Goal: Answer question/provide support

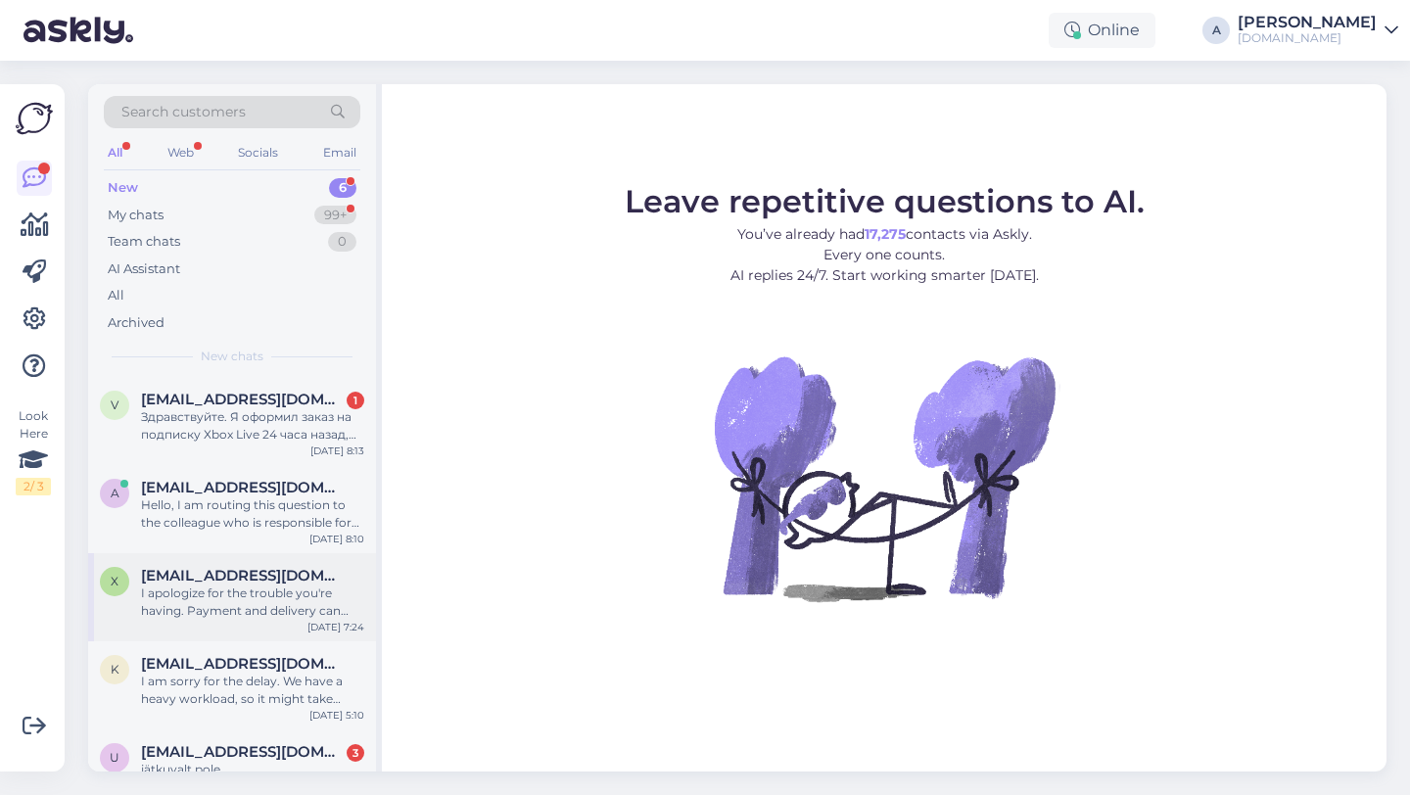
scroll to position [122, 0]
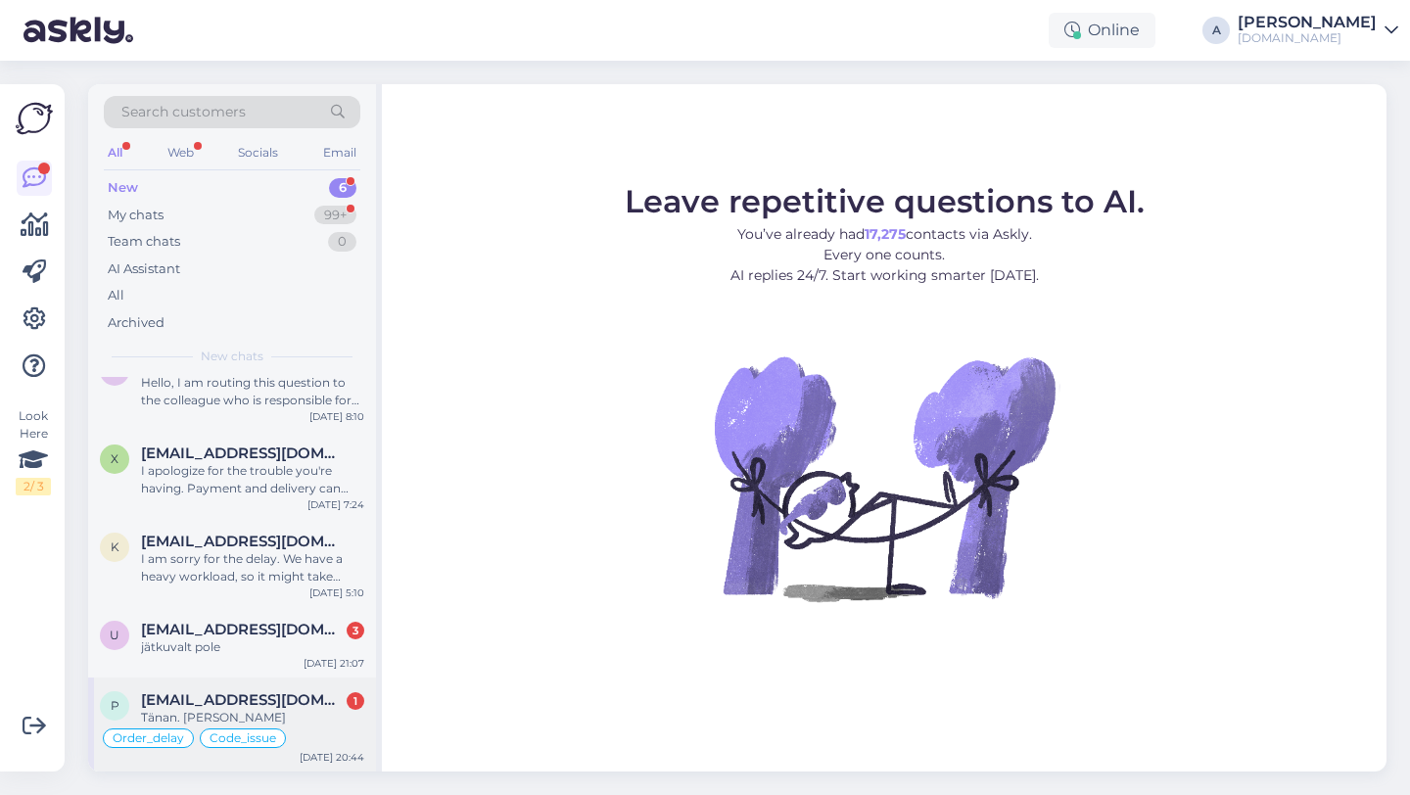
click at [232, 698] on span "[EMAIL_ADDRESS][DOMAIN_NAME]" at bounding box center [243, 700] width 204 height 18
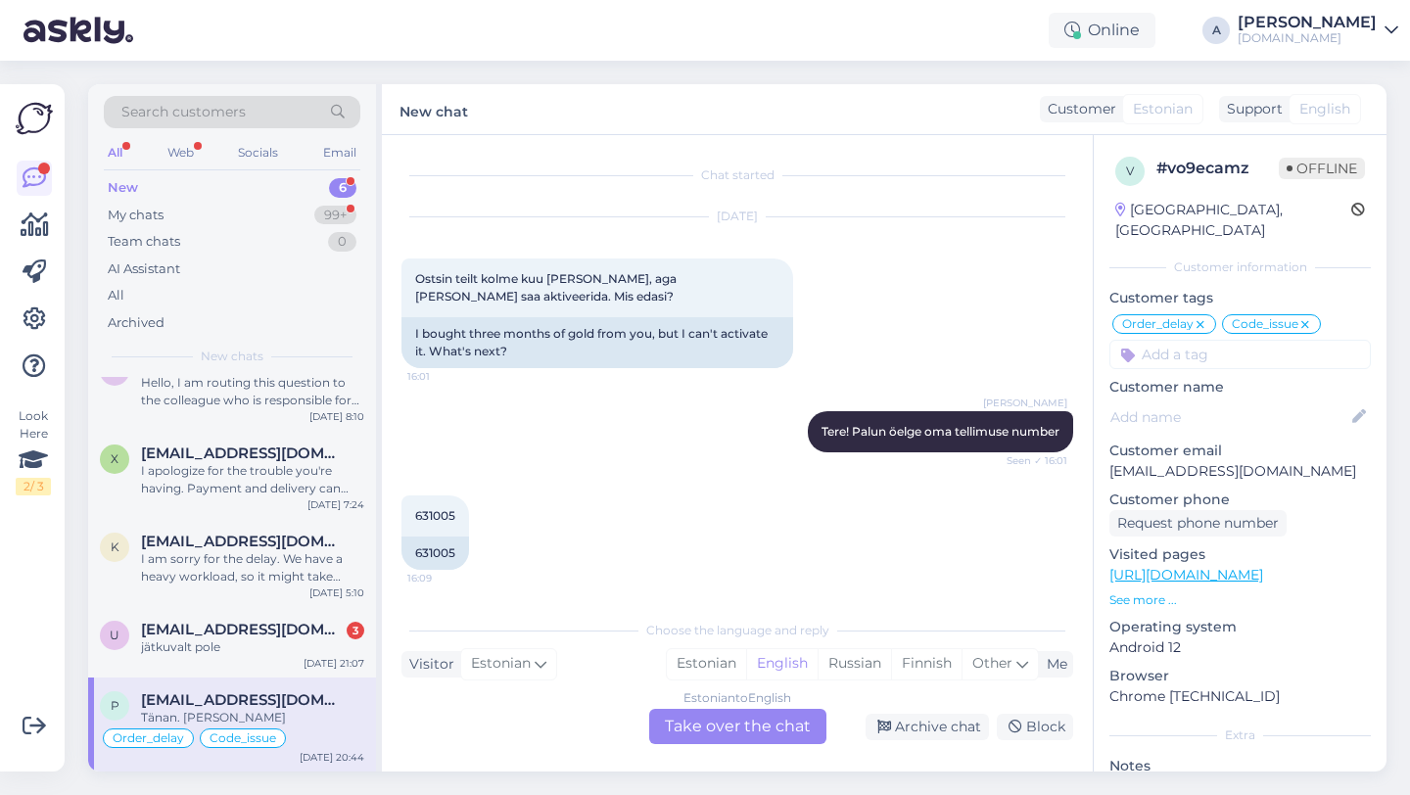
scroll to position [9874, 0]
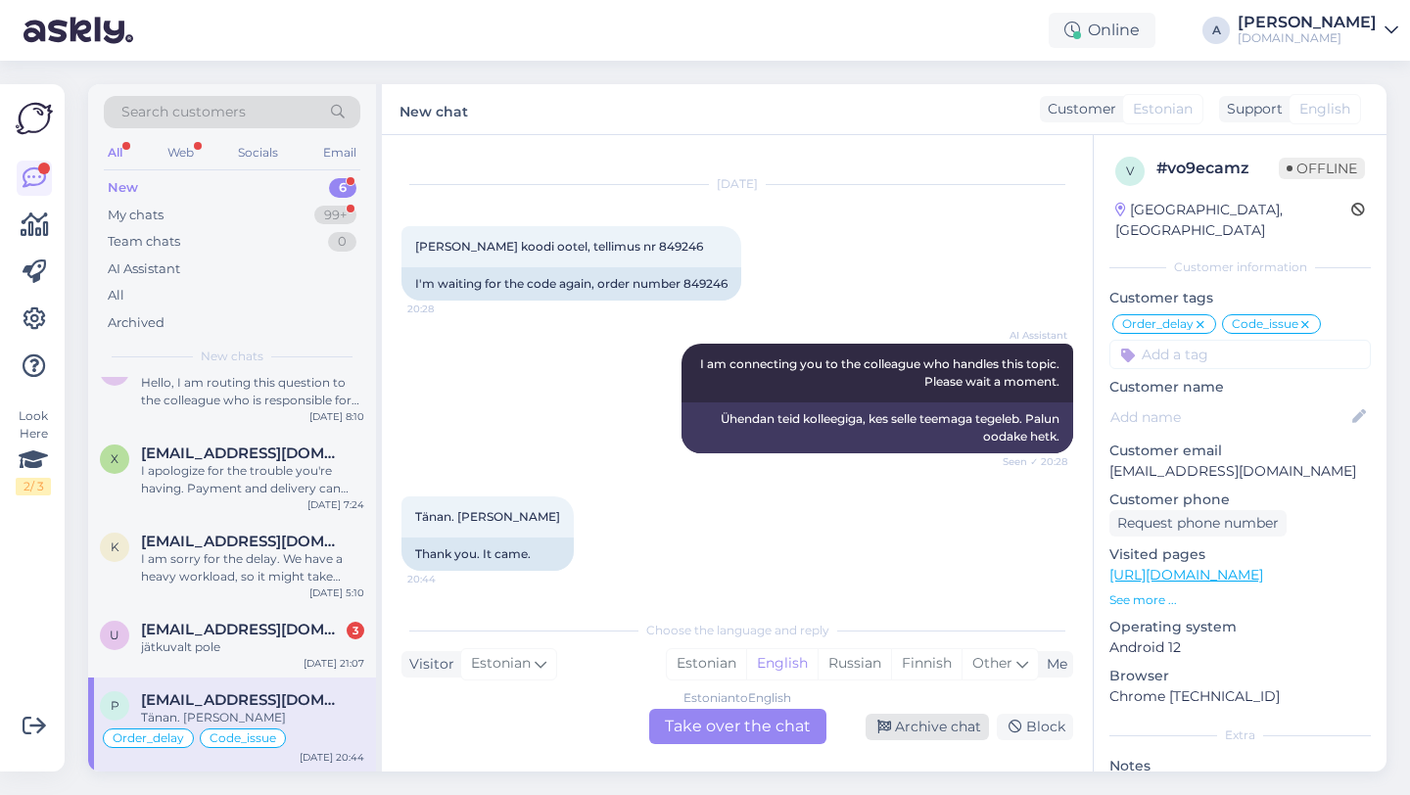
click at [917, 723] on div "Archive chat" at bounding box center [926, 727] width 123 height 26
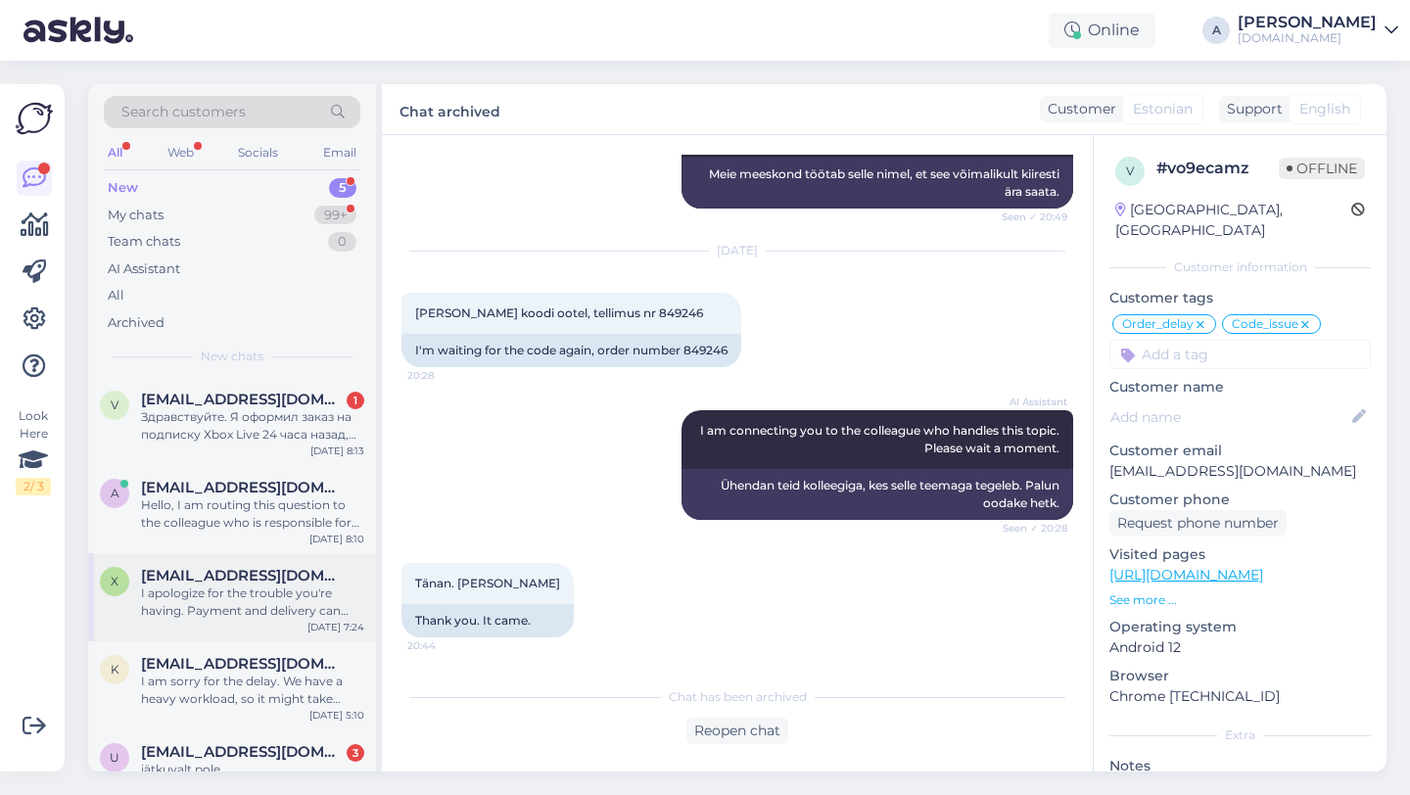
scroll to position [28, 0]
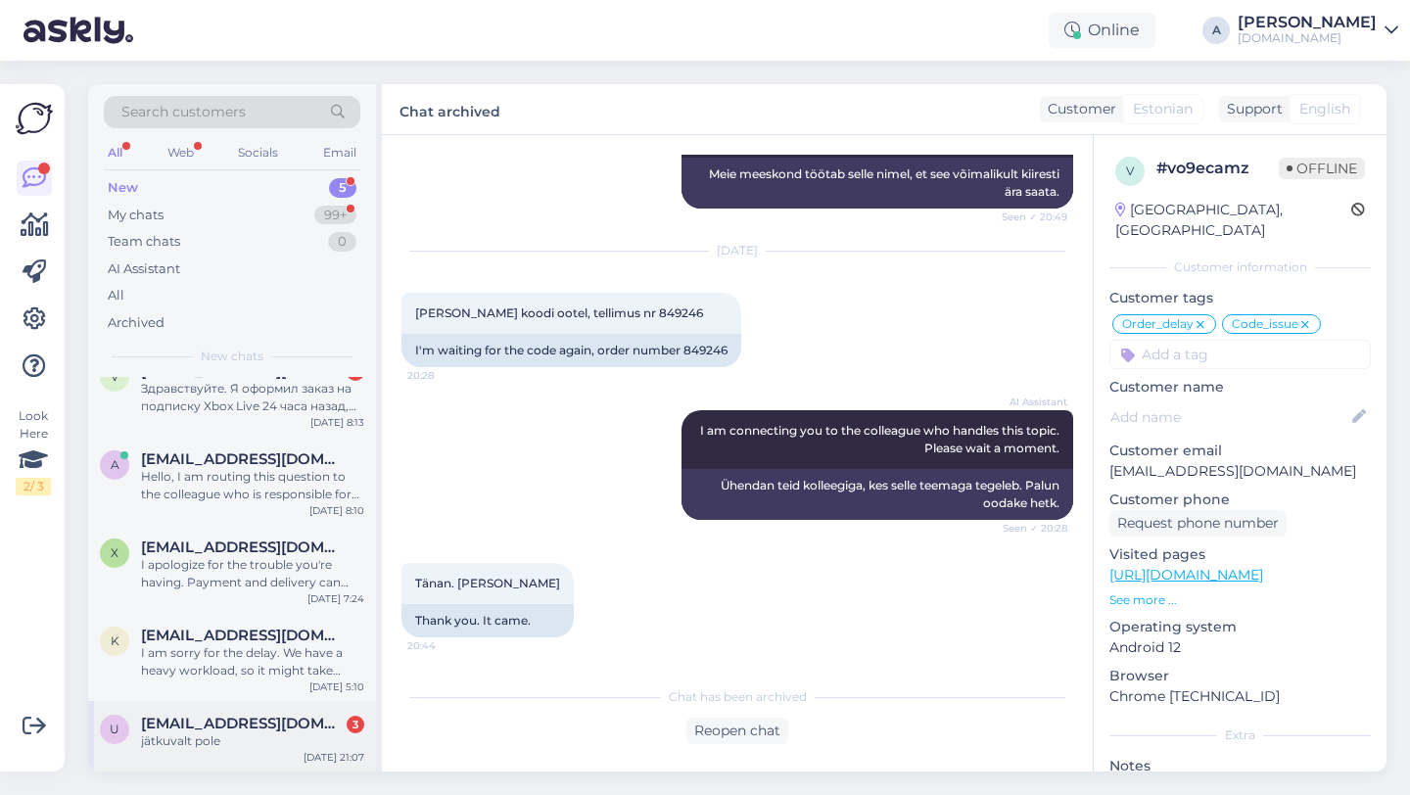
click at [224, 724] on span "[EMAIL_ADDRESS][DOMAIN_NAME]" at bounding box center [243, 724] width 204 height 18
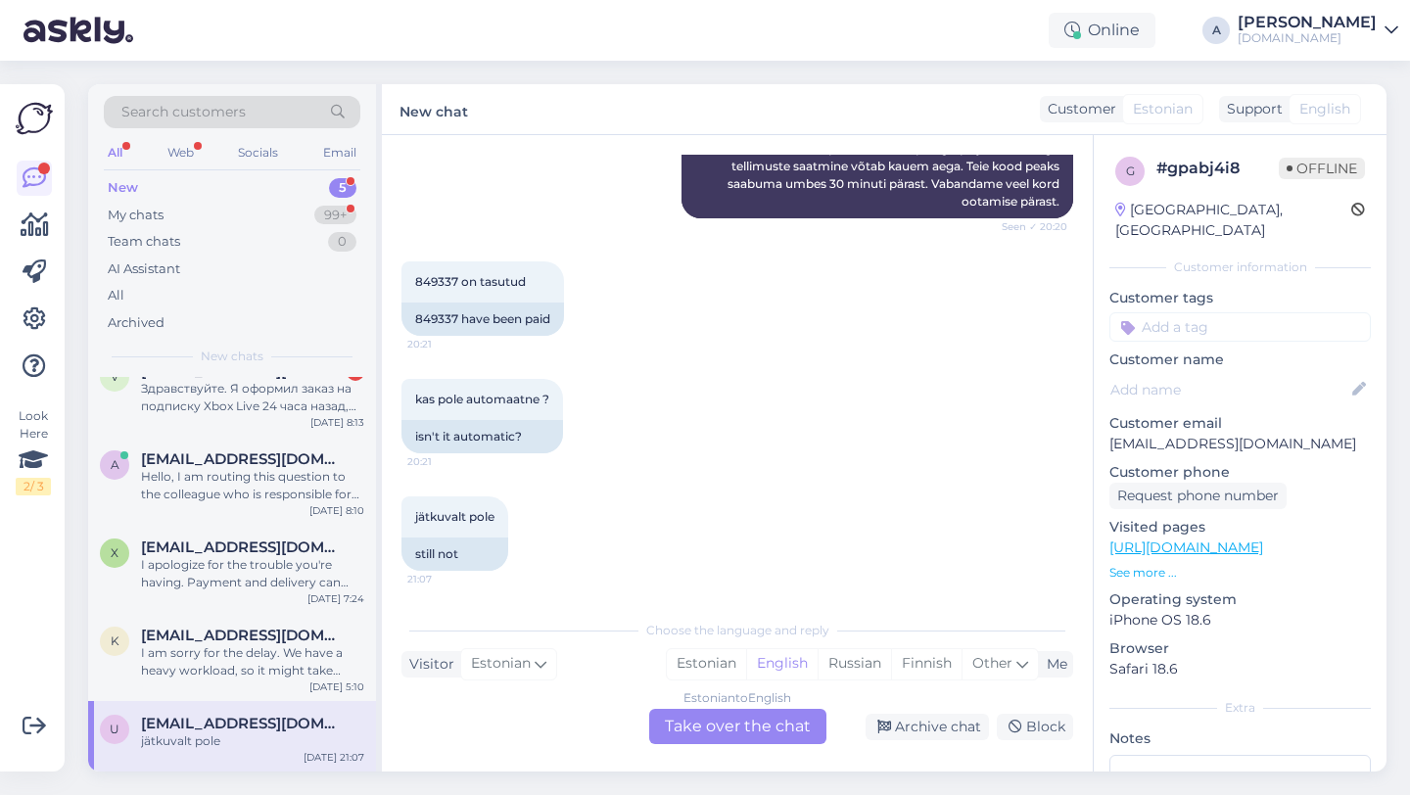
scroll to position [555, 0]
drag, startPoint x: 456, startPoint y: 315, endPoint x: 414, endPoint y: 312, distance: 42.2
click at [414, 312] on div "849337 have been paid" at bounding box center [482, 318] width 163 height 33
copy div "849337"
click at [682, 735] on div "Estonian to English Take over the chat" at bounding box center [737, 726] width 177 height 35
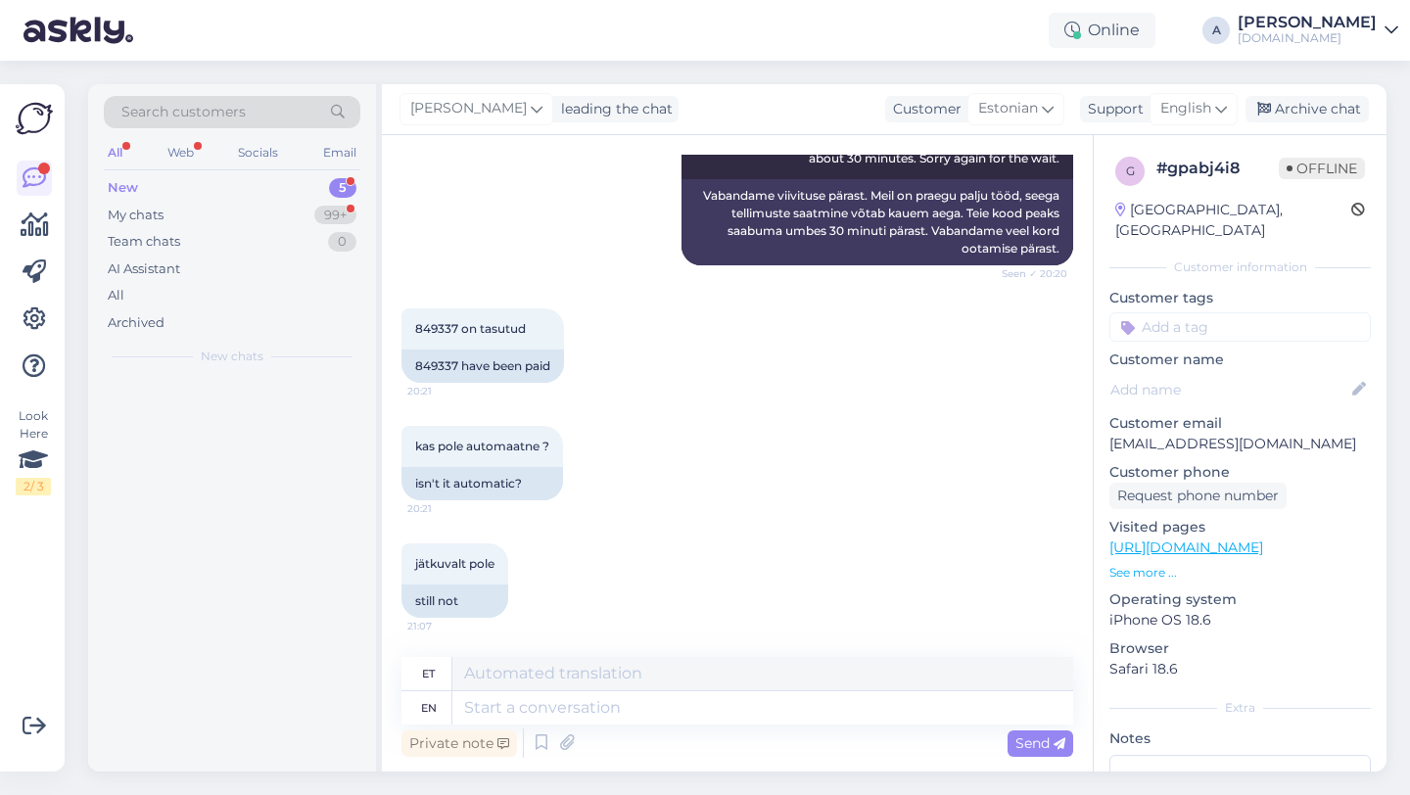
scroll to position [0, 0]
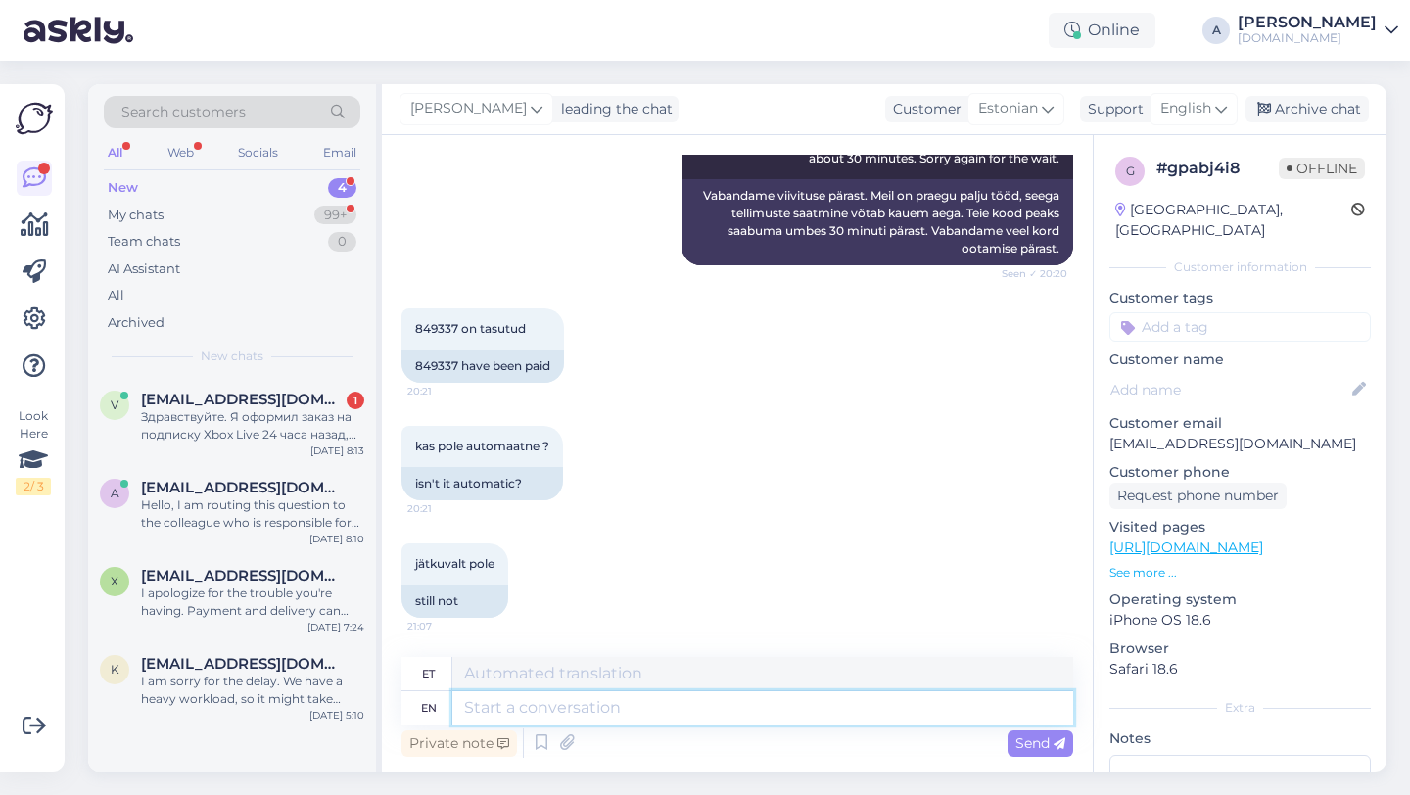
click at [591, 706] on textarea at bounding box center [762, 707] width 621 height 33
type textarea "Hey th"
type textarea "Hei"
type textarea "Hey there!"
type textarea "Tere!"
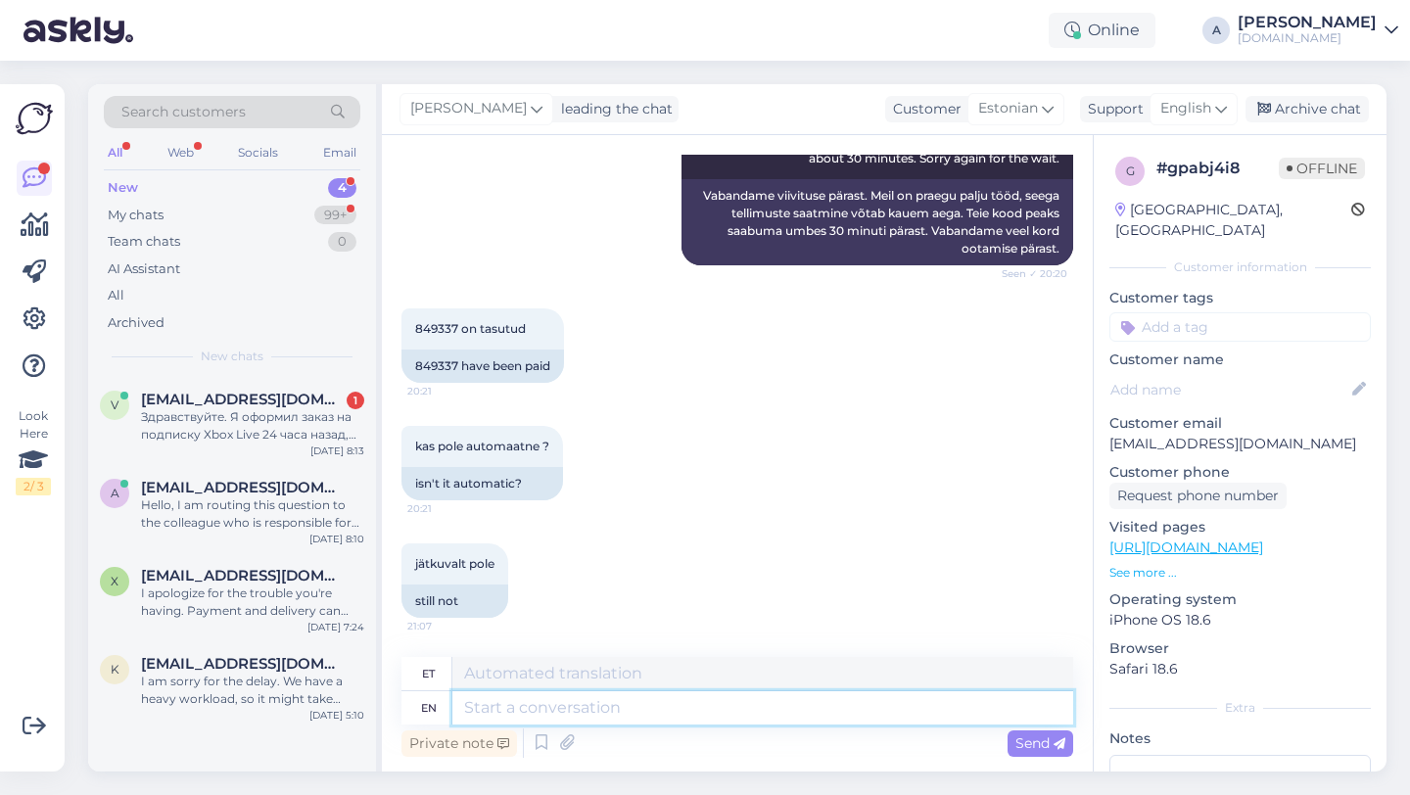
scroll to position [667, 0]
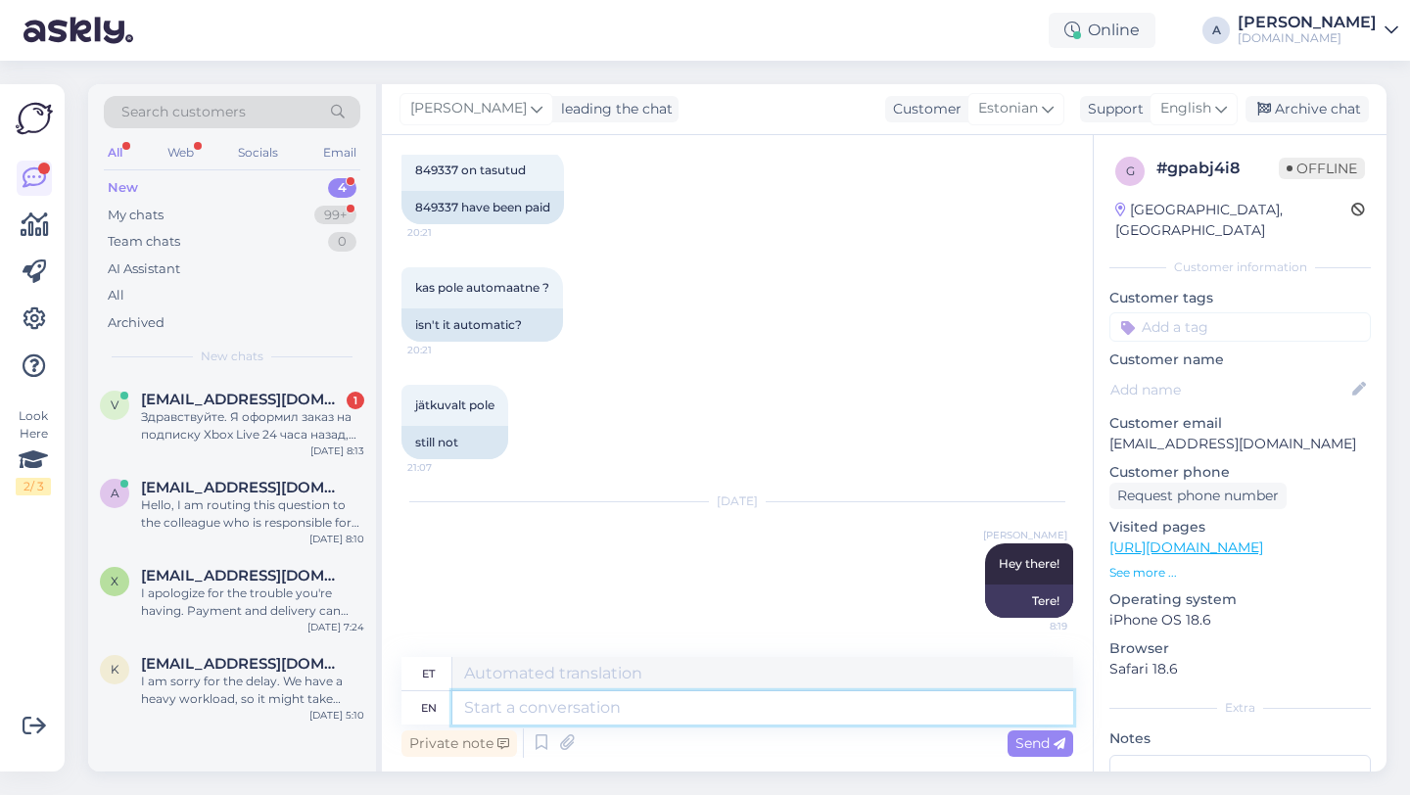
paste textarea "Currently, orders are taking longer than expected to be fulfilled. Your order w…"
type textarea "Currently, orders are taking longer than expected to be fulfilled. Your order w…"
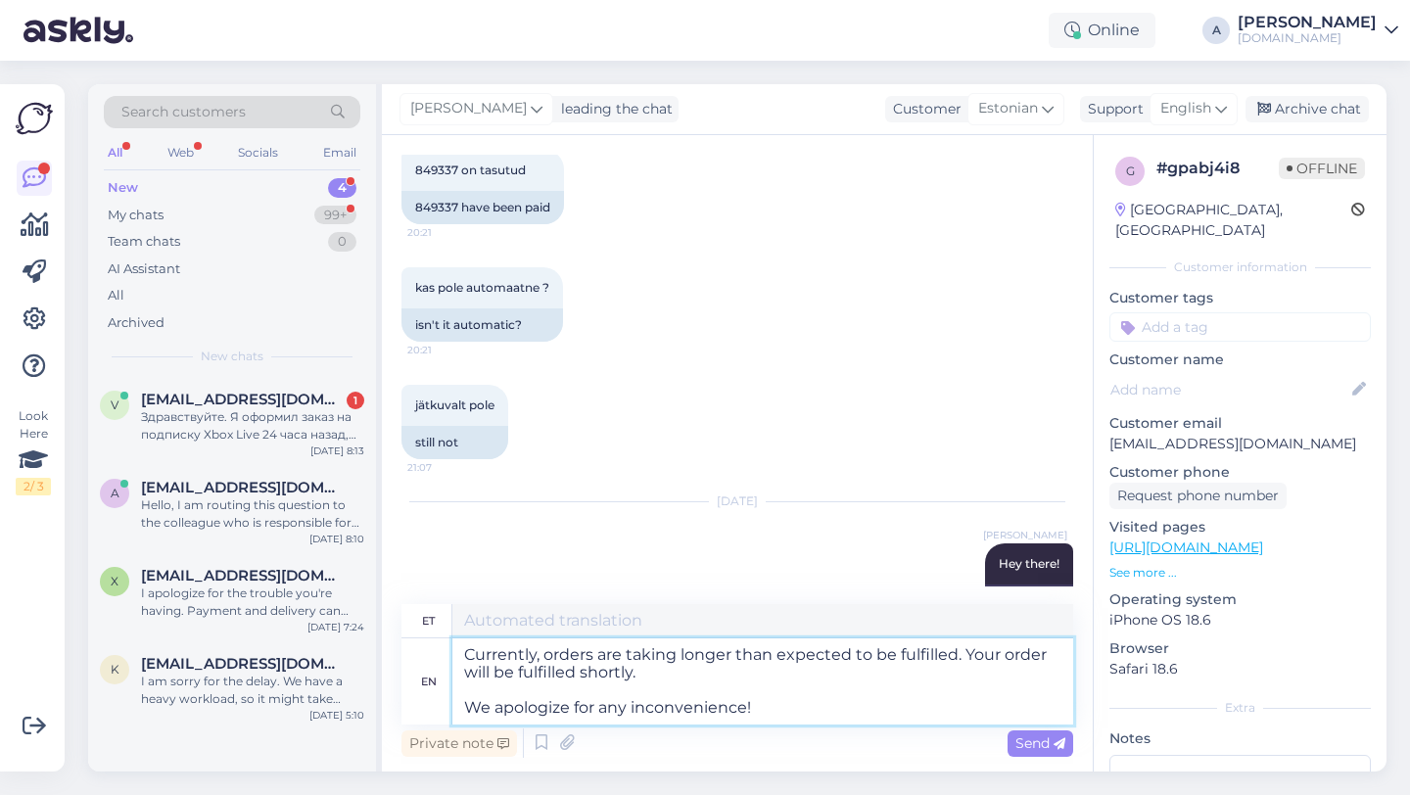
type textarea "Praegu võtab tellimuste täitmine oodatust kauem aega. Teie tellimus täidetakse …"
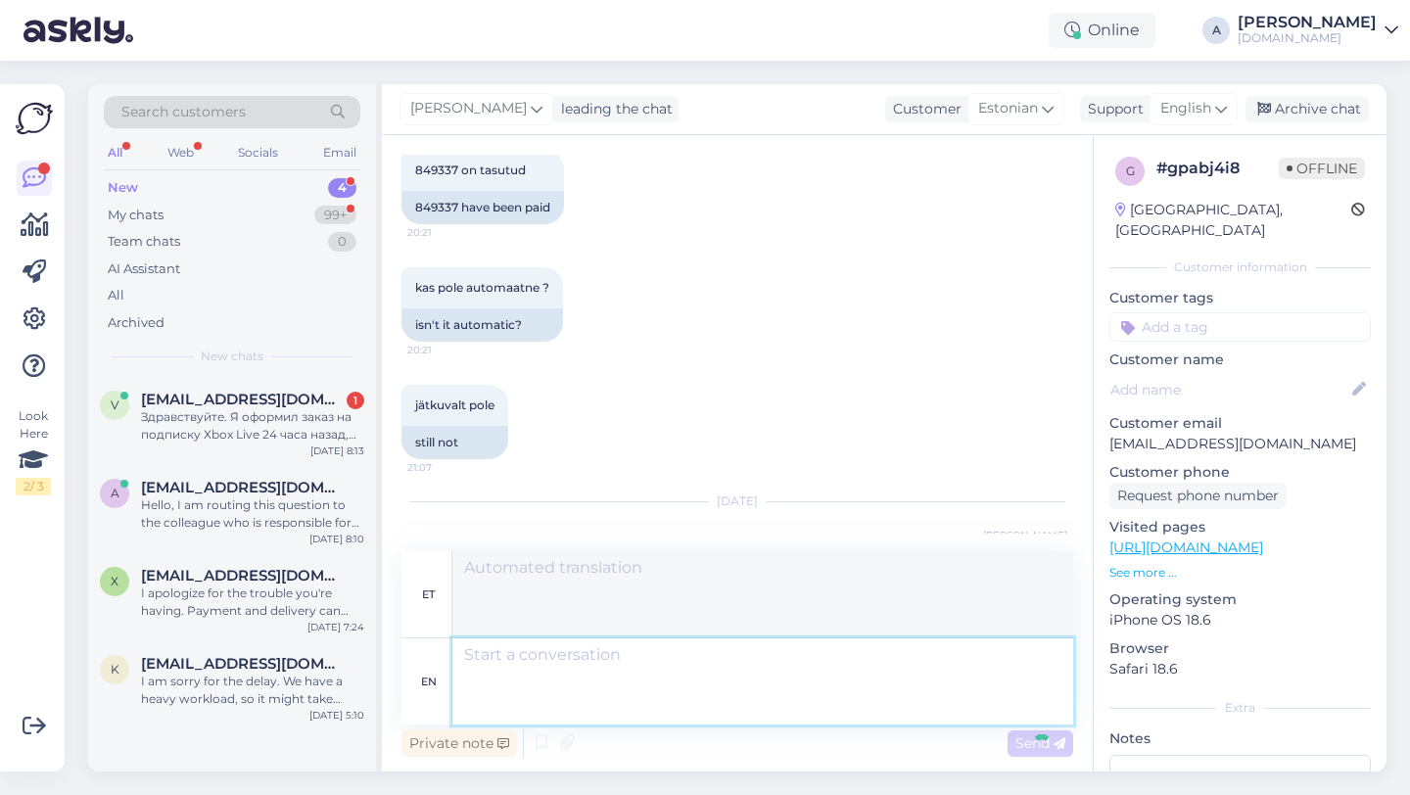
scroll to position [890, 0]
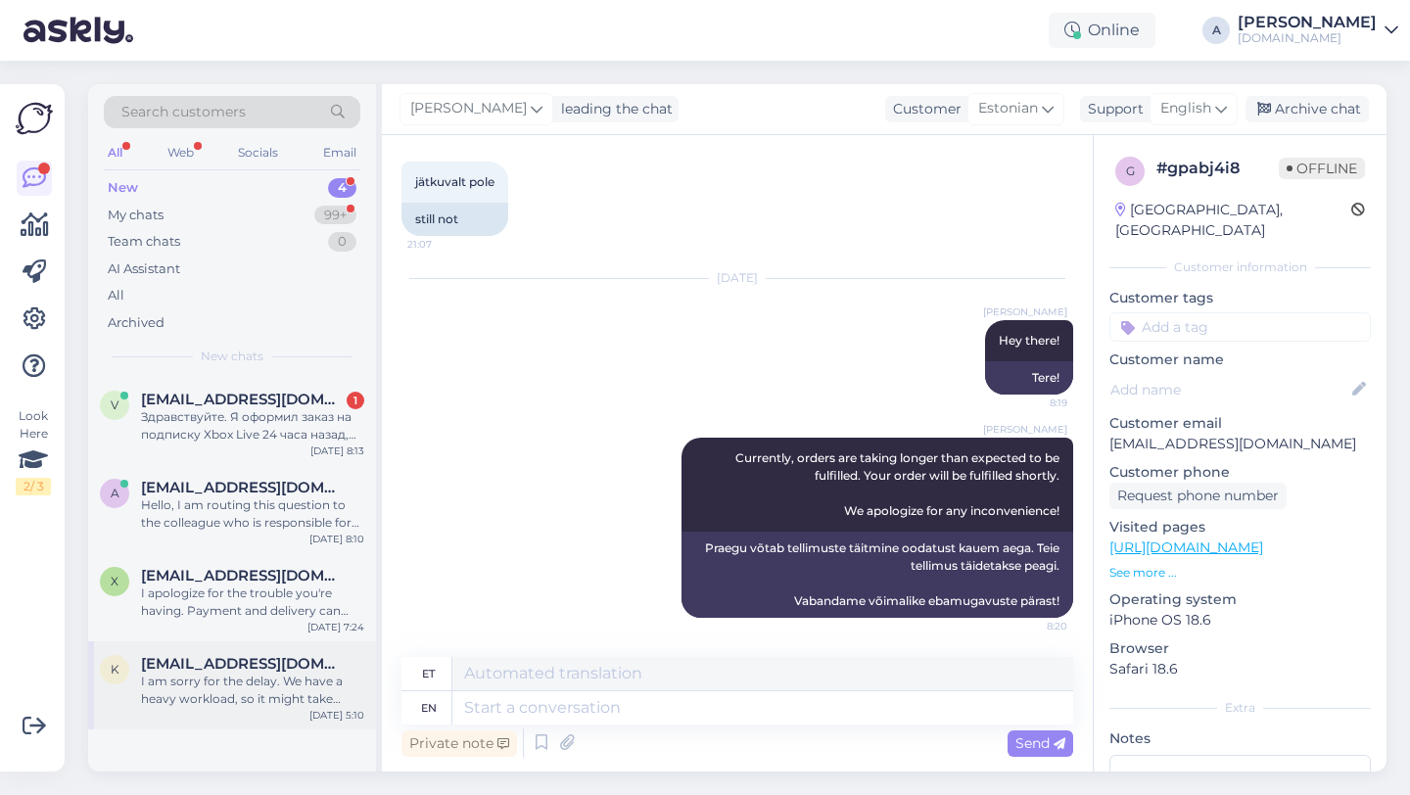
click at [248, 701] on div "I am sorry for the delay. We have a heavy workload, so it might take longer to …" at bounding box center [252, 690] width 223 height 35
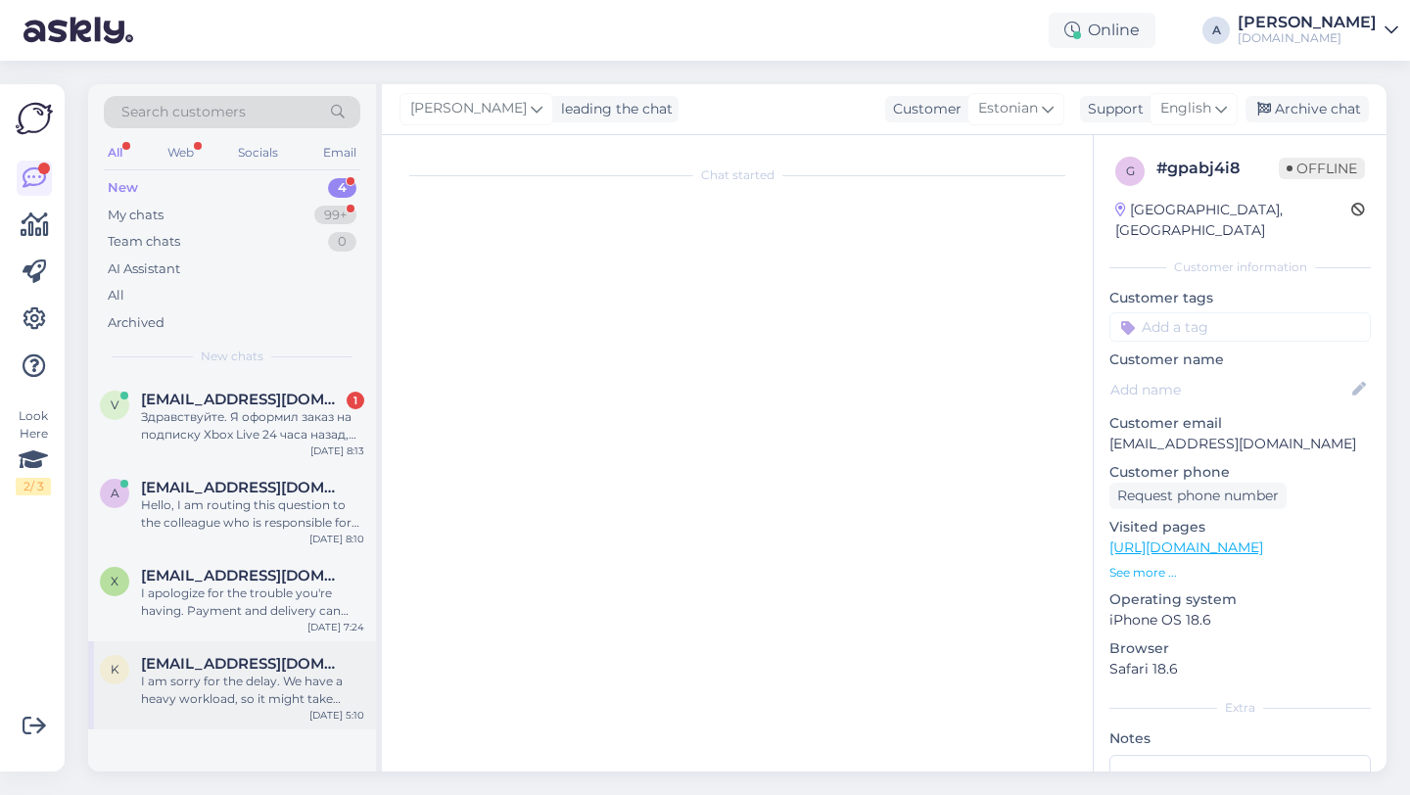
scroll to position [73, 0]
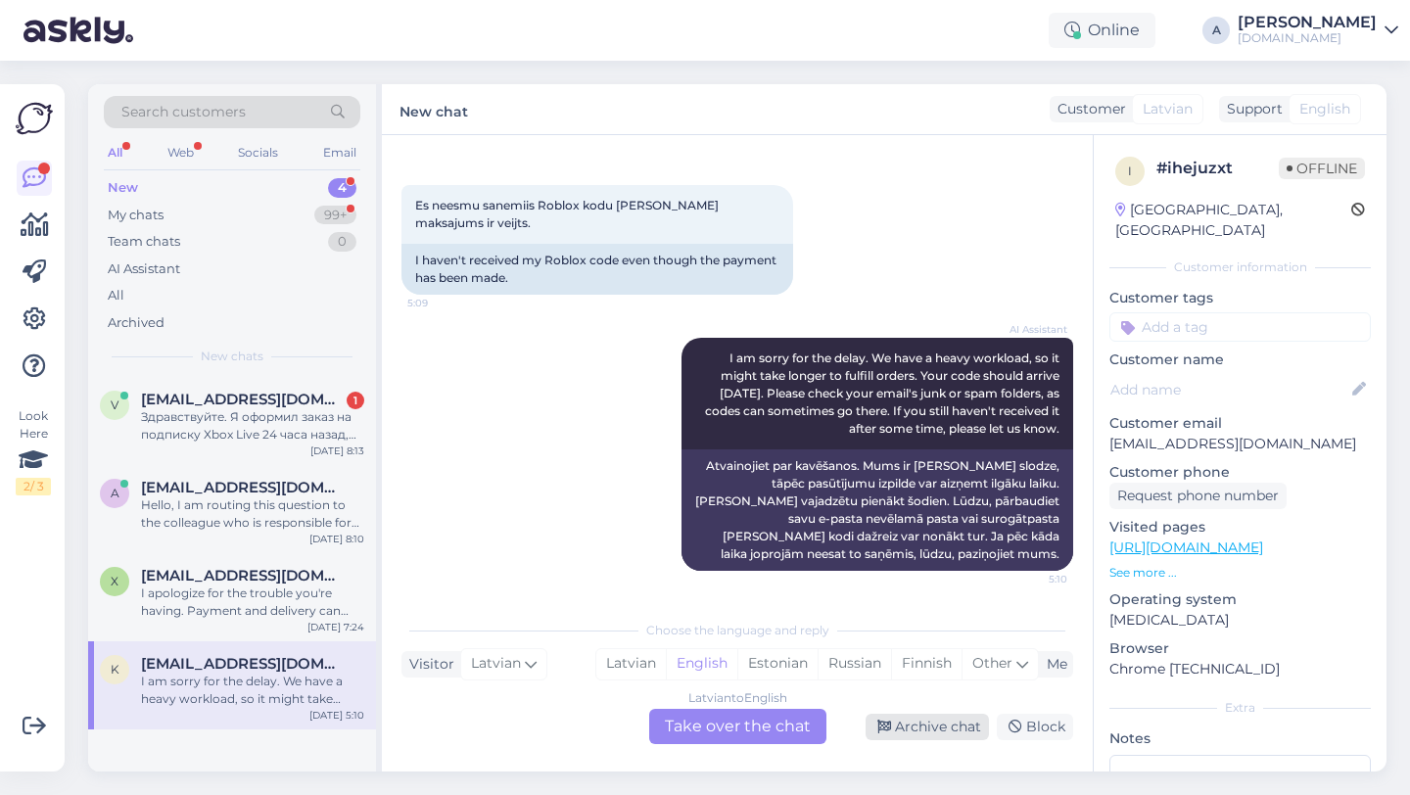
click at [953, 730] on div "Archive chat" at bounding box center [926, 727] width 123 height 26
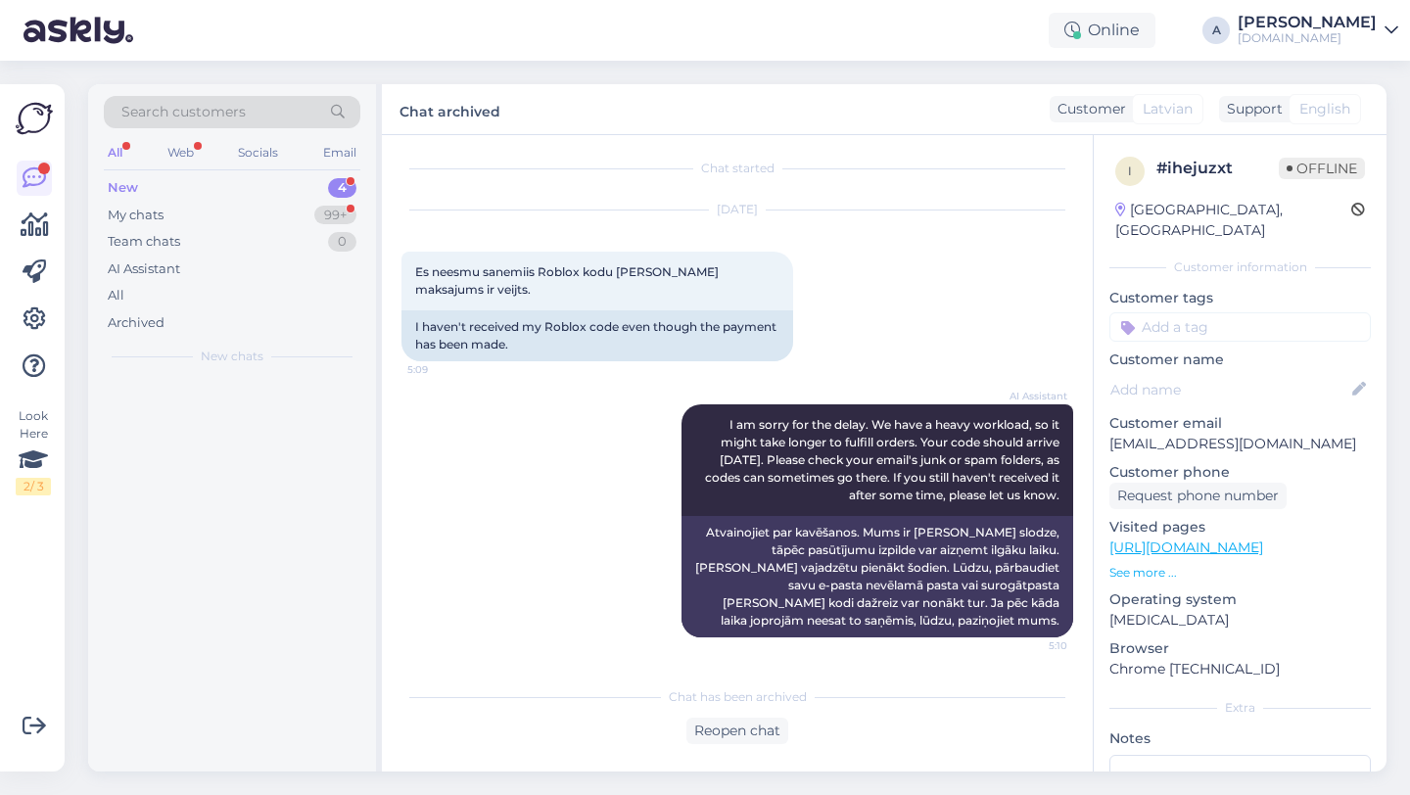
scroll to position [7, 0]
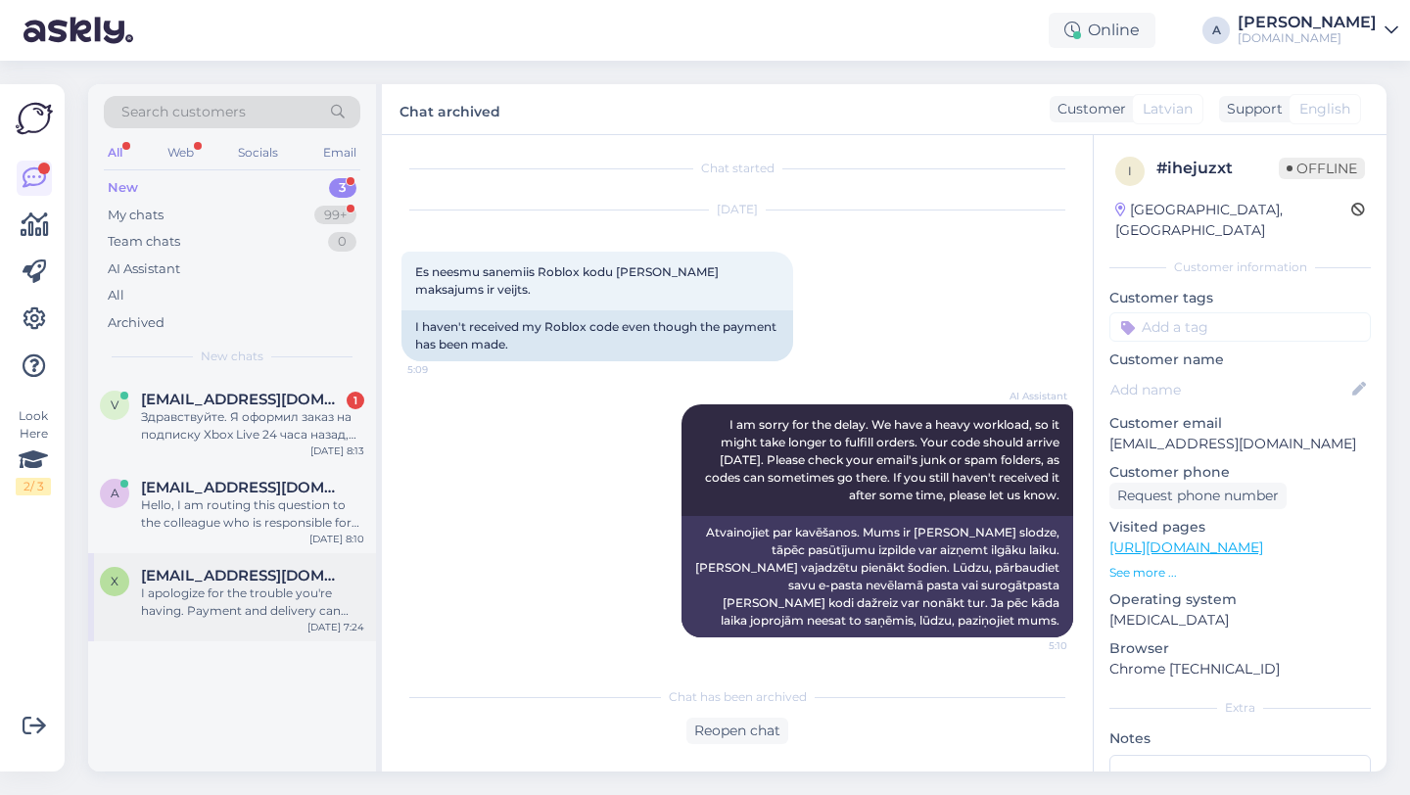
click at [241, 581] on span "[EMAIL_ADDRESS][DOMAIN_NAME]" at bounding box center [243, 576] width 204 height 18
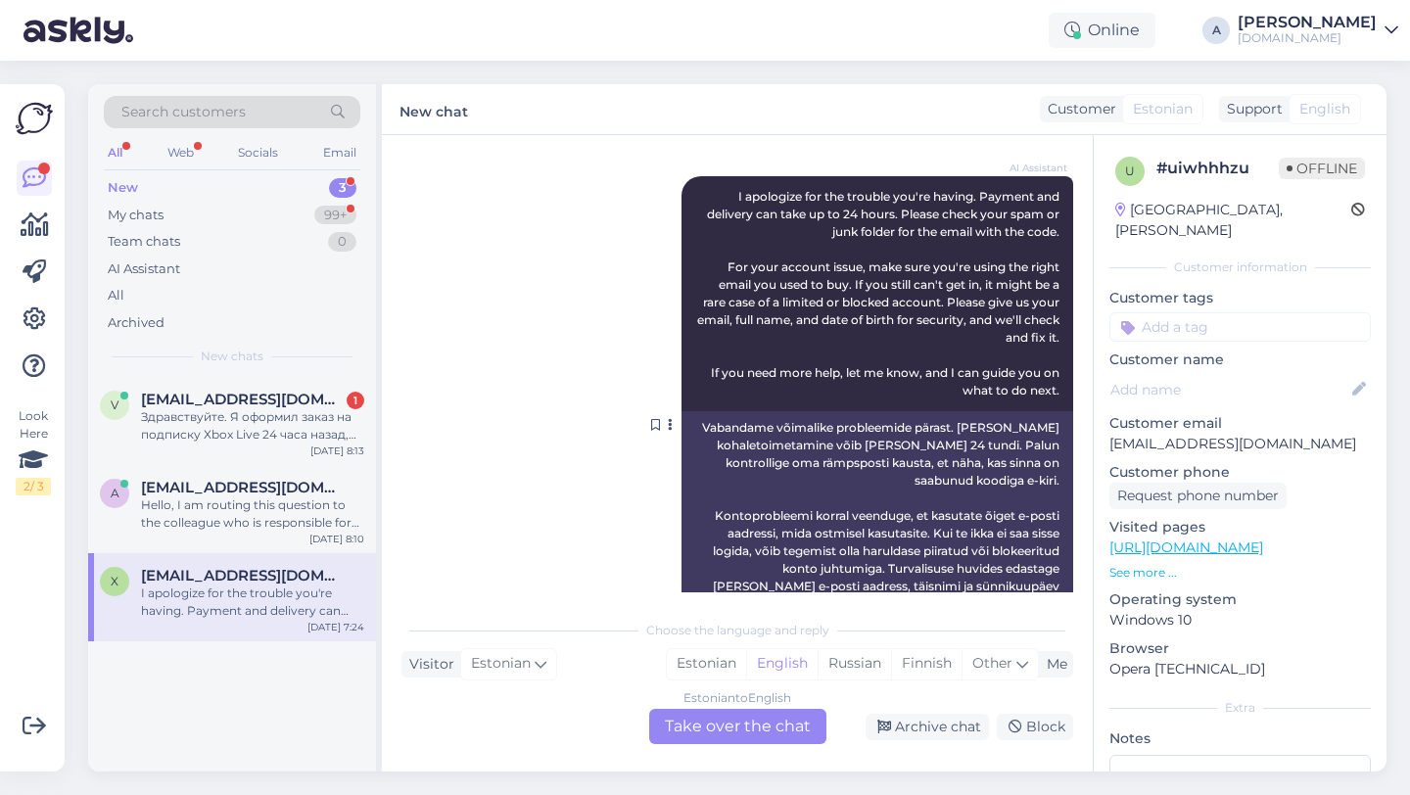
scroll to position [373, 0]
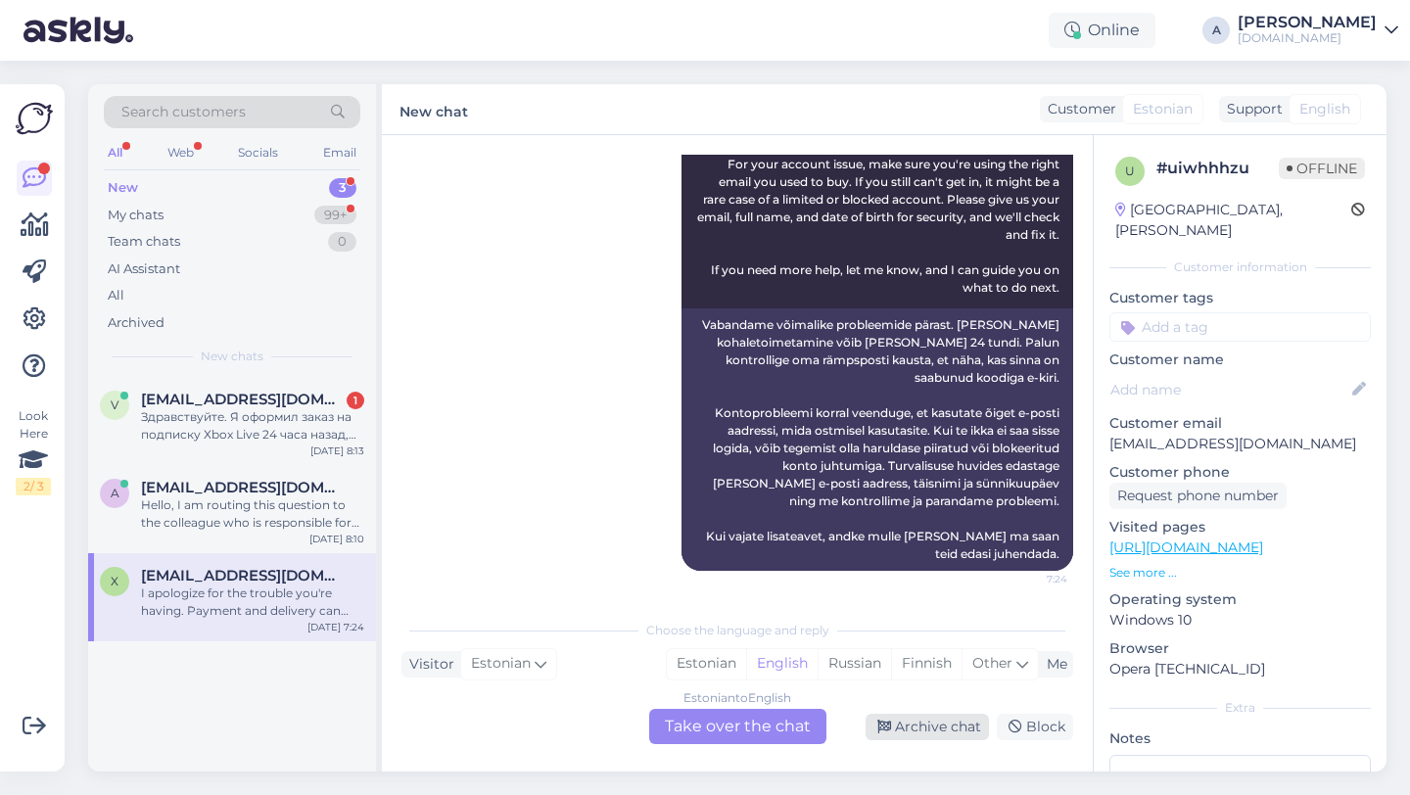
click at [931, 729] on div "Archive chat" at bounding box center [926, 727] width 123 height 26
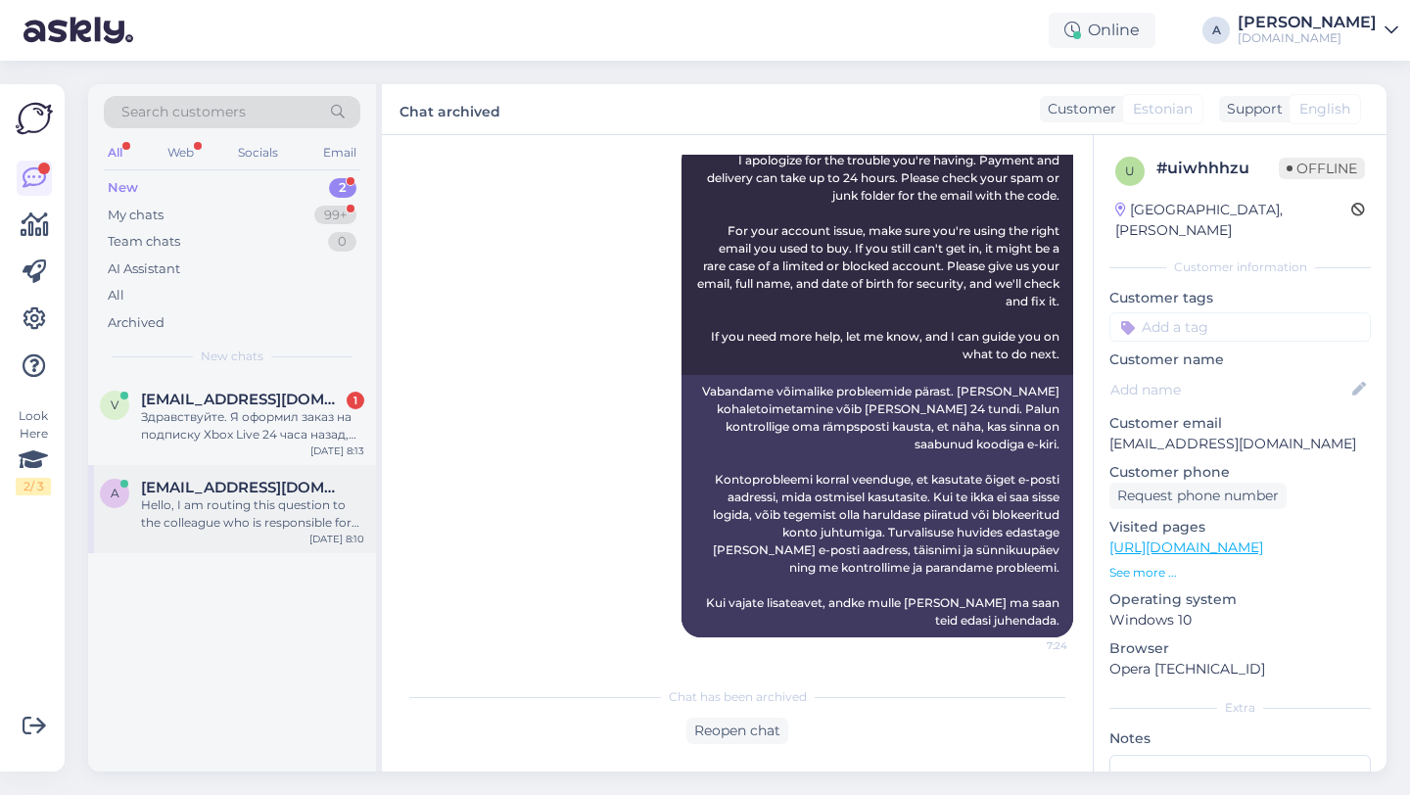
click at [283, 550] on div "a [EMAIL_ADDRESS][DOMAIN_NAME] Hello, I am routing this question to the colleag…" at bounding box center [232, 509] width 288 height 88
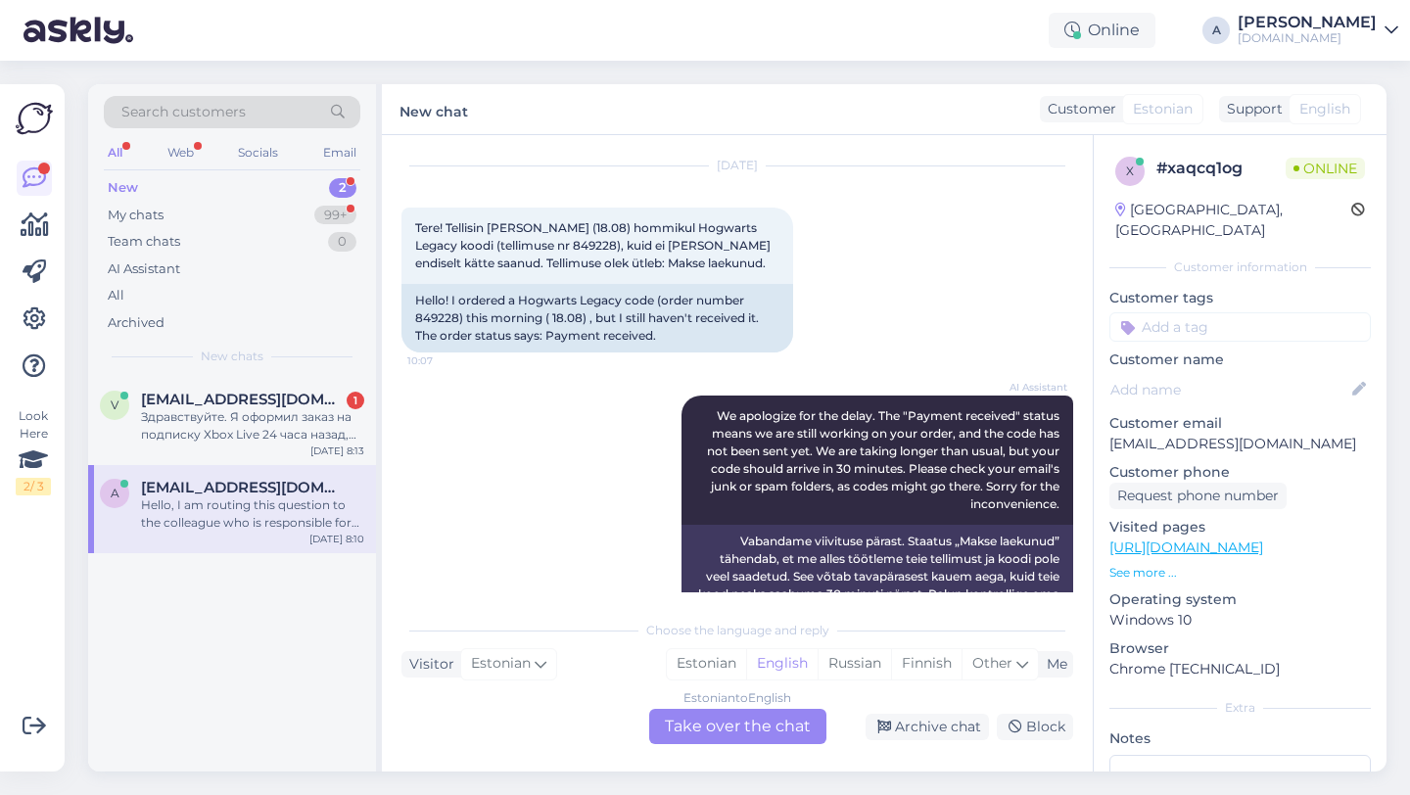
scroll to position [0, 0]
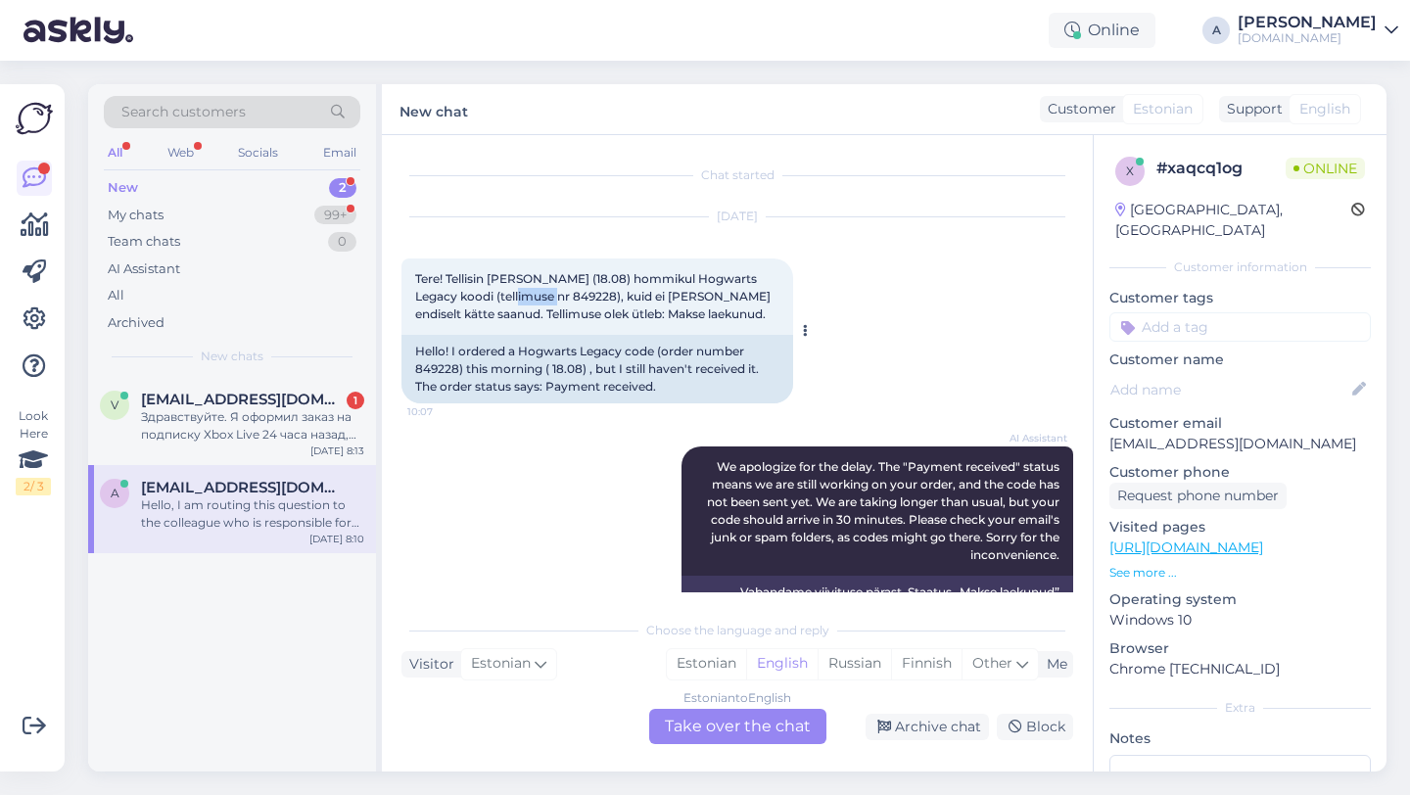
drag, startPoint x: 536, startPoint y: 297, endPoint x: 493, endPoint y: 297, distance: 43.1
click at [493, 297] on span "Tere! Tellisin [PERSON_NAME] (18.08) hommikul Hogwarts Legacy koodi (tellimuse …" at bounding box center [594, 296] width 358 height 50
copy span "849228"
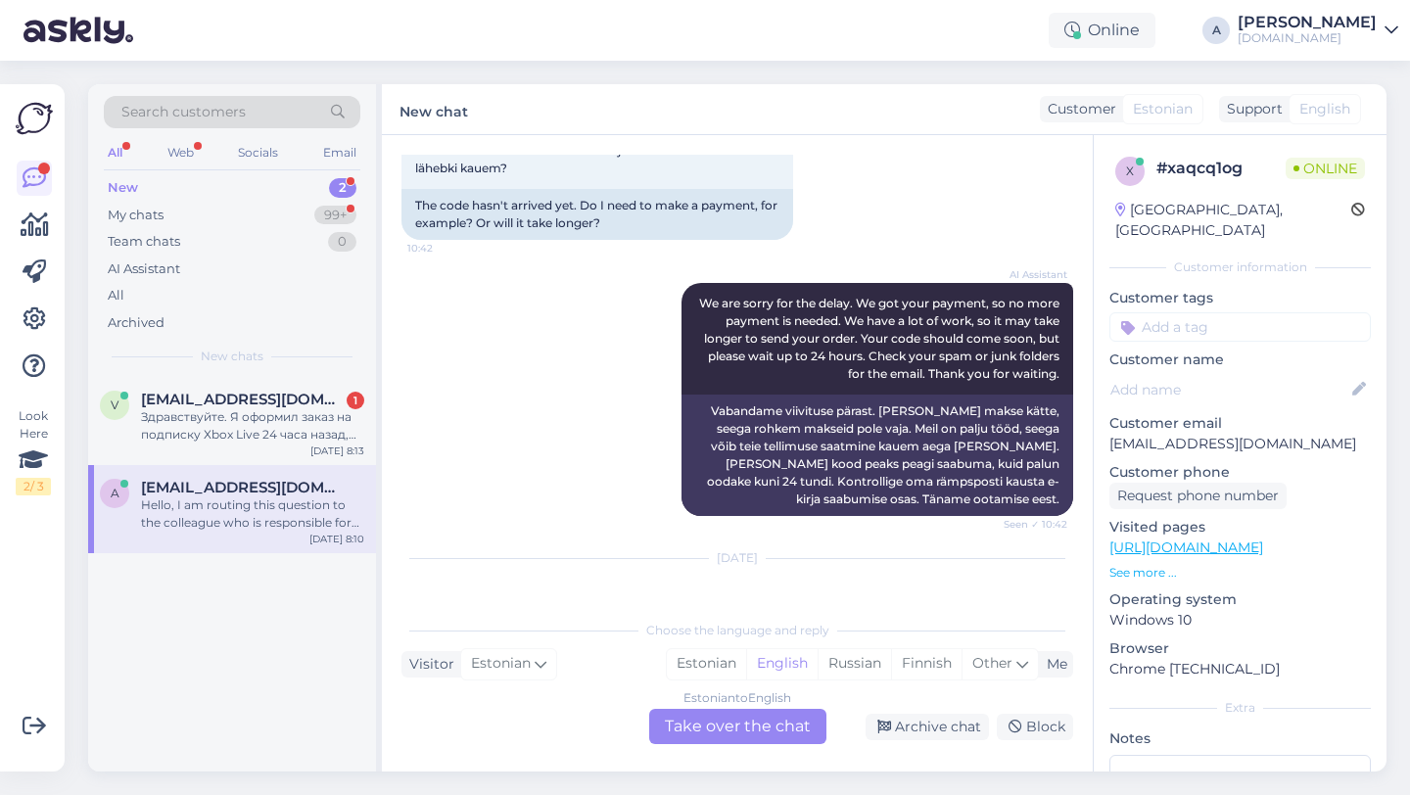
scroll to position [902, 0]
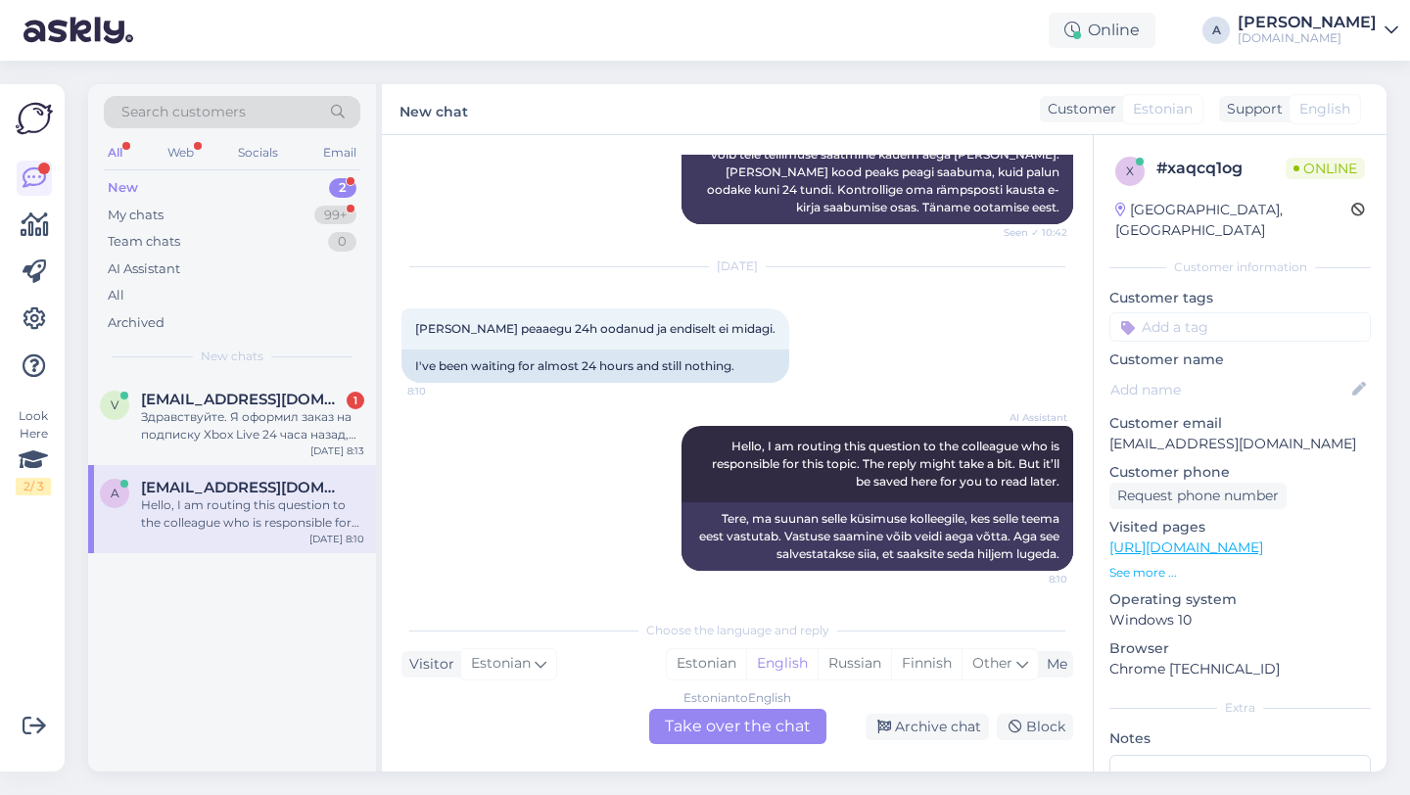
click at [714, 731] on div "Estonian to English Take over the chat" at bounding box center [737, 726] width 177 height 35
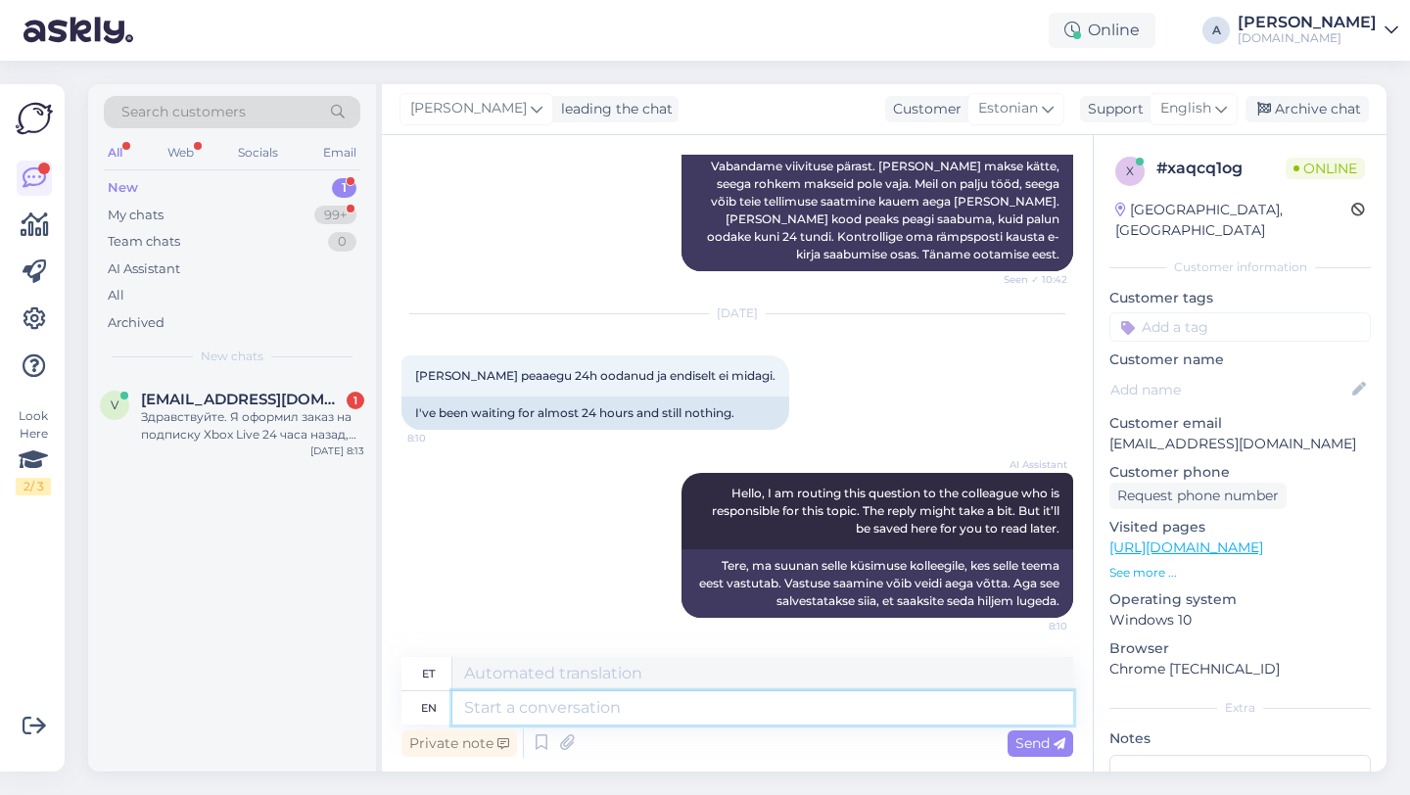
click at [630, 711] on textarea at bounding box center [762, 707] width 621 height 33
type textarea "HEY THE"
type textarea "HEI"
type textarea "Hey th"
type textarea "Hei"
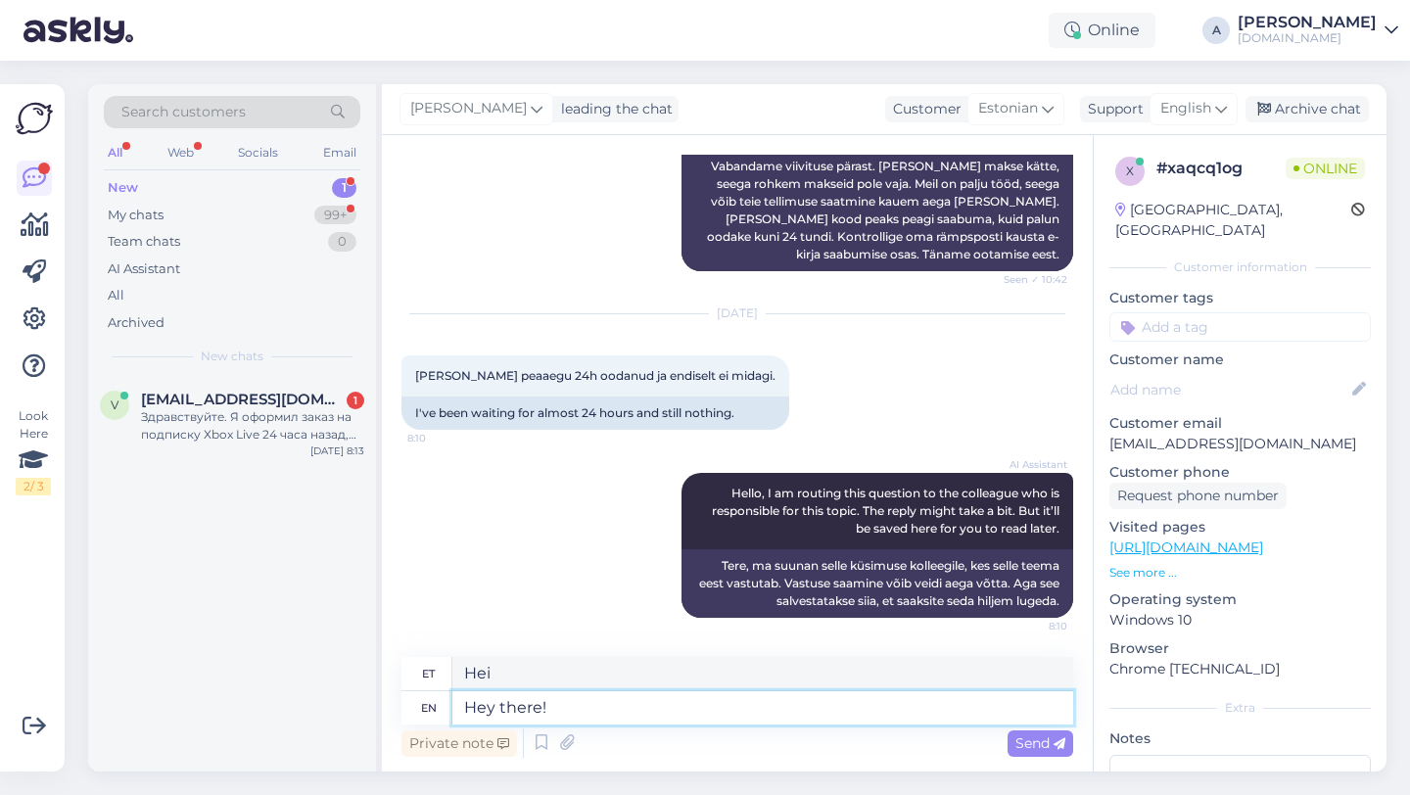
type textarea "Hey there!"
type textarea "Tere!"
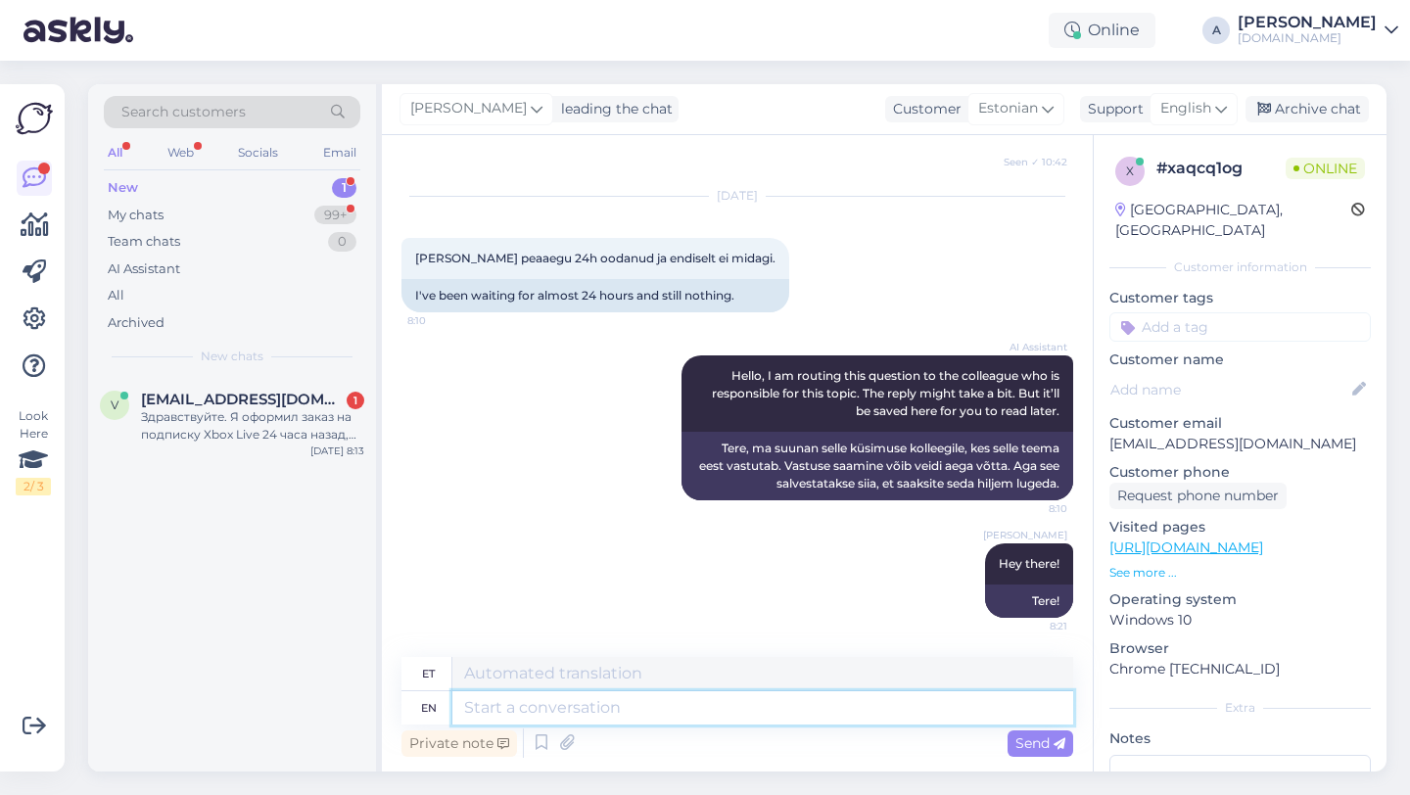
paste textarea "Currently, orders are taking longer than expected to be fulfilled. Your order w…"
type textarea "Currently, orders are taking longer than expected to be fulfilled. Your order w…"
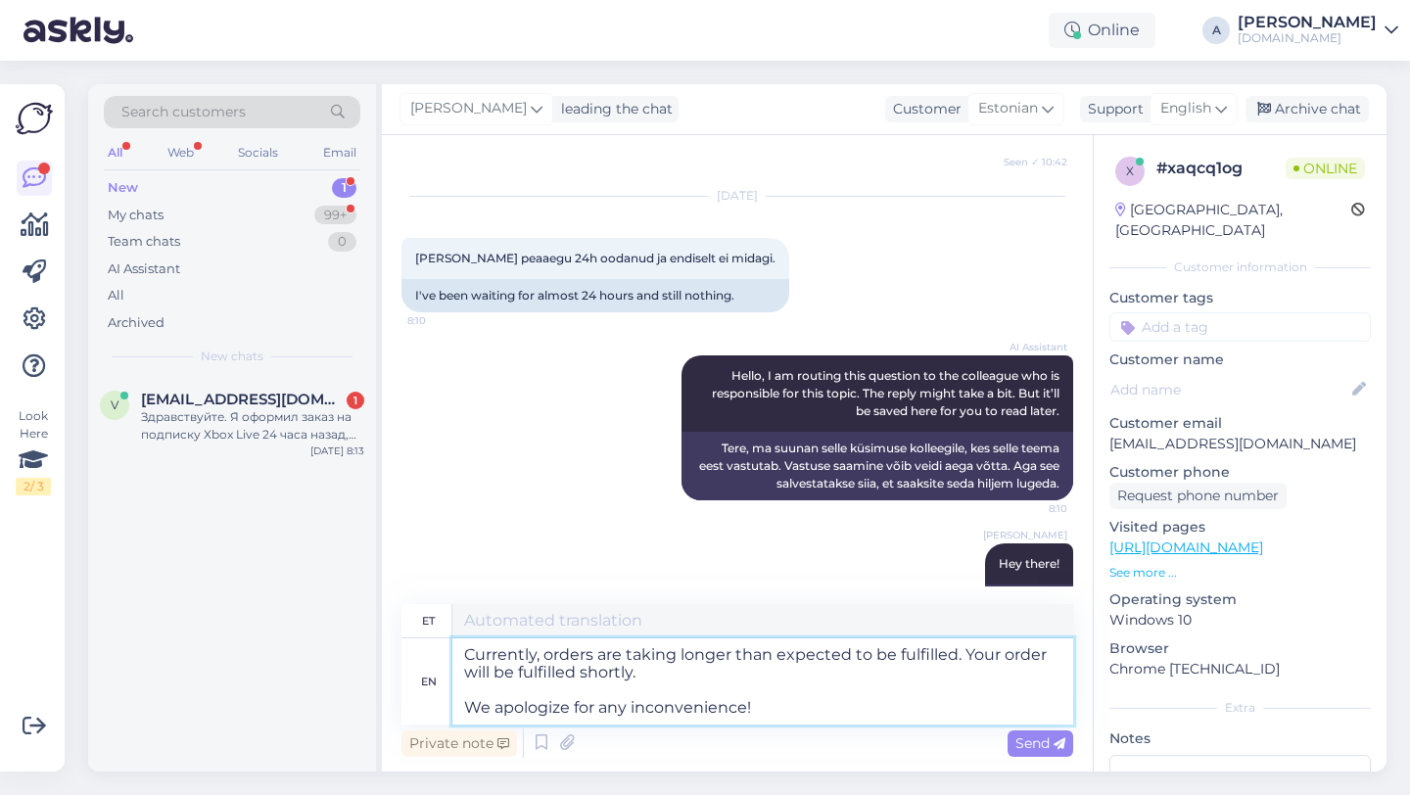
type textarea "Praegu võtab tellimuste täitmine oodatust kauem aega. Teie tellimus täidetakse …"
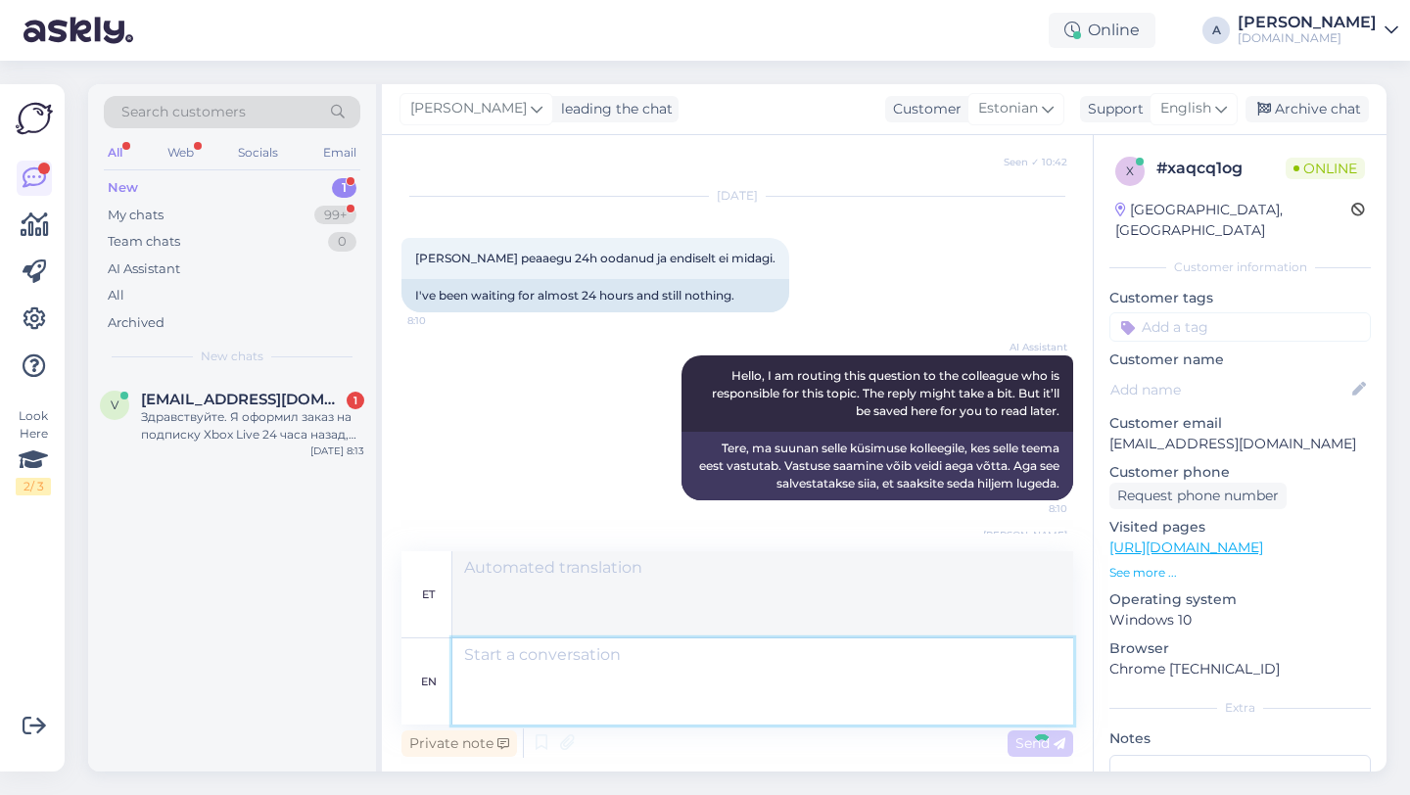
scroll to position [1195, 0]
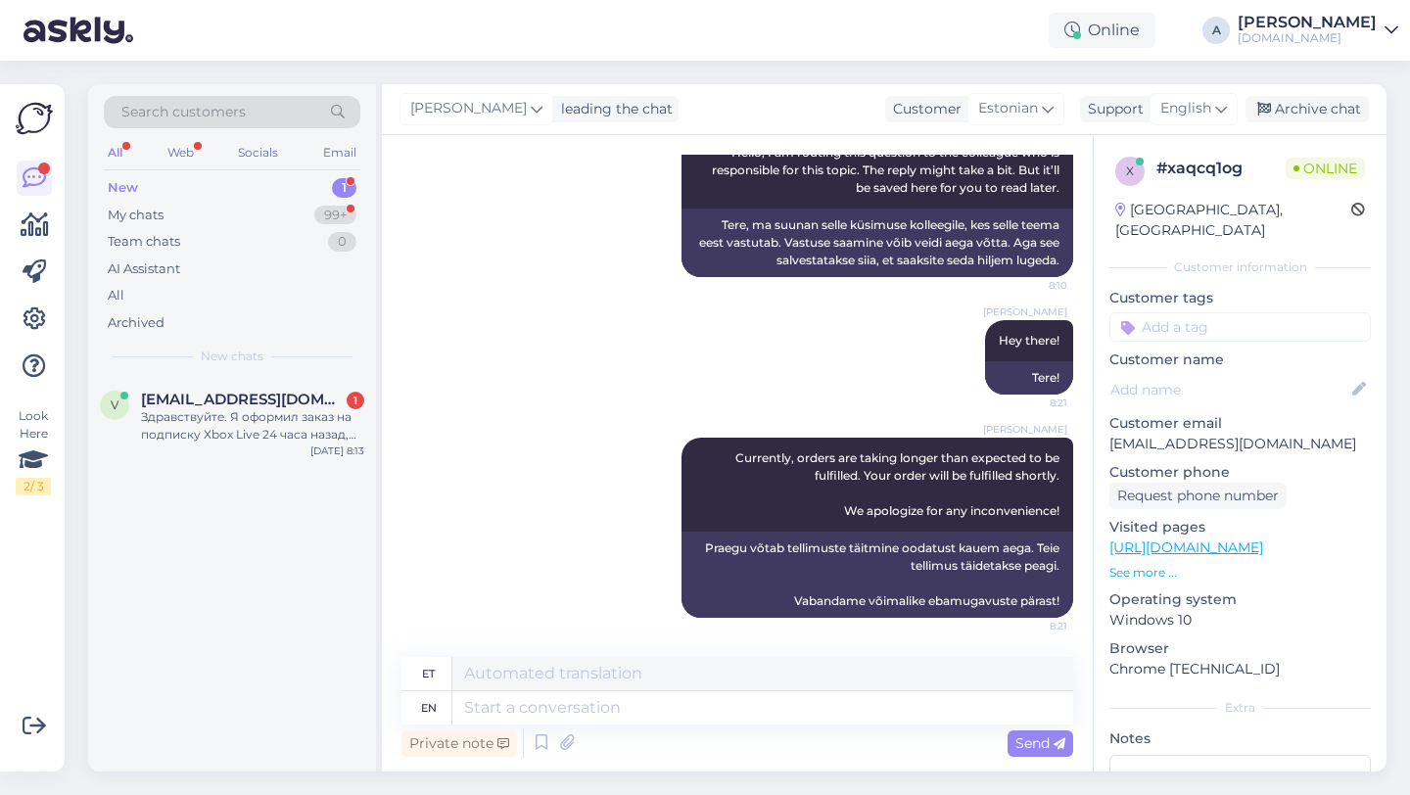
click at [1147, 312] on input at bounding box center [1239, 326] width 261 height 29
type input "order"
click at [1241, 373] on span "Order_delay" at bounding box center [1239, 379] width 71 height 12
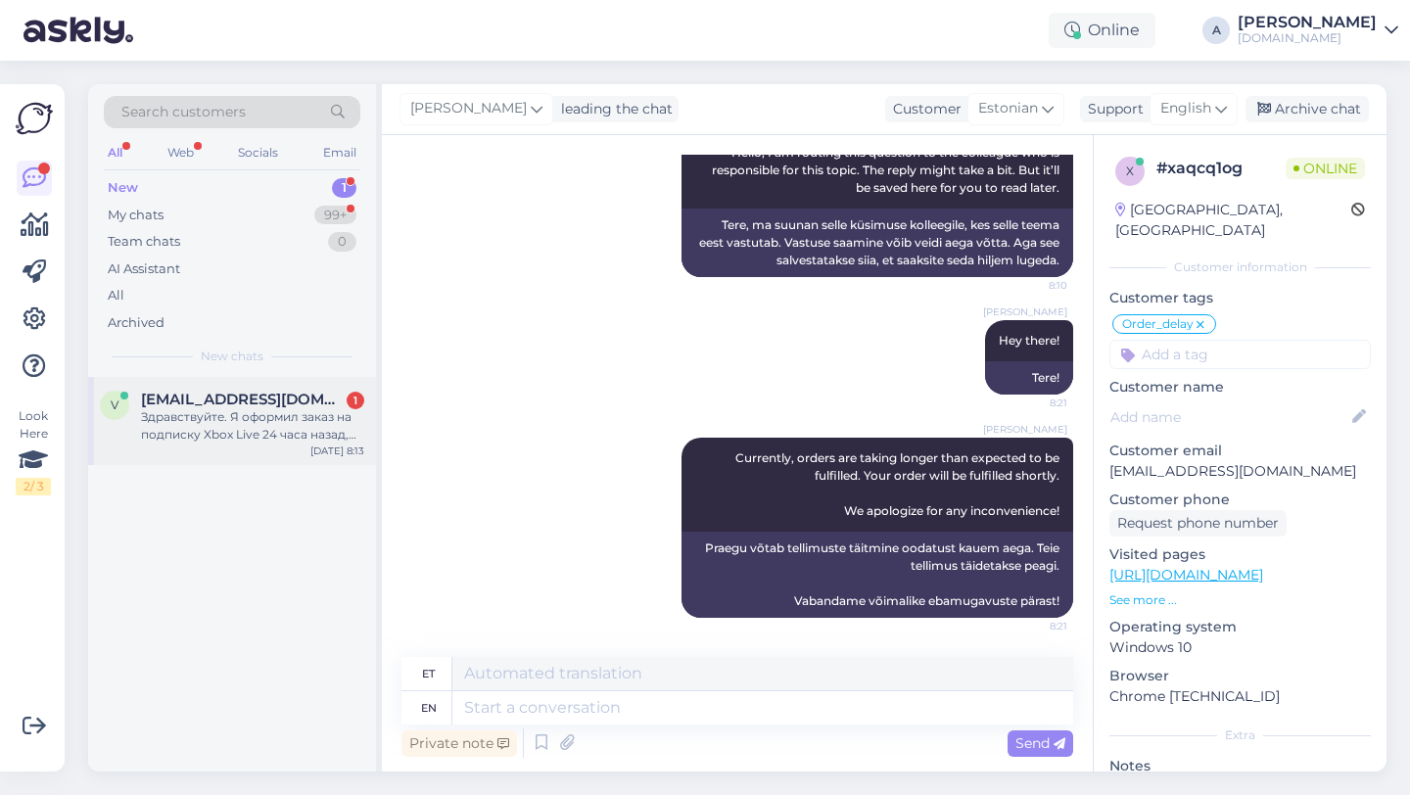
click at [246, 430] on div "Здравствуйте. Я оформил заказ на подписку Xbox Live 24 часа назад, но до настоя…" at bounding box center [252, 425] width 223 height 35
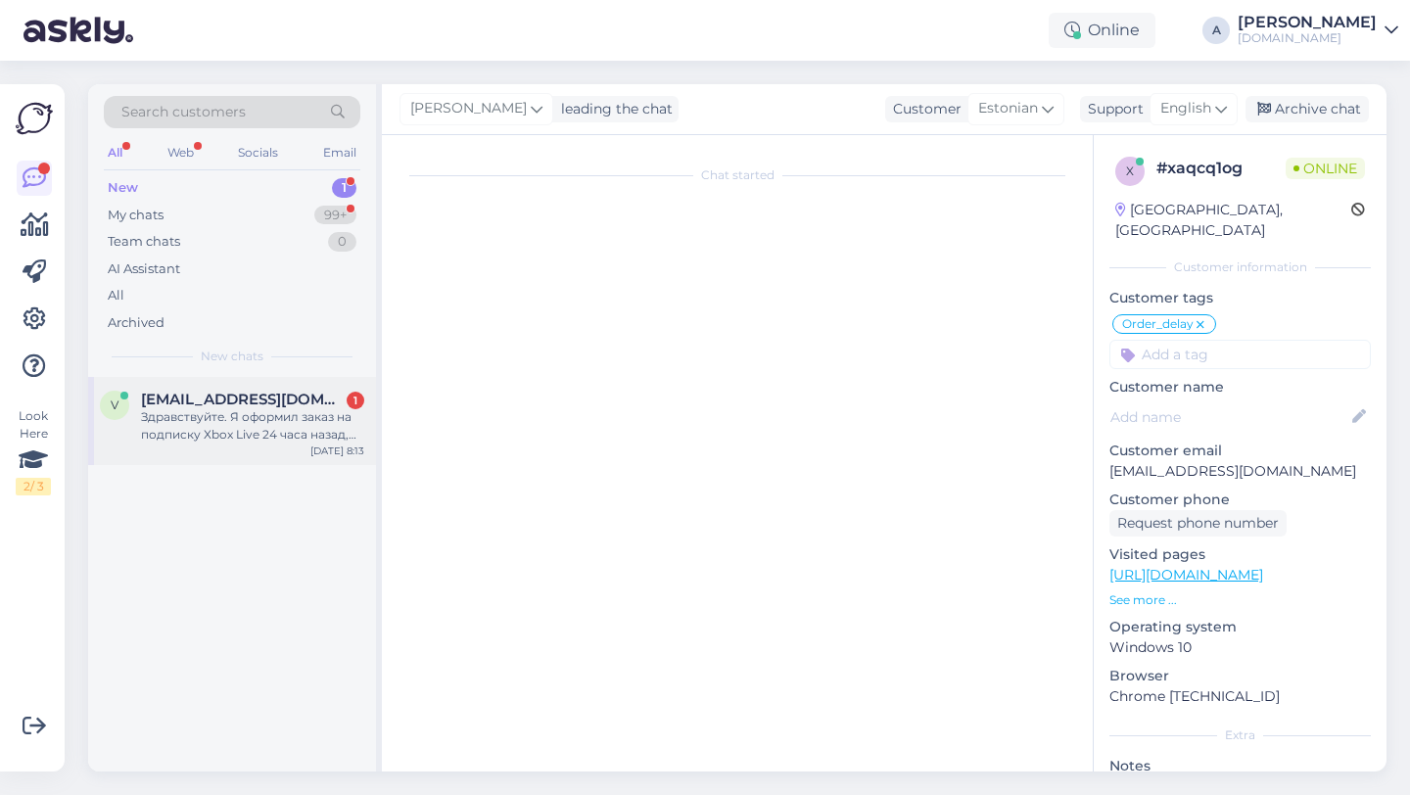
scroll to position [837, 0]
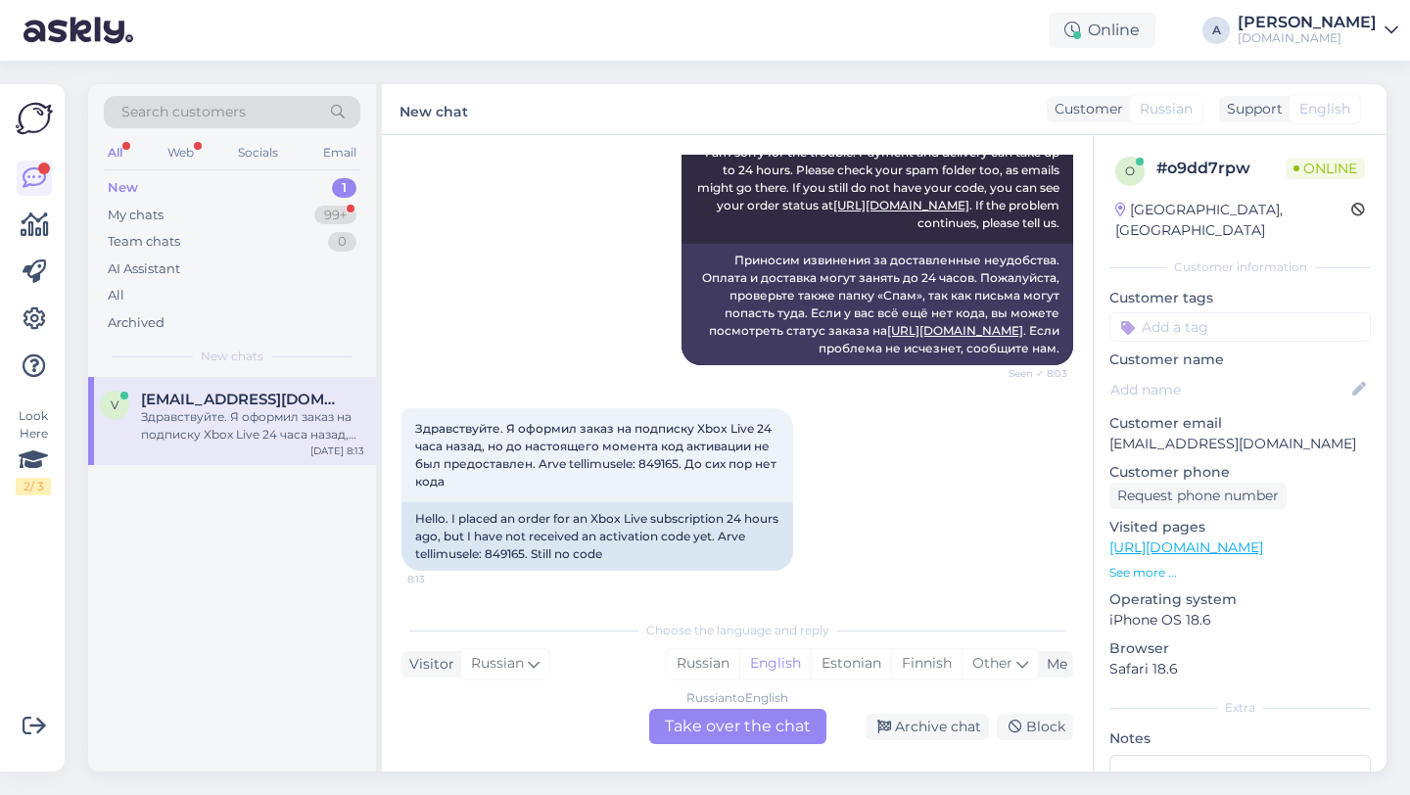
click at [698, 723] on div "Russian to English Take over the chat" at bounding box center [737, 726] width 177 height 35
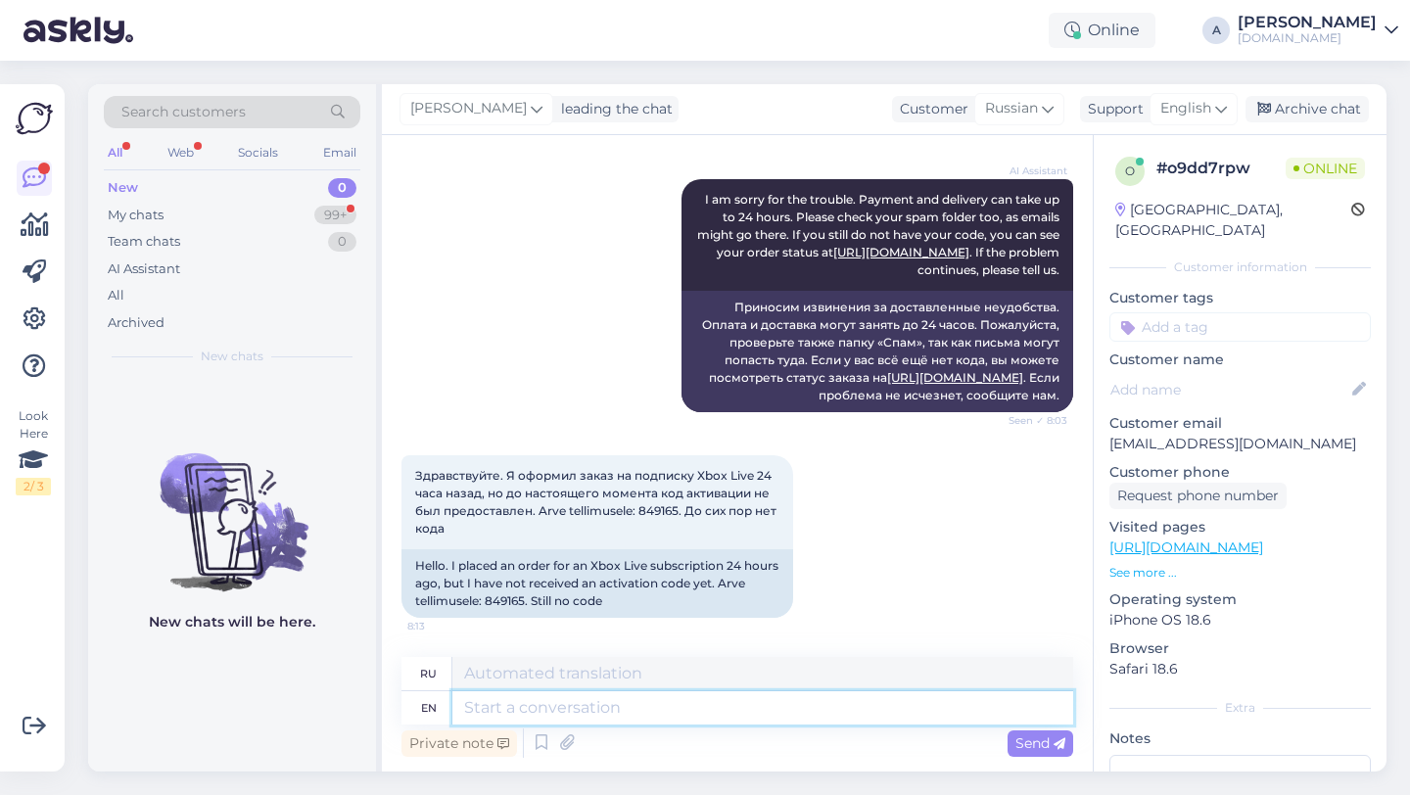
click at [600, 707] on textarea at bounding box center [762, 707] width 621 height 33
type textarea "Hey t"
type textarea "Привет"
type textarea "Hey there!"
type textarea "Привет!"
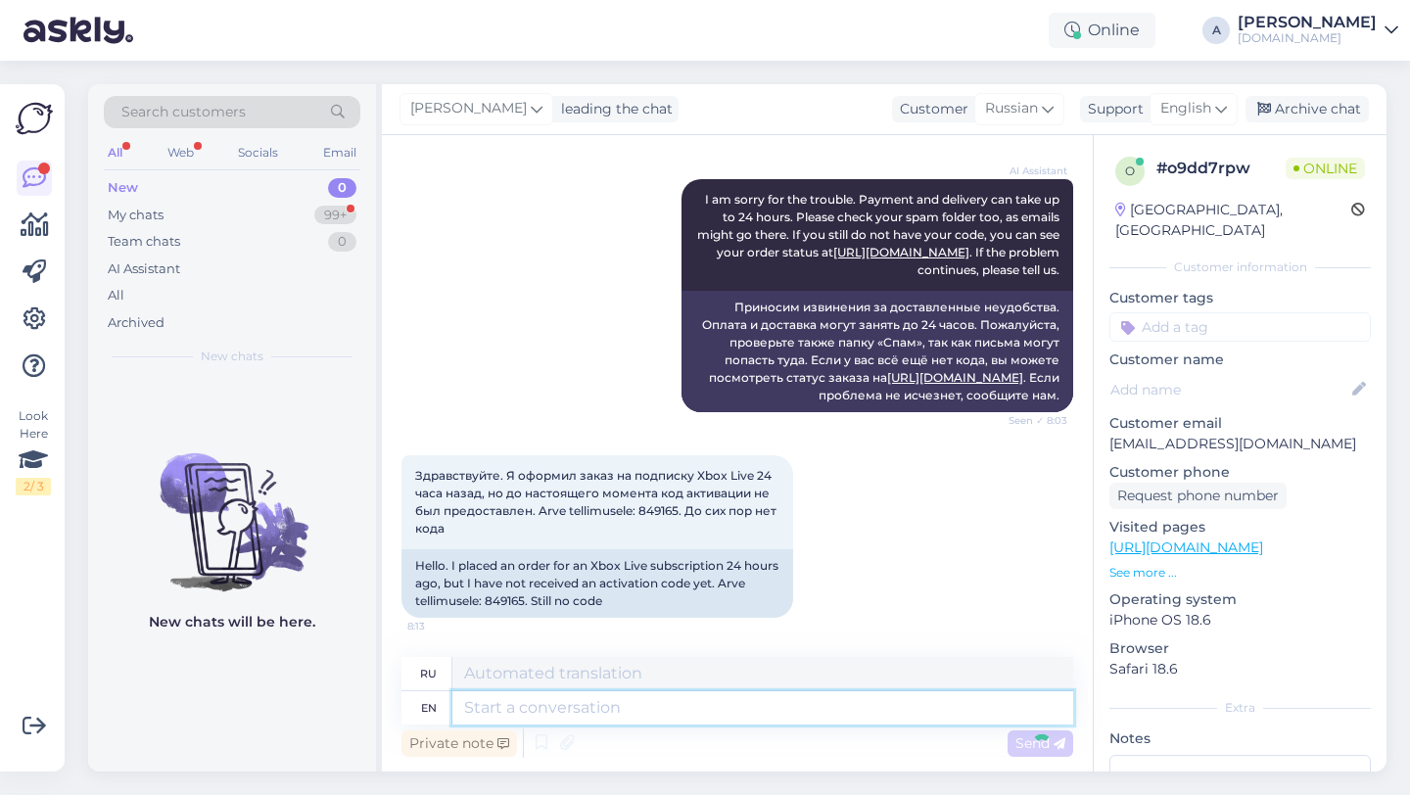
scroll to position [907, 0]
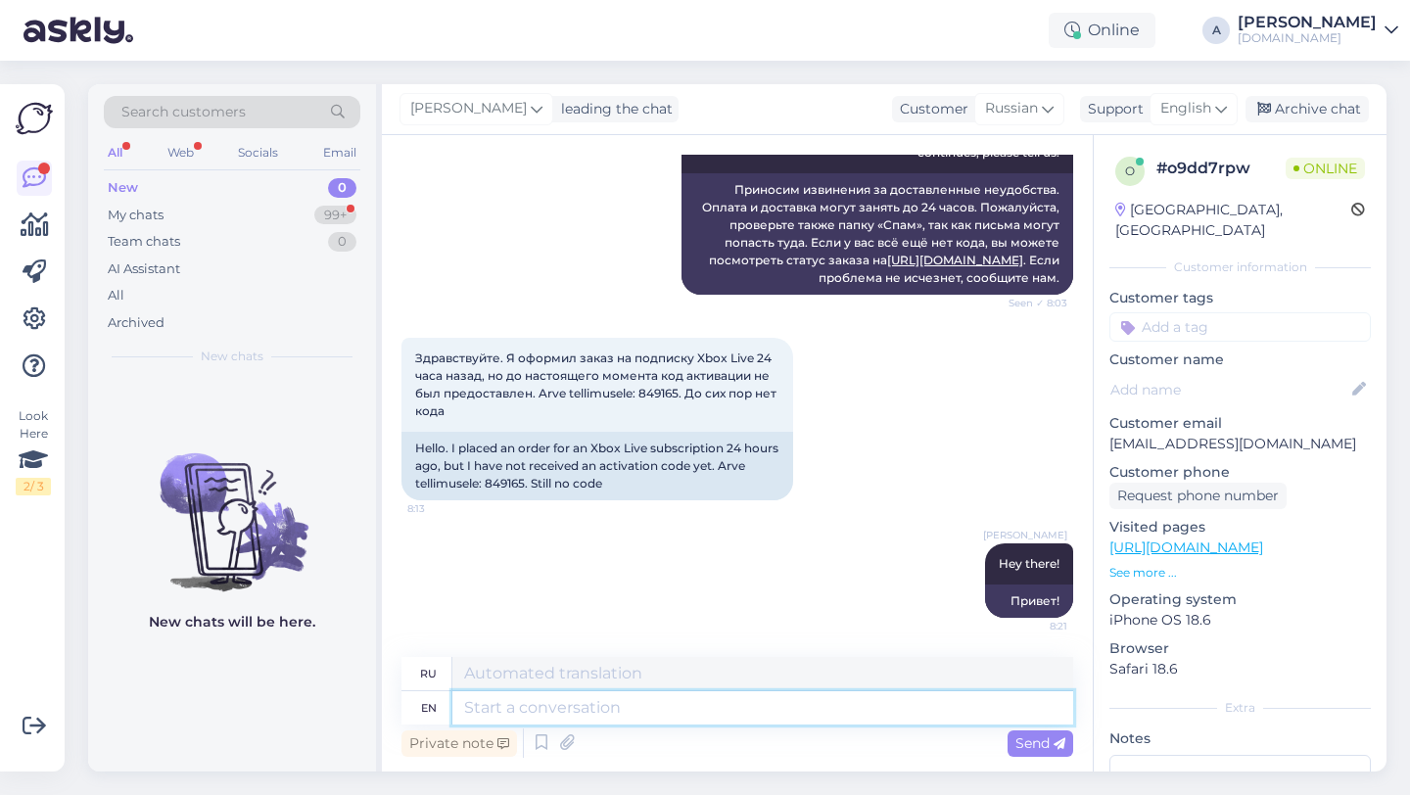
paste textarea "Currently, orders are taking longer than expected to be fulfilled. Your order w…"
type textarea "Currently, orders are taking longer than expected to be fulfilled. Your order w…"
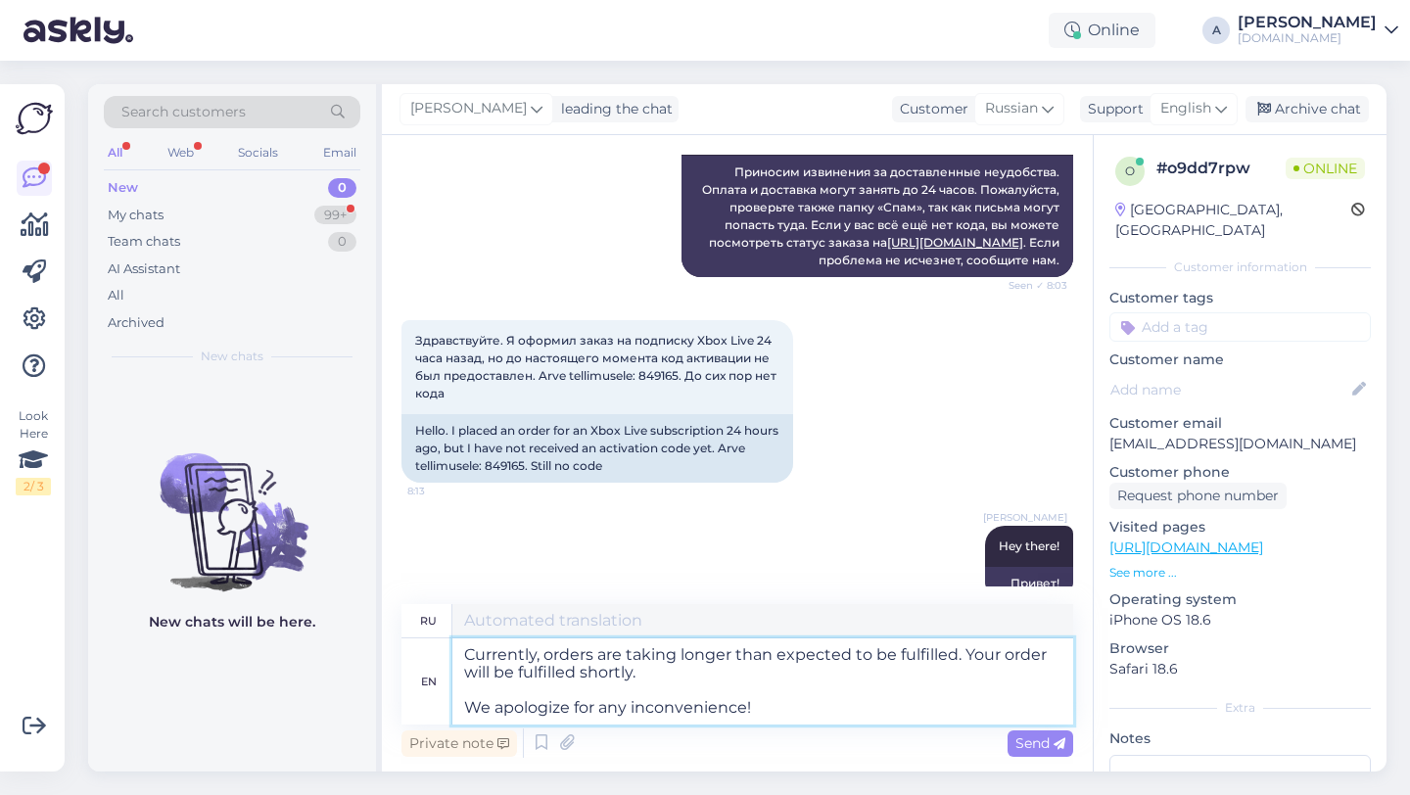
type textarea "В настоящее время обработка заказов занимает больше времени, чем ожидалось. Ваш…"
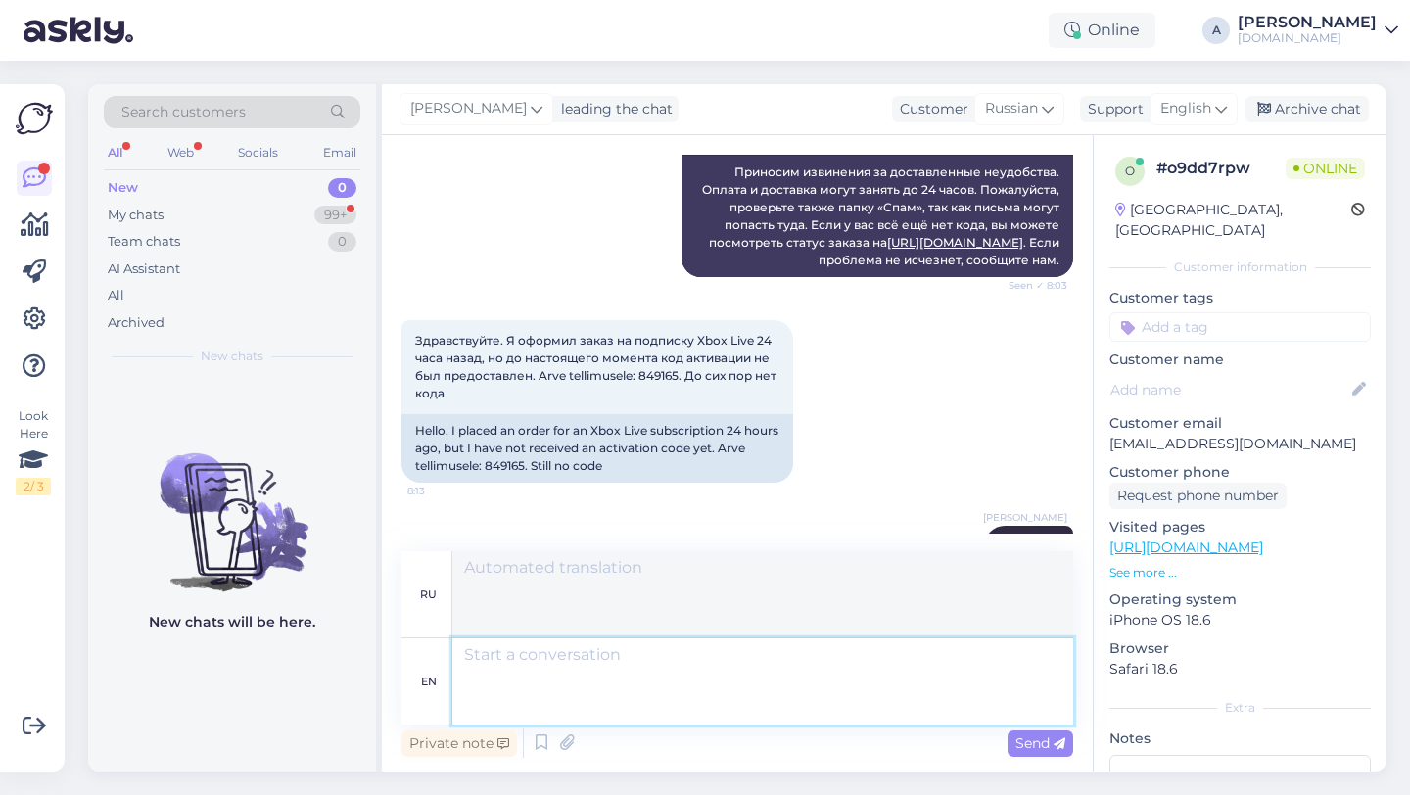
scroll to position [1148, 0]
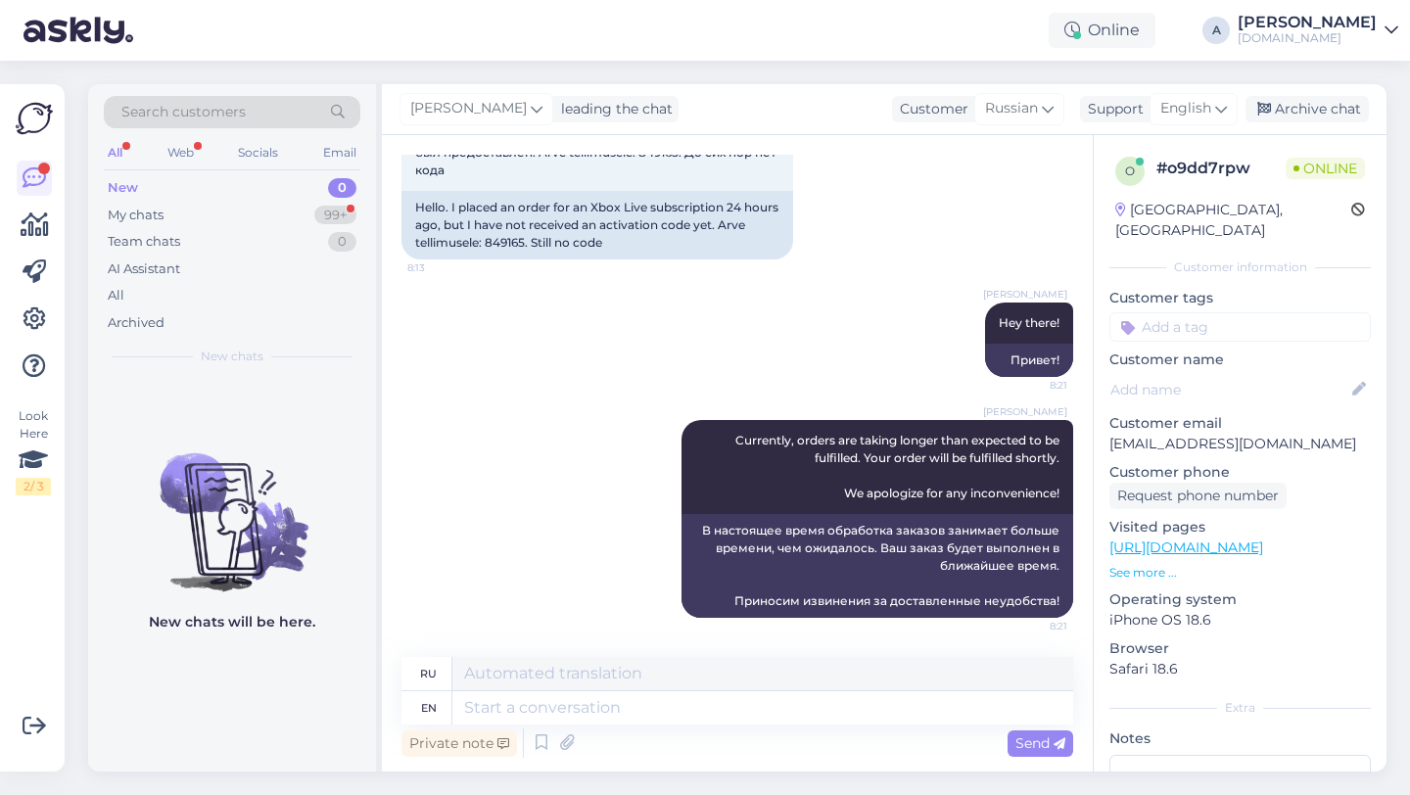
click at [1185, 312] on input at bounding box center [1239, 326] width 261 height 29
type input "orde"
click at [1220, 373] on span "Order_delay" at bounding box center [1239, 379] width 71 height 12
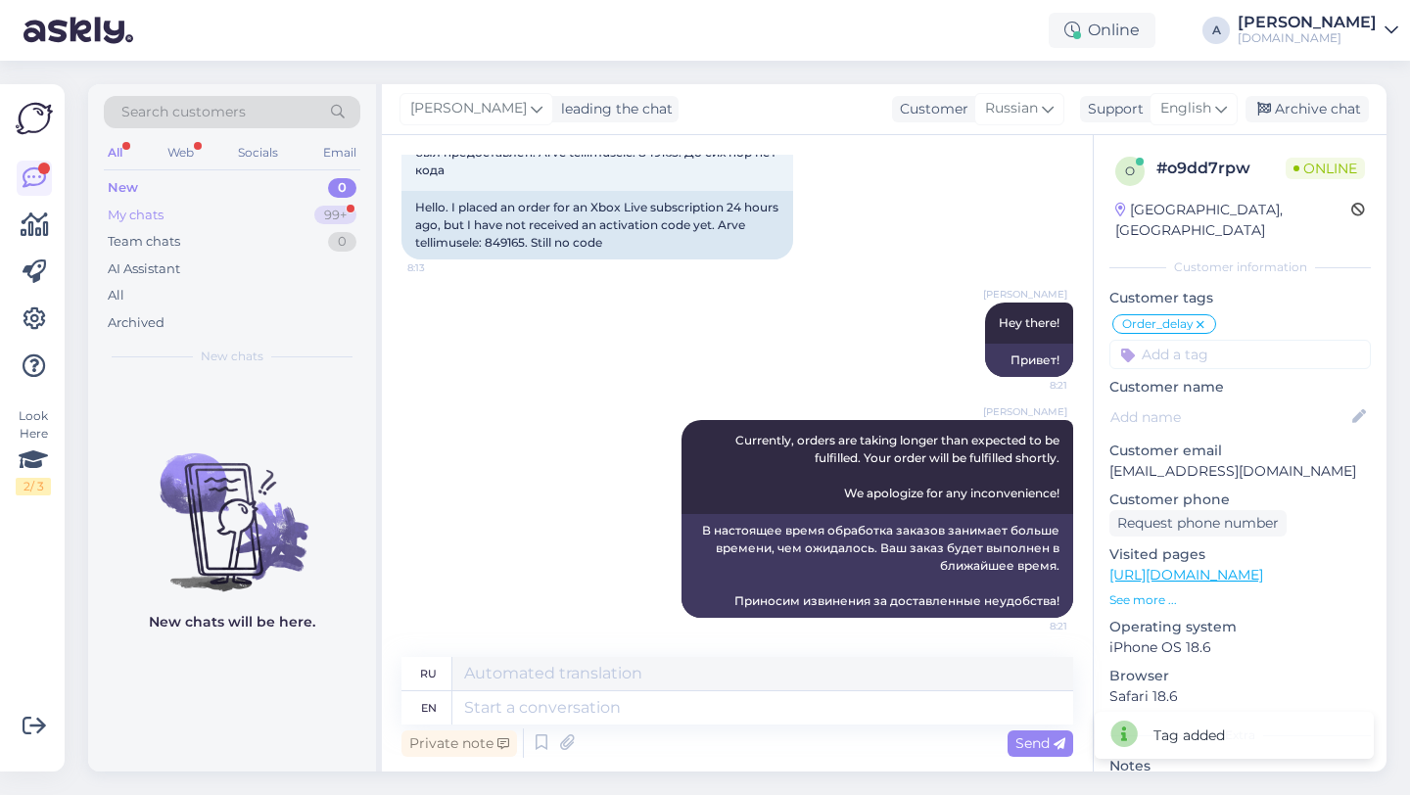
click at [331, 204] on div "My chats 99+" at bounding box center [232, 215] width 256 height 27
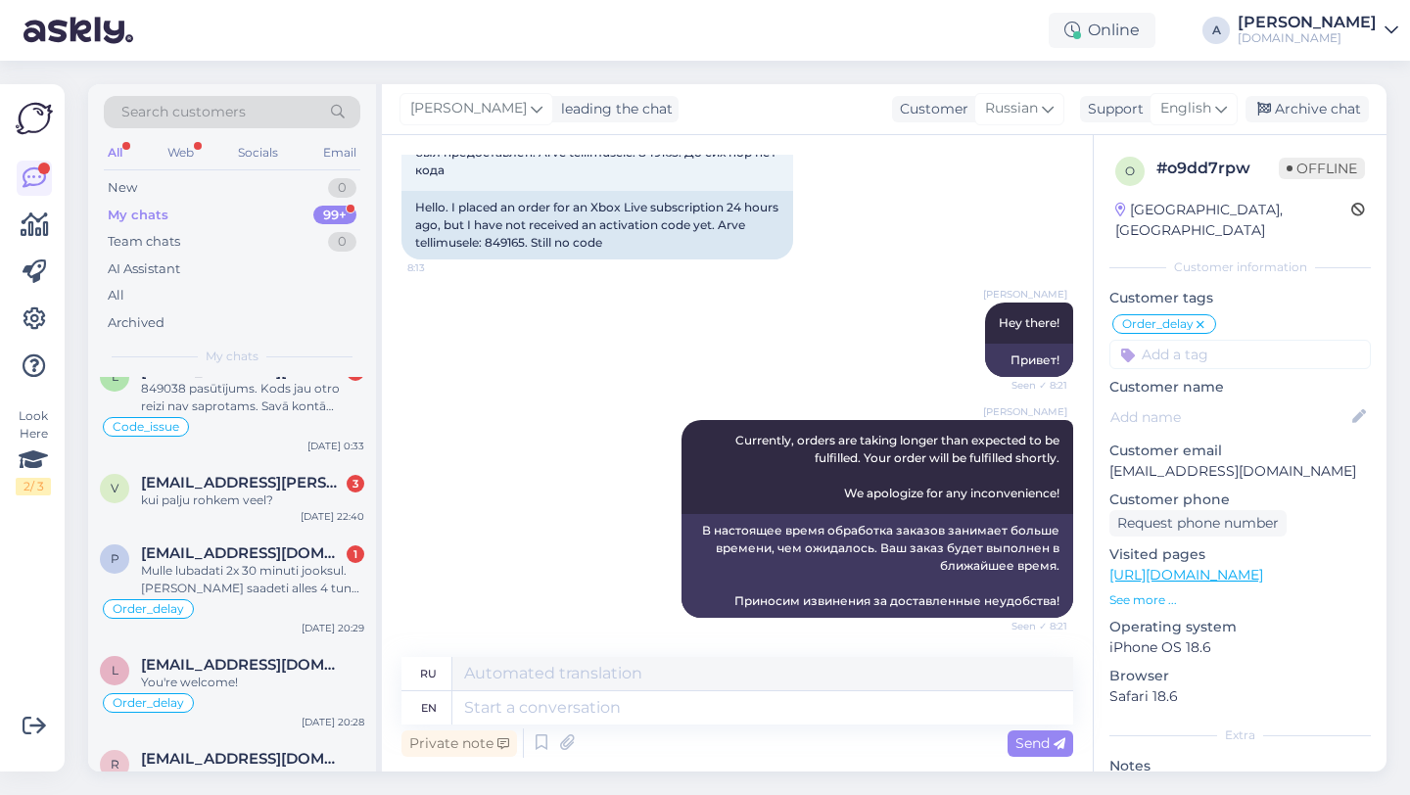
scroll to position [546, 0]
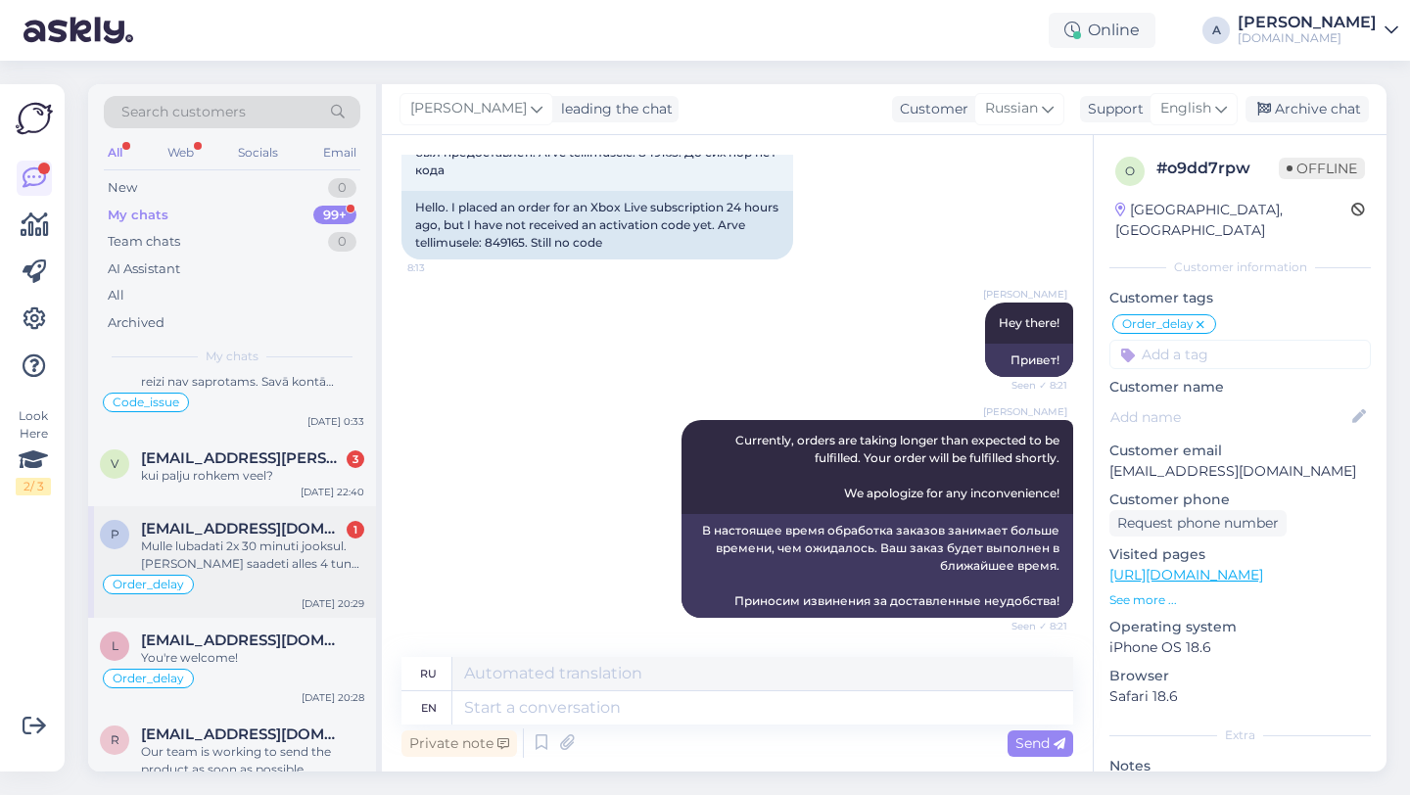
click at [259, 549] on div "Mulle lubadati 2x 30 minuti jooksul. [PERSON_NAME] saadeti alles 4 tunni pärast…" at bounding box center [252, 554] width 223 height 35
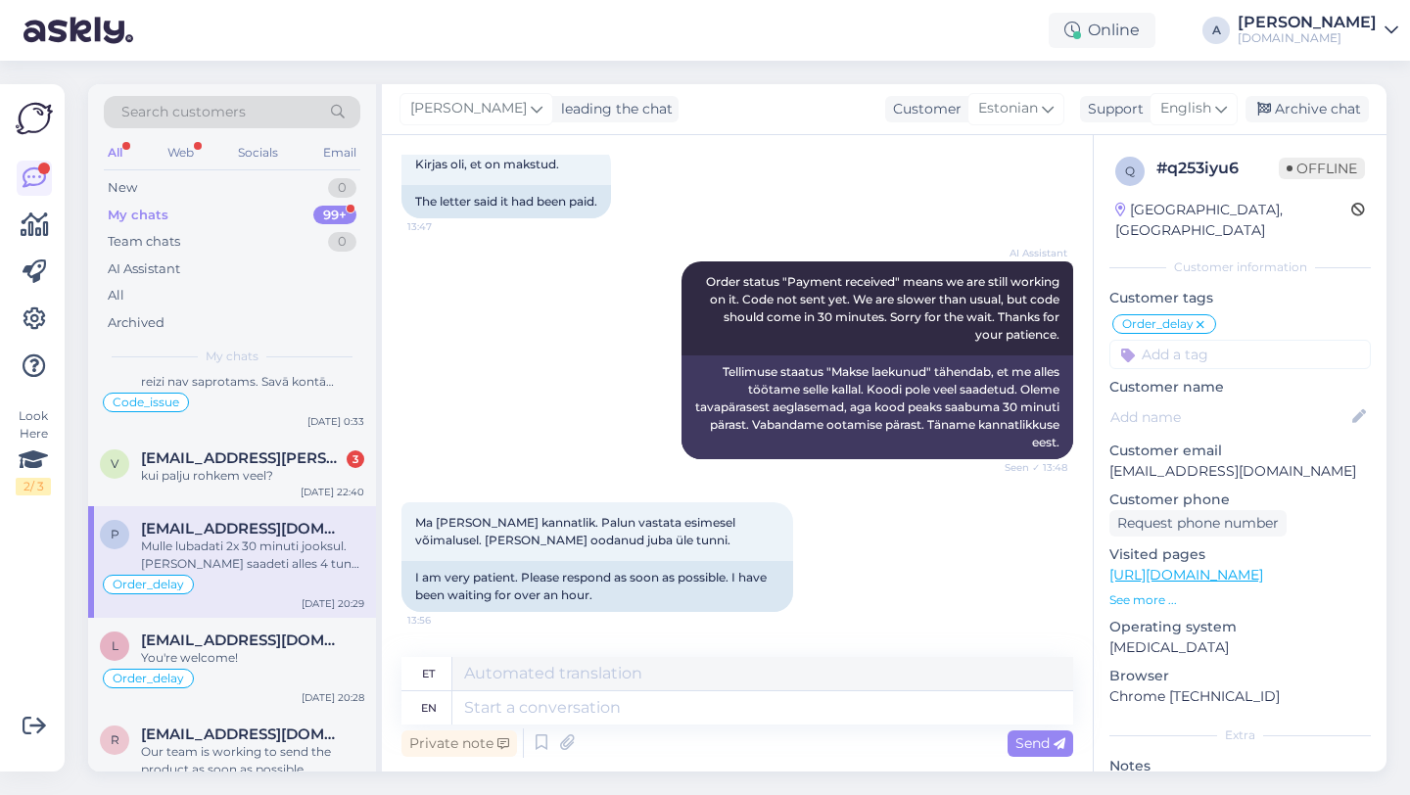
scroll to position [3374, 0]
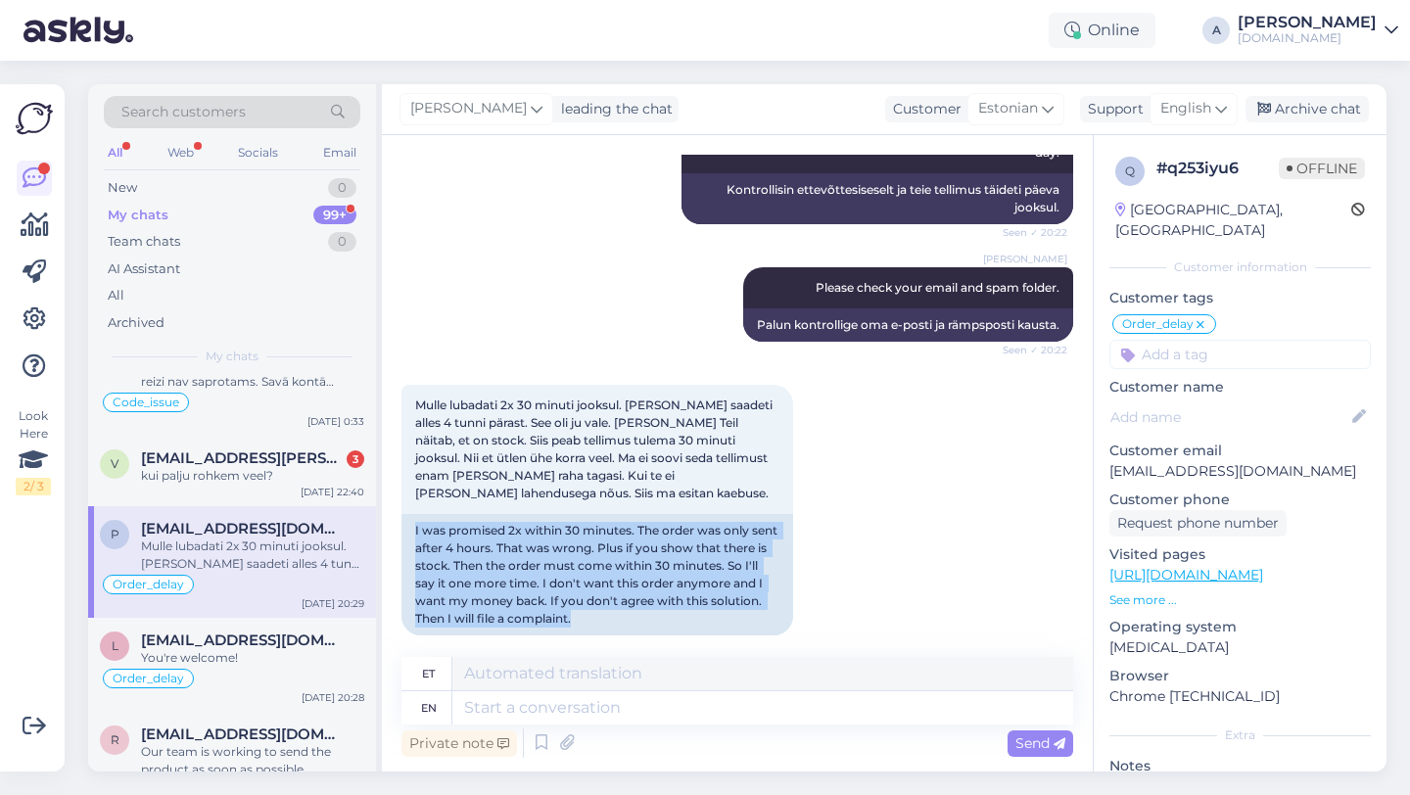
drag, startPoint x: 636, startPoint y: 603, endPoint x: 395, endPoint y: 508, distance: 258.9
click at [395, 508] on div "Chat started [DATE] the status “in stock” means that the product shall be deliv…" at bounding box center [737, 453] width 711 height 636
copy div "I was promised 2x within 30 minutes. The order was only sent after 4 hours. Tha…"
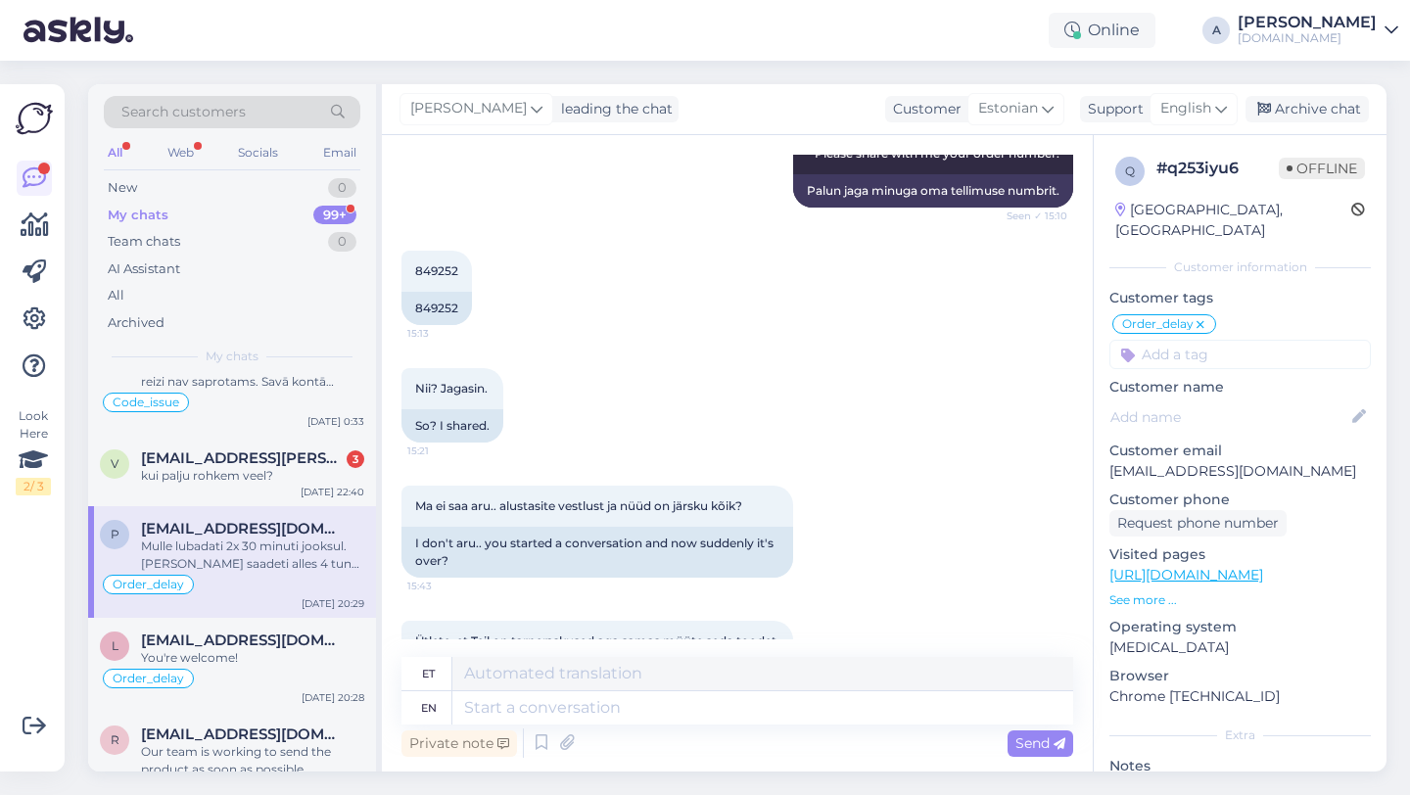
scroll to position [2160, 0]
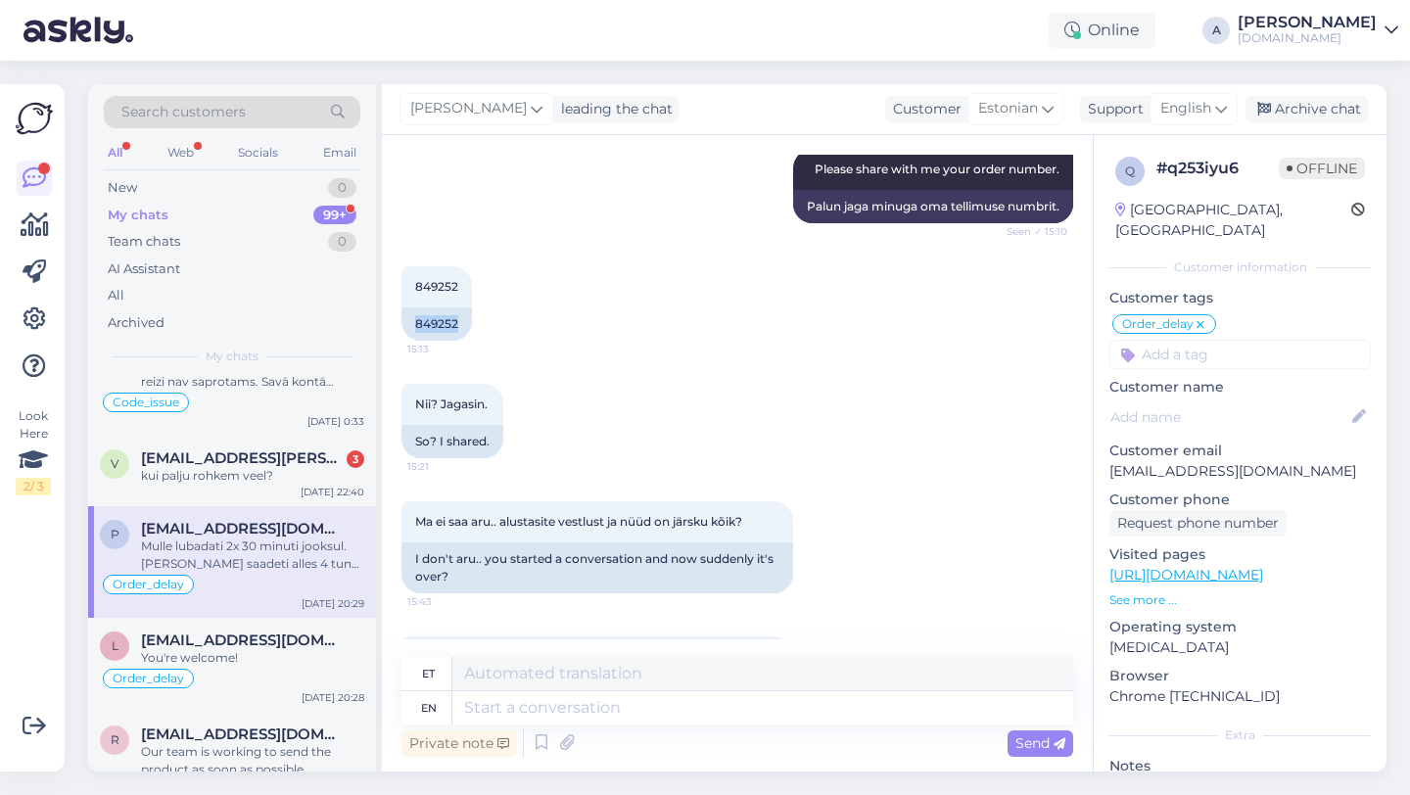
drag, startPoint x: 470, startPoint y: 304, endPoint x: 393, endPoint y: 304, distance: 77.3
click at [393, 304] on div "Chat started [DATE] the status “in stock” means that the product shall be deliv…" at bounding box center [737, 453] width 711 height 636
copy div "849252"
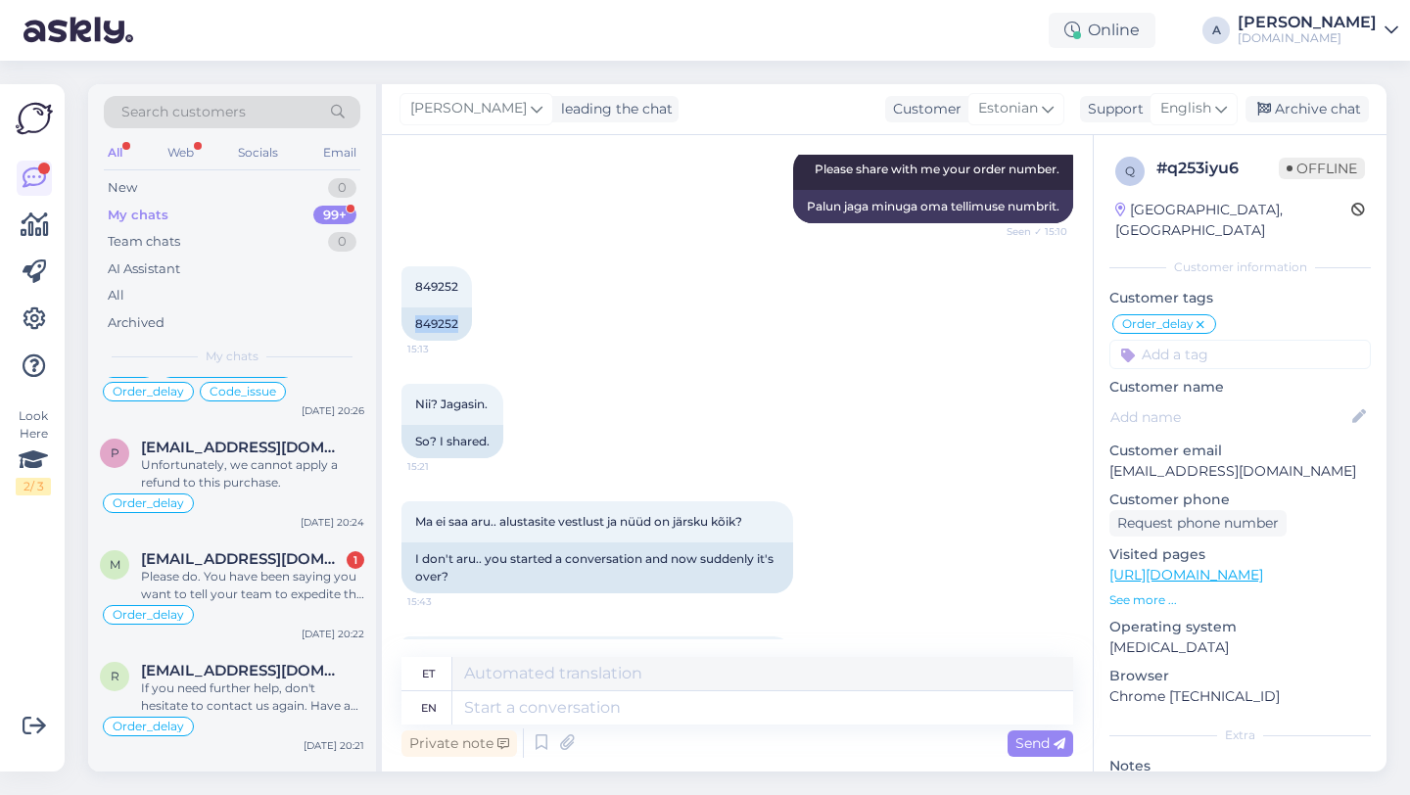
scroll to position [1305, 0]
click at [298, 111] on div "Search customers" at bounding box center [232, 112] width 256 height 32
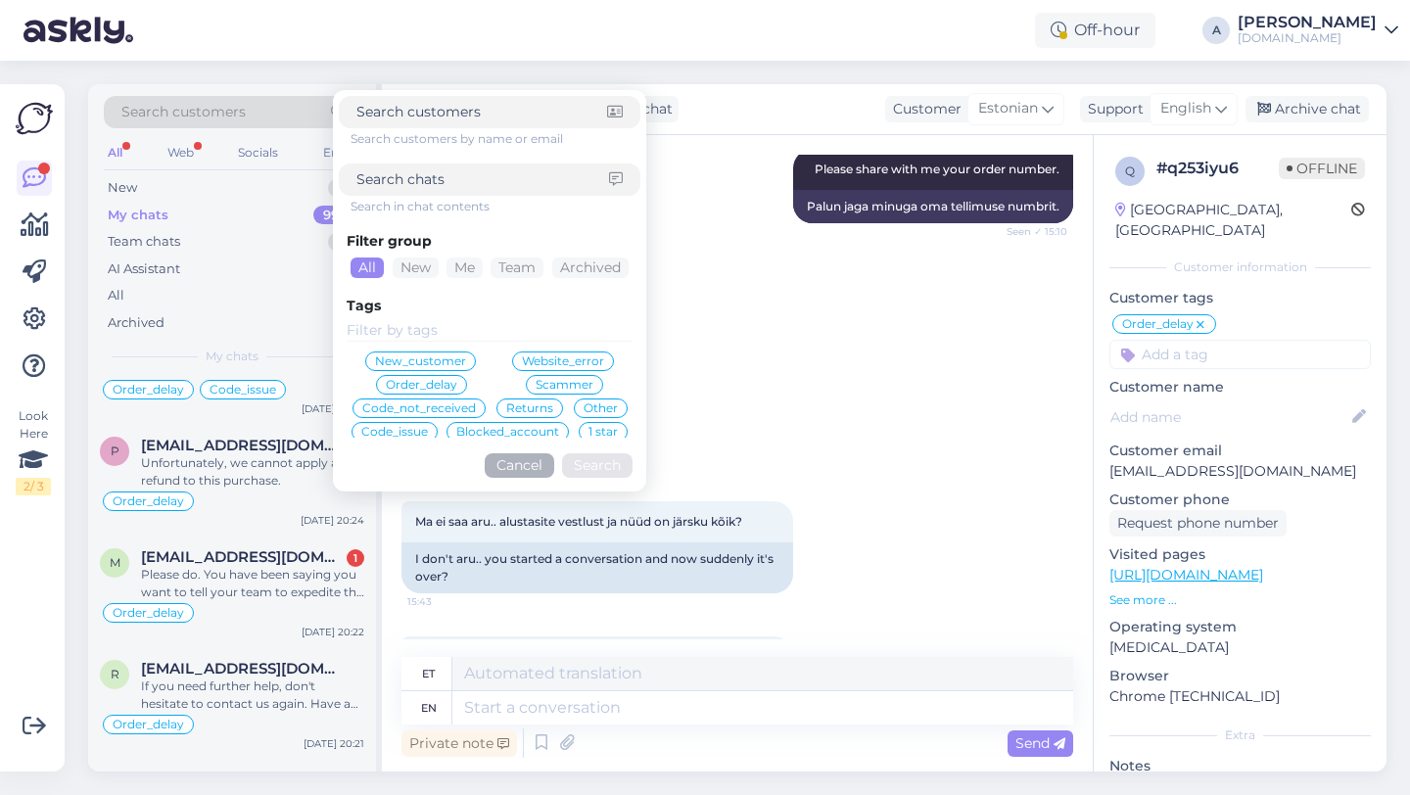
type input "[EMAIL_ADDRESS][DOMAIN_NAME]"
click at [550, 104] on input "[EMAIL_ADDRESS][DOMAIN_NAME]" at bounding box center [481, 112] width 251 height 21
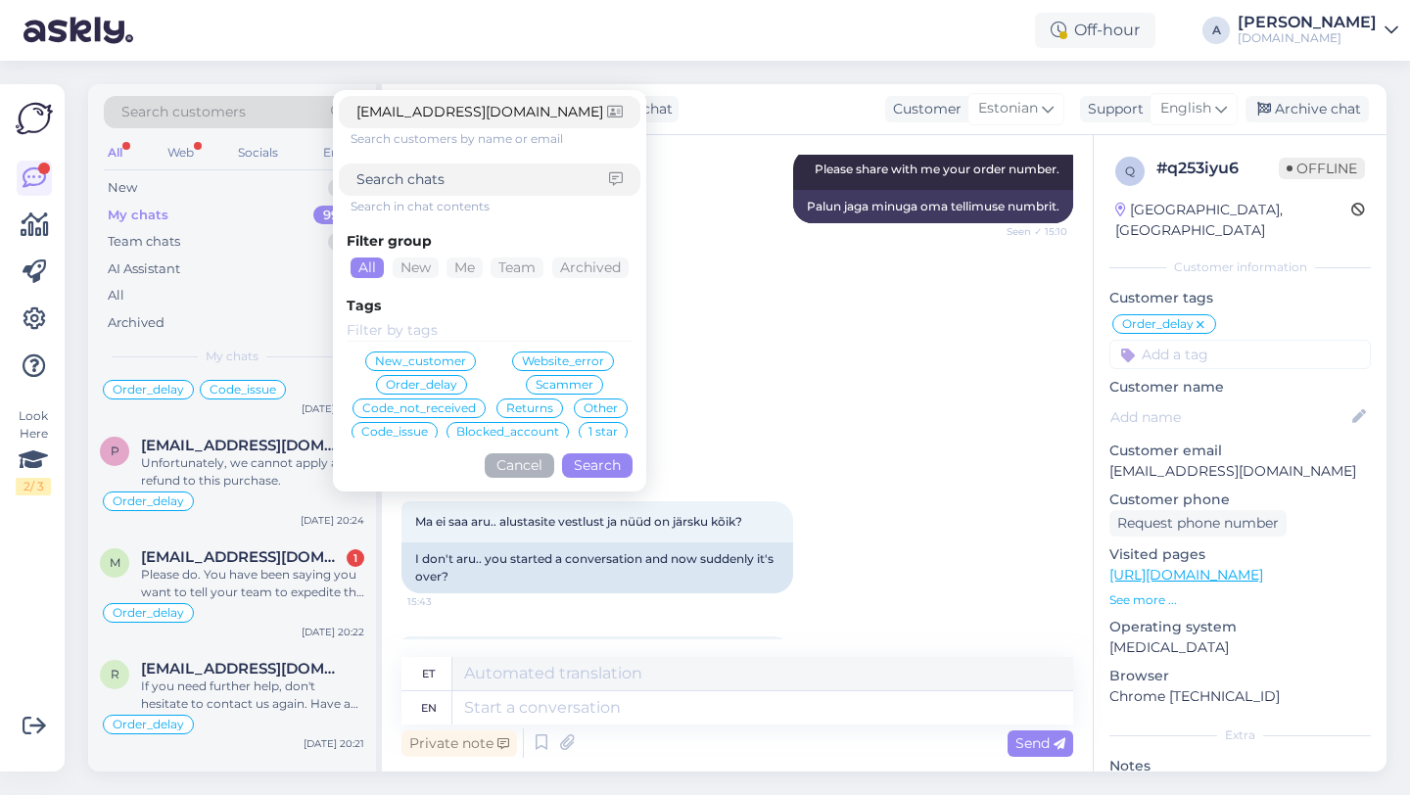
click at [588, 463] on button "Search" at bounding box center [597, 465] width 70 height 24
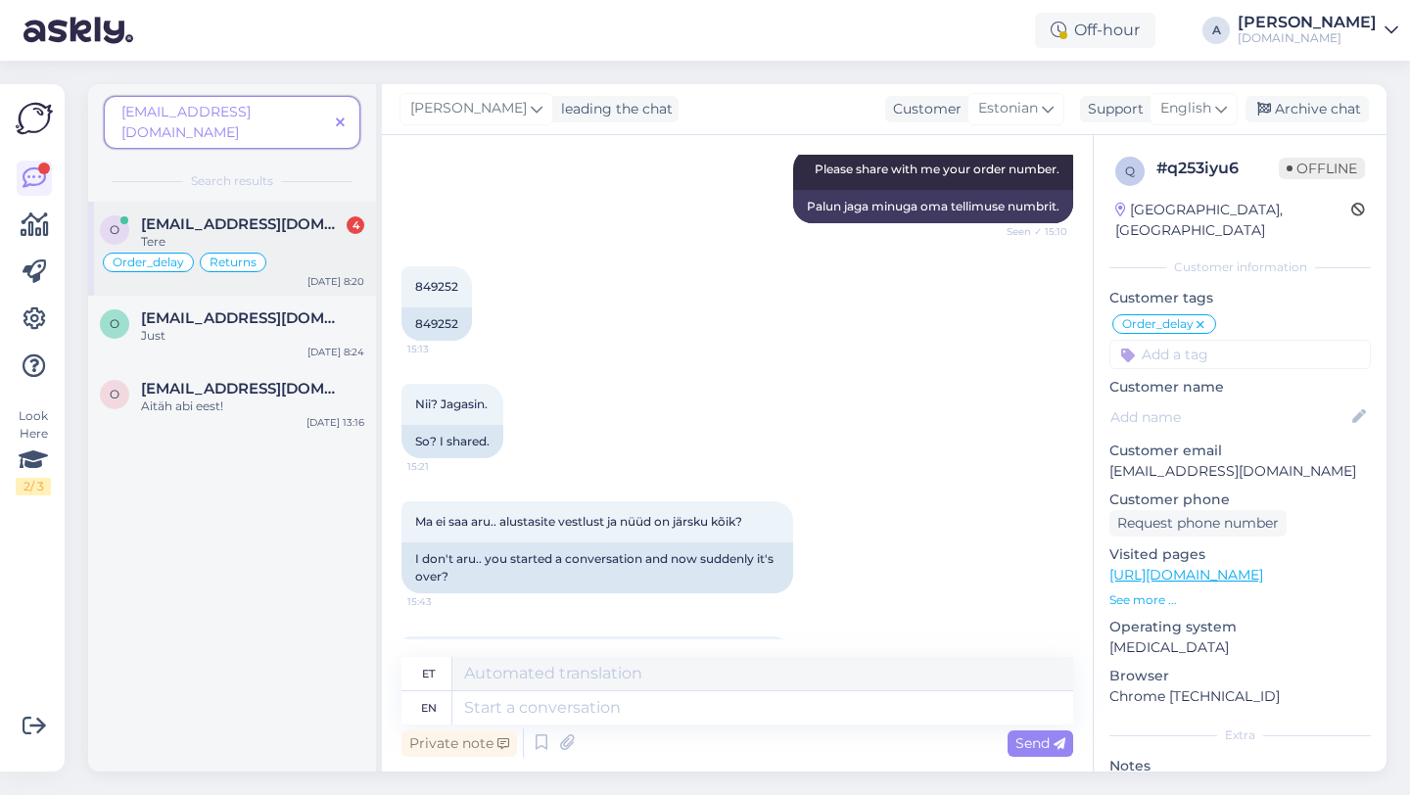
click at [299, 233] on div "Tere" at bounding box center [252, 242] width 223 height 18
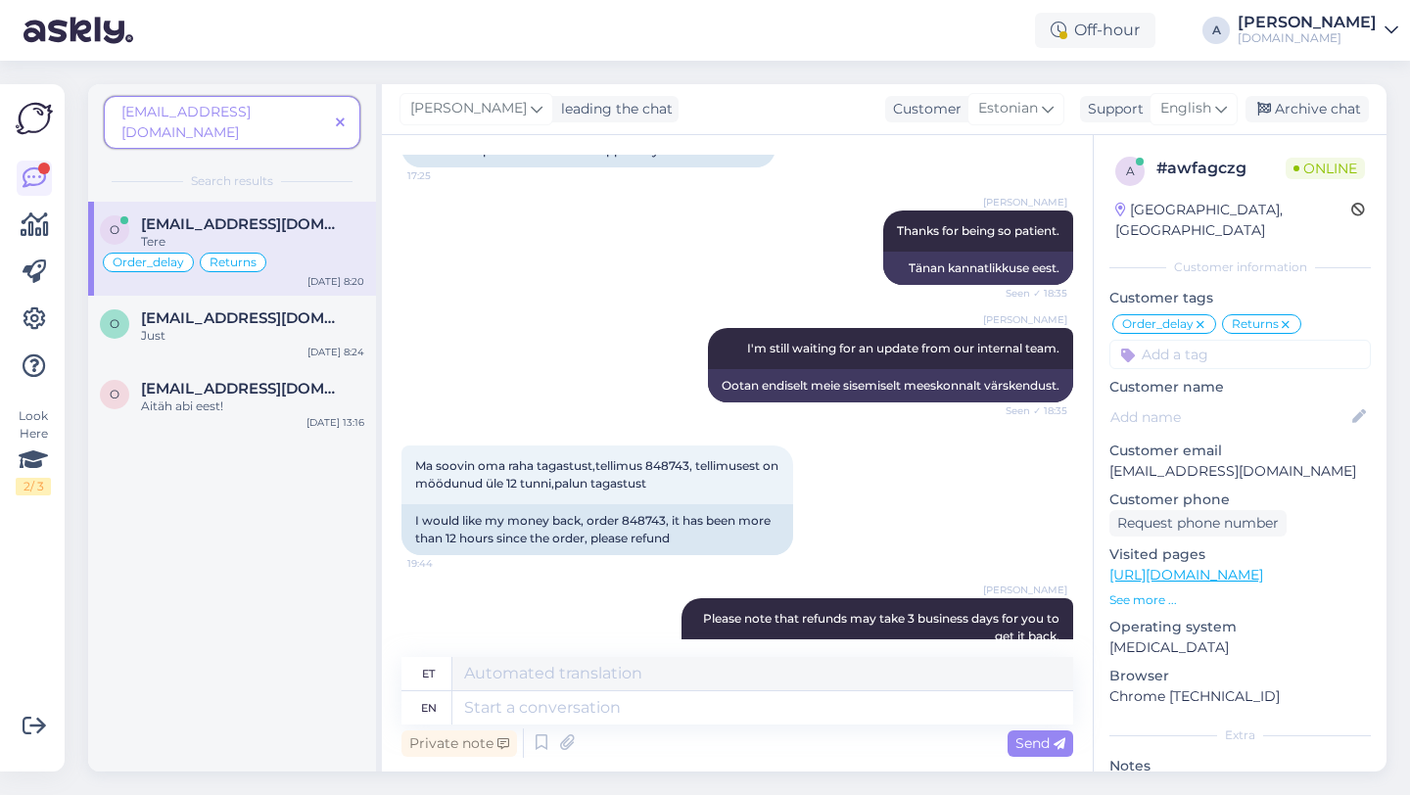
scroll to position [2684, 0]
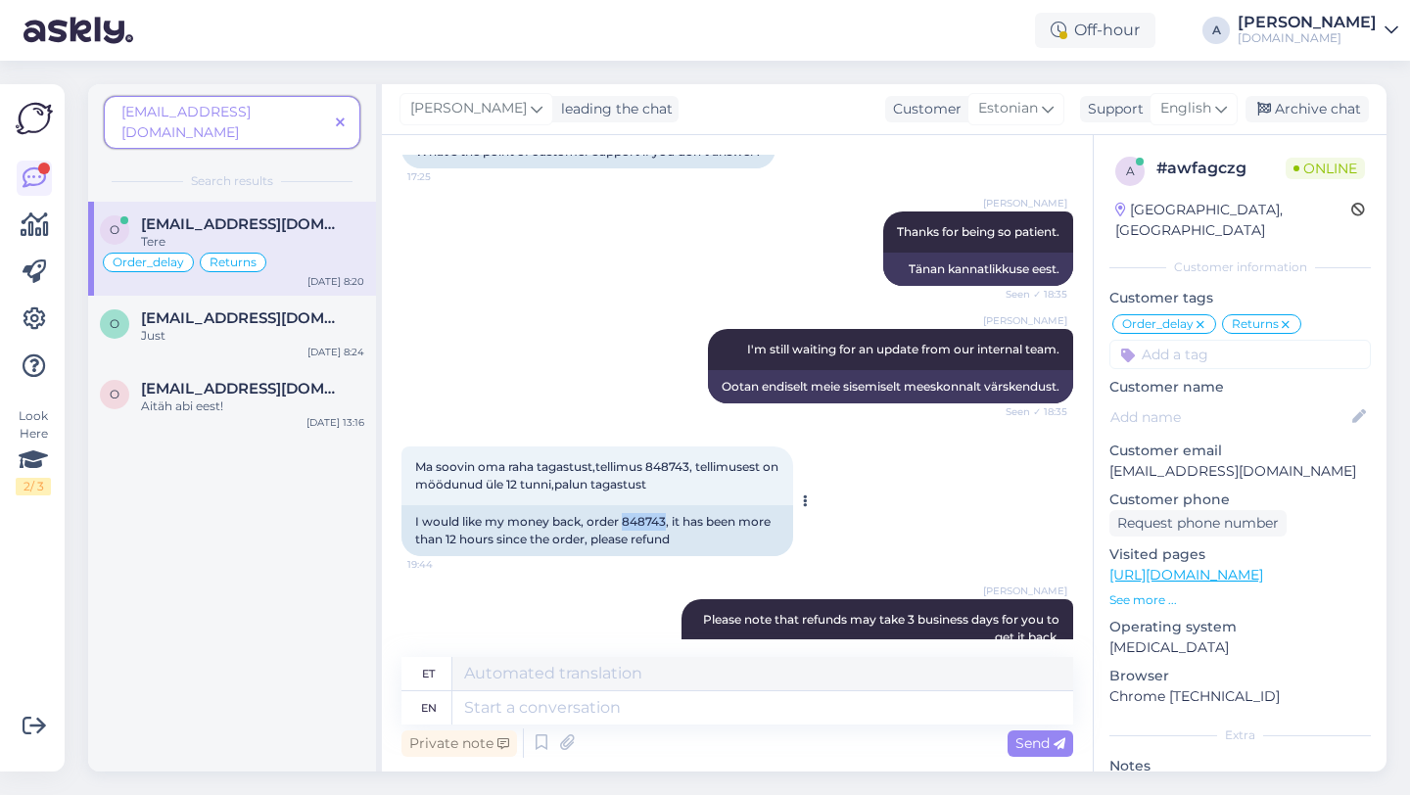
drag, startPoint x: 665, startPoint y: 498, endPoint x: 643, endPoint y: 498, distance: 21.5
click at [625, 505] on div "I would like my money back, order 848743, it has been more than 12 hours since …" at bounding box center [597, 530] width 392 height 51
copy div "848743"
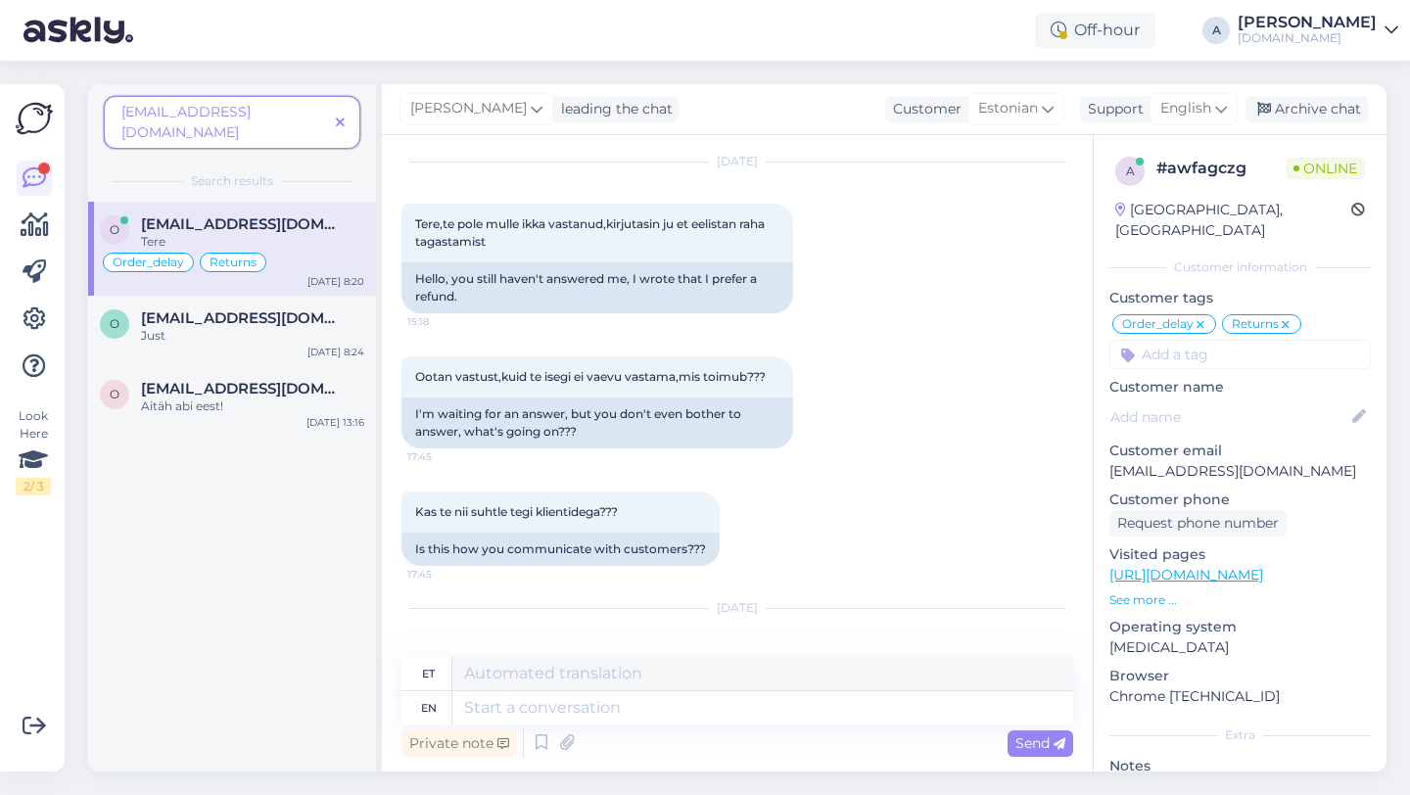
scroll to position [3909, 0]
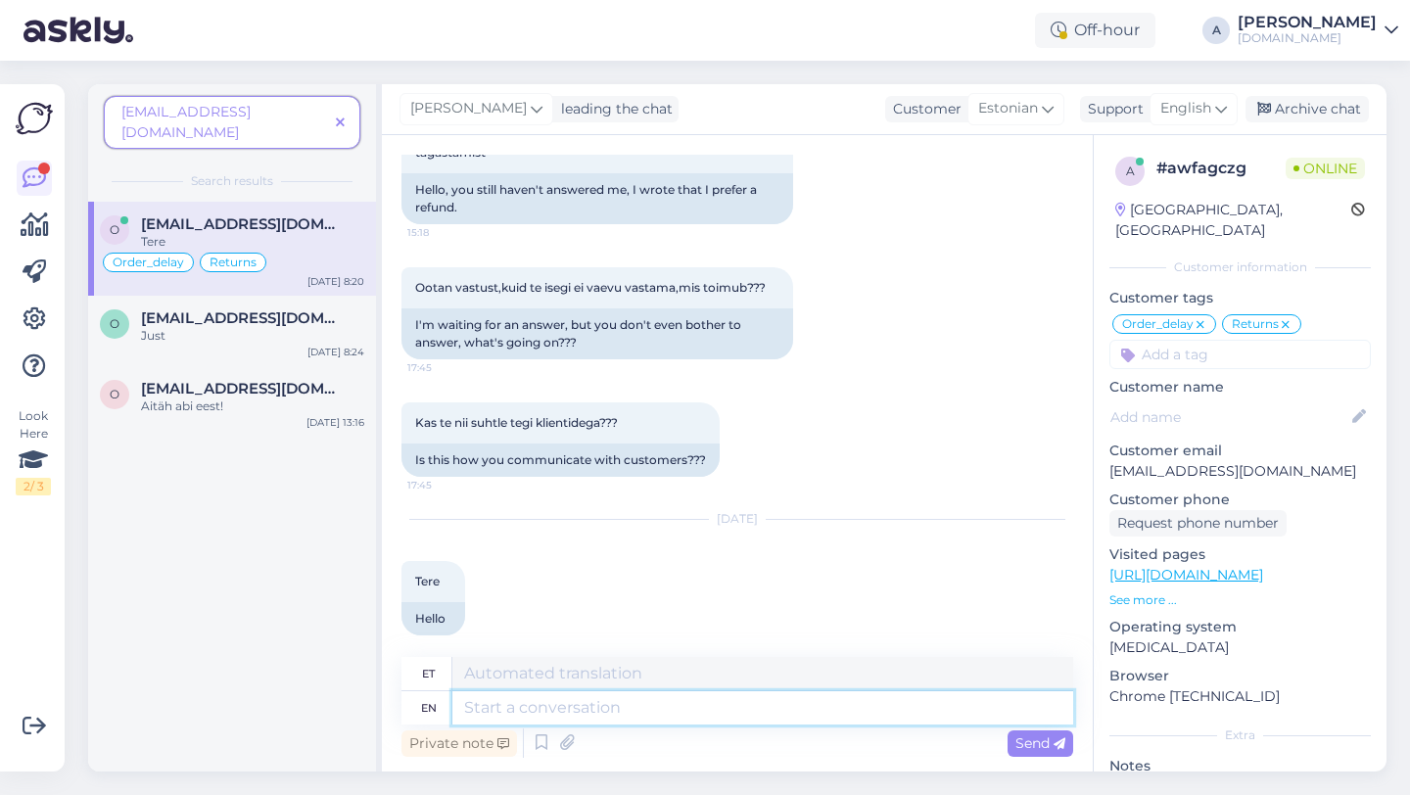
click at [577, 705] on textarea at bounding box center [762, 707] width 621 height 33
type textarea "Hey t"
type textarea "Hei"
type textarea "H"
type textarea "Thanks f"
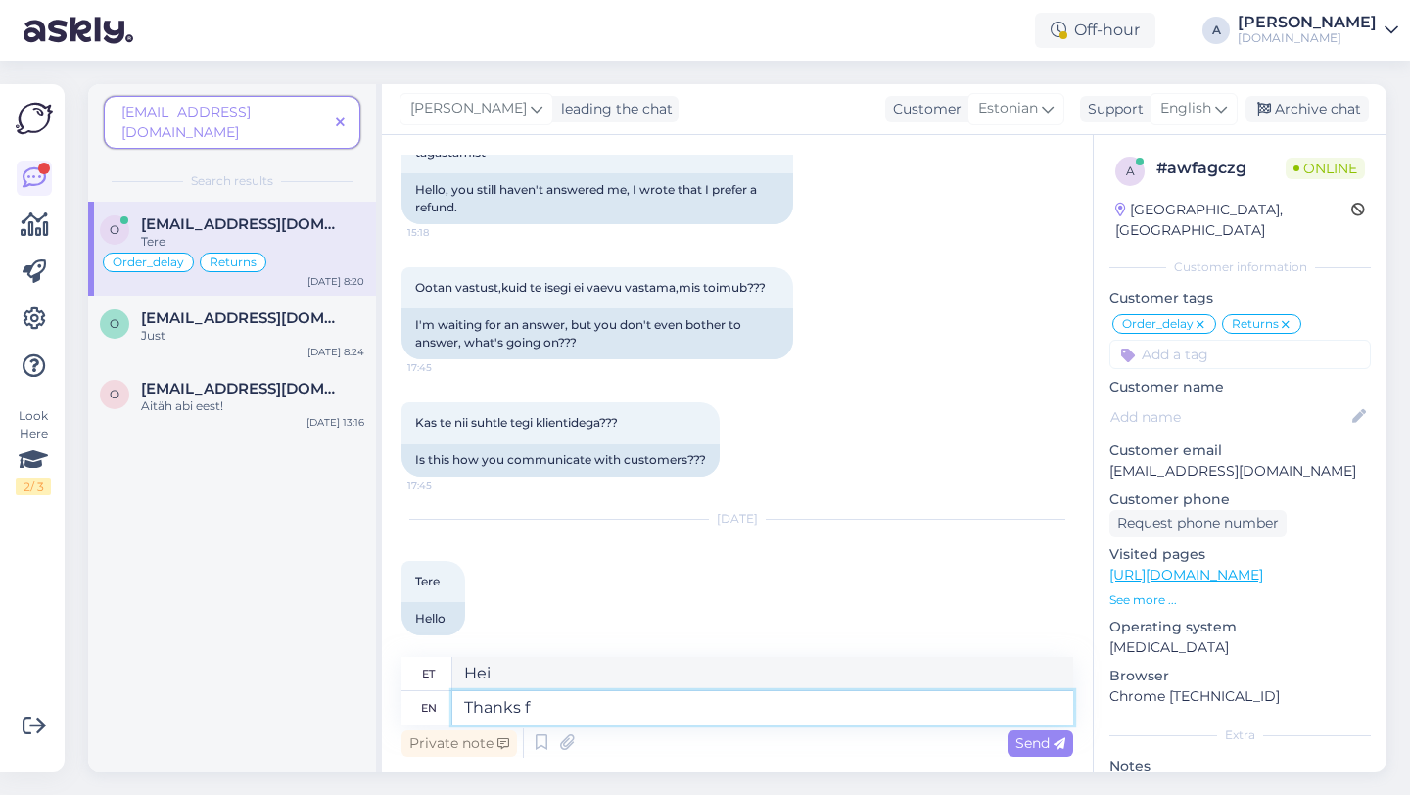
type textarea "Tänud"
type textarea "Thanks for"
type textarea "Tänan teid"
type textarea "Thanks for being"
type textarea "Tänan teid olemise eest"
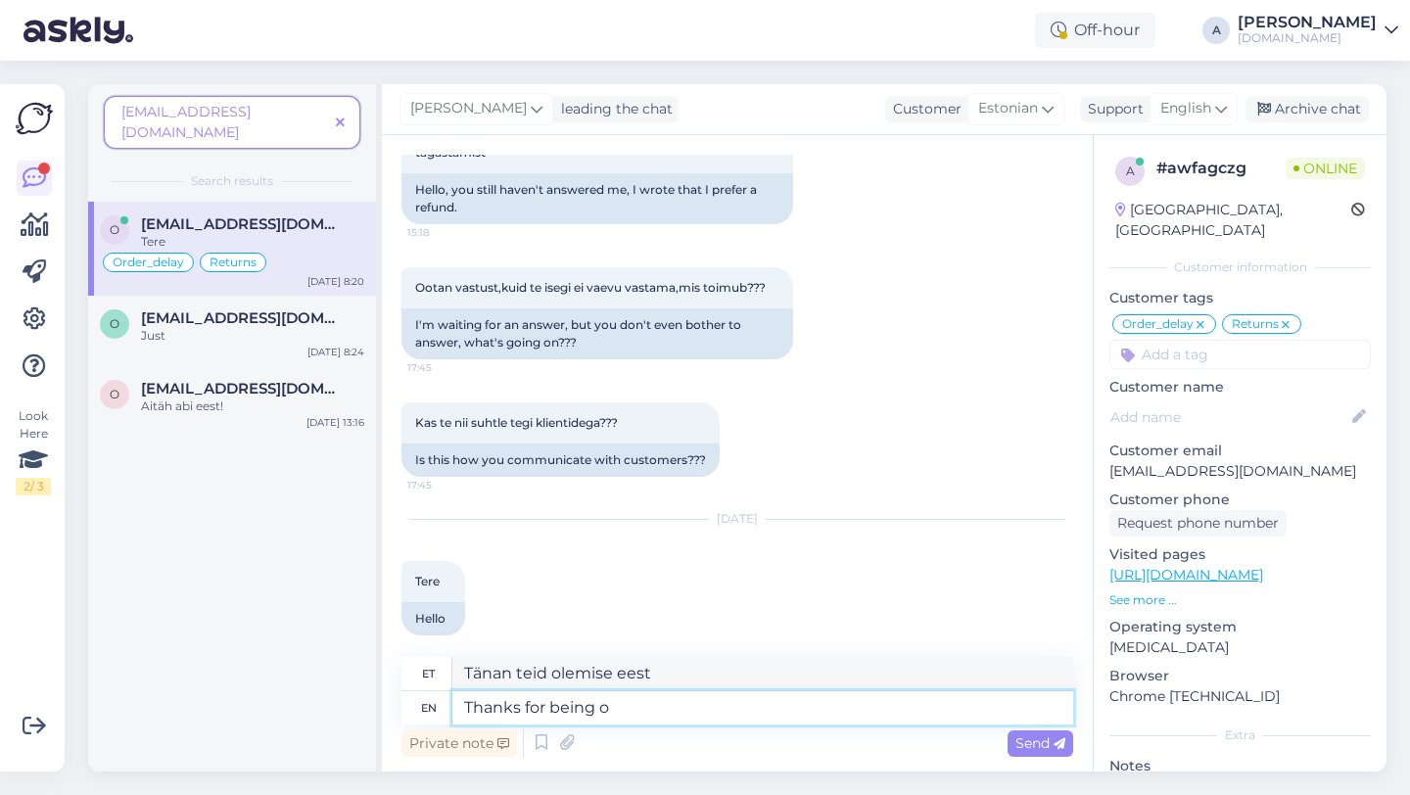
type textarea "Thanks for being o"
type textarea "Aitäh, et oled oo"
type textarea "Thanks for being d"
type textarea "Tänan teid olemise eest"
type textarea "Thanks for being so [PERSON_NAME]"
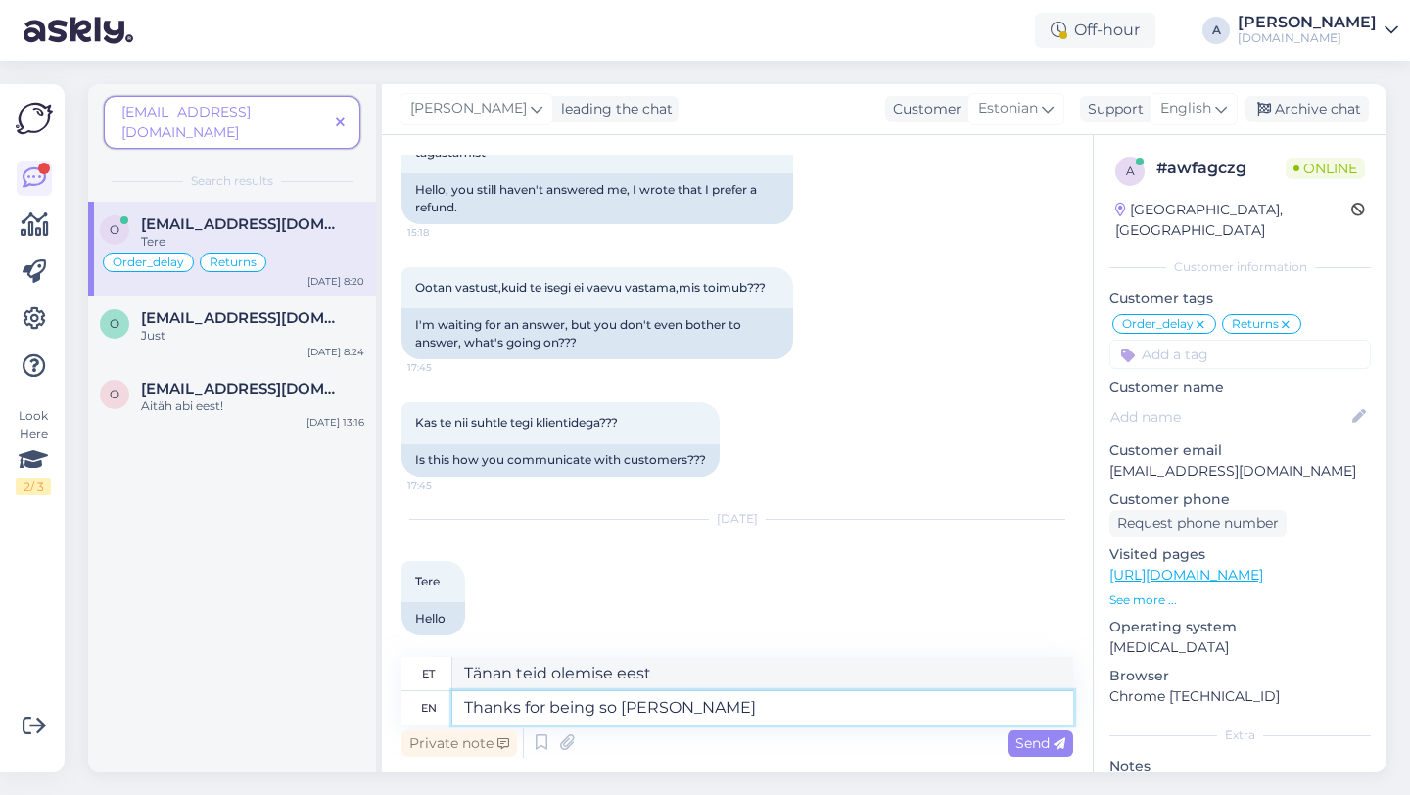
type textarea "Aitäh, et nii oled"
type textarea "Thanks for being so patient."
type textarea "Tänan kannatlikkuse eest."
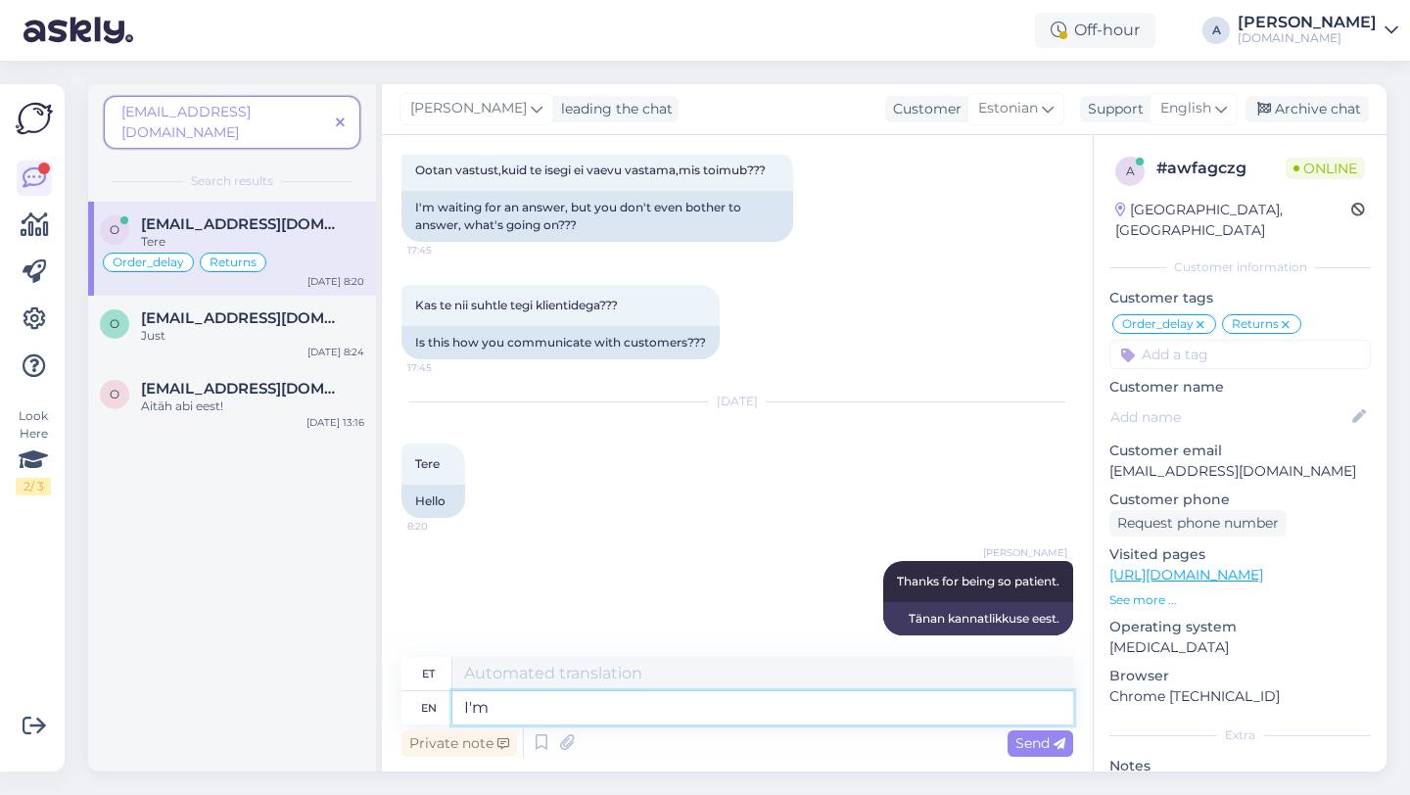
type textarea "I'm s"
type textarea "Ma olen"
type textarea "I'm still w"
type textarea "Ma olen ikka veel"
type textarea "I'm still wating"
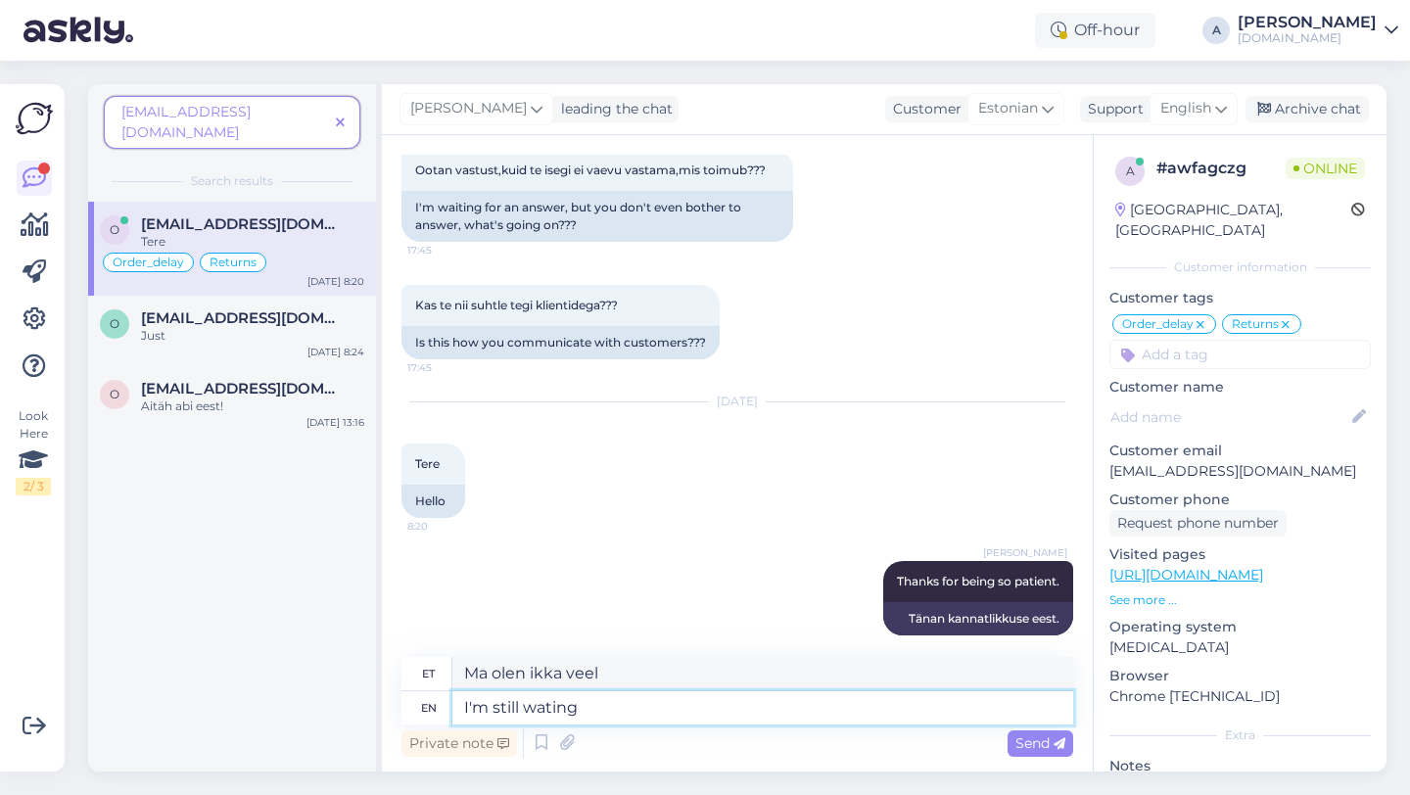
type textarea "Ma ikka ootan"
type textarea "I'm still waiting for an upd"
type textarea "Ma ootan ikka veel"
type textarea "I'm still waiting for an update"
type textarea "Ma ootan ikka veel uuendust"
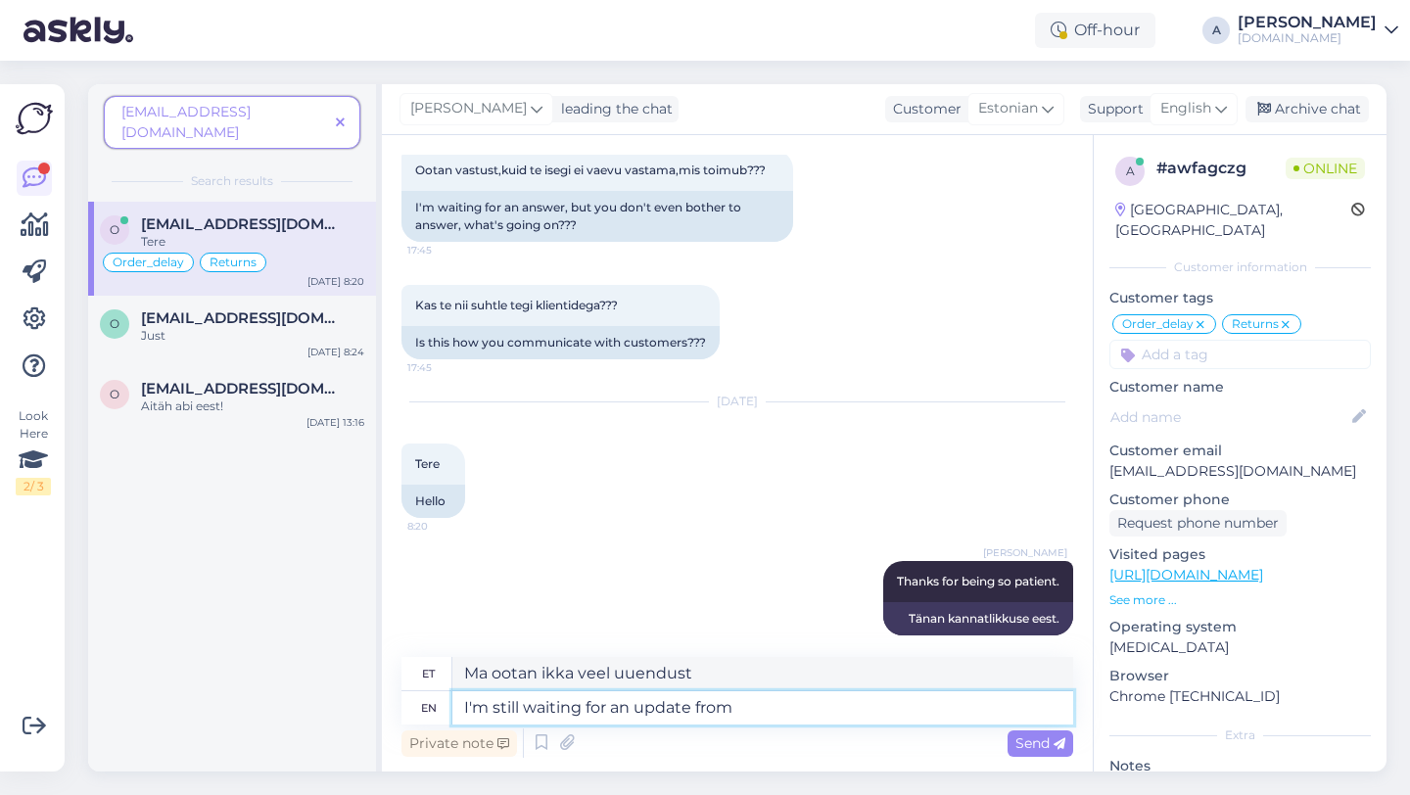
type textarea "I'm still waiting for an update from o"
type textarea "Ma ootan endiselt värskendust"
type textarea "I'm still waiting for an update from our i"
type textarea "Ootan endiselt meie käest värskendust"
type textarea "I'm still waiting for an update from our internal te"
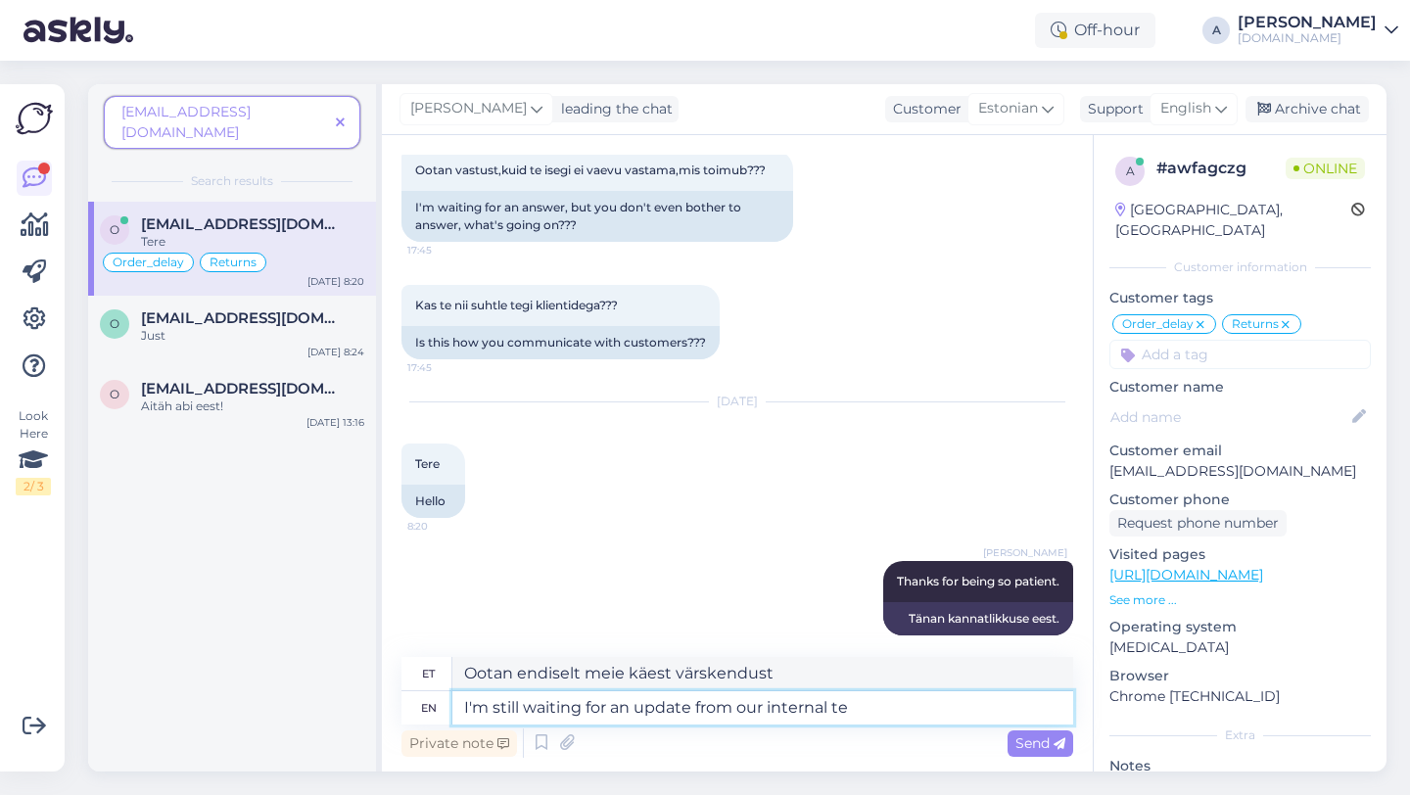
type textarea "Ootan endiselt meie siseinfost värskendust."
type textarea "I'm still waiting for an update from our internal tea,"
type textarea "Ma ootan endiselt meie sisemiselt teameeskonnalt värskendust,"
type textarea "I'm still waiting for an update from our internal team."
type textarea "Ootan endiselt meie sisemiselt meeskonnalt värskendust."
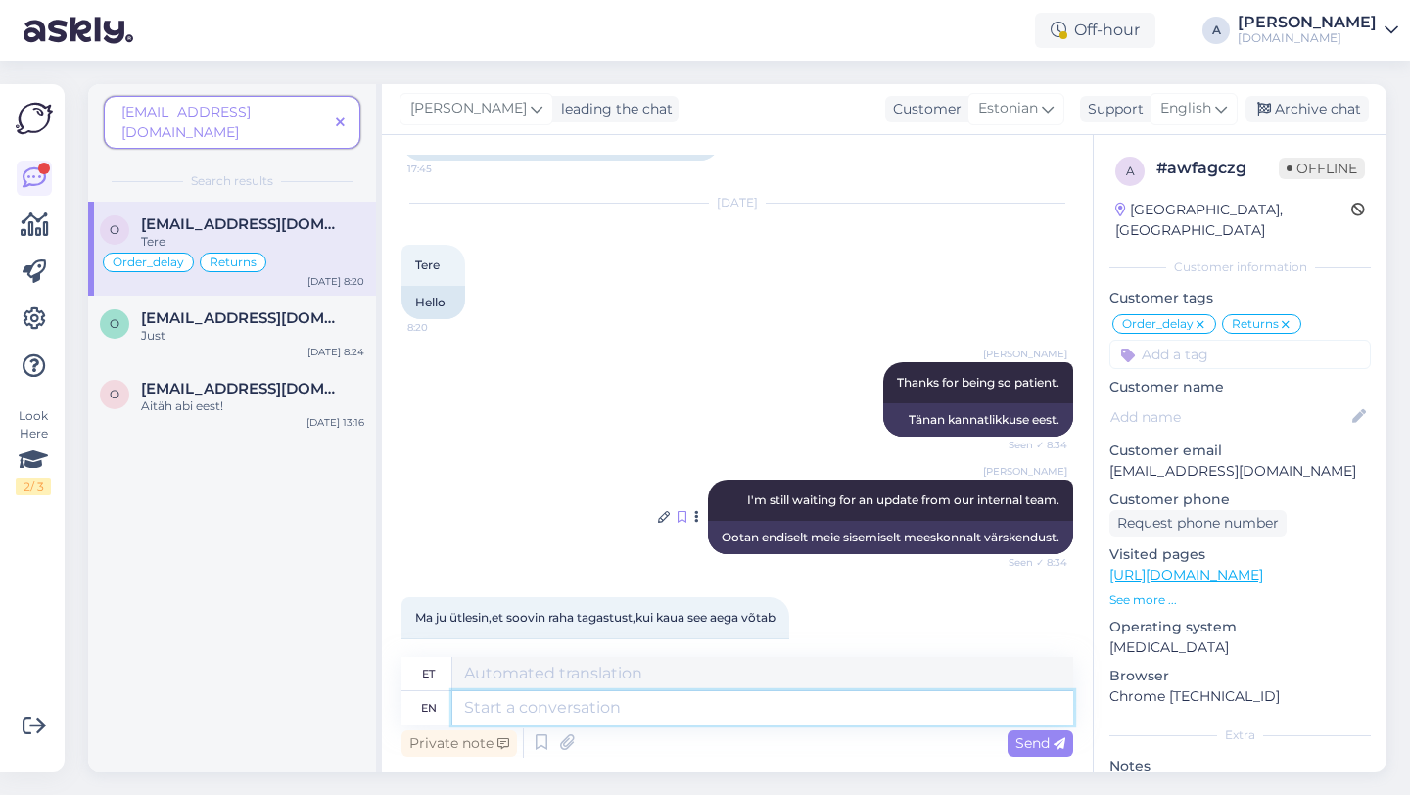
scroll to position [4279, 0]
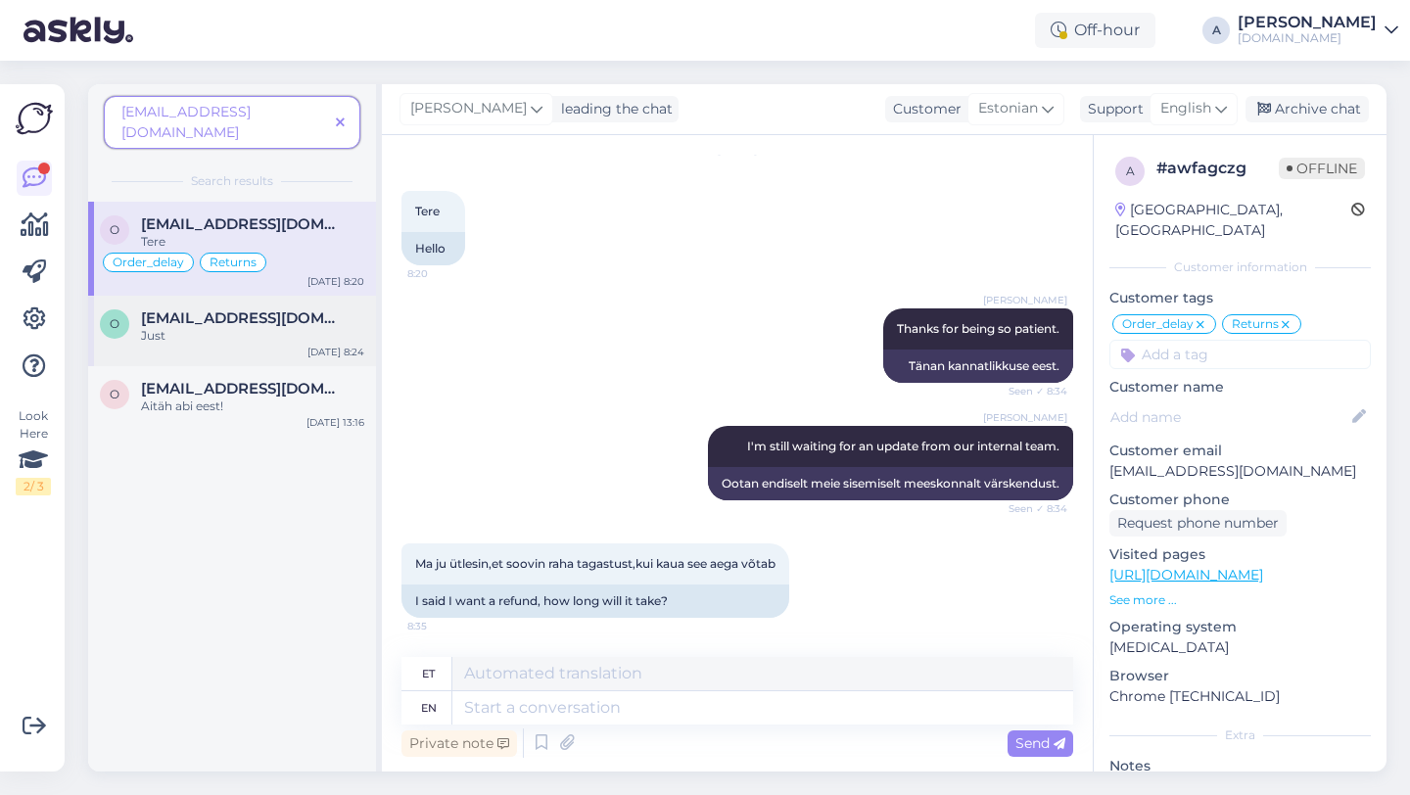
click at [229, 327] on div "Just" at bounding box center [252, 336] width 223 height 18
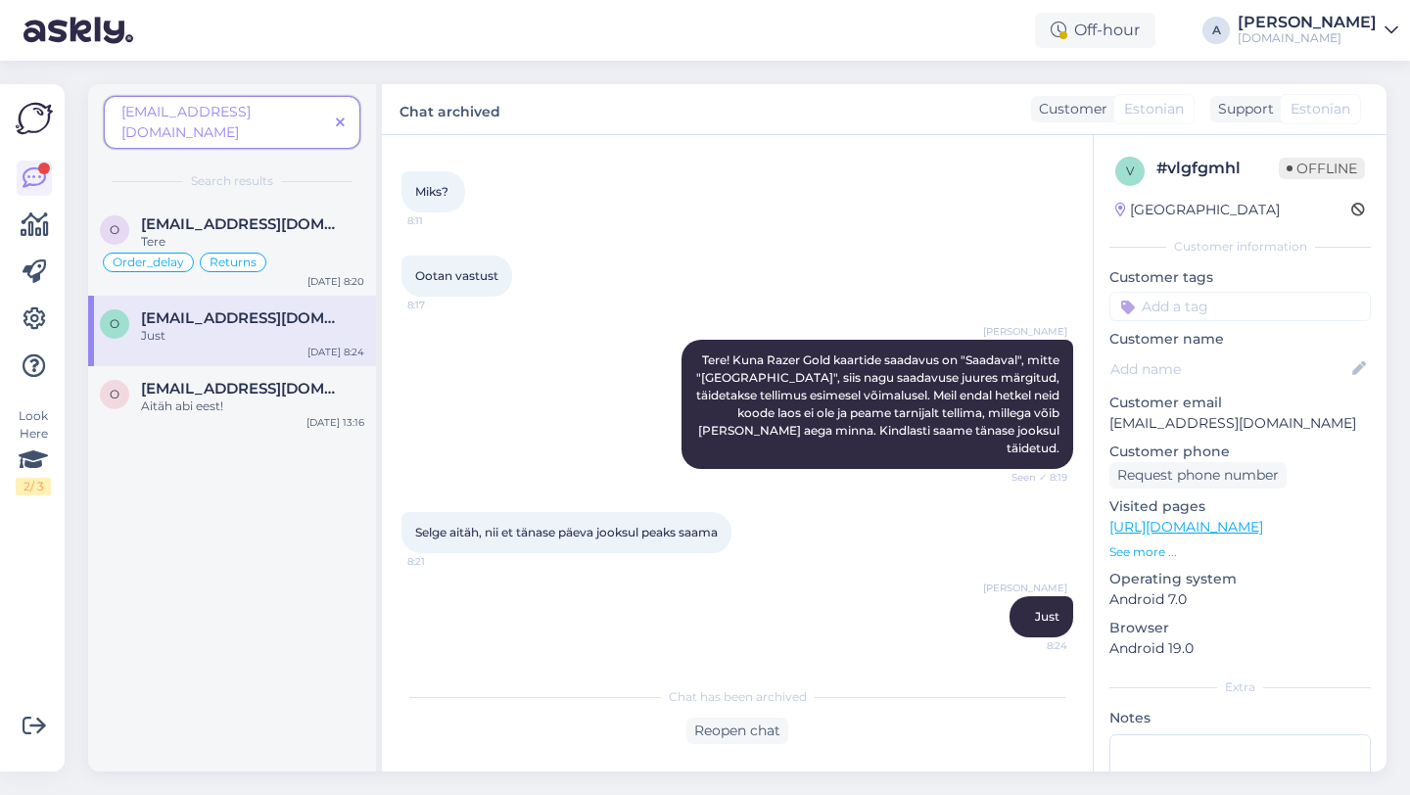
scroll to position [154, 0]
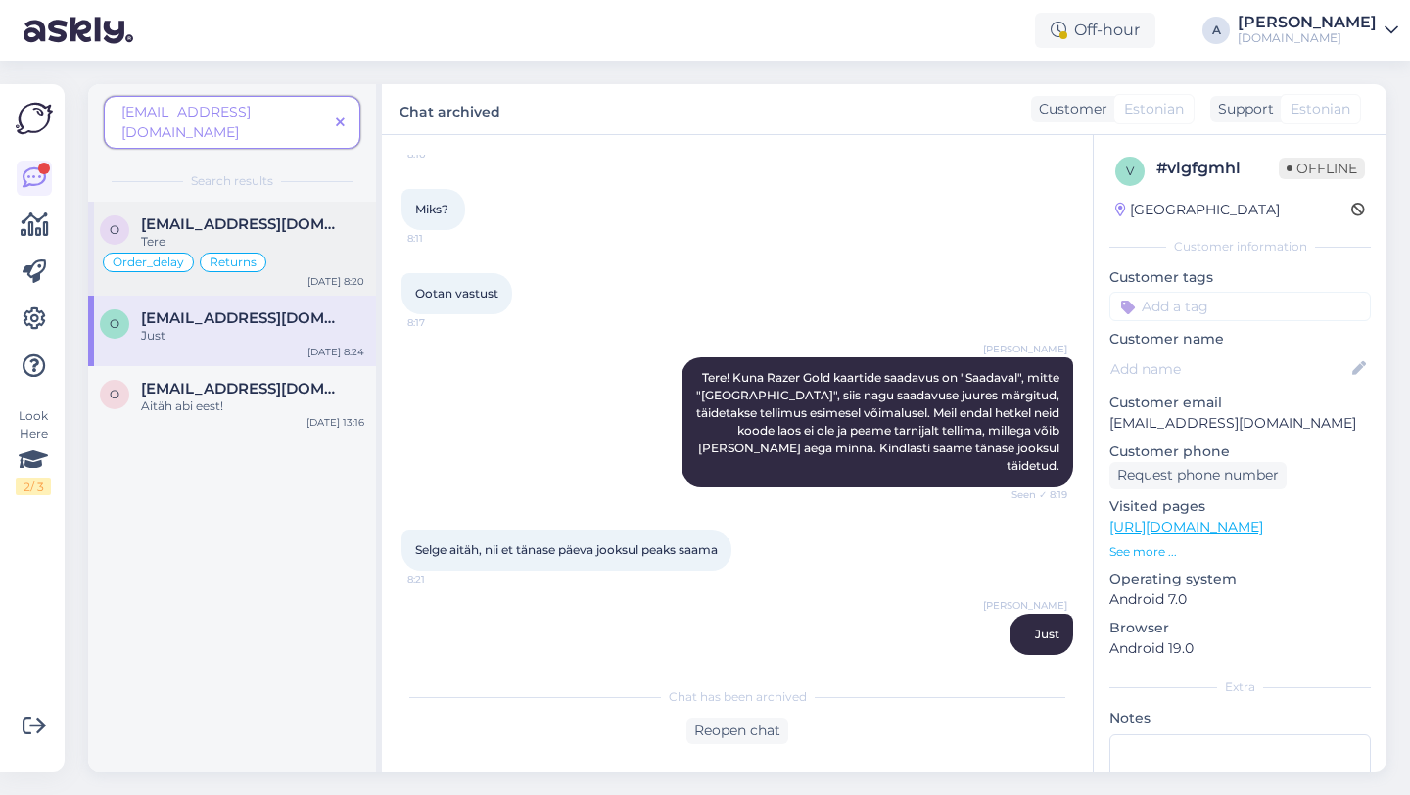
click at [225, 233] on div "Tere" at bounding box center [252, 242] width 223 height 18
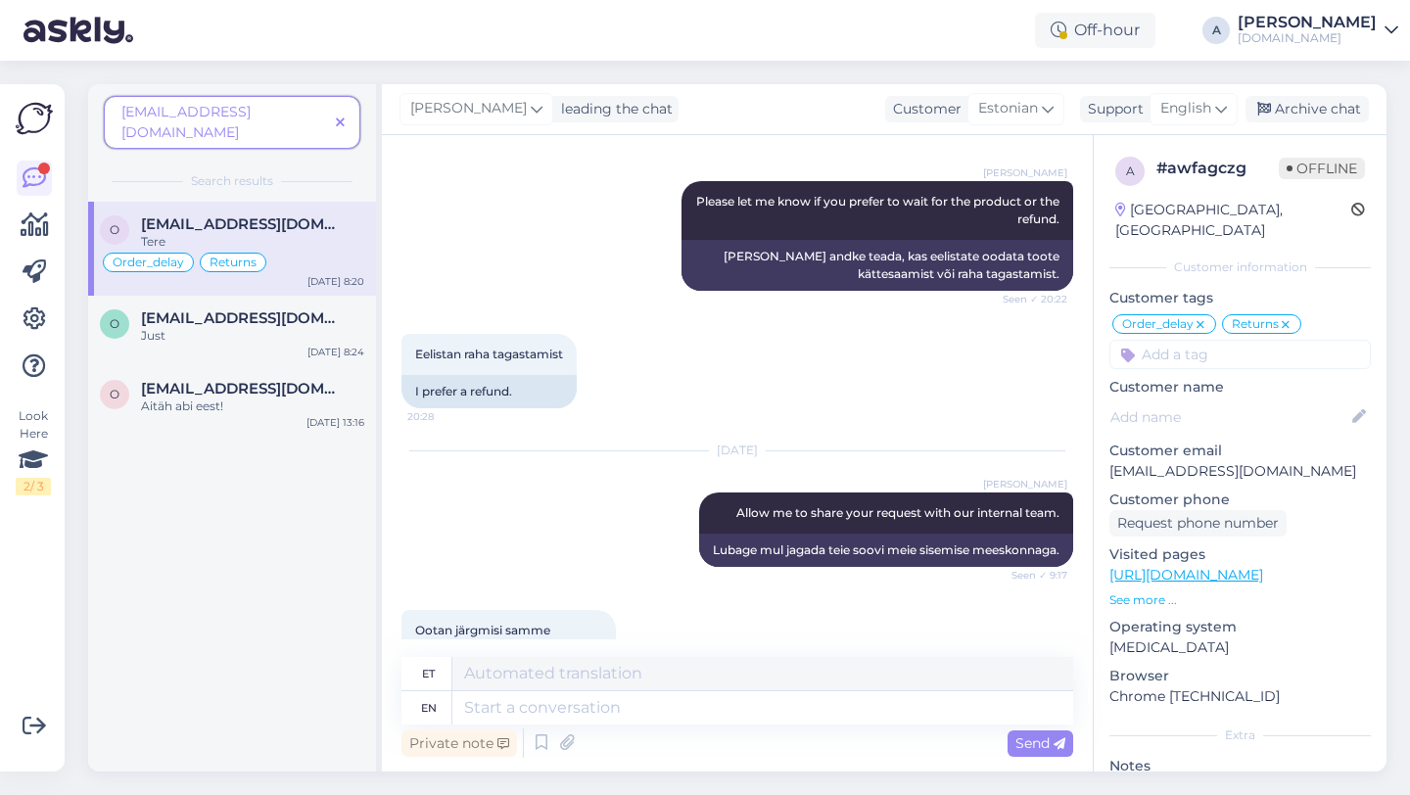
scroll to position [4279, 0]
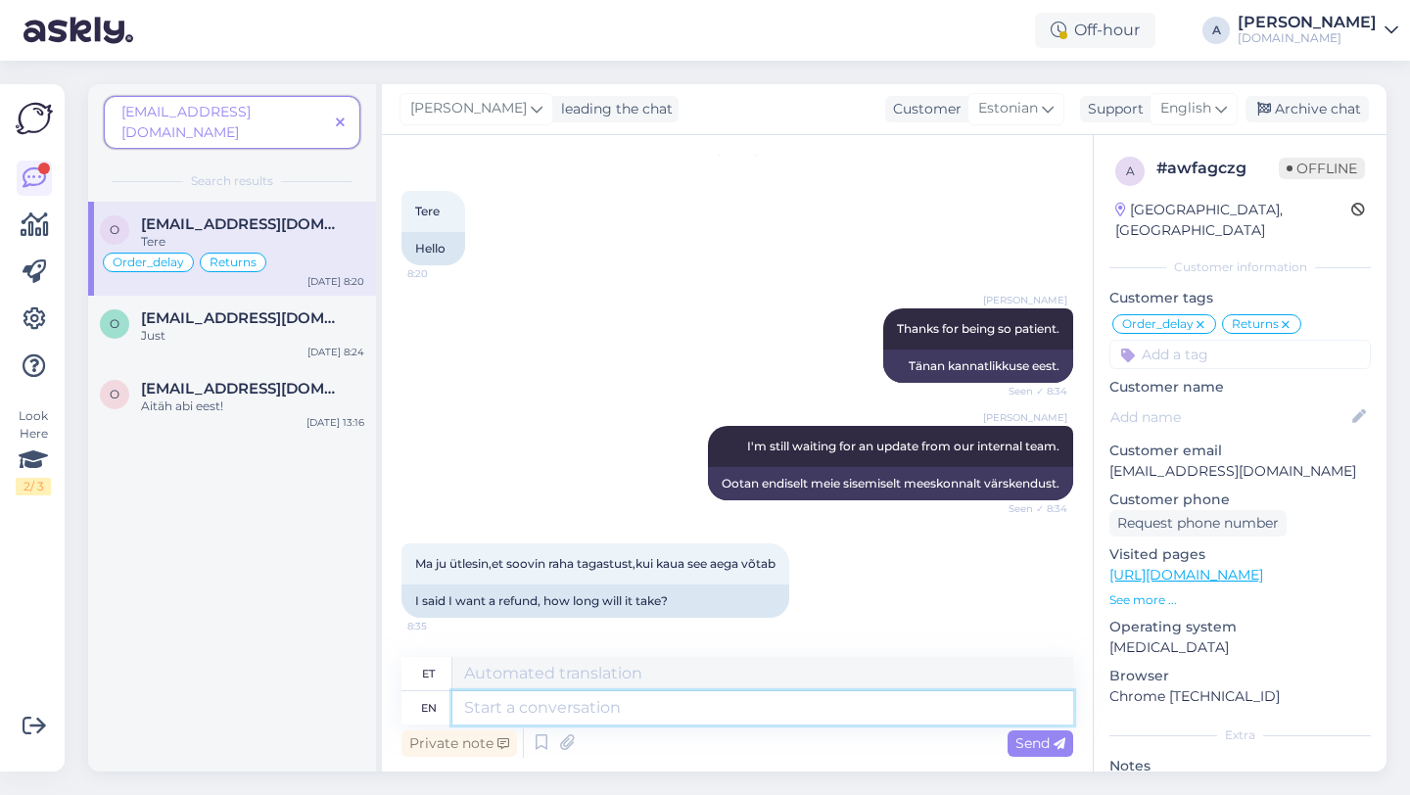
click at [610, 691] on textarea at bounding box center [762, 707] width 621 height 33
type textarea "I'm"
type textarea "Ma olen"
type textarea "I'm waiting"
type textarea "Ma ootan"
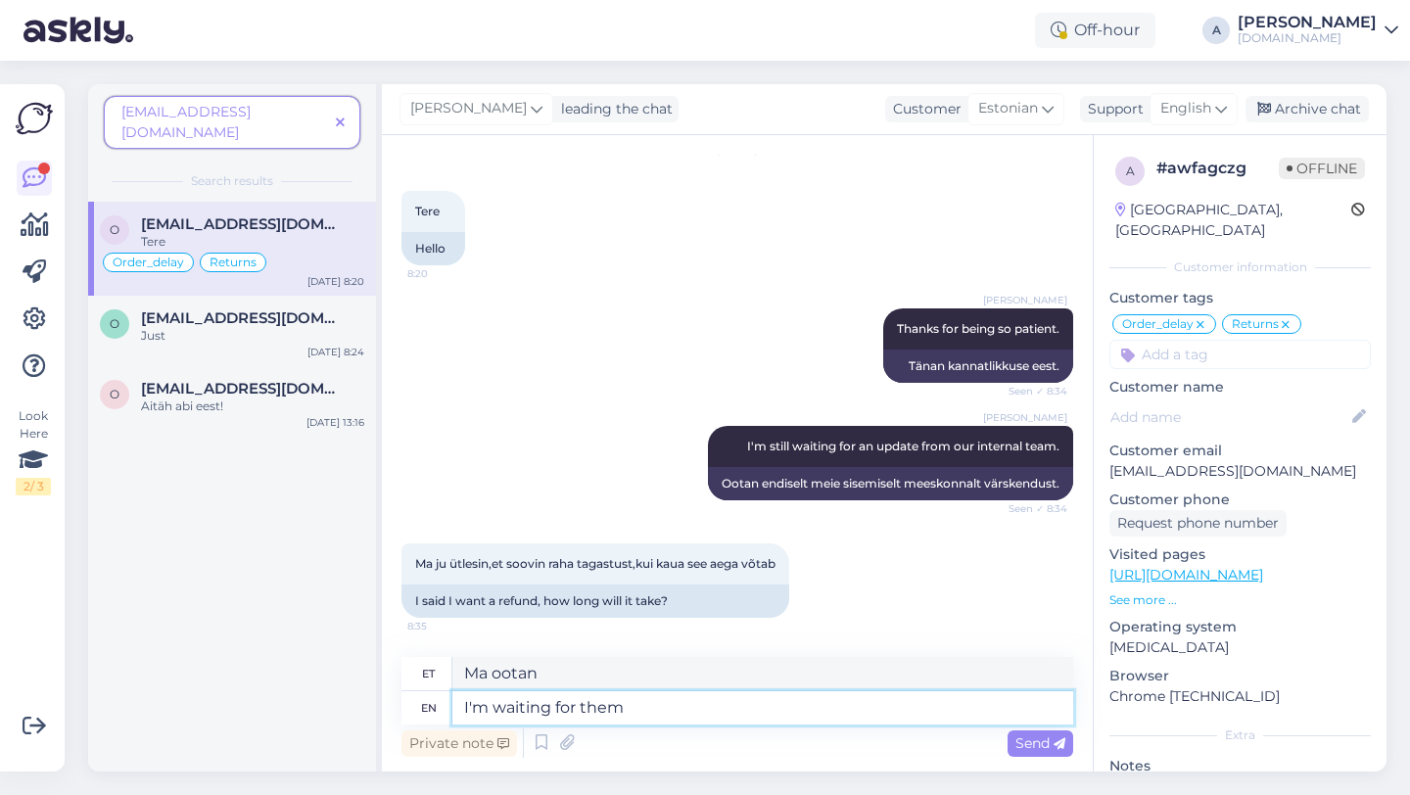
type textarea "I'm waiting for them"
type textarea "Ma ootan neid"
type textarea "I'm waiting for them to c"
type textarea "Ma ootan, et nad"
type textarea "I'm waiting for them to confirm the"
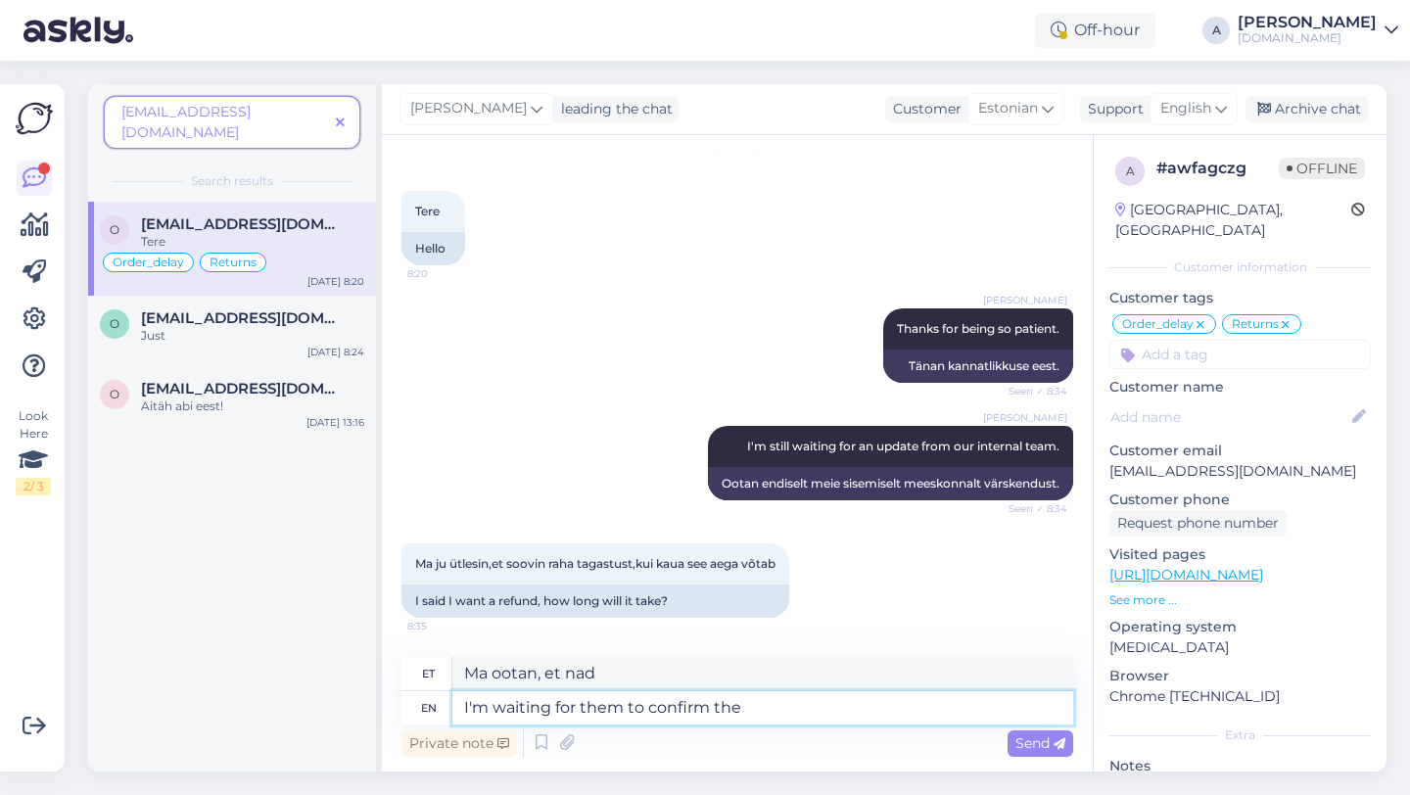
type textarea "Ma ootan nende kinnitust"
type textarea "I'm waiting for them to confirm the"
type textarea "Ma ootan, et nad kinnitaksid"
type textarea "I'm waiting for them to confirm the refund."
type textarea "Ootan, kuni nad tagasimakse kinnitavad."
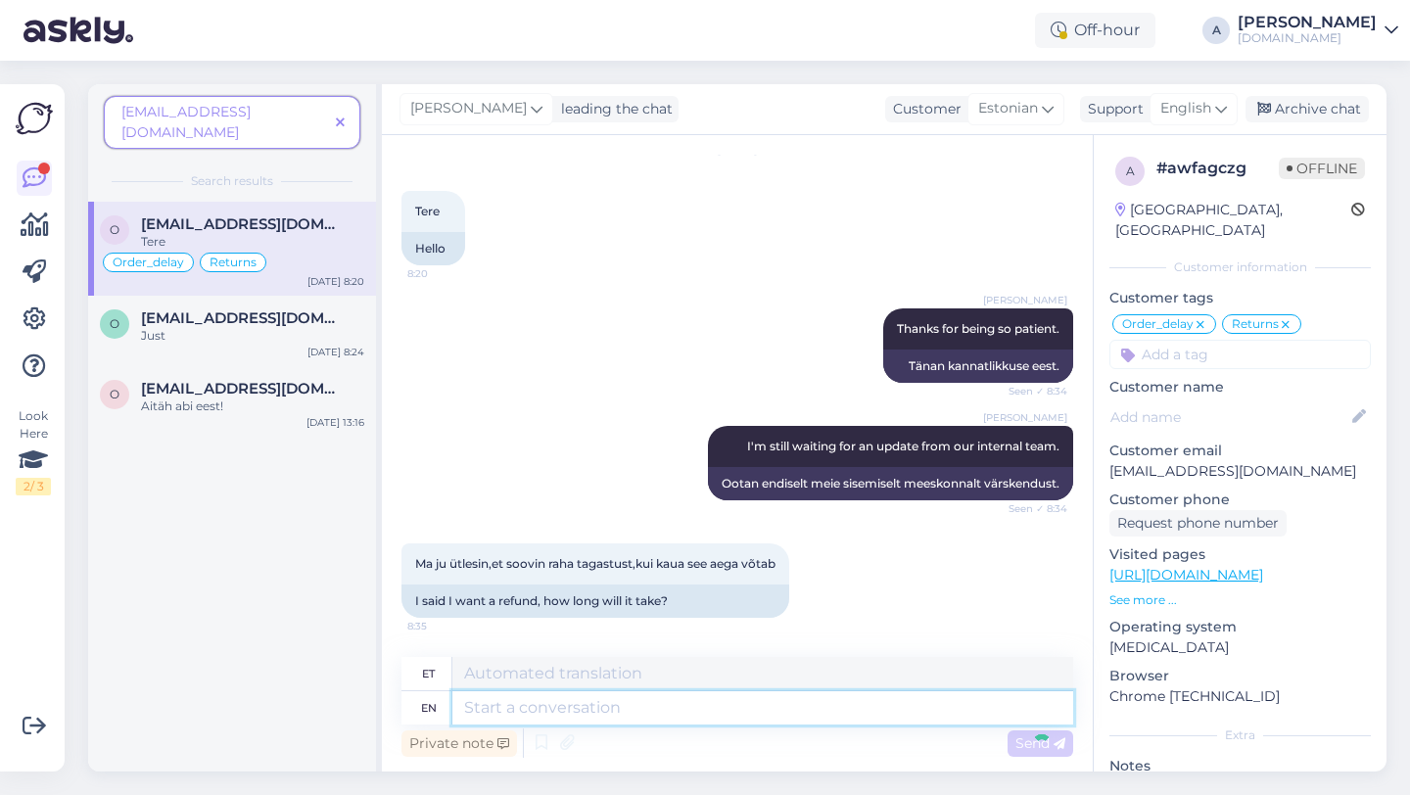
scroll to position [4396, 0]
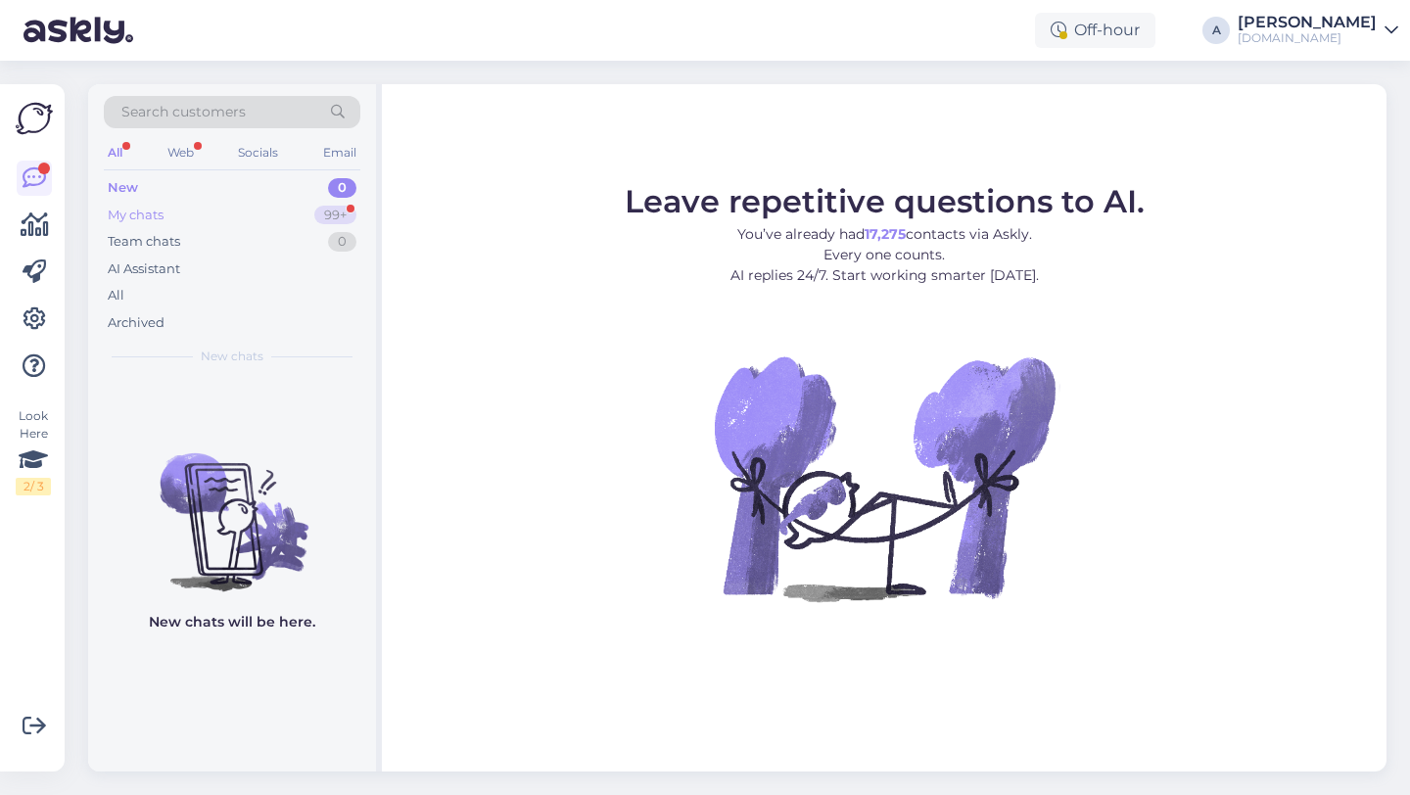
click at [321, 214] on div "99+" at bounding box center [335, 216] width 42 height 20
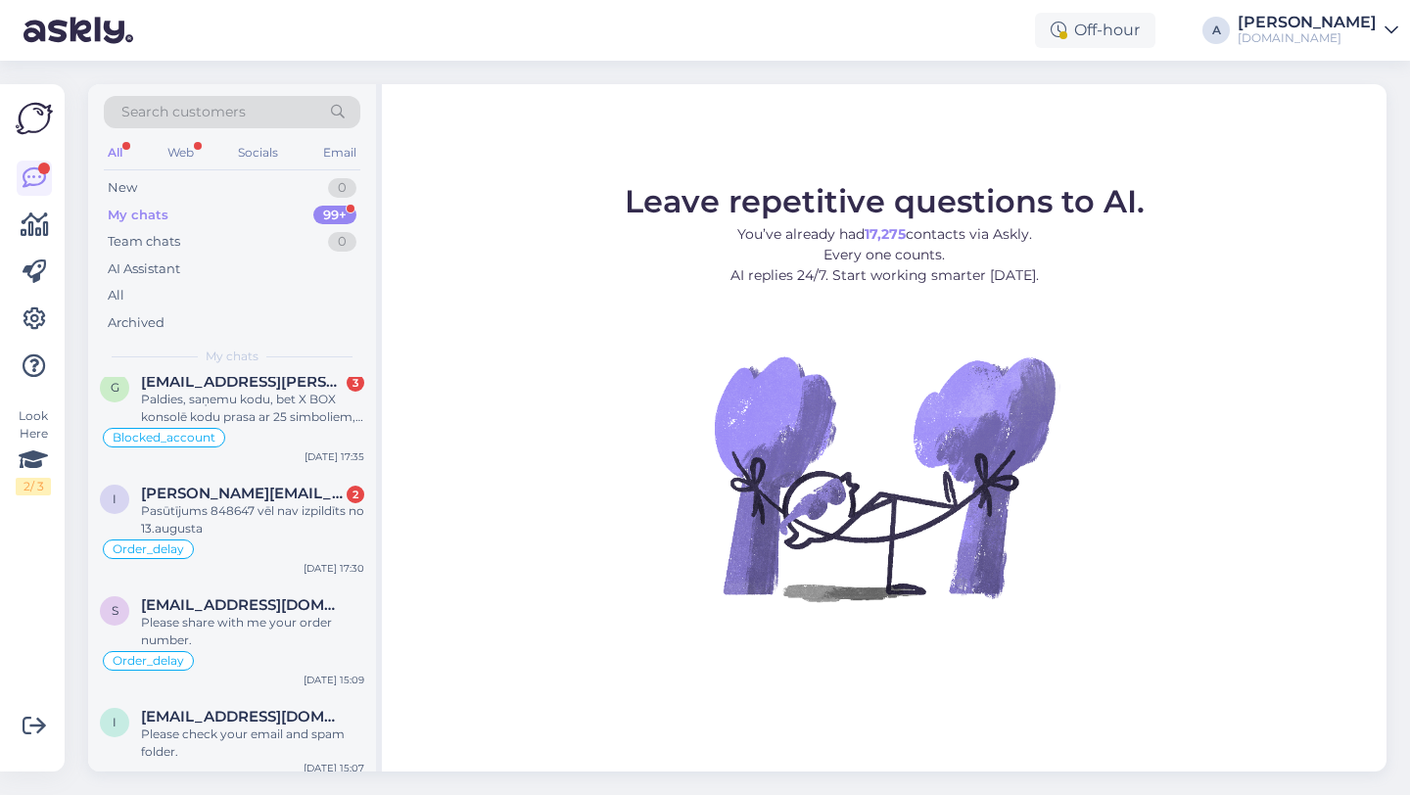
scroll to position [3335, 0]
click at [225, 536] on div "Pasūtījums 848647 vēl nav izpildīts no 13.augusta" at bounding box center [252, 520] width 223 height 35
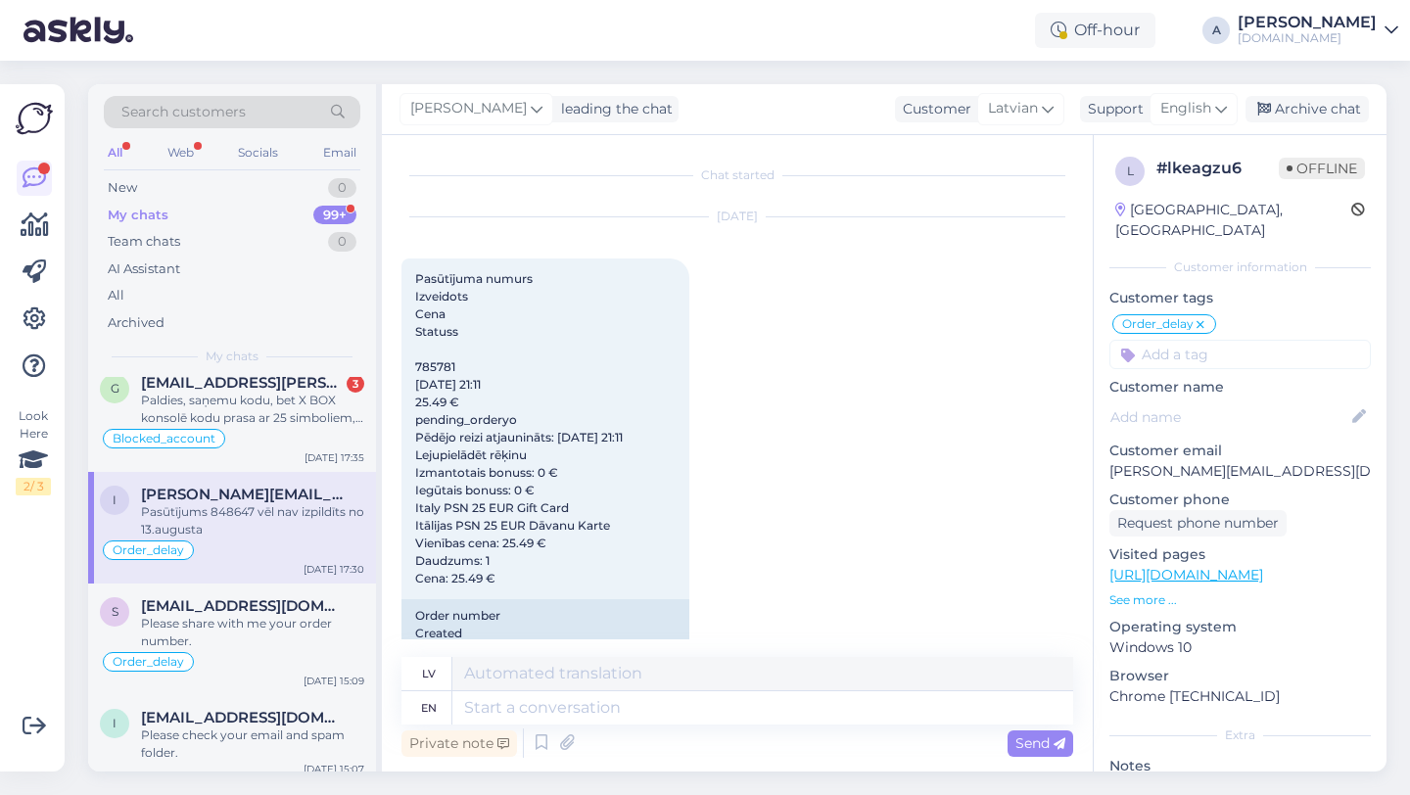
scroll to position [6376, 0]
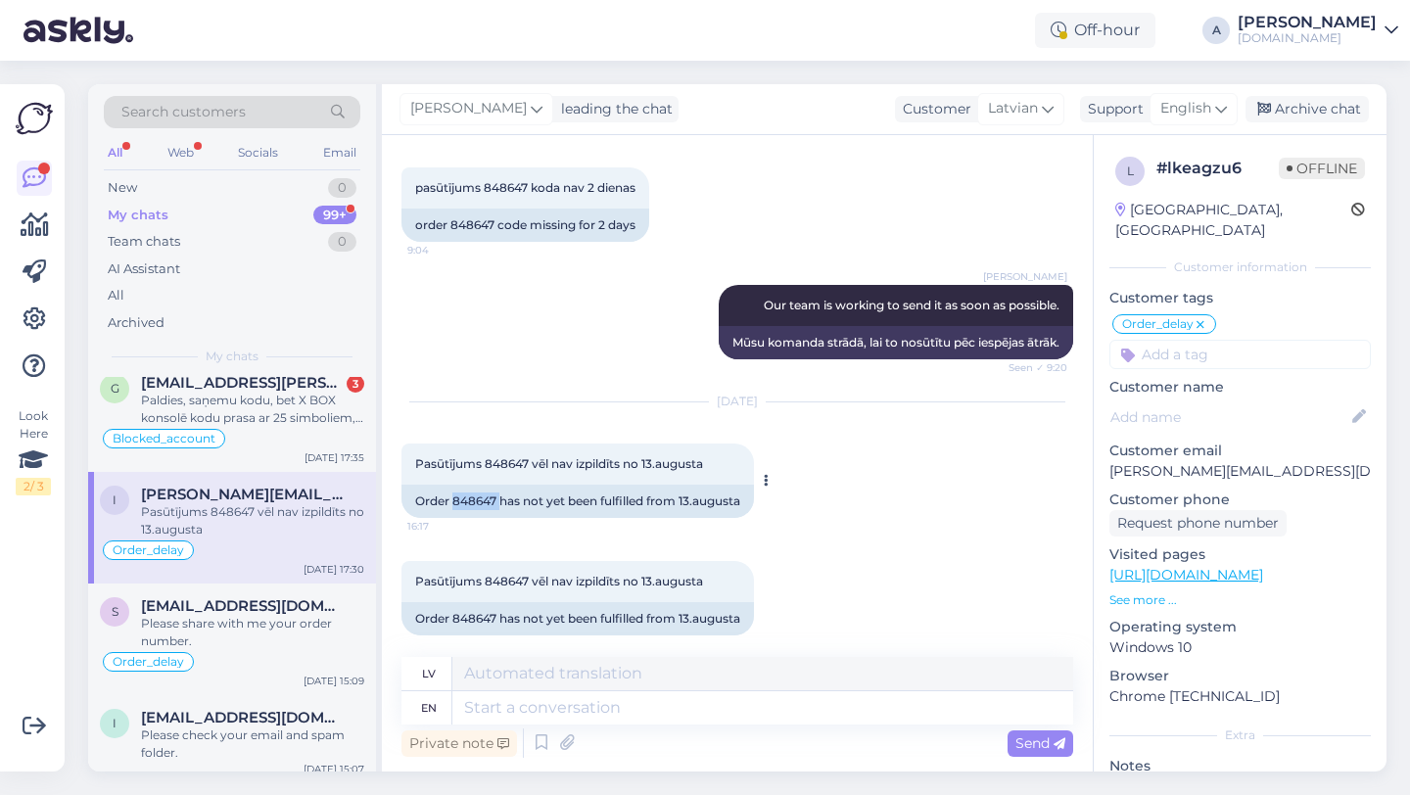
drag, startPoint x: 500, startPoint y: 482, endPoint x: 456, endPoint y: 485, distance: 44.2
click at [456, 485] on div "Order 848647 has not yet been fulfilled from 13.augusta" at bounding box center [577, 501] width 352 height 33
copy div "848647"
click at [565, 720] on textarea at bounding box center [762, 707] width 621 height 33
paste textarea "We sincerely apologize for the delay. I'm going to ask our internal team to exp…"
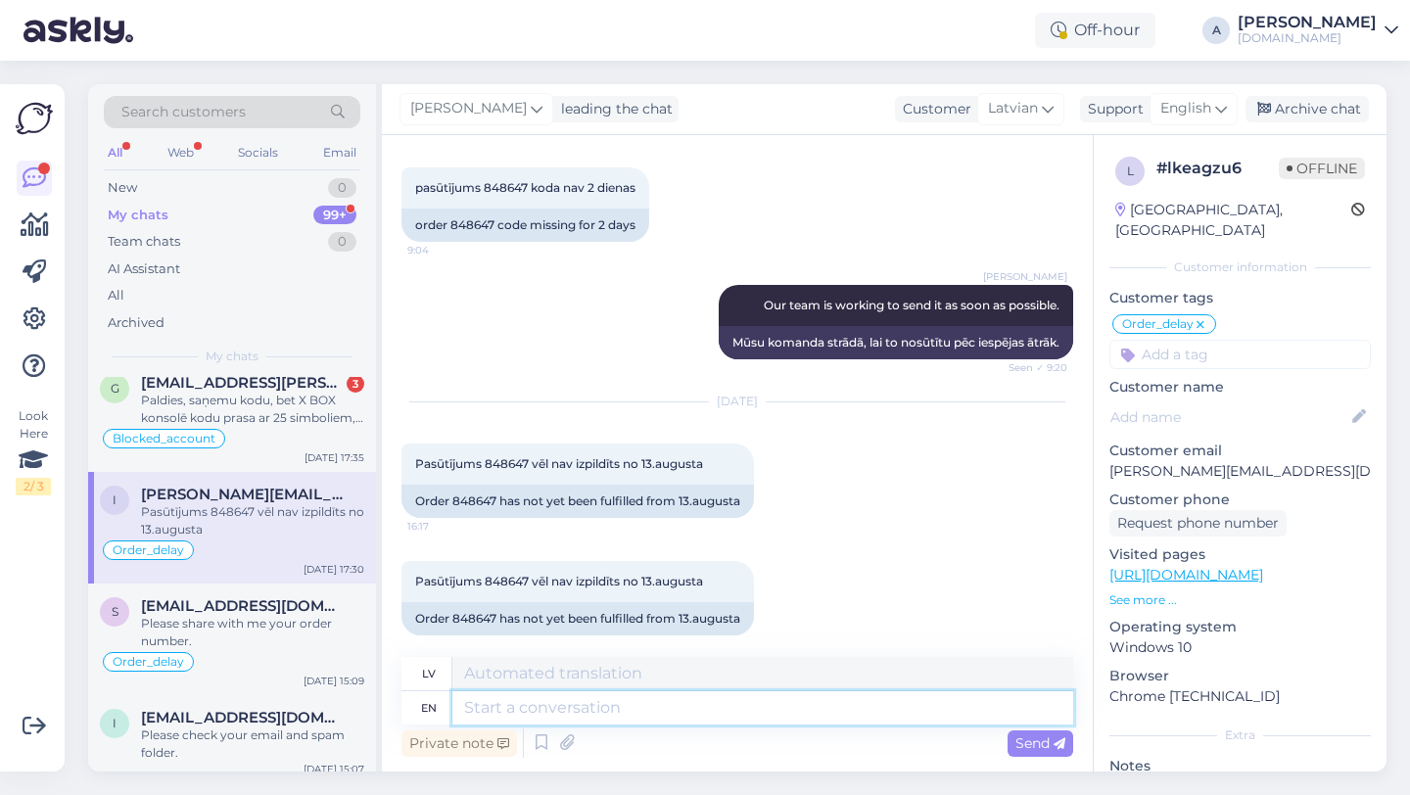
type textarea "We sincerely apologize for the delay. I'm going to ask our internal team to exp…"
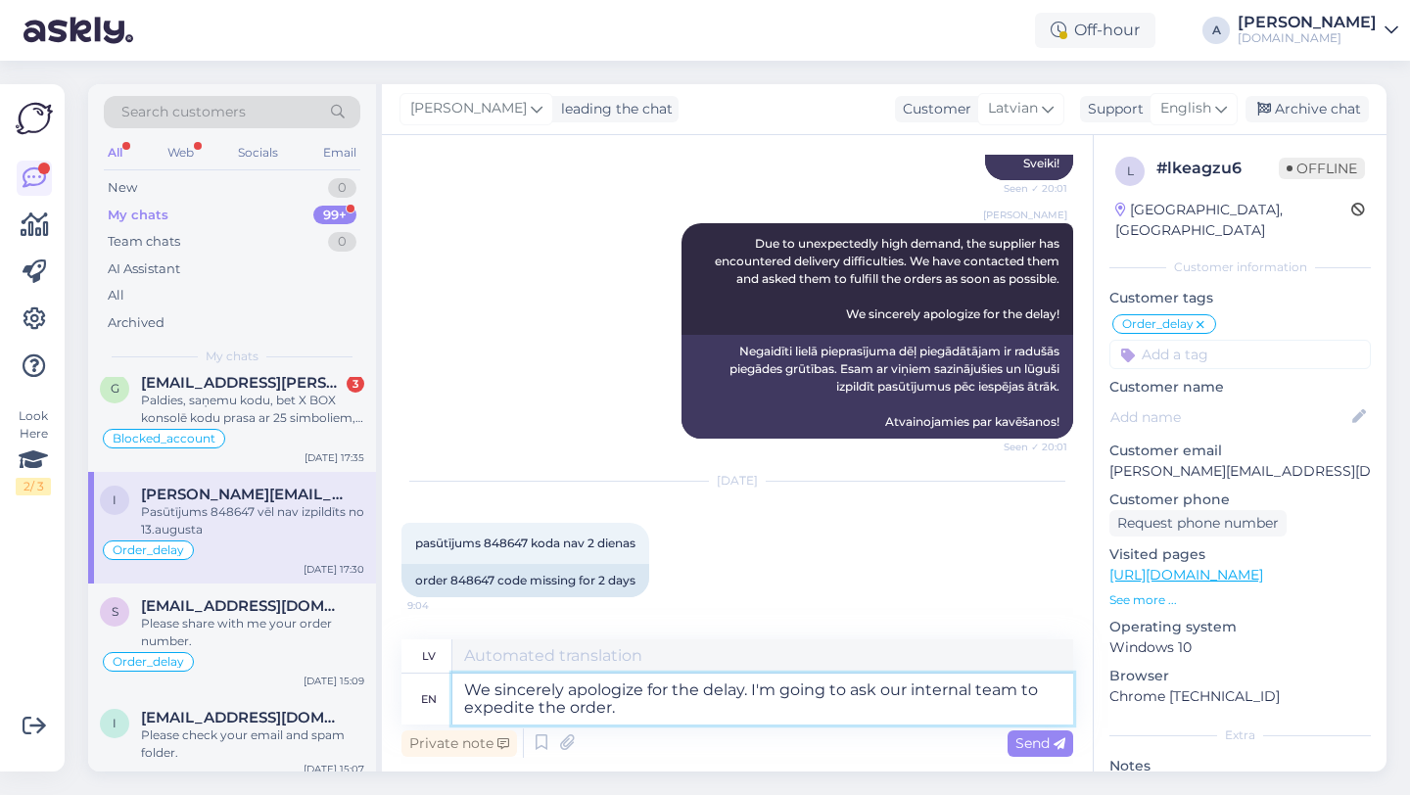
type textarea "Mēs sirsnīgi atvainojamies par kavēšanos. Es lūgšu mūsu iekšējo komandu paātrin…"
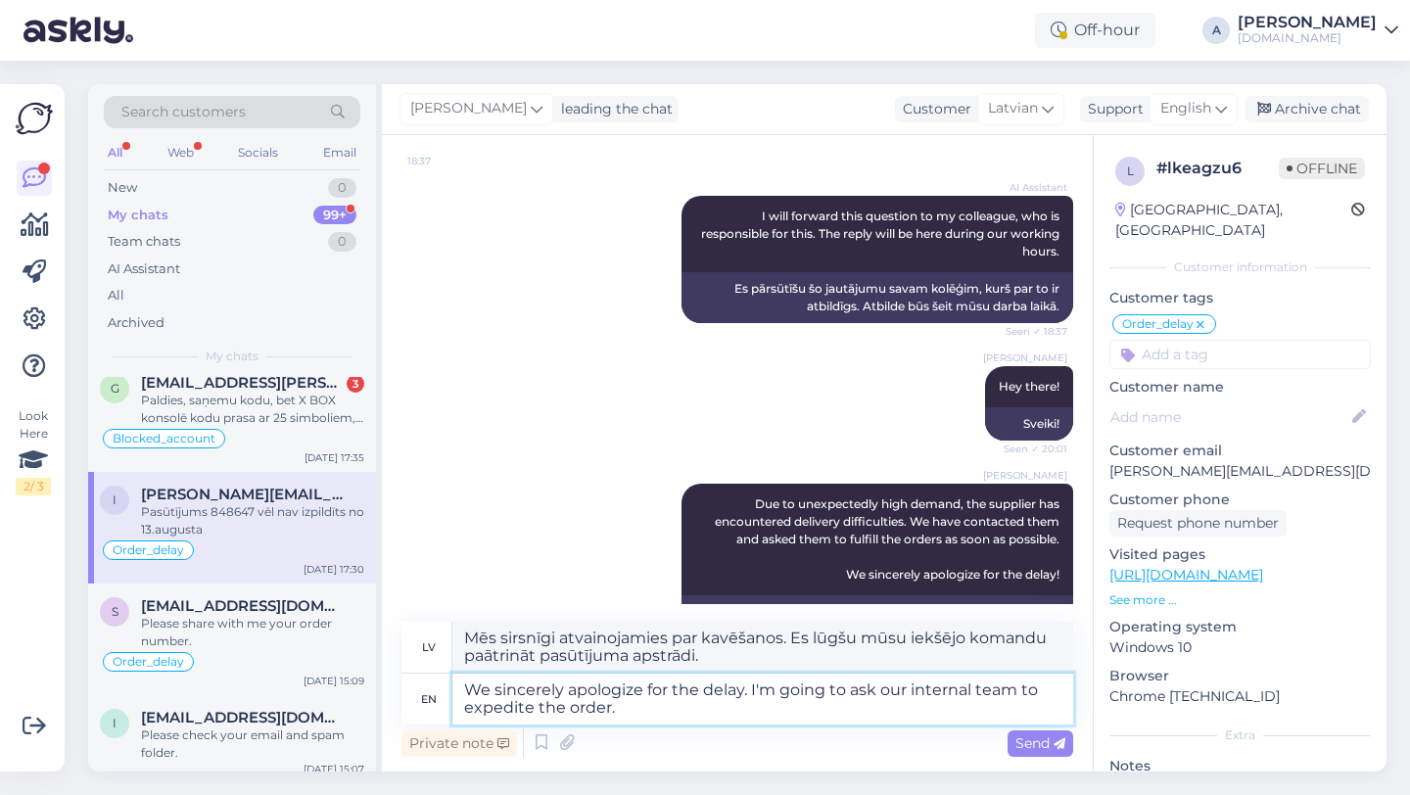
scroll to position [5759, 0]
type textarea "We sincerely apologize for the delay. I'm going to ask our internal team to exp…"
click at [1029, 742] on span "Send" at bounding box center [1040, 743] width 50 height 18
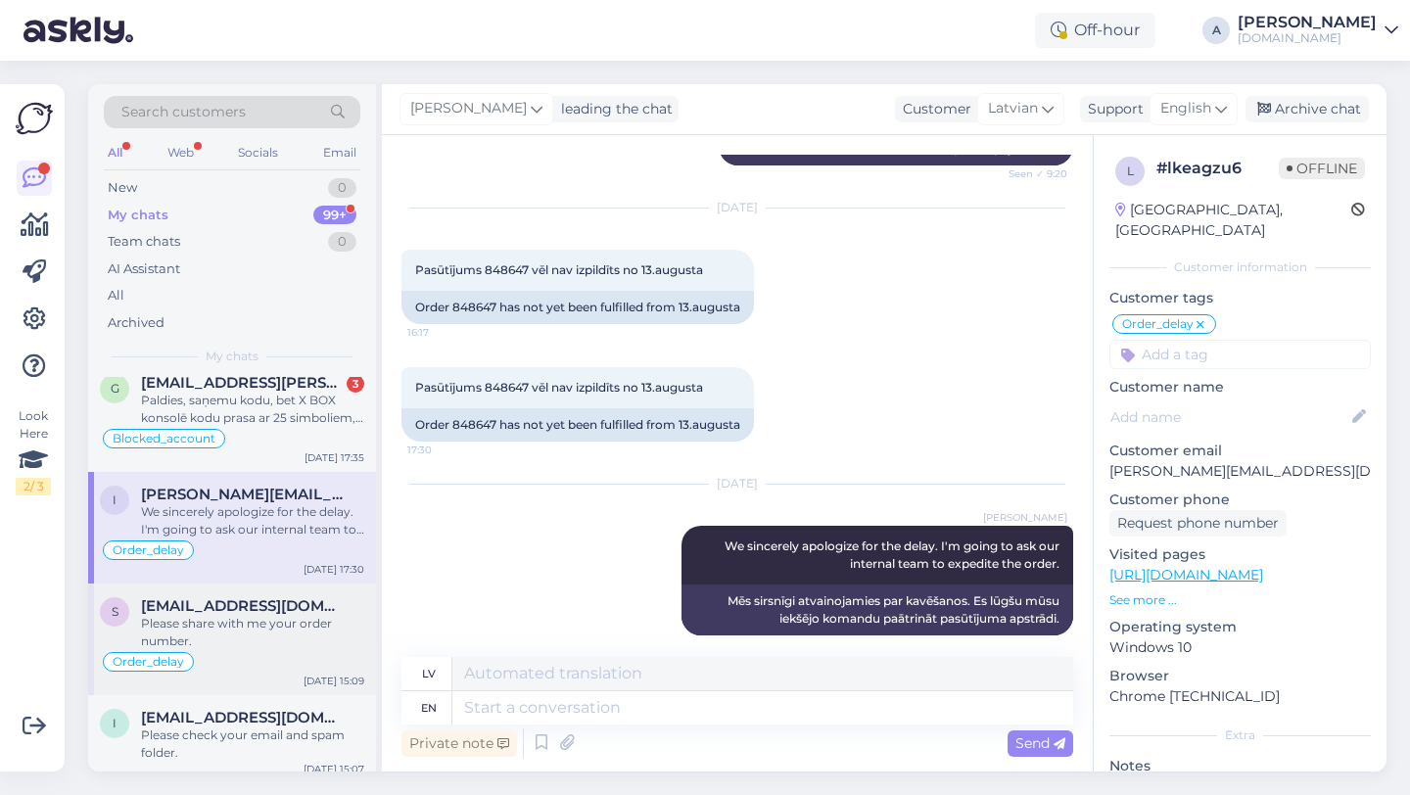
scroll to position [3198, 0]
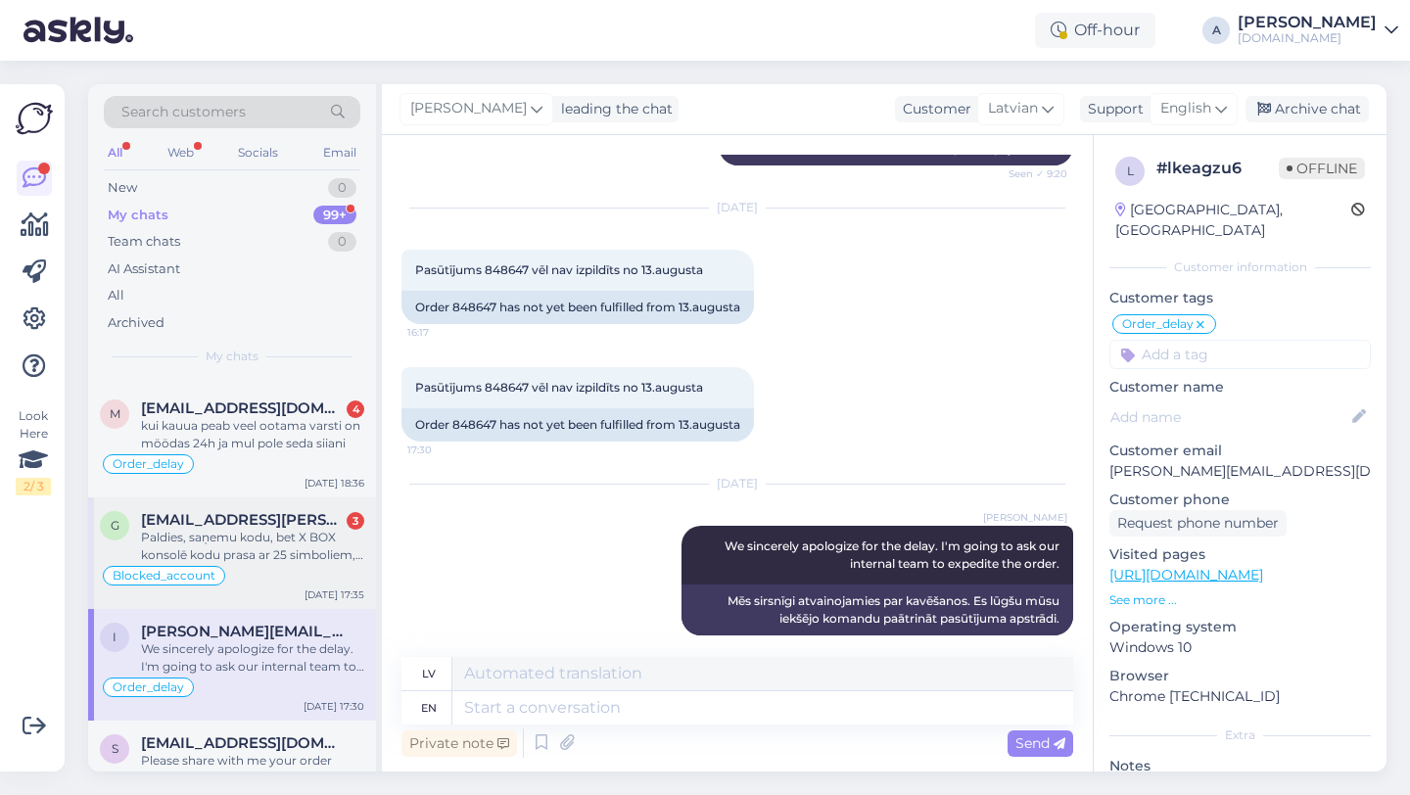
click at [273, 560] on div "Paldies, saņemu kodu, bet X BOX konsolē kodu prasa ar 25 simboliem, bet man ir …" at bounding box center [252, 546] width 223 height 35
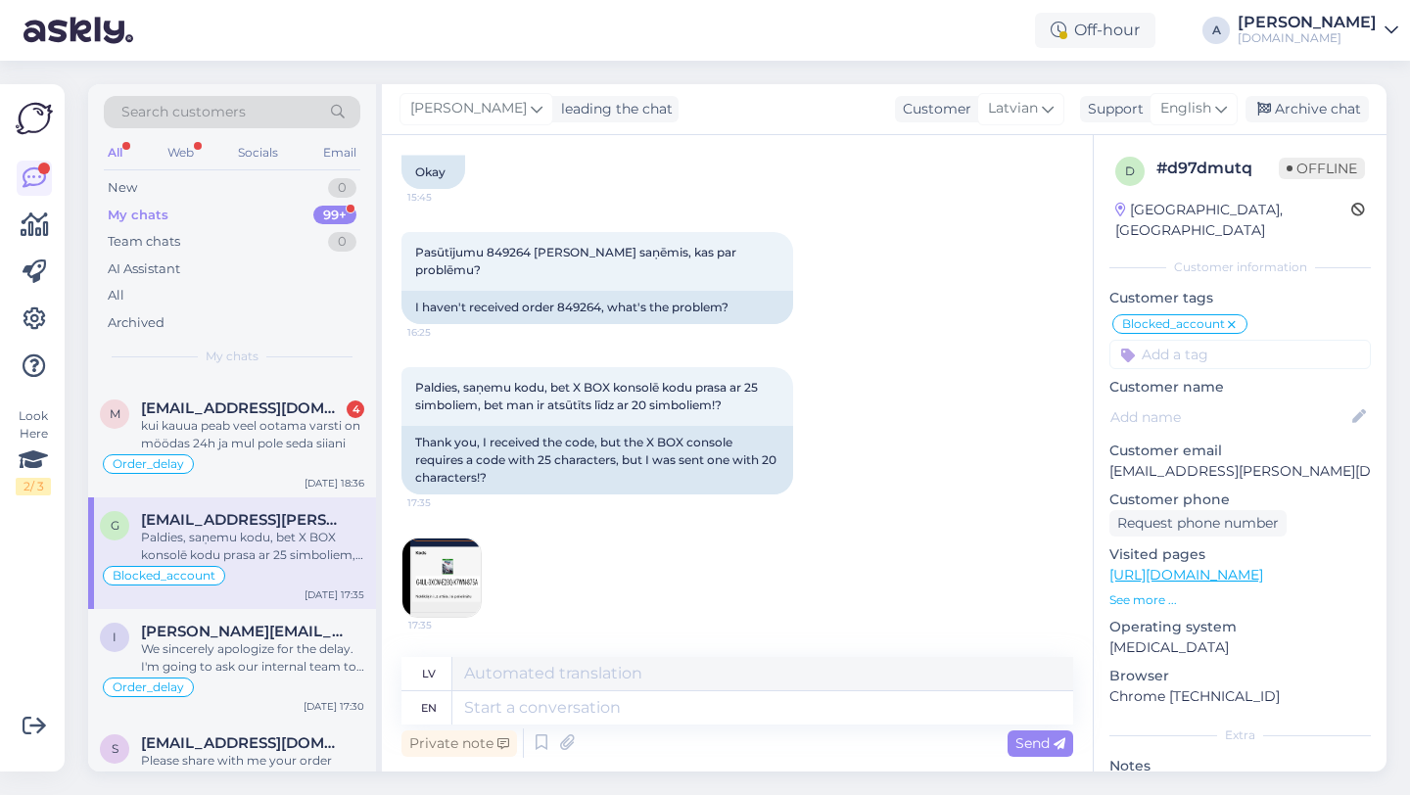
scroll to position [855, 0]
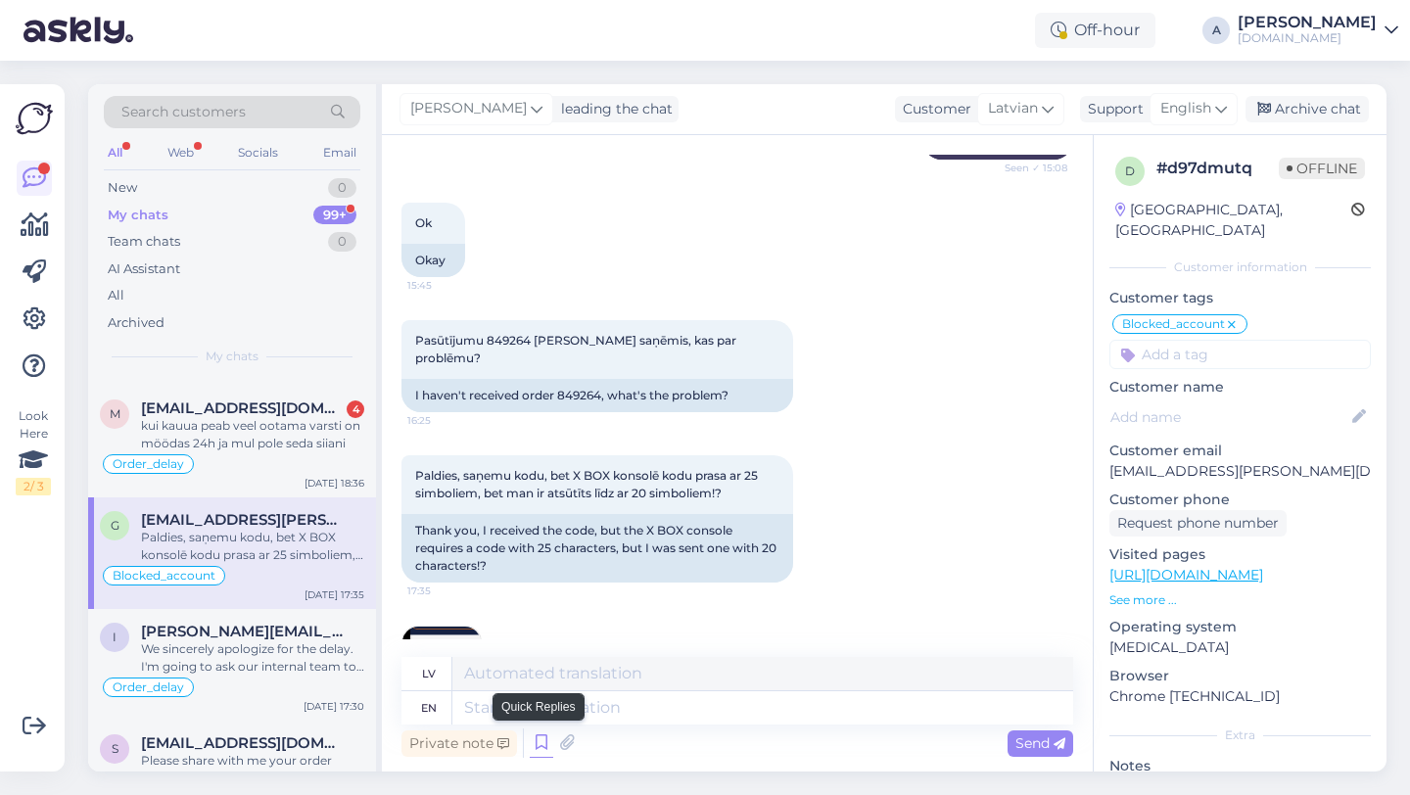
click at [539, 740] on icon at bounding box center [541, 742] width 23 height 29
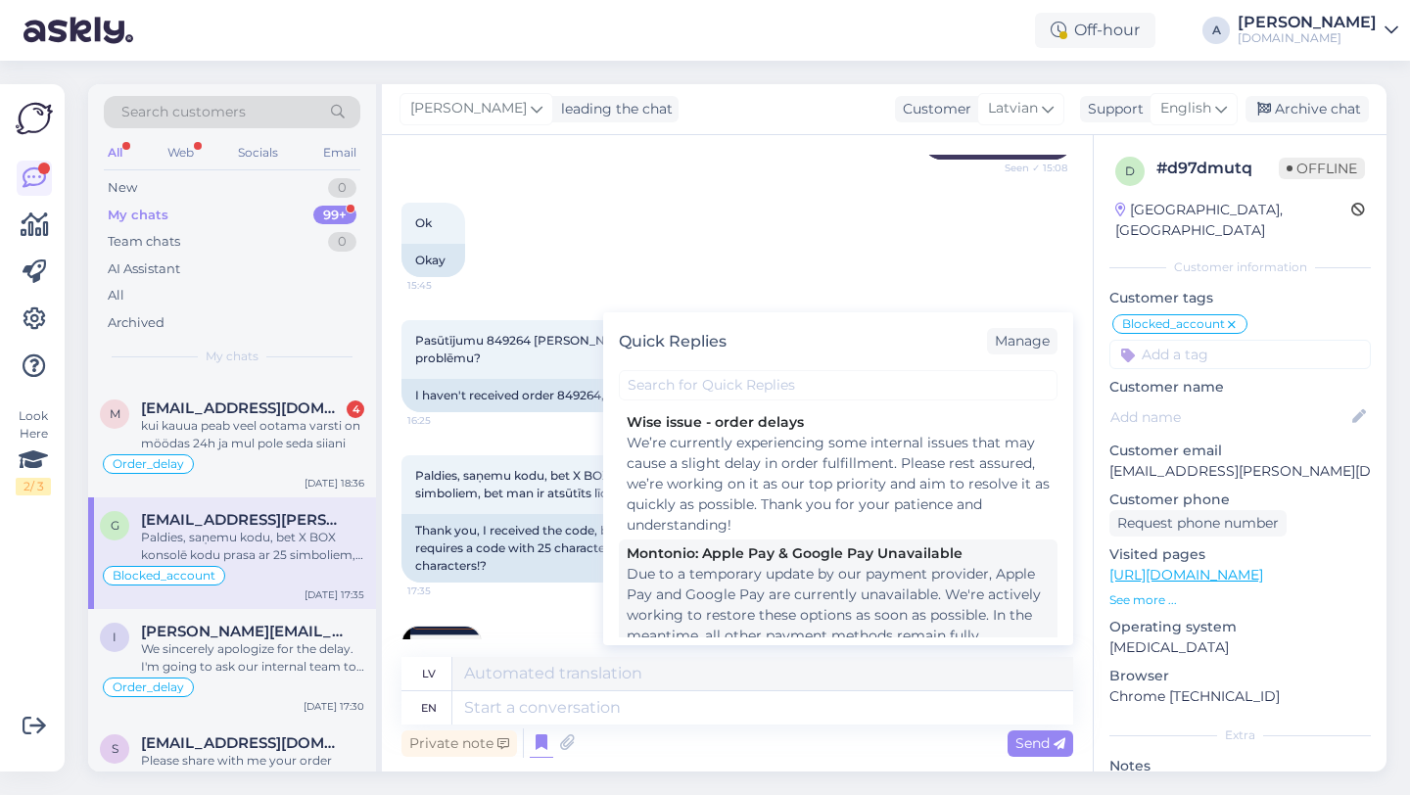
scroll to position [2719, 0]
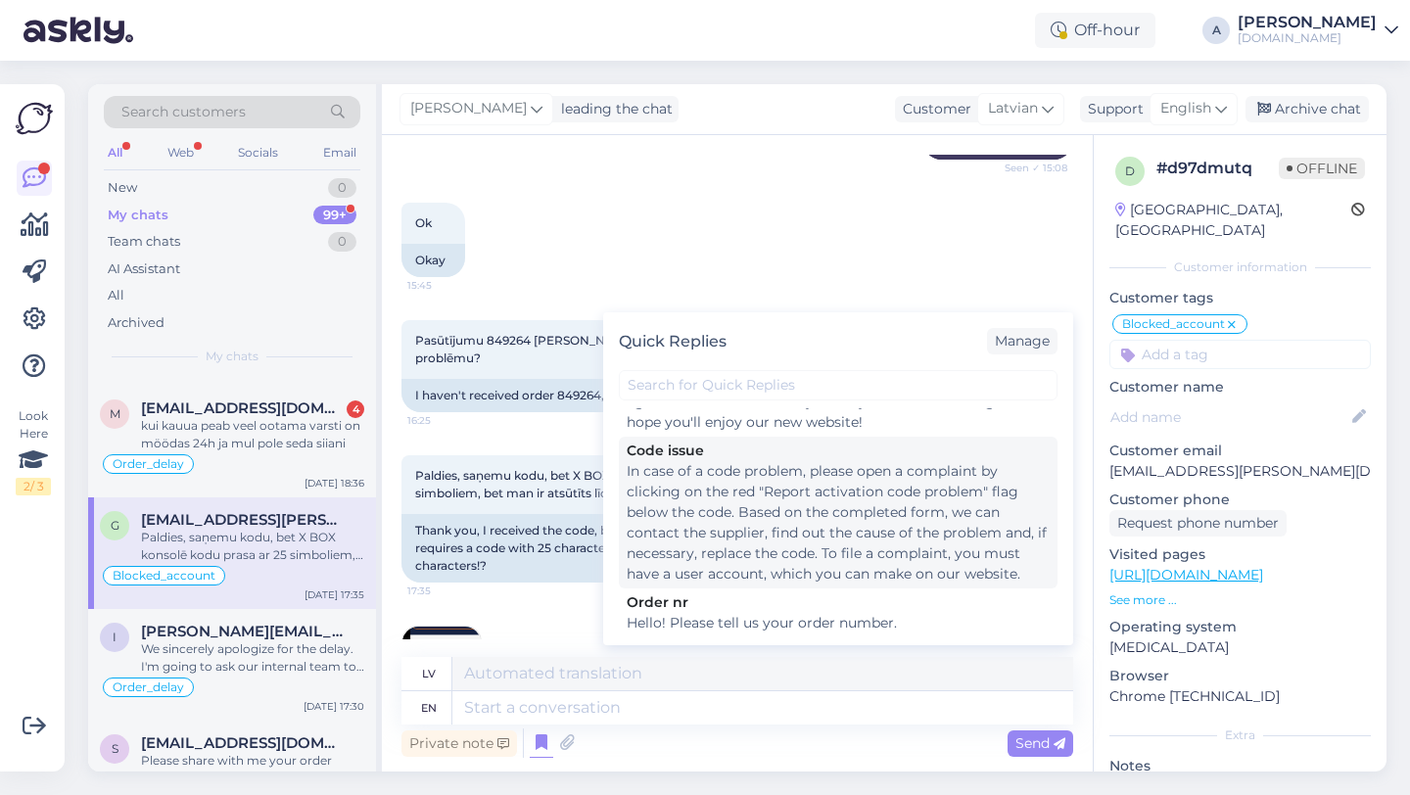
click at [680, 513] on div "In case of a code problem, please open a complaint by clicking on the red "Repo…" at bounding box center [838, 522] width 423 height 123
type textarea "Ja rodas problēma ar kodu, lūdzu, atveriet sūdzību, zem koda noklikšķinot uz sa…"
type textarea "In case of a code problem, please open a complaint by clicking on the red "Repo…"
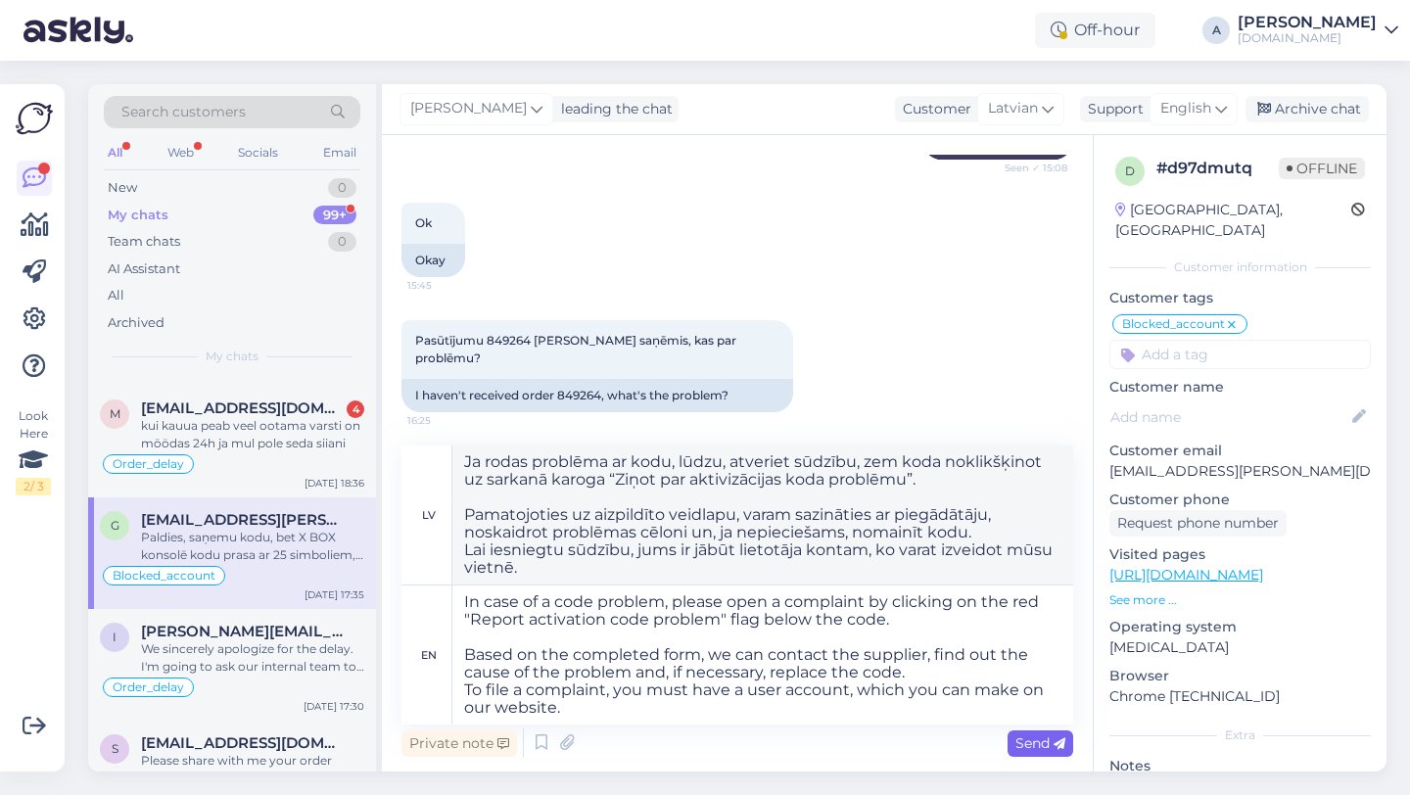
click at [1019, 748] on span "Send" at bounding box center [1040, 743] width 50 height 18
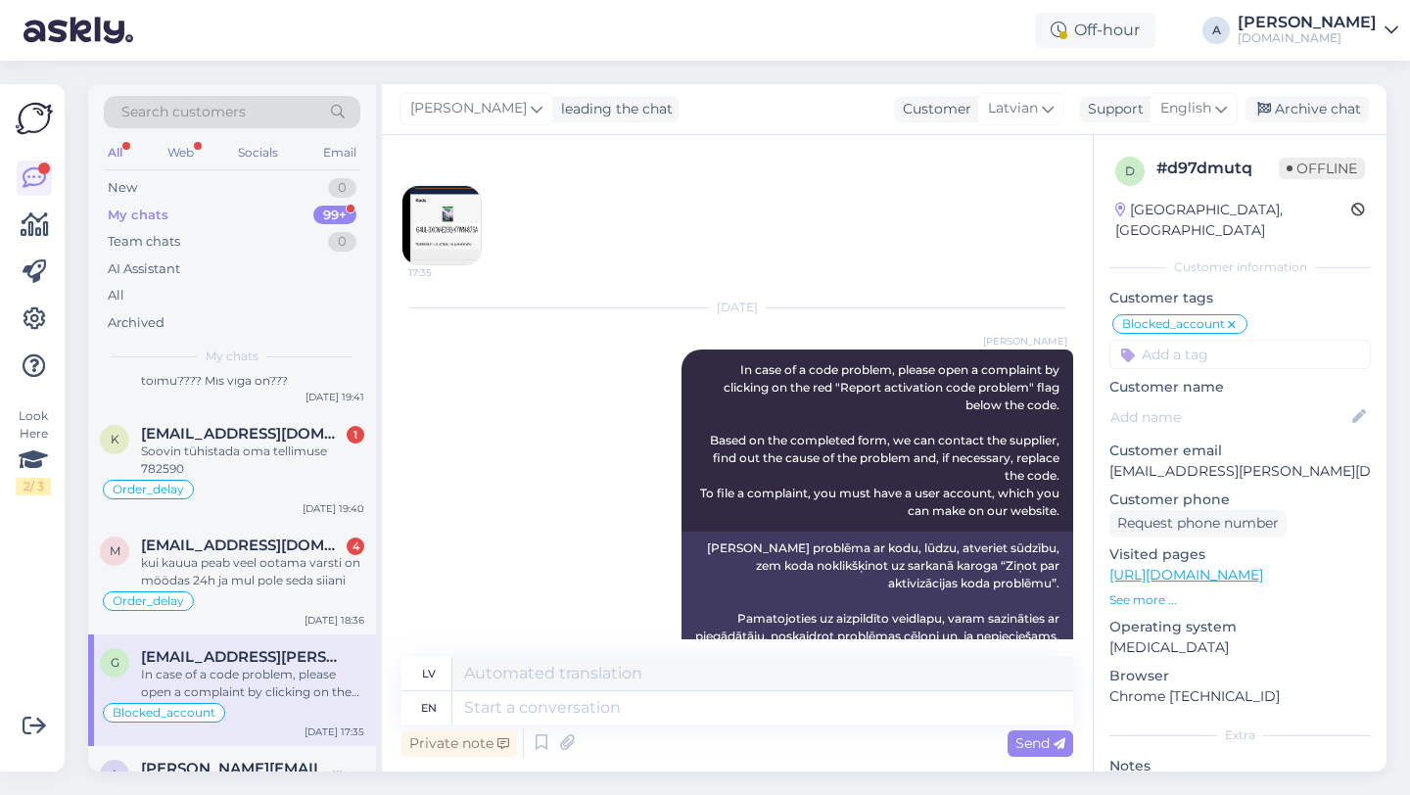
scroll to position [3059, 0]
click at [291, 591] on div "kui kauua peab veel ootama varsti on möödas 24h ja mul pole seda siiani" at bounding box center [252, 573] width 223 height 35
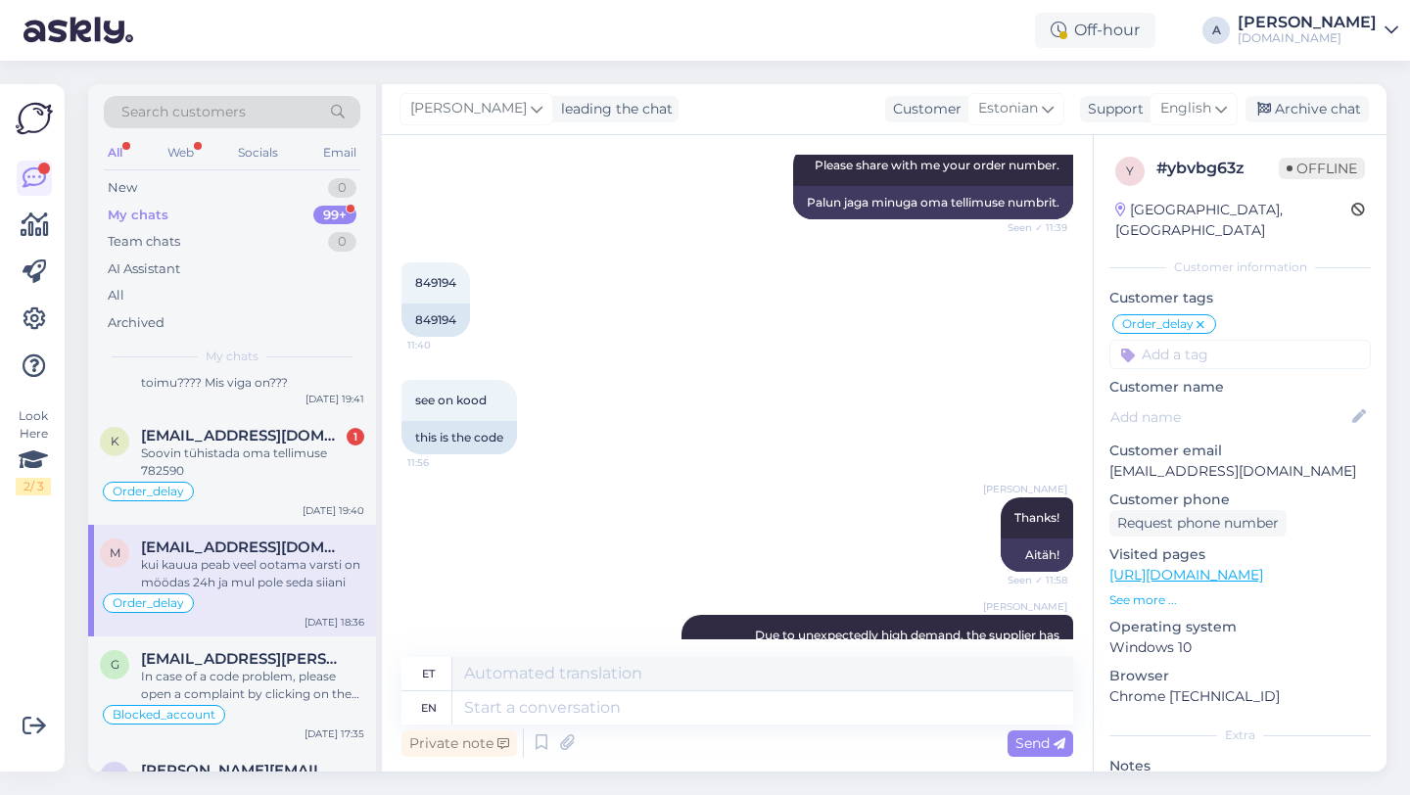
scroll to position [609, 0]
drag, startPoint x: 458, startPoint y: 319, endPoint x: 399, endPoint y: 317, distance: 58.8
click at [399, 317] on div "Chat started Aug 18 2025 ma tellisin endale siit lehelt mängu nimega farming si…" at bounding box center [737, 453] width 711 height 636
copy div "849194"
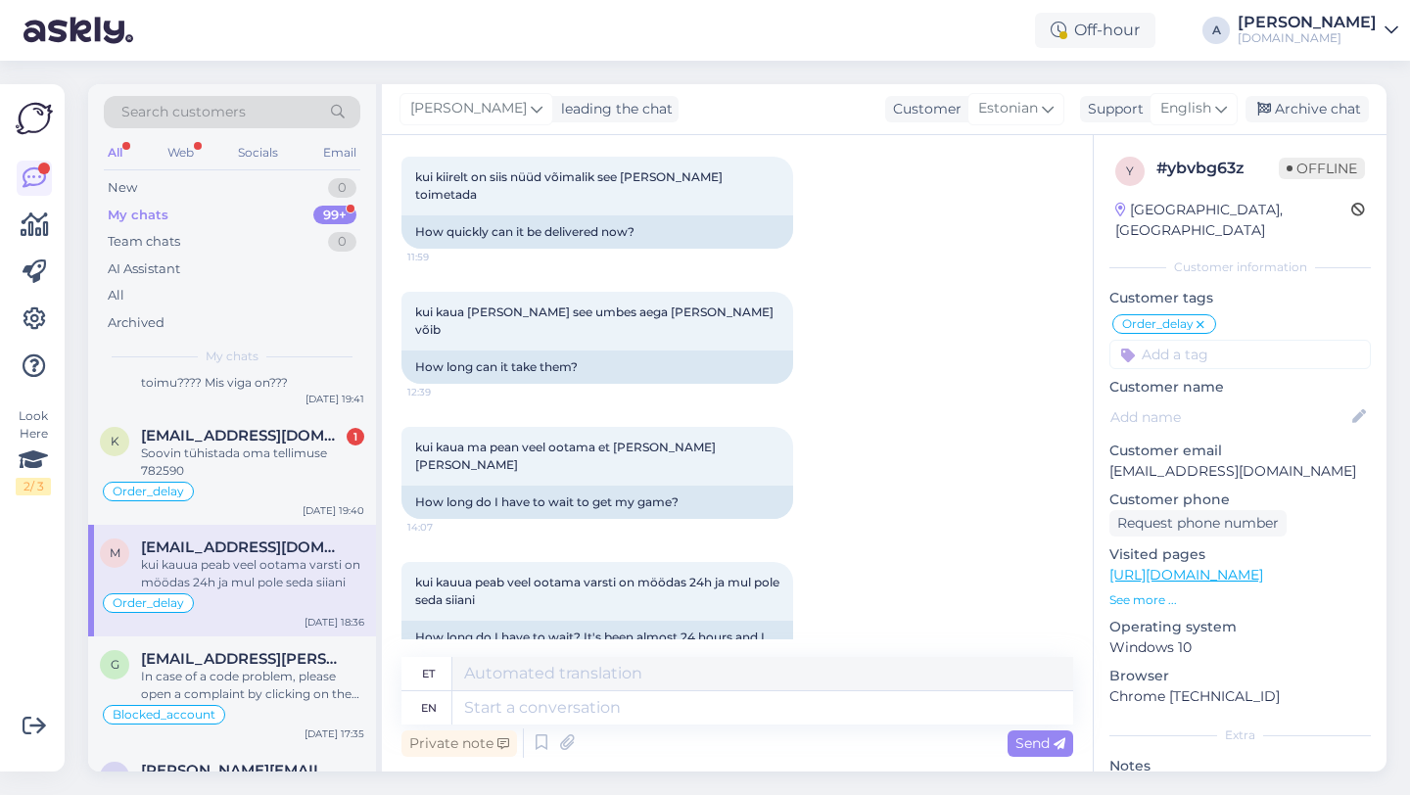
scroll to position [1325, 0]
click at [564, 708] on textarea at bounding box center [762, 707] width 621 height 33
paste textarea "We sincerely apologize for the delay. I'm going to ask our internal team to exp…"
type textarea "We sincerely apologize for the delay. I'm going to ask our internal team to exp…"
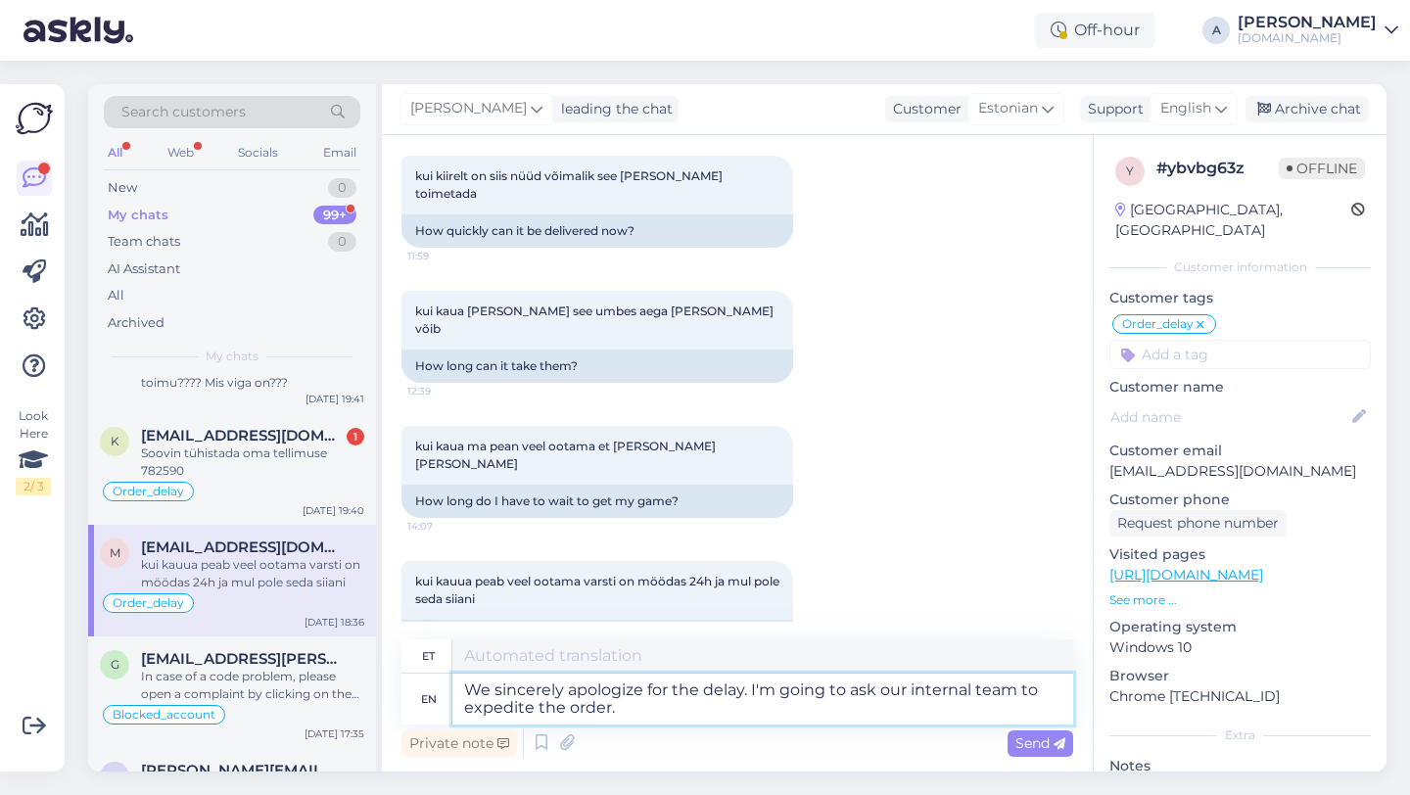
type textarea "Vabandame siiralt viivituse pärast. Palun meie sisemisel meeskonnal tellimuse m…"
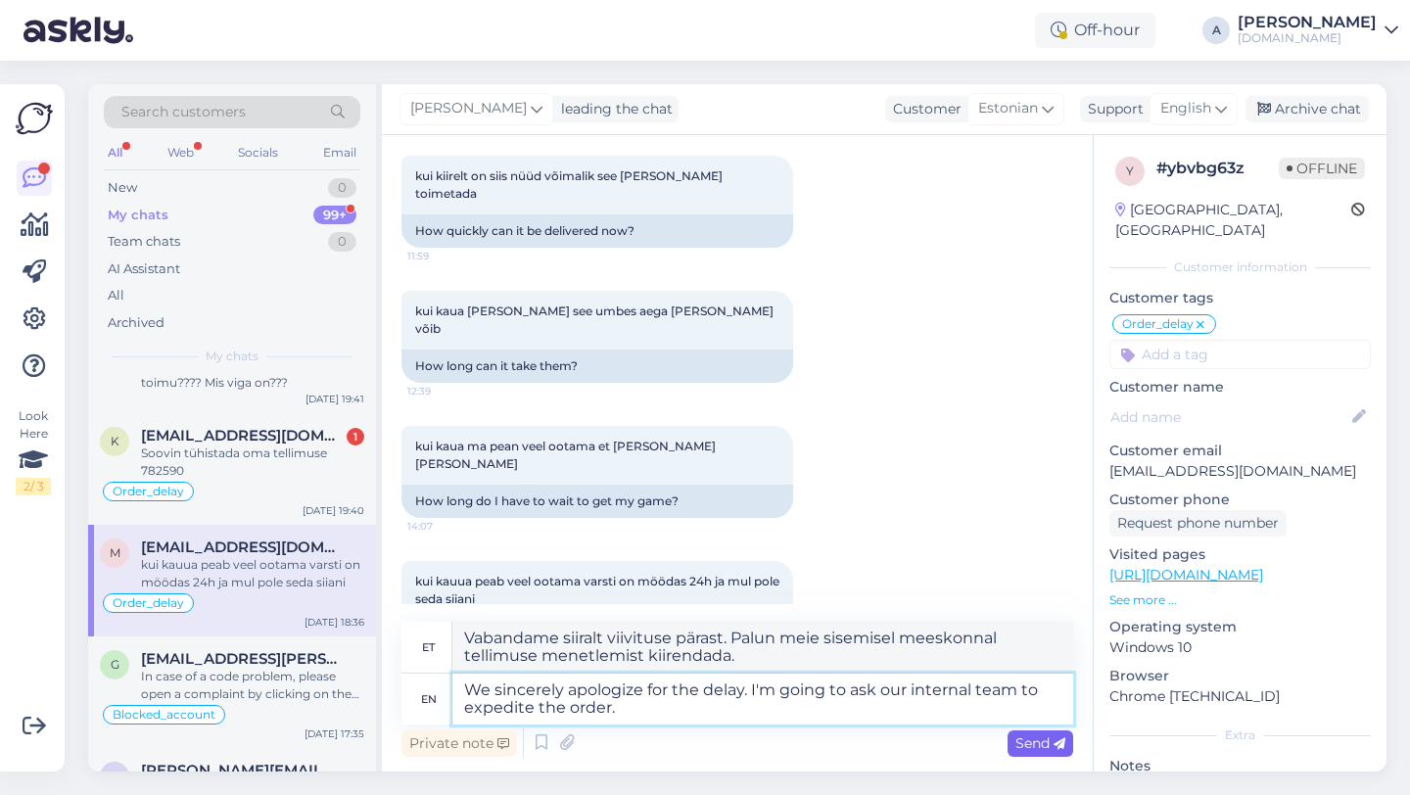
type textarea "We sincerely apologize for the delay. I'm going to ask our internal team to exp…"
click at [1033, 752] on div "Send" at bounding box center [1040, 743] width 66 height 26
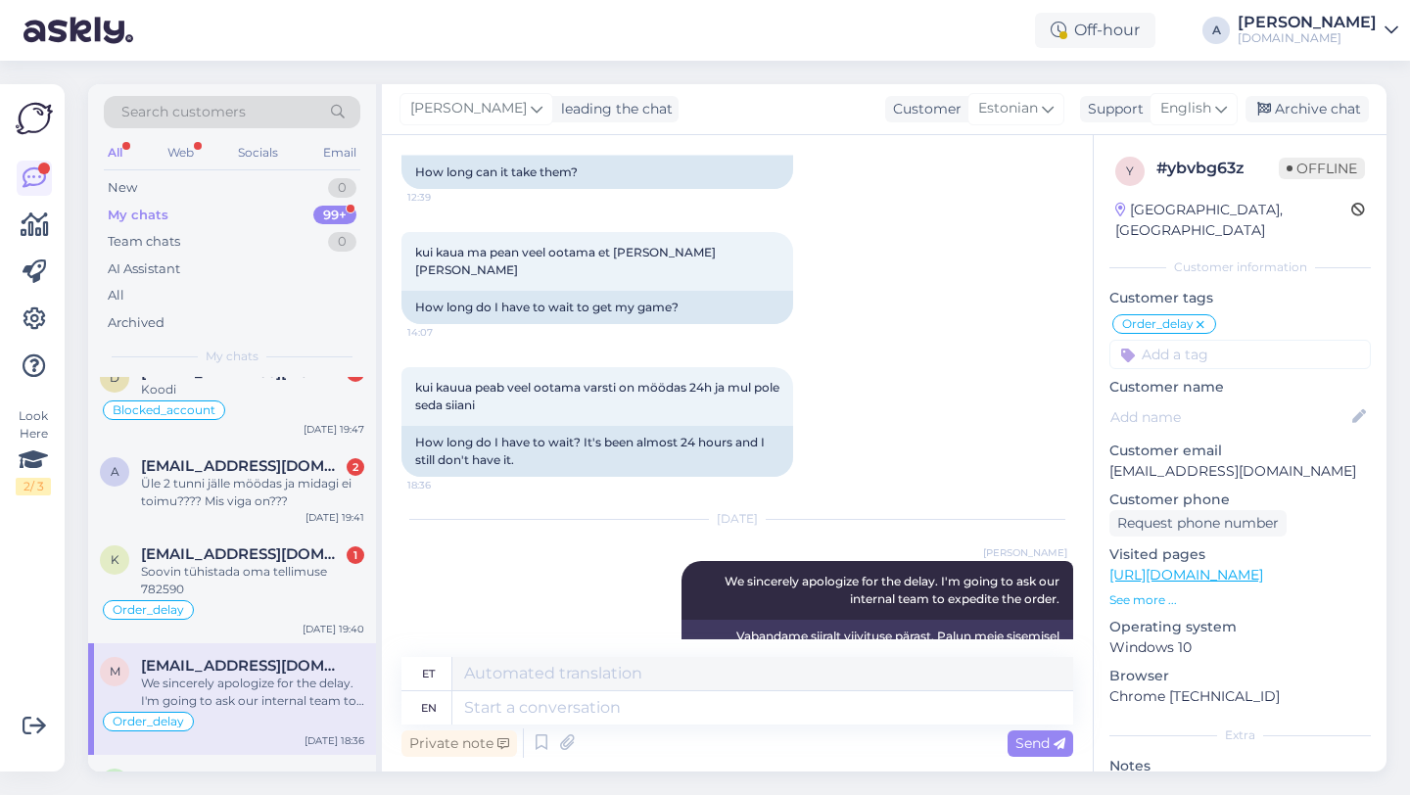
scroll to position [2946, 0]
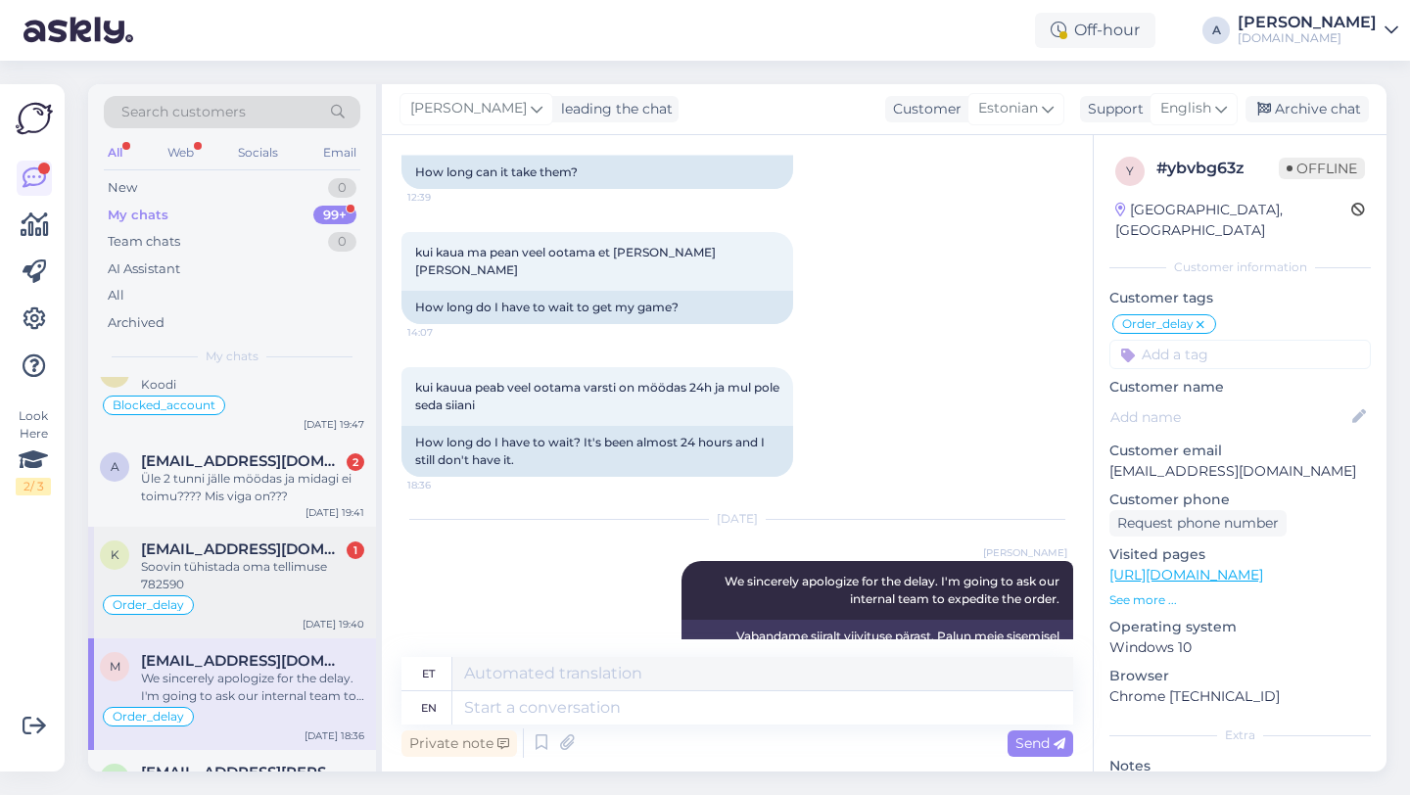
click at [261, 593] on div "Soovin tühistada oma tellimuse 782590" at bounding box center [252, 575] width 223 height 35
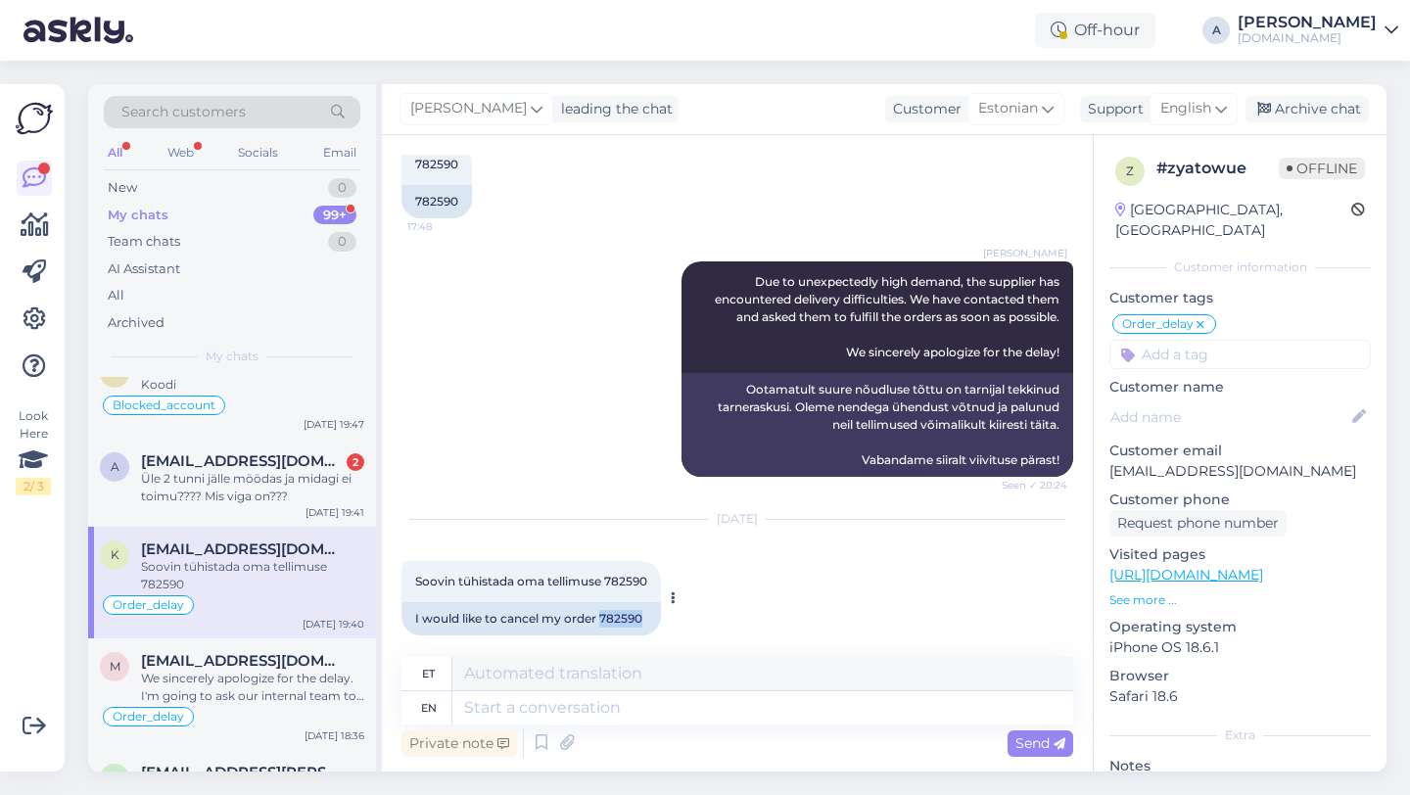
drag, startPoint x: 653, startPoint y: 600, endPoint x: 599, endPoint y: 600, distance: 53.8
click at [599, 602] on div "I would like to cancel my order 782590" at bounding box center [530, 618] width 259 height 33
copy div "782590"
click at [591, 708] on textarea at bounding box center [762, 707] width 621 height 33
type textarea "I"
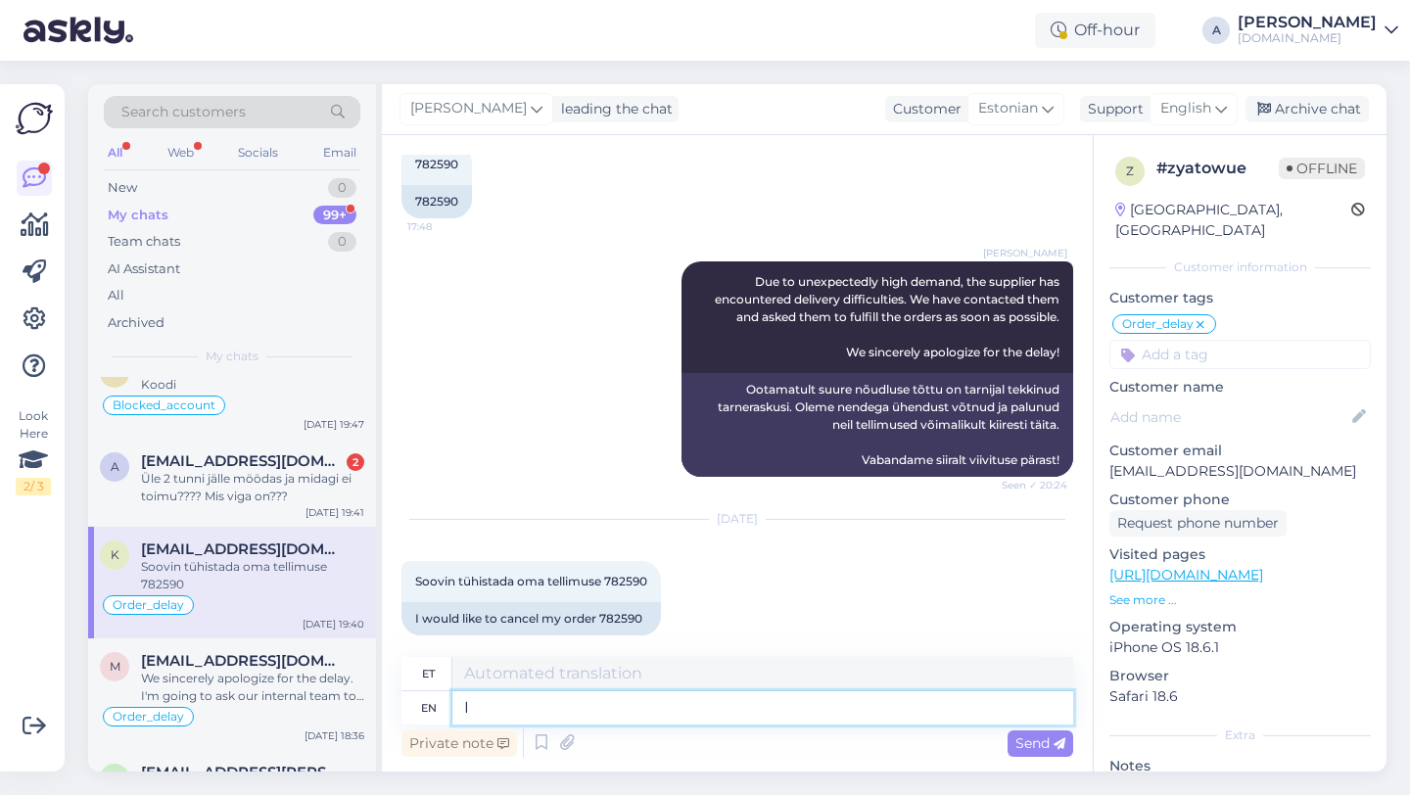
type textarea "Mina"
type textarea "I can s"
type textarea "Ma saan"
type textarea "I can see"
type textarea "Ma näen"
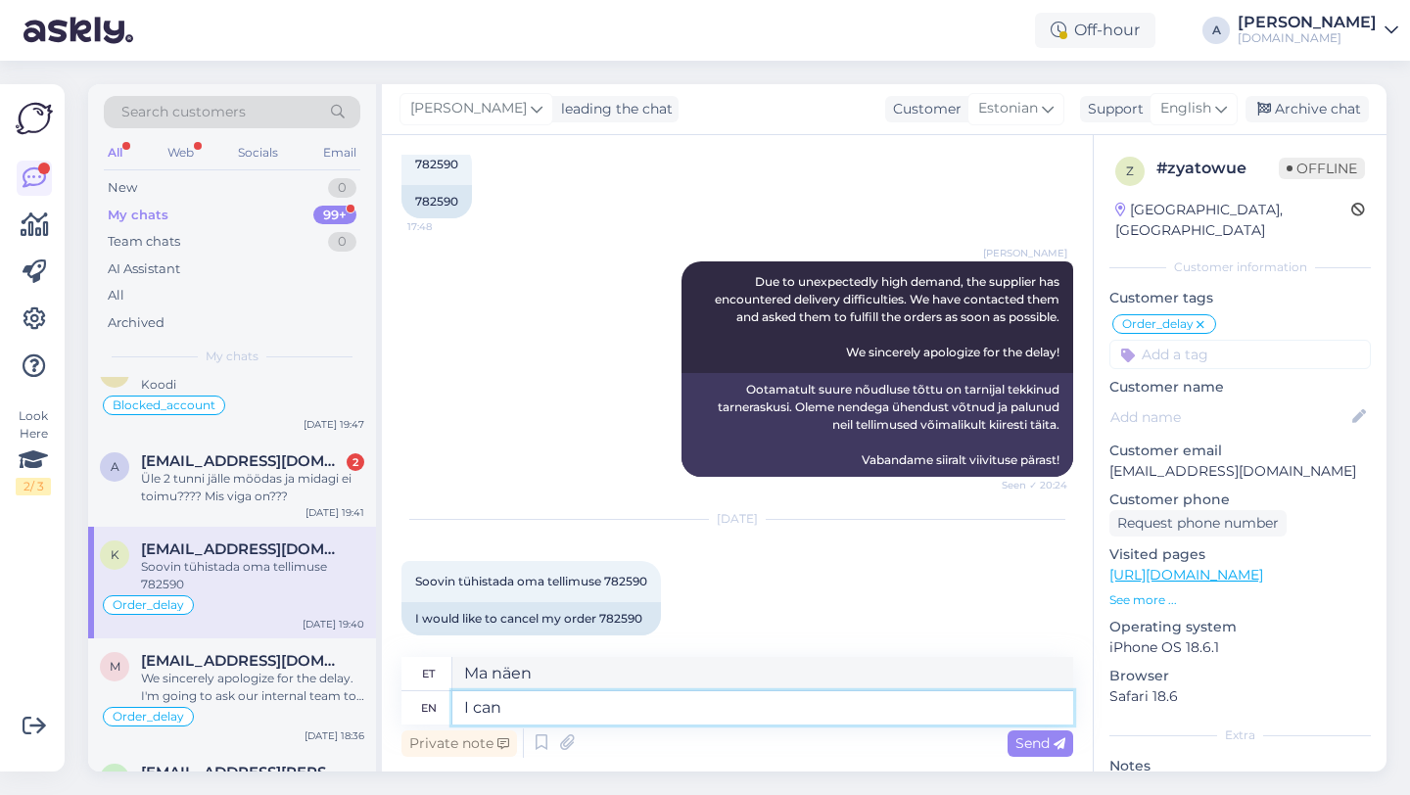
type textarea "I ca"
type textarea "Ma saan"
type textarea "I"
type textarea "Mina"
type textarea "Thanks"
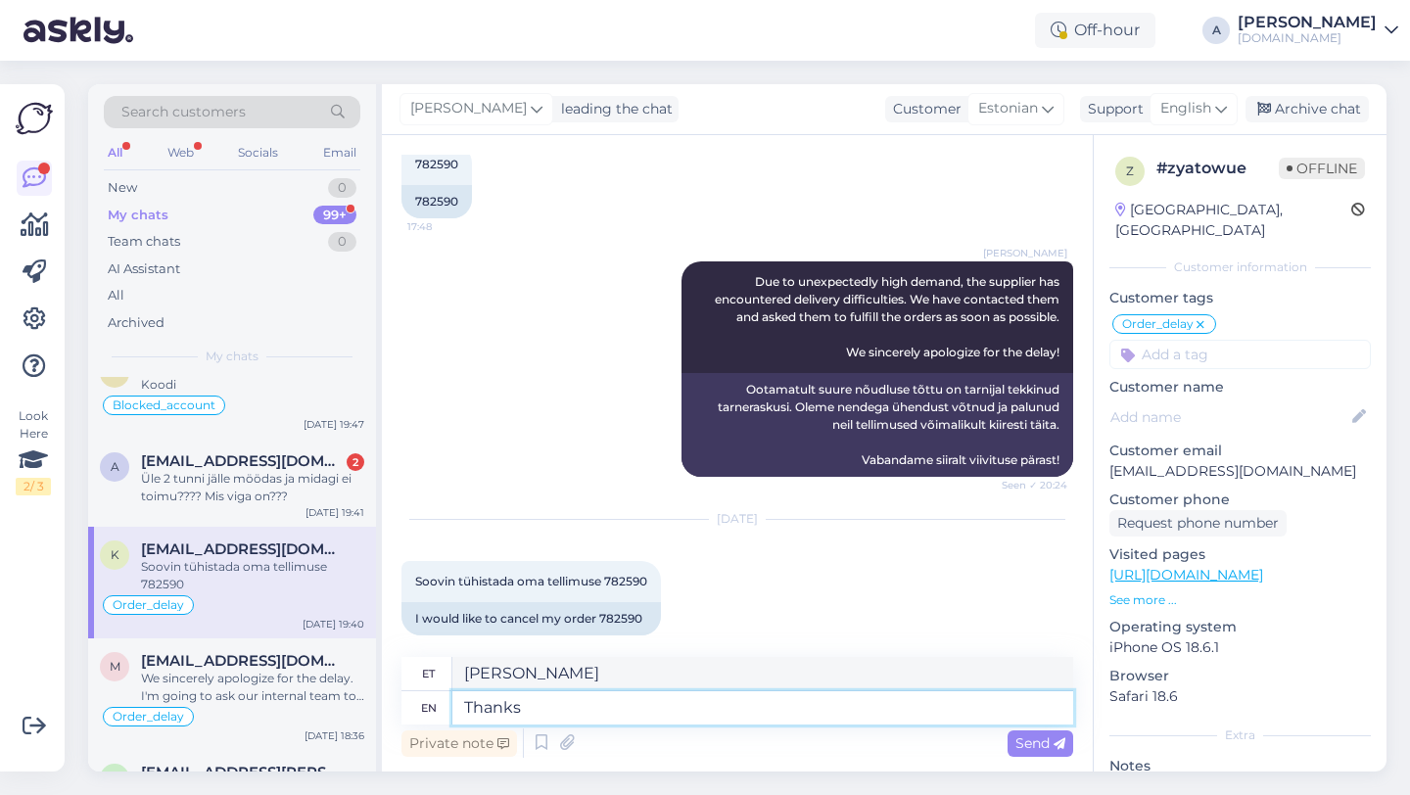
type textarea "Tänud"
type textarea "Thanks for"
type textarea "Tänan teid"
type textarea "Thanks for being s"
type textarea "Tänan teid olemise eest"
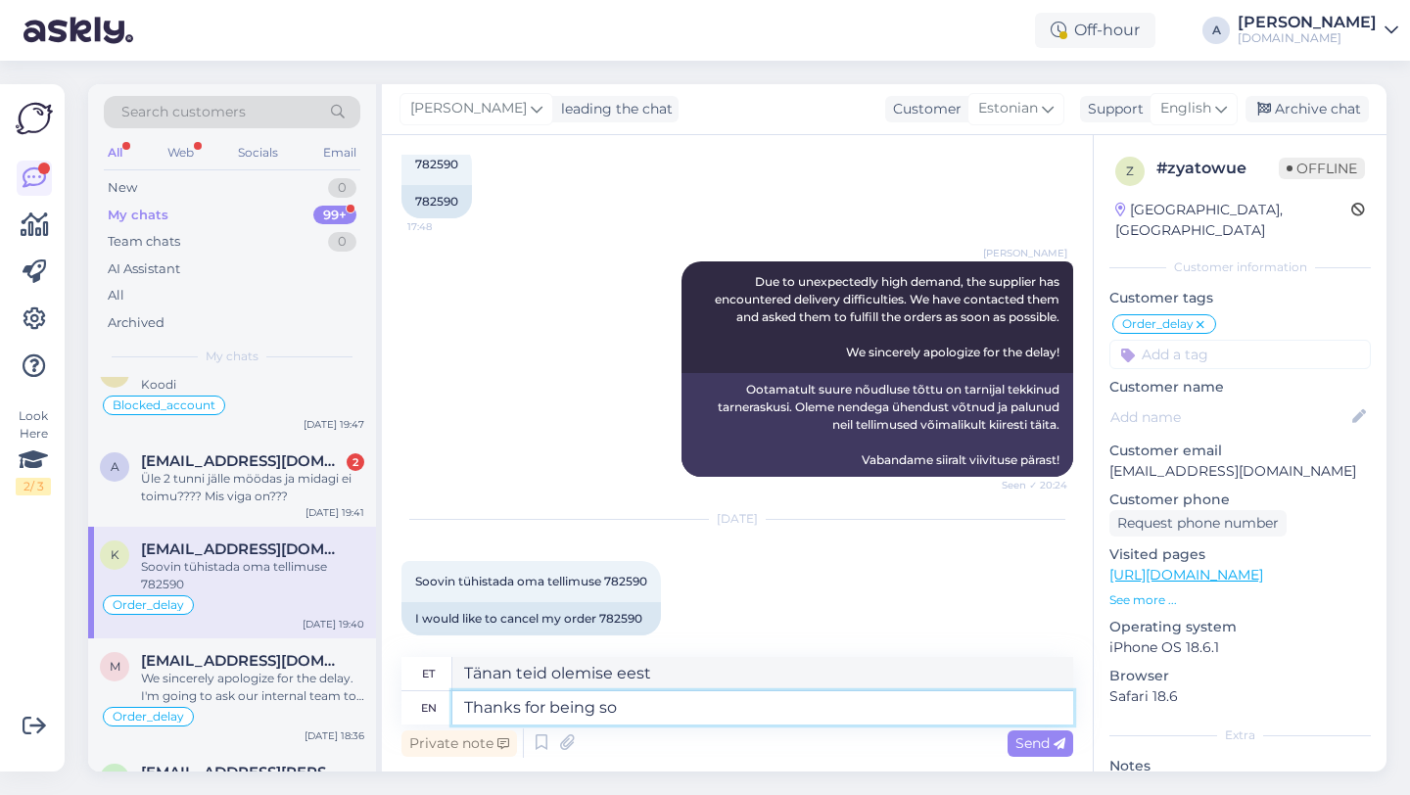
type textarea "Thanks for being so a"
type textarea "Aitäh, et nii oled"
type textarea "Thanks for being so aptient."
type textarea "Tänan, et nii osav oled."
type textarea "Thanks for being so p"
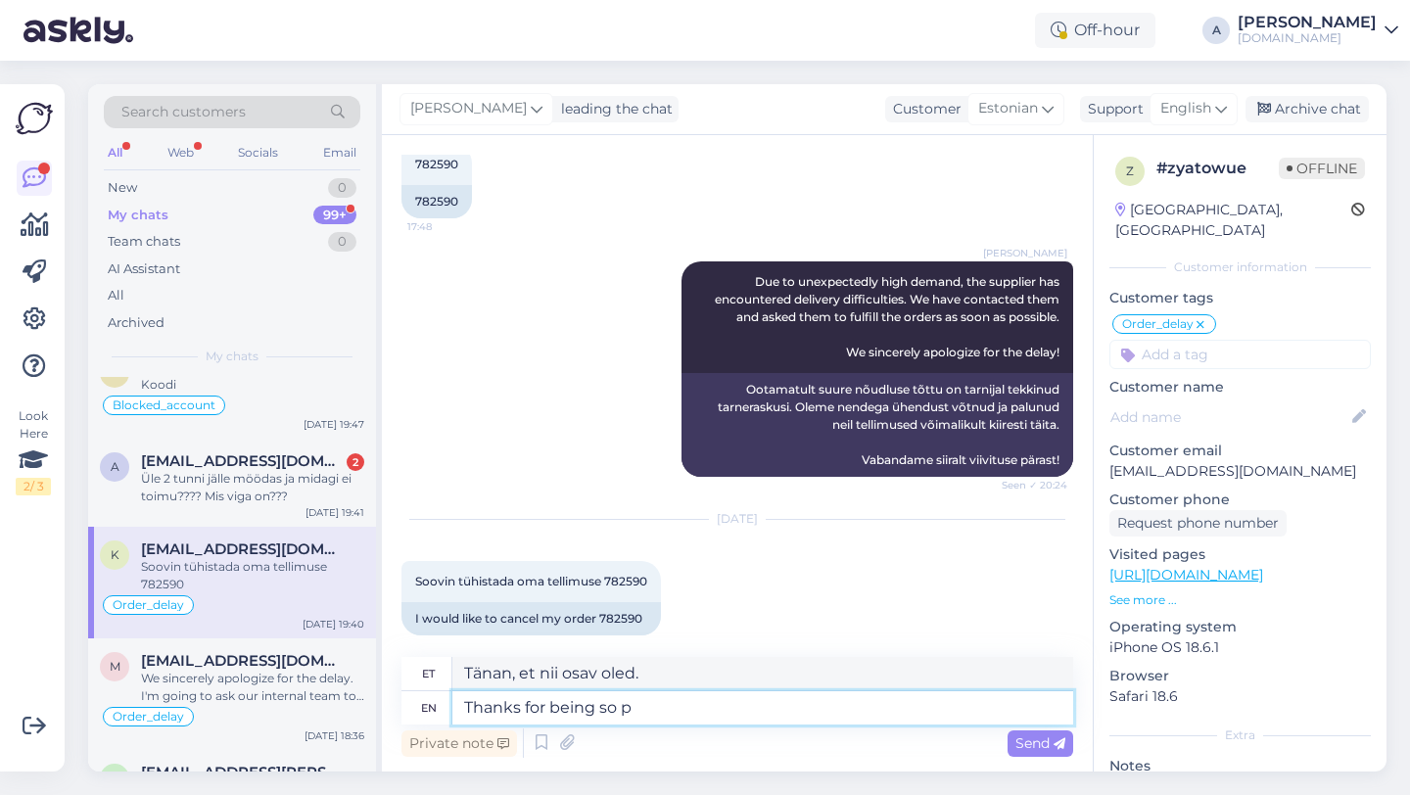
type textarea "Aitäh, et nii oled"
type textarea "Thanks for being so patient."
type textarea "Tänan kannatlikkuse eest."
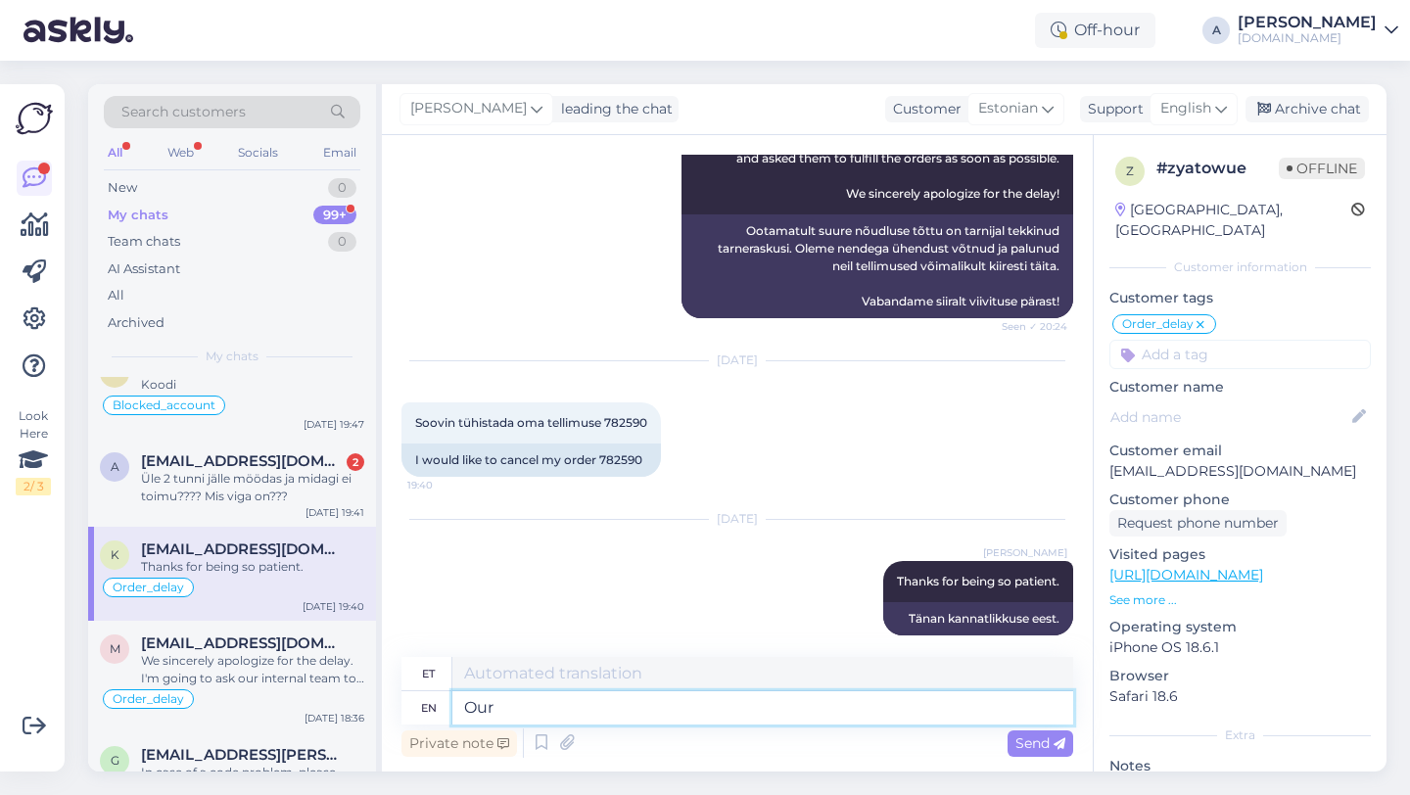
type textarea "Our t"
type textarea "Meie"
type textarea "Our team i"
type textarea "Meie meeskond"
type textarea "Our team is"
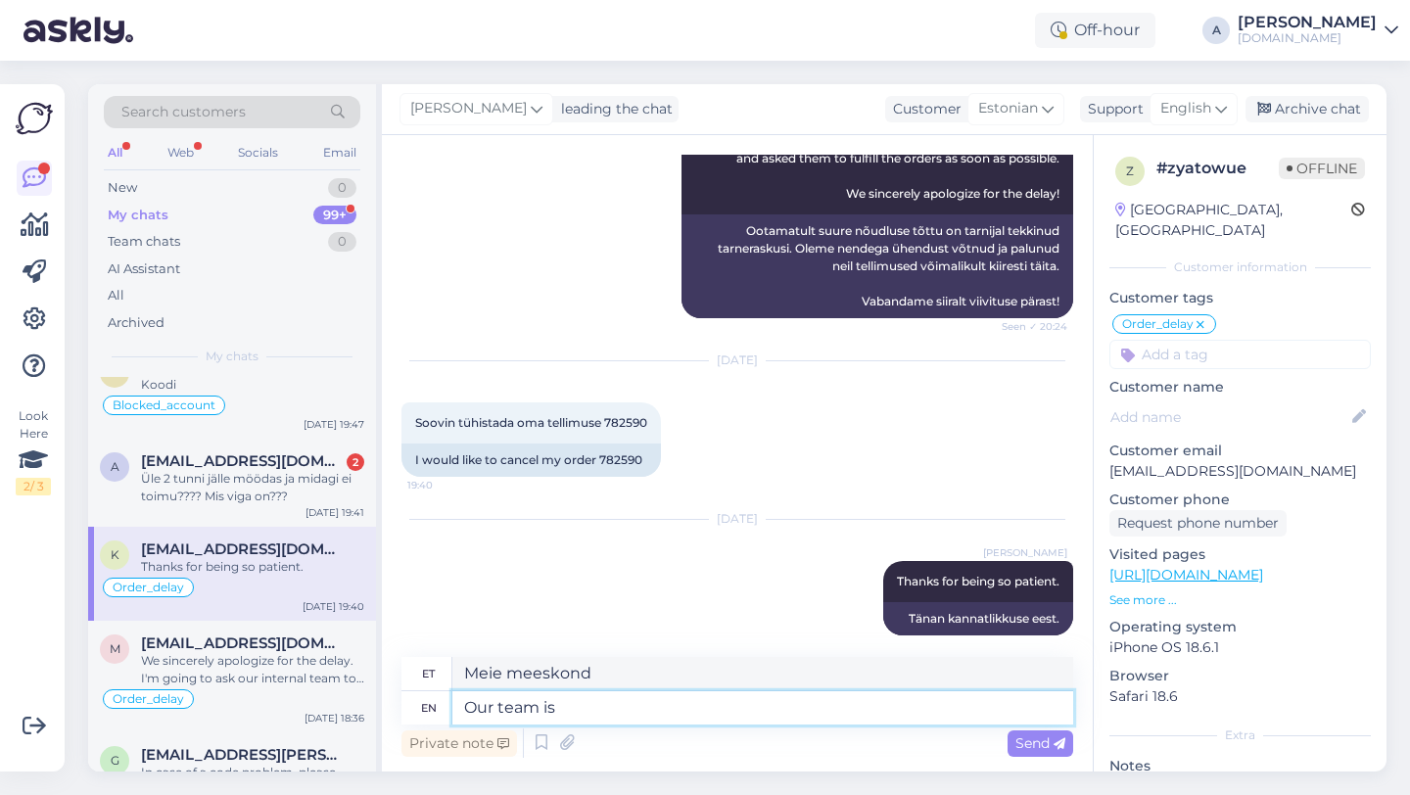
type textarea "Meie meeskond on"
type textarea "Our team is working t"
type textarea "Meie meeskond töötab"
type textarea "Our team is working to s"
type textarea "Meie meeskond töötab selle nimel, et"
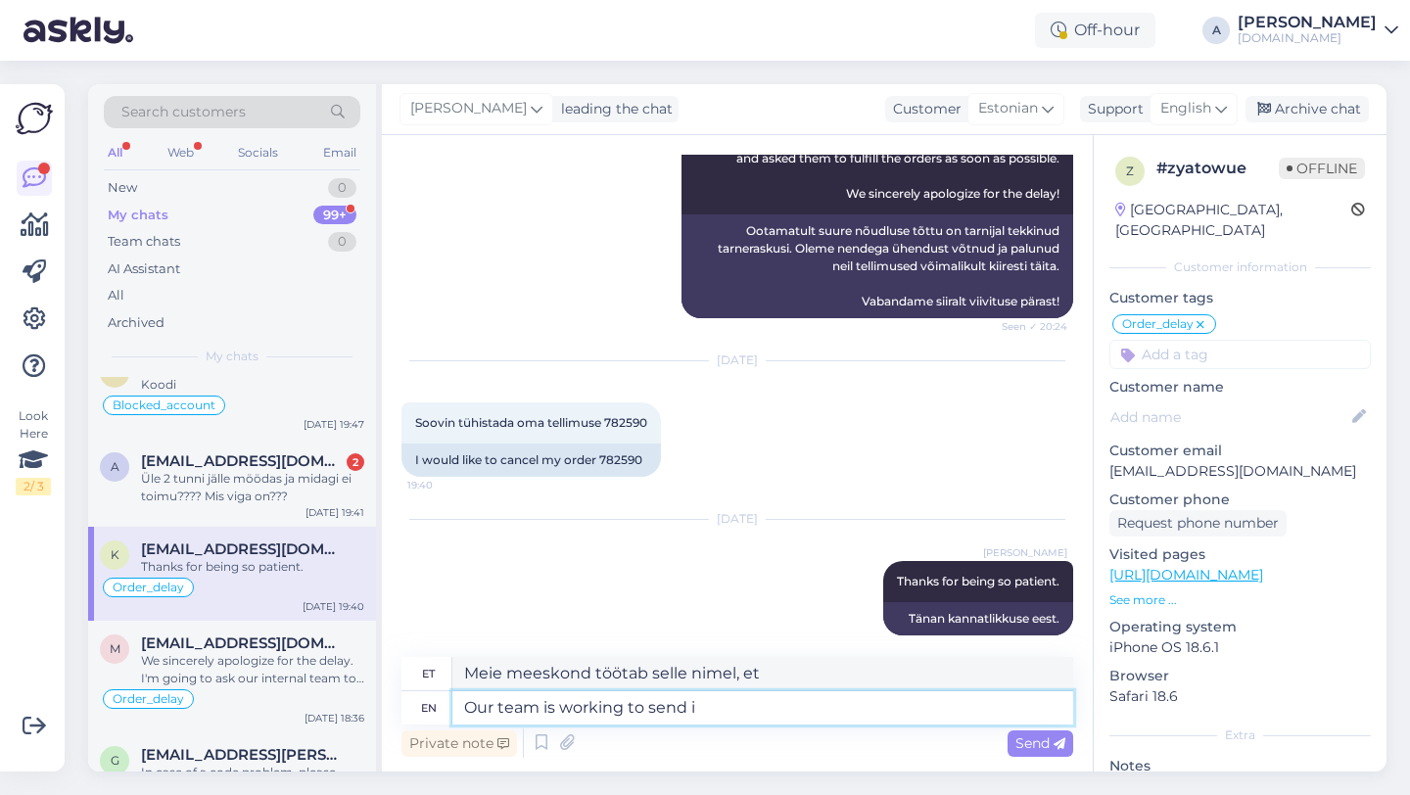
type textarea "Our team is working to send it"
type textarea "Meie meeskond töötab selle nimel, et saata"
type textarea "Our team is working to send it a"
type textarea "Meie meeskond töötab selle saatmise nimel"
type textarea "Our team is working to send it as soo"
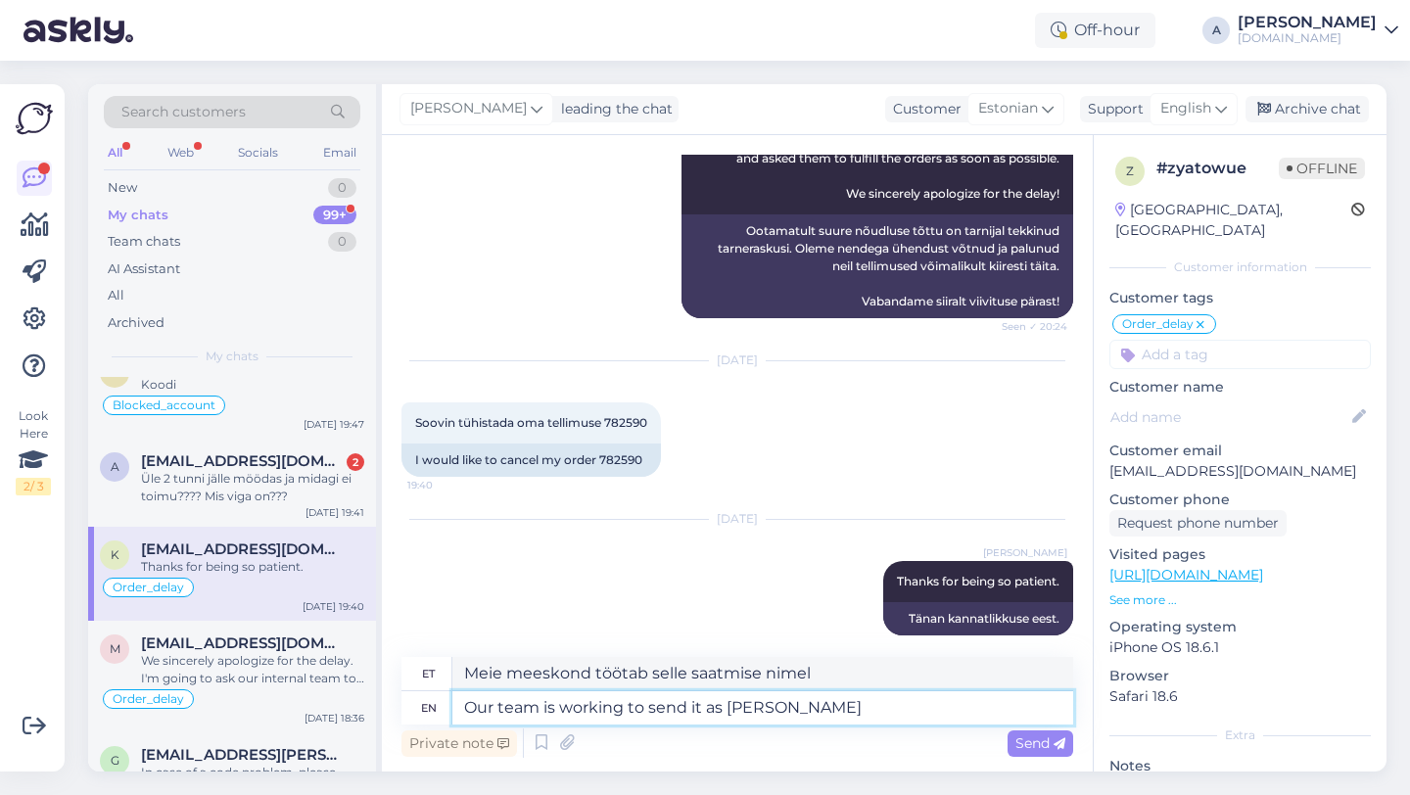
type textarea "Meie meeskond töötab selle nimel, et see saata järgmiselt"
type textarea "Our team is working to send it as soon as"
type textarea "Meie meeskond töötab selle nimel, et see võimalikult kiiresti saata"
type textarea "Our team is working to send it as soon as po"
type textarea "Meie meeskond töötab selle nimel, et see esimesel võimalusel ära saata."
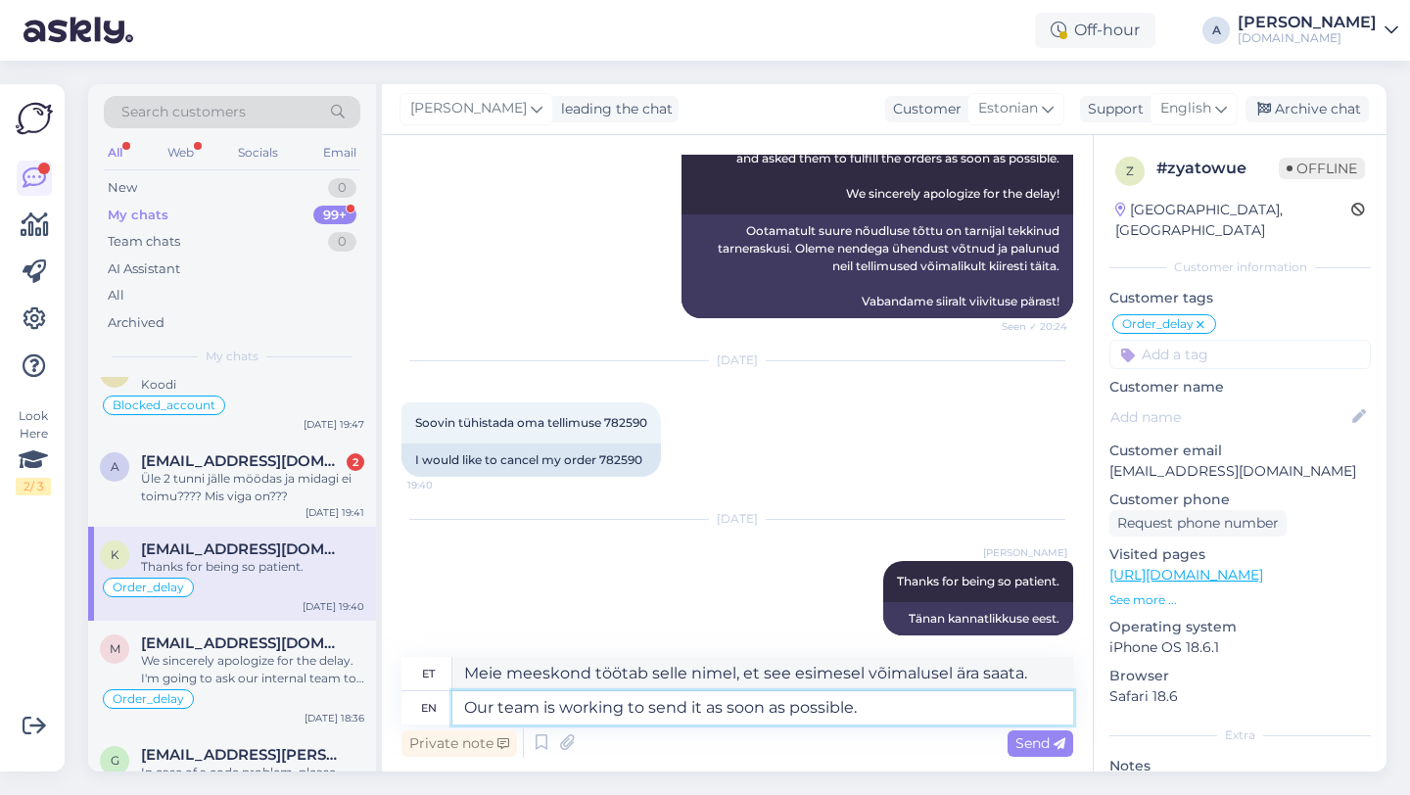
type textarea "Our team is working to send it as soon as possible."
type textarea "Meie meeskond töötab selle nimel, et see võimalikult kiiresti ära saata."
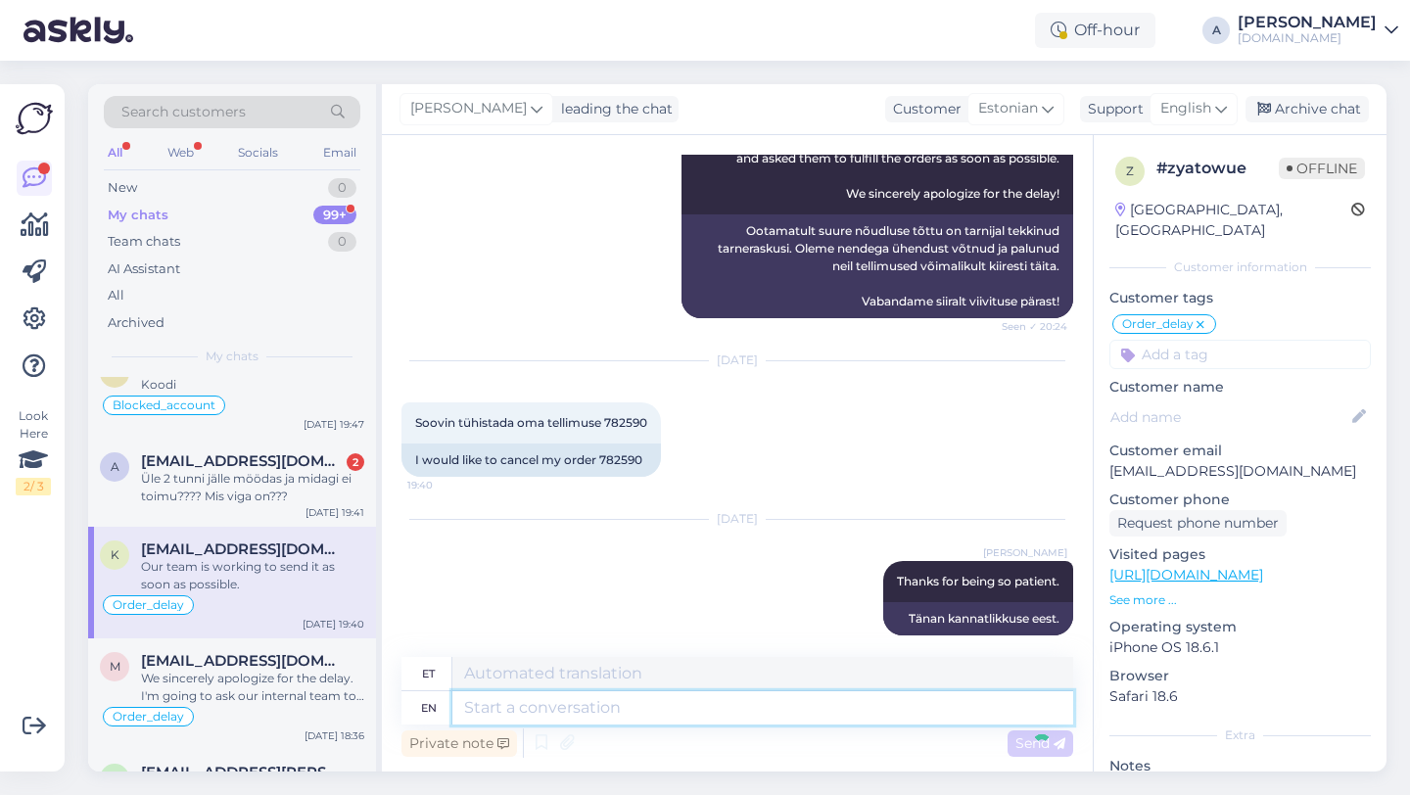
scroll to position [2276, 0]
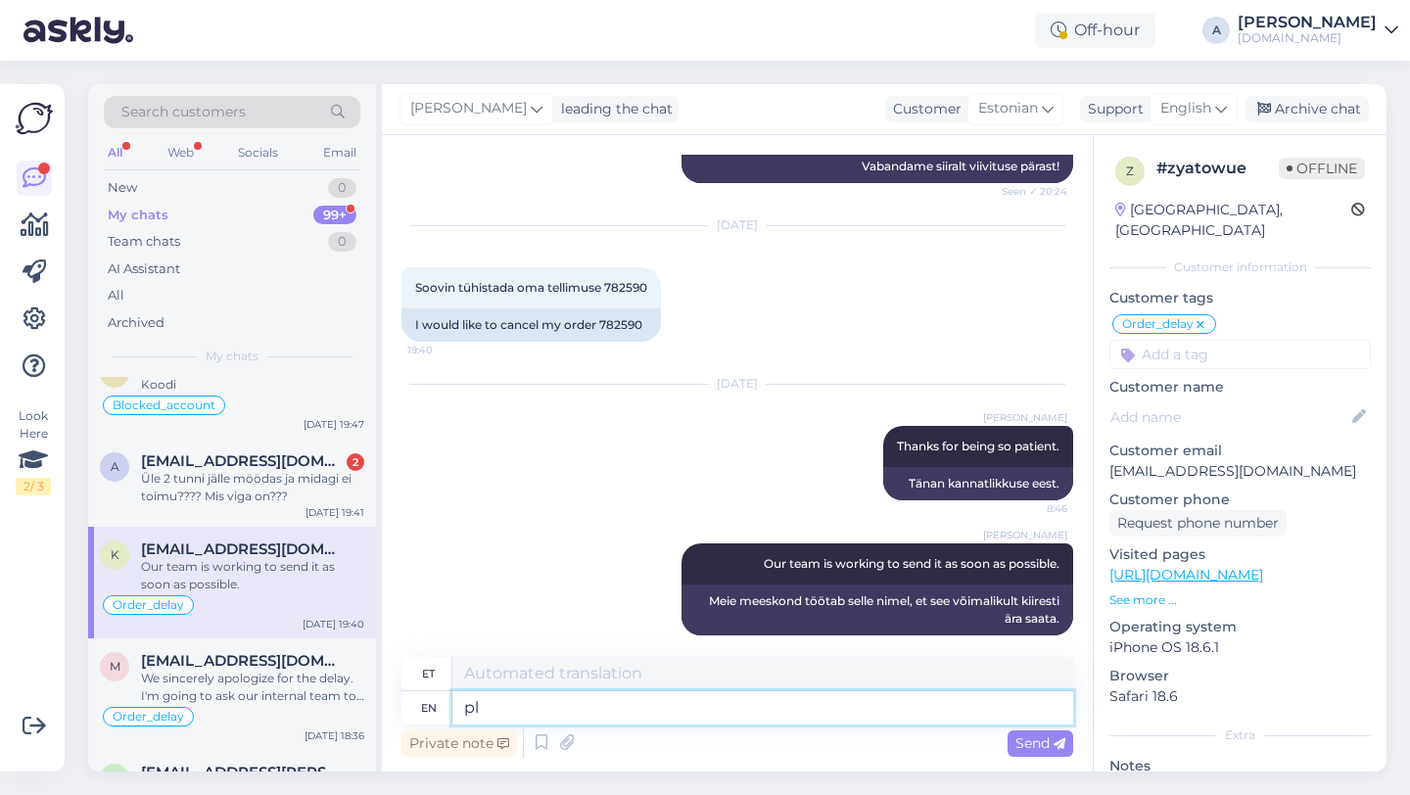
type textarea "p"
type textarea "Please n"
type textarea "Palun"
type textarea "Please note"
type textarea "Palun pange tähele"
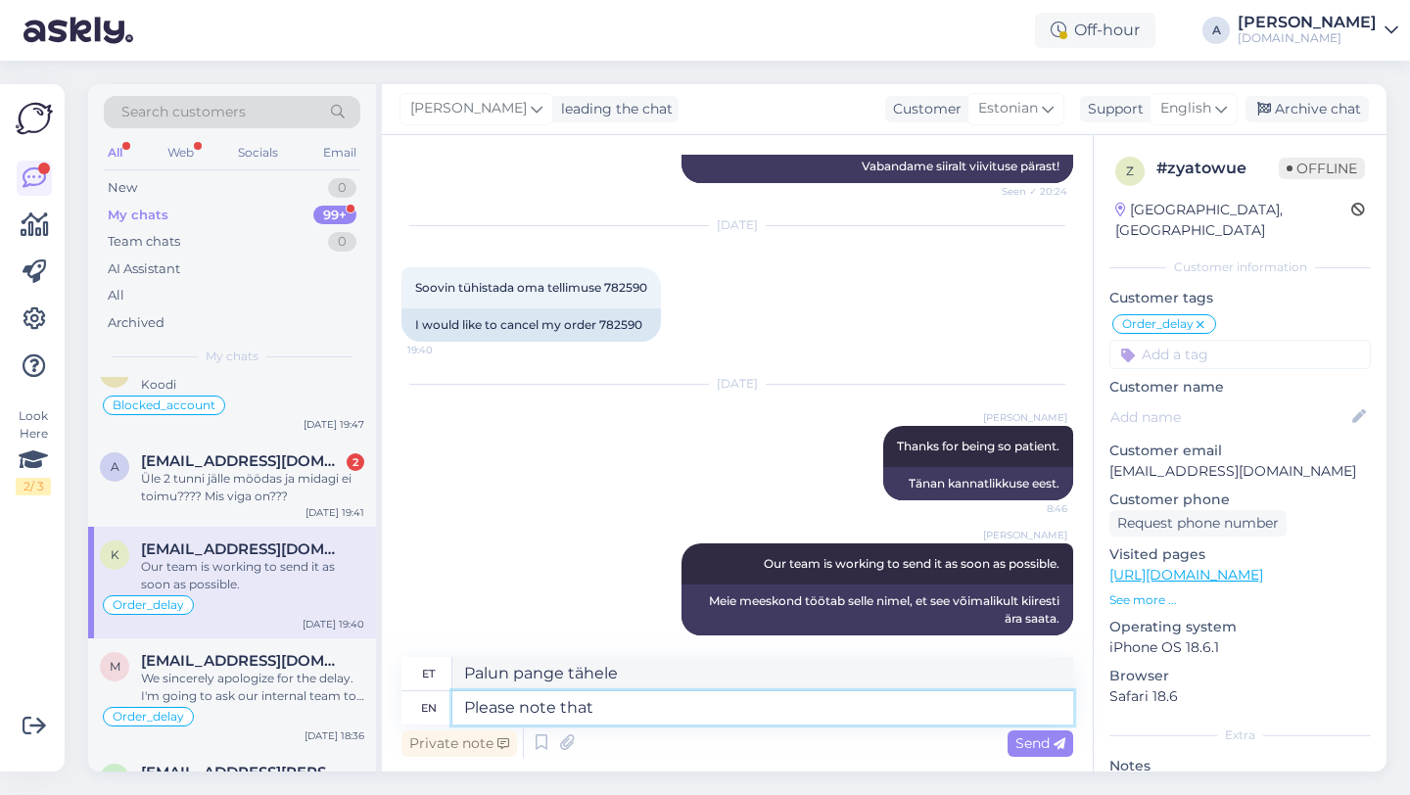
type textarea "Please note that"
type textarea "Palun arvestage, et"
type textarea "Please note that refunds m"
type textarea "Palun arvestage, et tagasimaksed"
type textarea "Please note that refunds may"
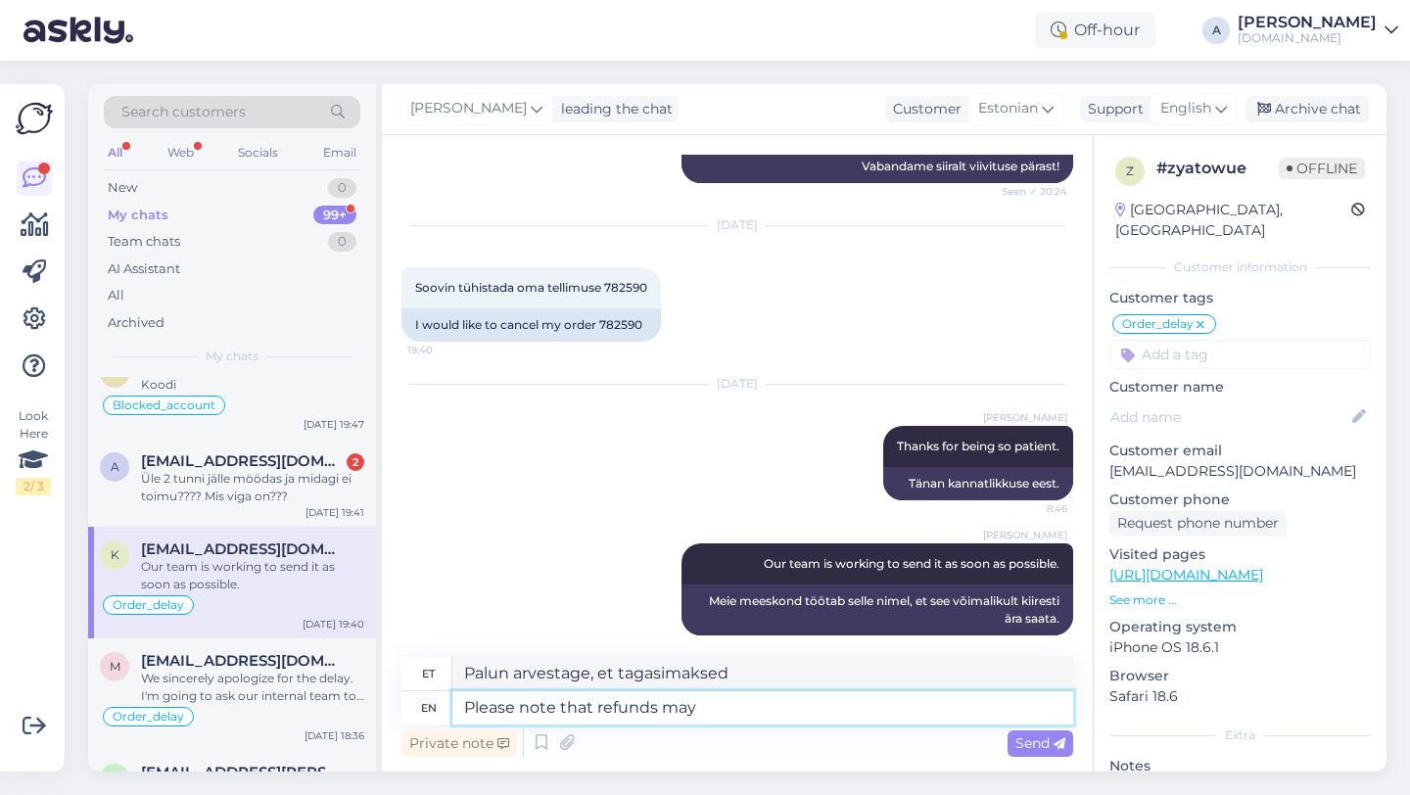
type textarea "Palun arvestage, et tagasimaksed võivad"
type textarea "Please note that refunds may take"
type textarea "Palun arvestage, et tagasimaksed võivad võtta aega"
type textarea "Please note that refunds may take 3 b"
type textarea "Palun arvestage, et tagasimaksete tegemine võib võtta 3"
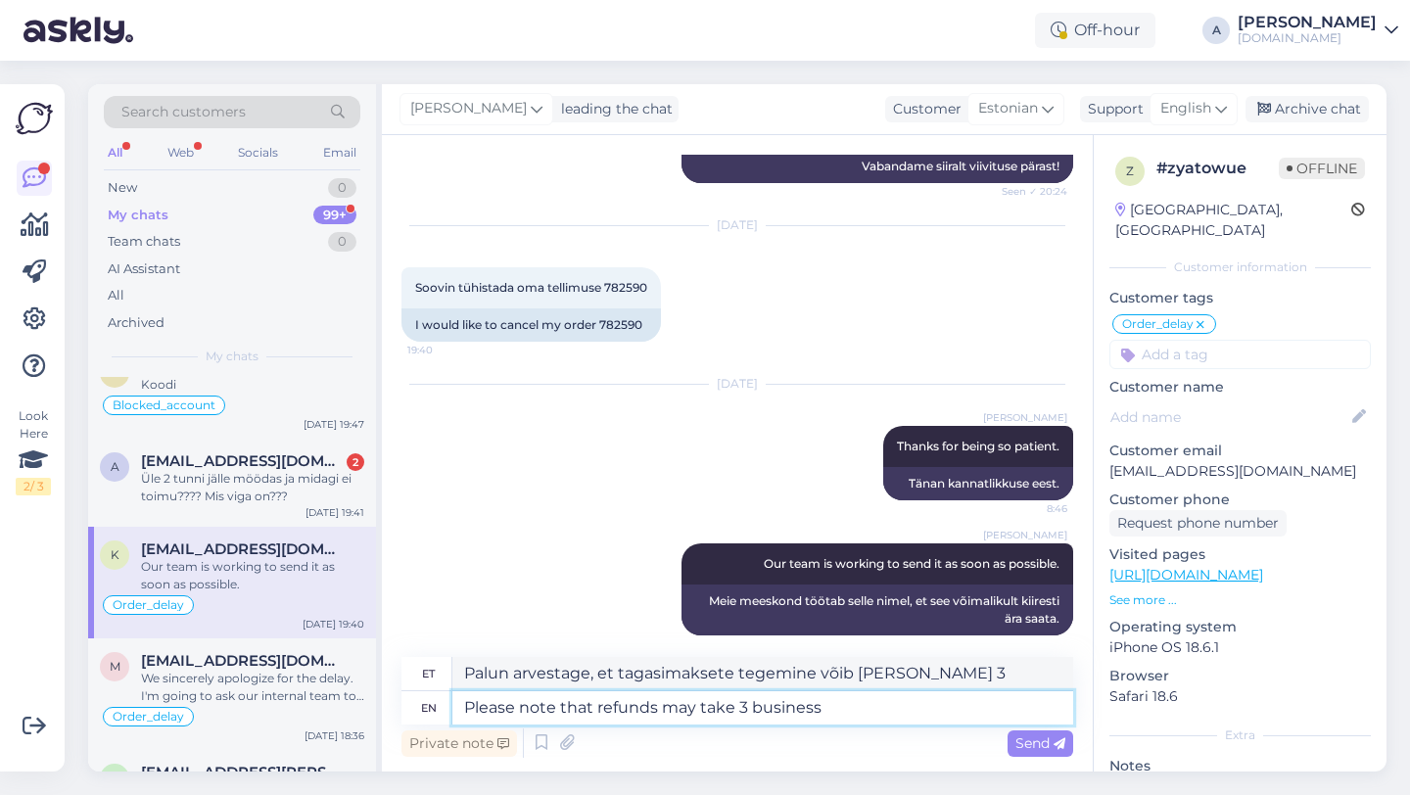
type textarea "Please note that refunds may take 3 business"
type textarea "Palun arvestage, et tagasimaksete tegemine võib võtta 3 tööpäeva"
type textarea "Please note that refunds may take 3 business days for you to get it"
type textarea "Palun arvestage, et tagasimaksete saamine võib võtta 3 tööpäeva"
type textarea "Please note that refunds may take 3 business days for you to get it back,"
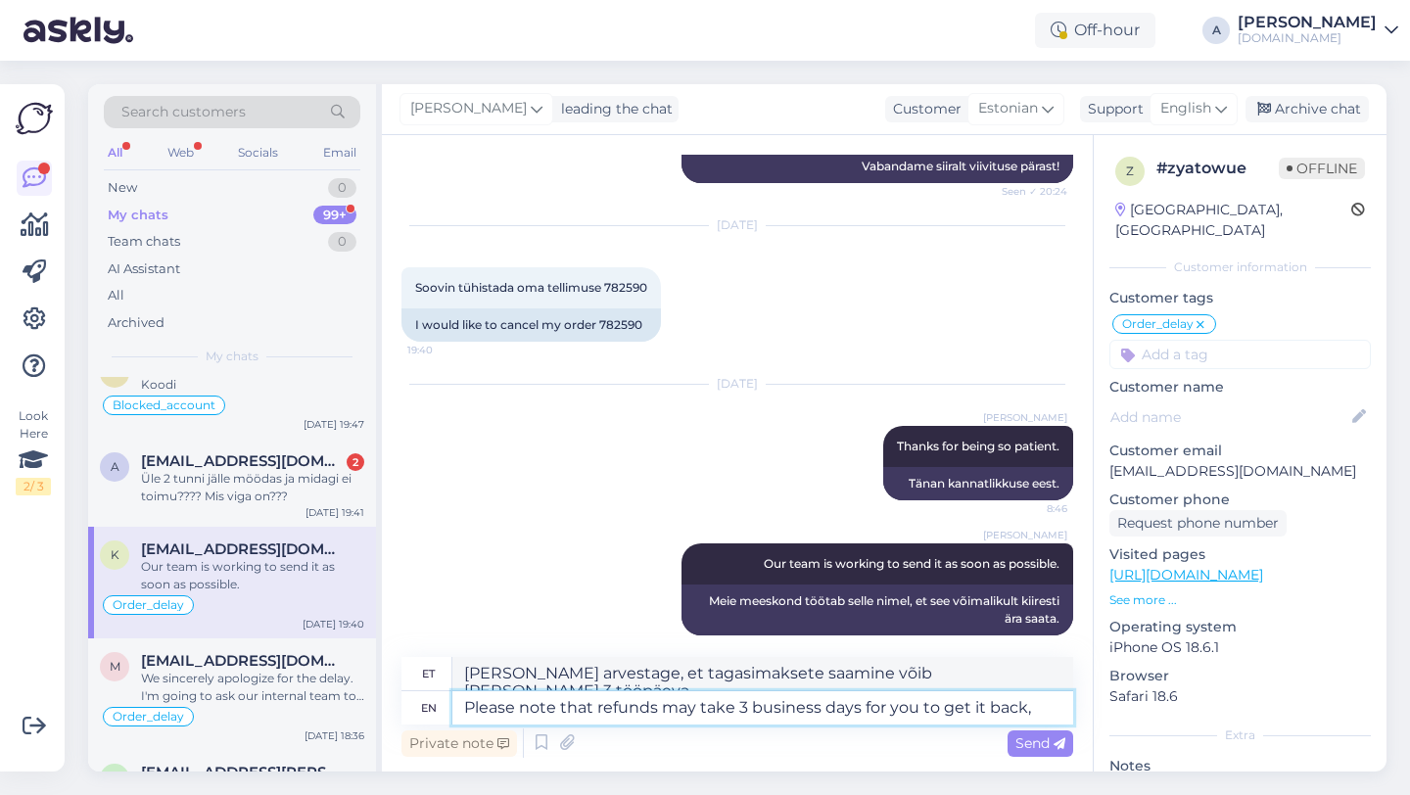
type textarea "Palun arvestage, et raha tagastamine võib võtta 3 tööpäeva."
type textarea "Please note that refunds may take 3 business days for you to get it back."
type textarea "Palun arvestage, et raha tagastamine võib [PERSON_NAME] 3 tööpäeva."
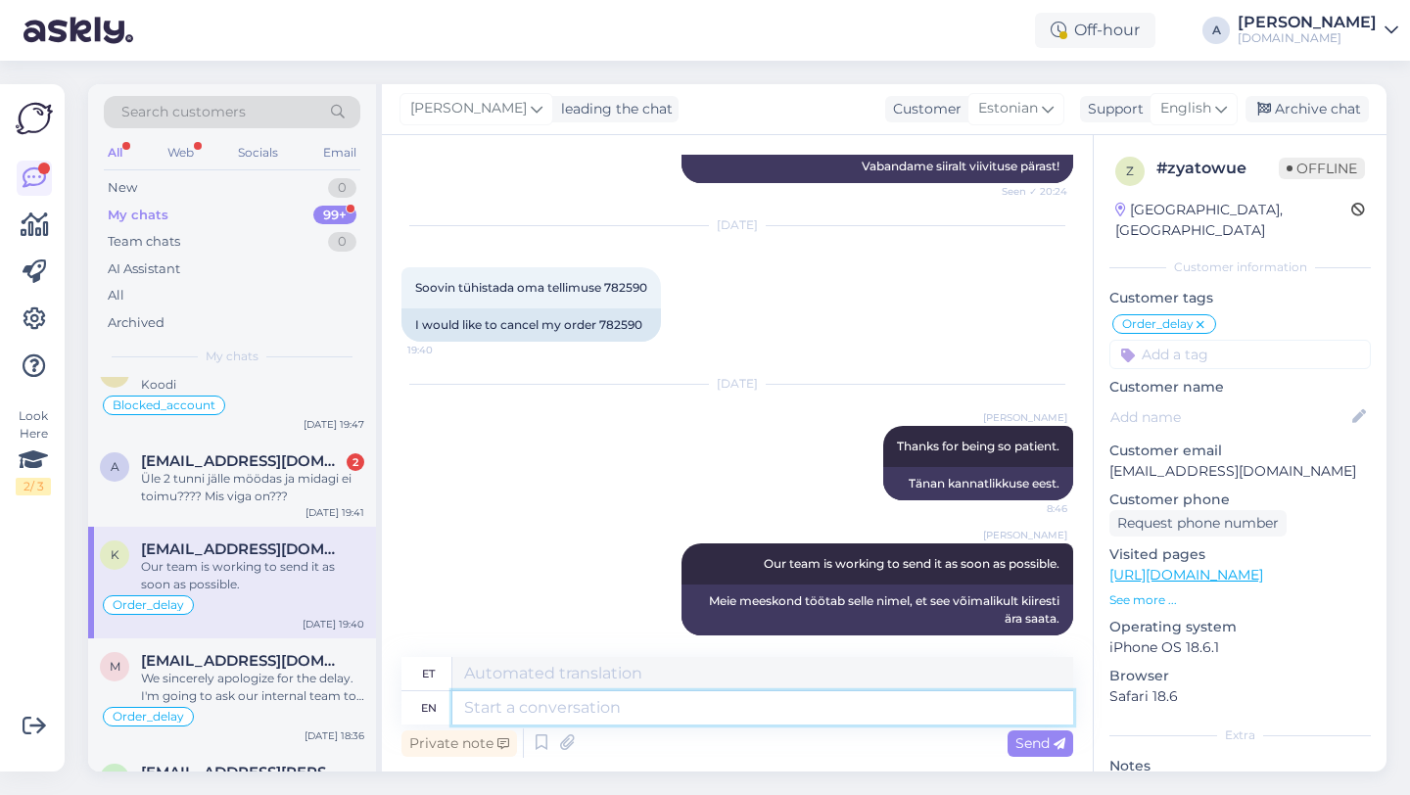
scroll to position [2429, 0]
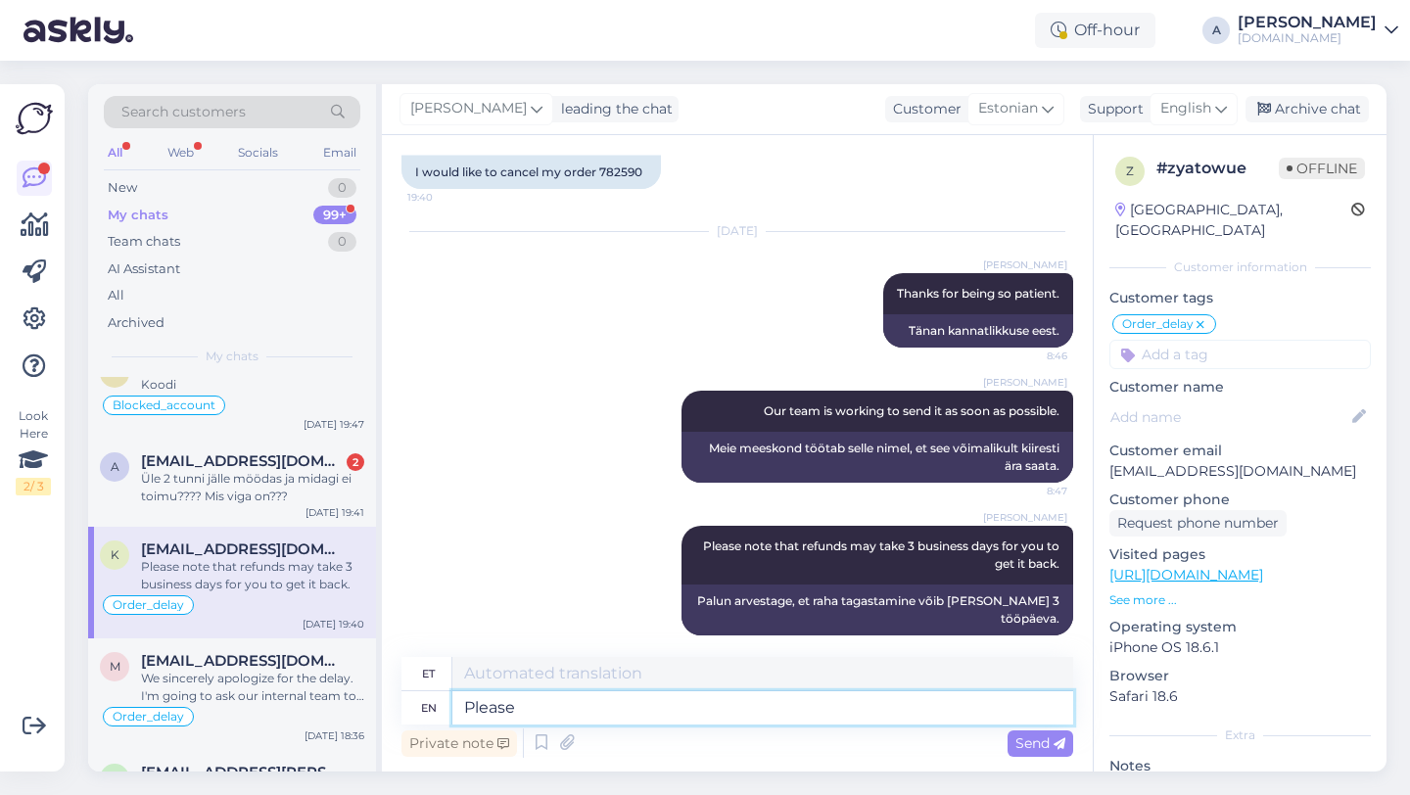
type textarea "Please"
type textarea "Palun"
type textarea "Please let me"
type textarea "Palun laske"
type textarea "Please let me k"
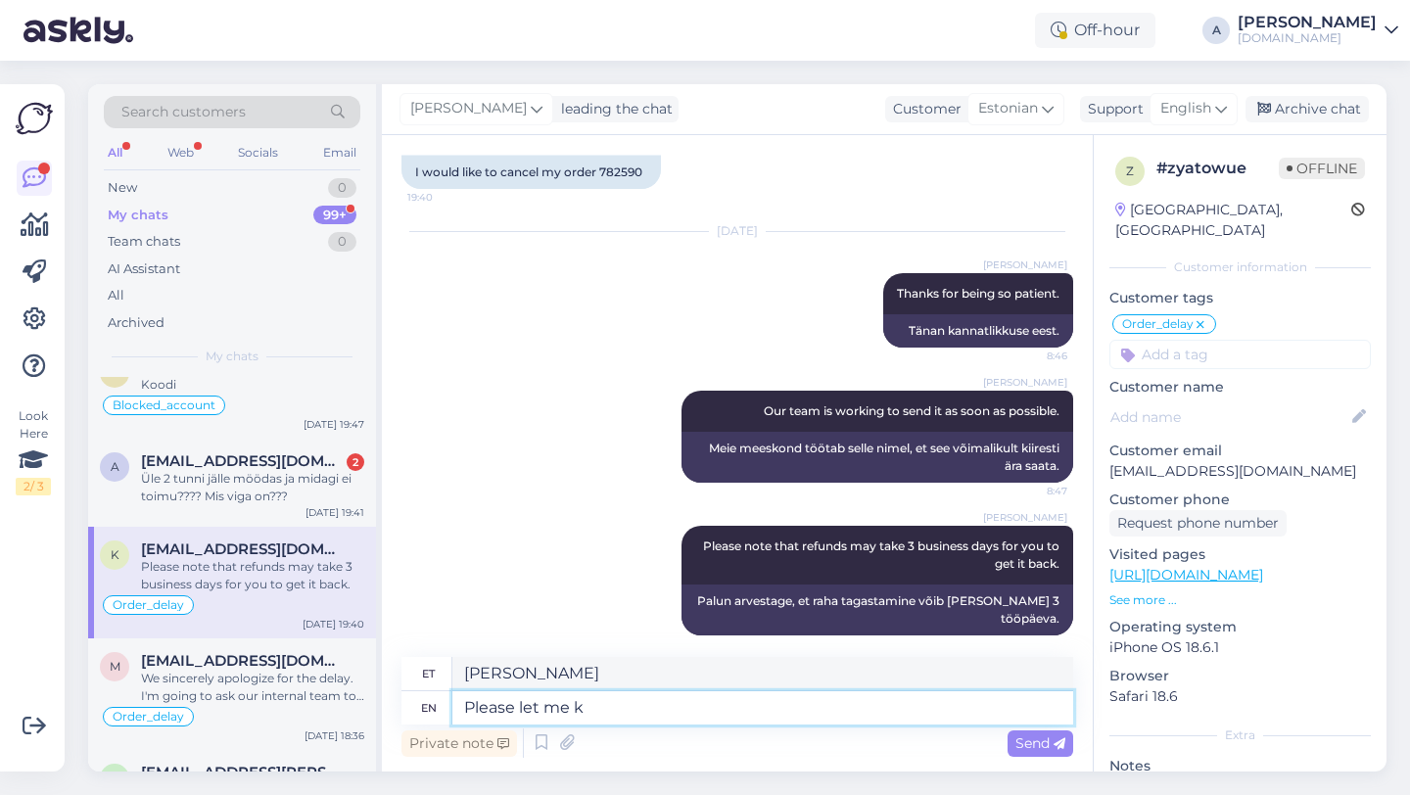
type textarea "Palun lubage mul"
type textarea "Please let me know"
type textarea "Palun andke mulle teada"
type textarea "Please let me know if"
type textarea "Palun andke mulle teada, kui"
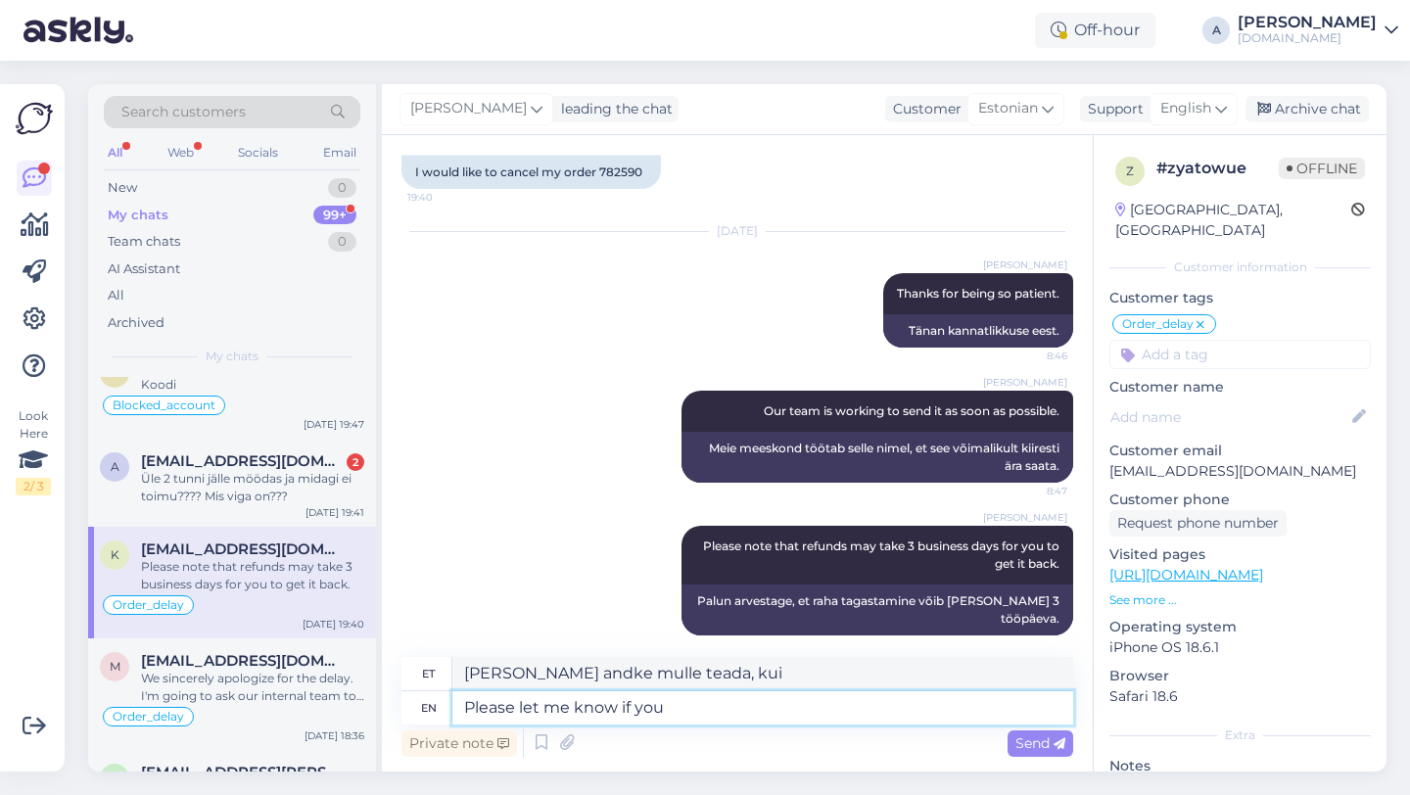
type textarea "Please let me know if you p"
type textarea "Palun andke mulle teada, kui te"
type textarea "Please let me know if you prefer to"
type textarea "Palun andke teada, kui eelistate"
type textarea "Please let me know if you prefer to wait f"
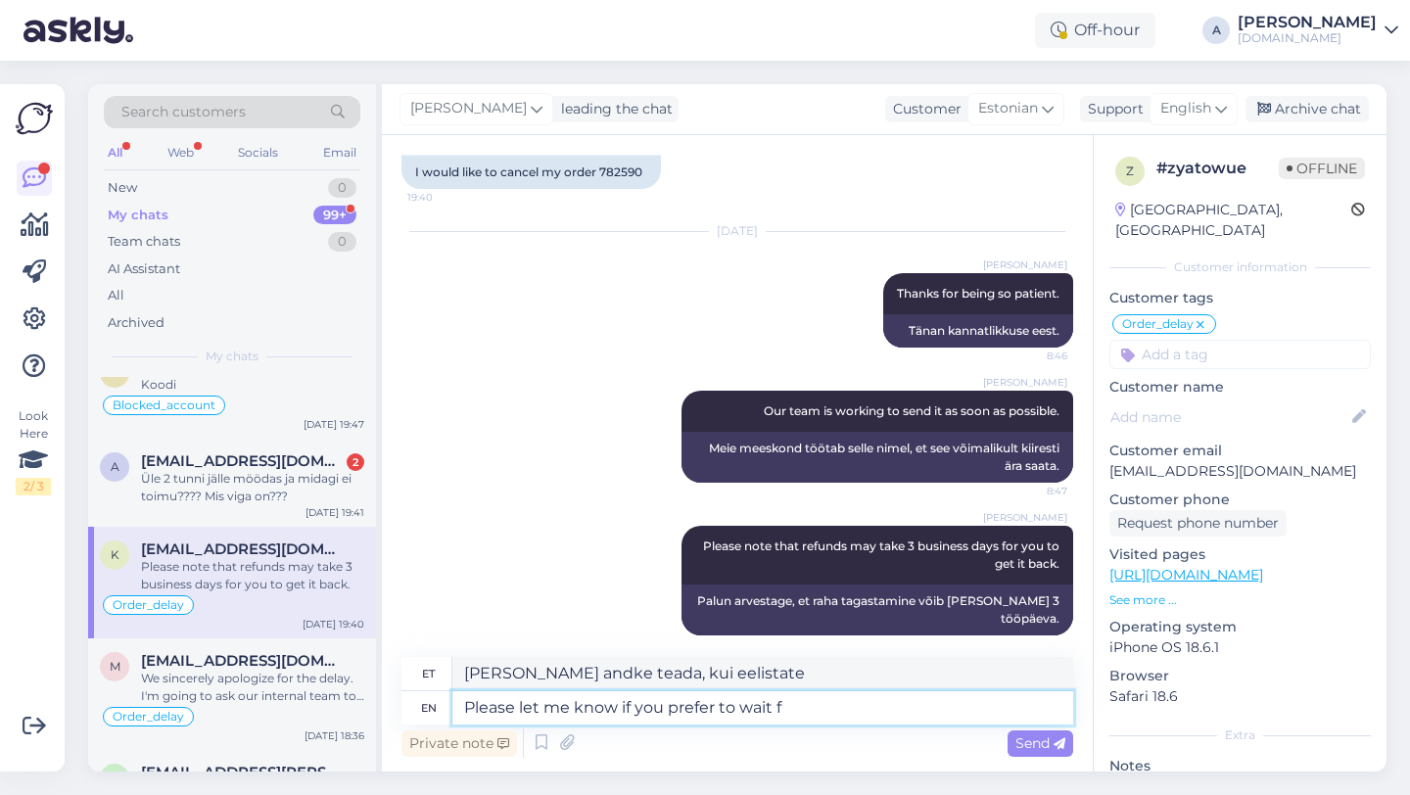
type textarea "Palun andke teada, kui eelistate oodata"
type textarea "Please let me know if you prefer to wait for the product"
type textarea "Palun andke teada, kui eelistate tootega oodata"
type textarea "Please let me know if you prefer to wait for the product or th"
type textarea "Palun andke teada, kas eelistate tootega oodata või"
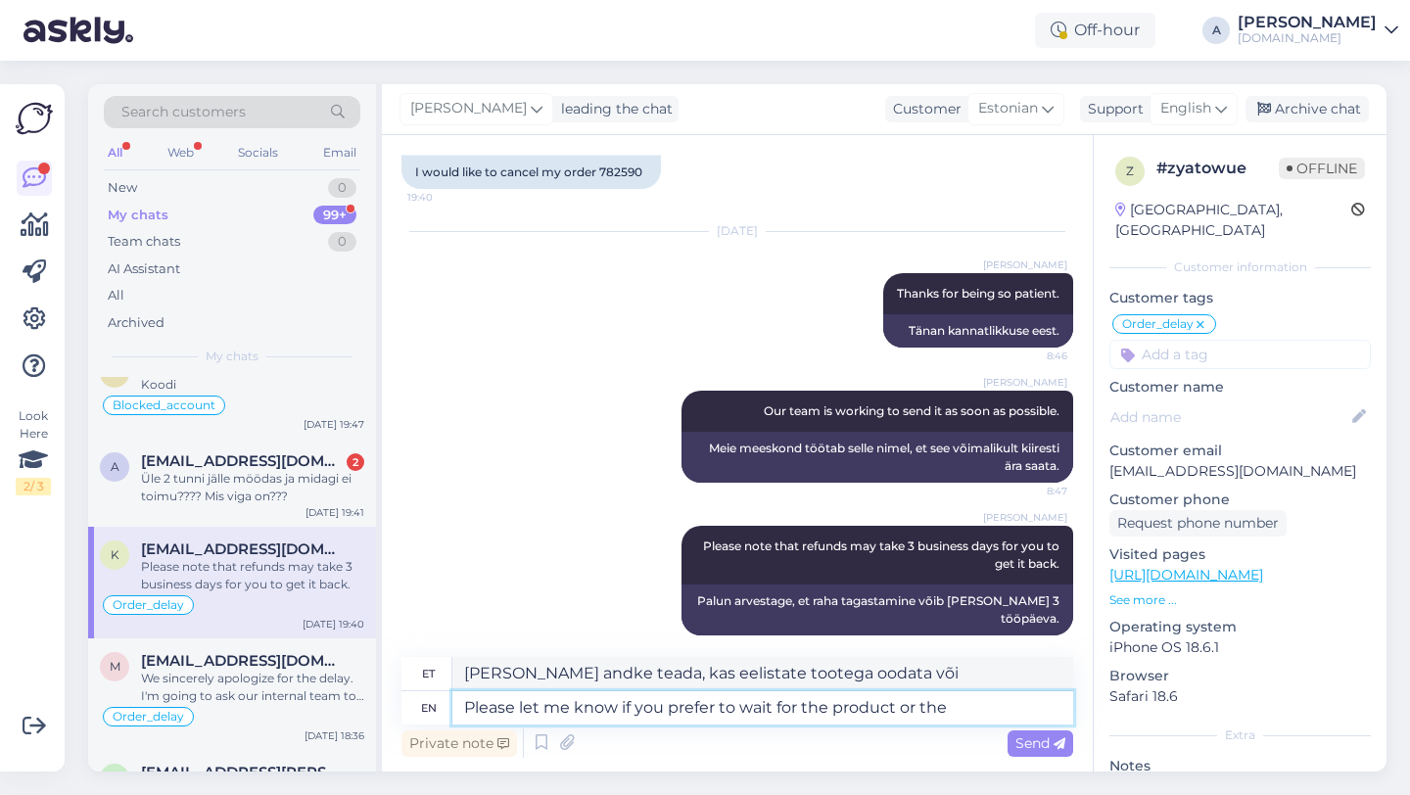
type textarea "Please let me know if you prefer to wait for the product or the r"
type textarea "Palun andke teada, kas eelistate toodet oodata või"
type textarea "Please let me know if you prefer to wait for the product or the refund."
type textarea "[PERSON_NAME] andke teada, kas eelistate oodata toote kättesaamist või raha tag…"
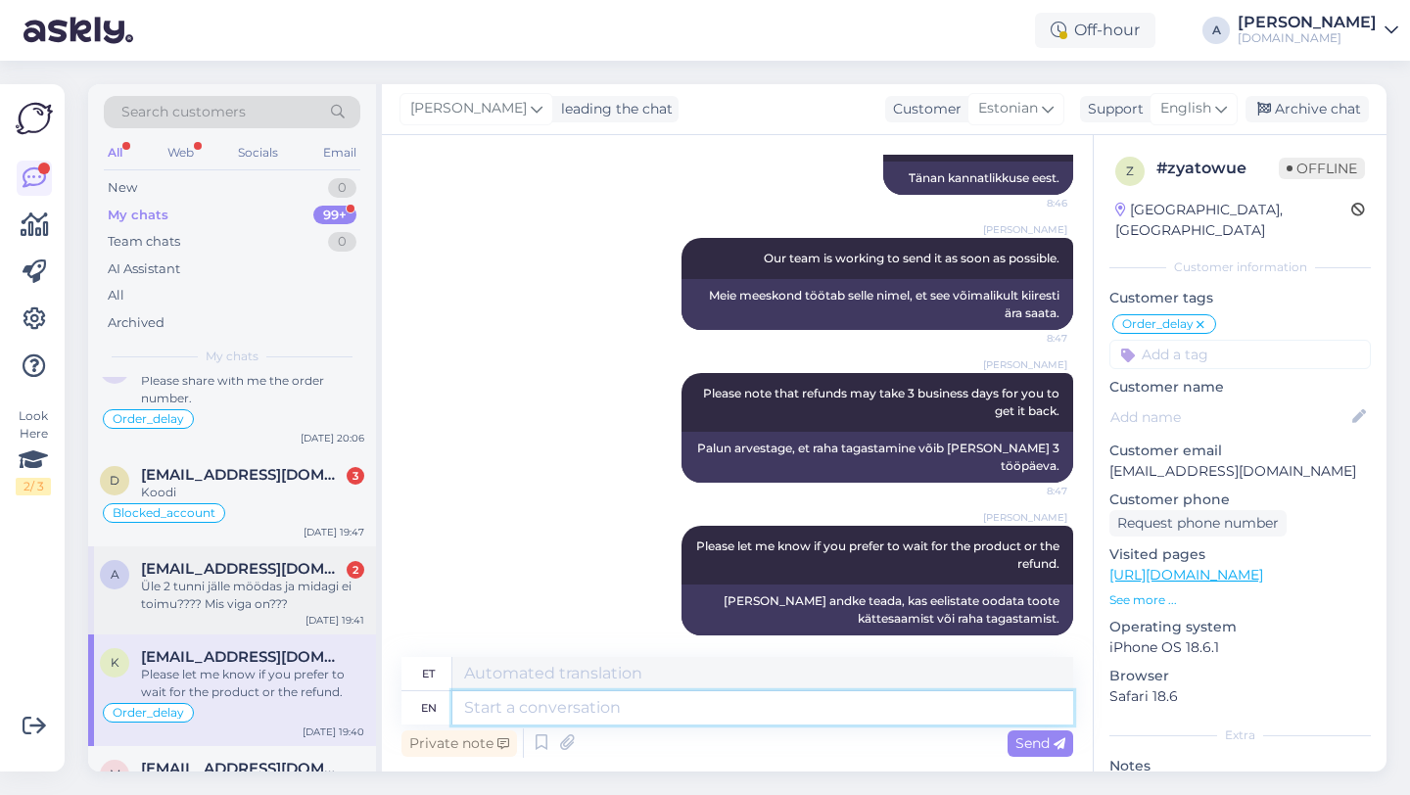
scroll to position [2855, 0]
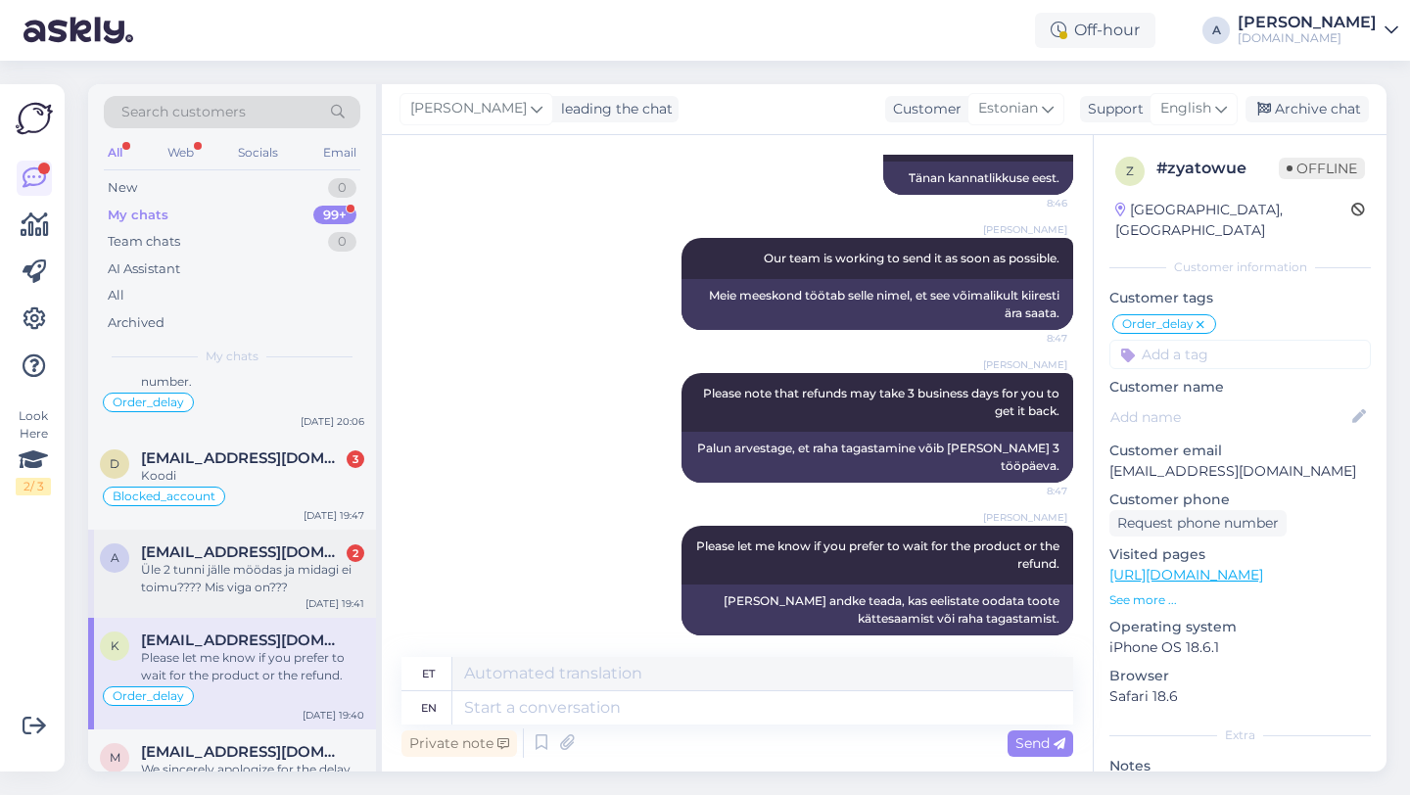
click at [256, 595] on div "Üle 2 tunni jälle möödas ja midagi ei toimu???? Mis viga on???" at bounding box center [252, 578] width 223 height 35
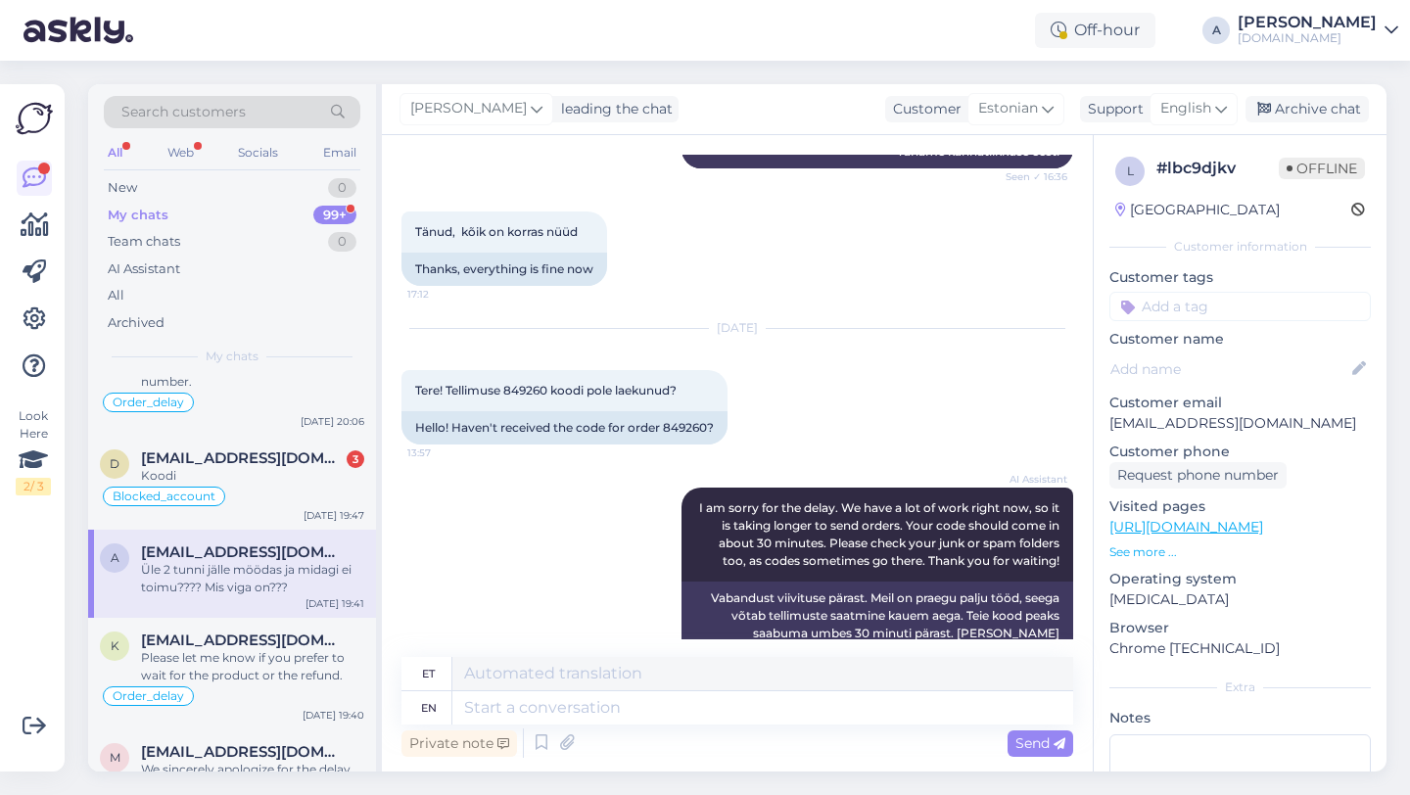
scroll to position [598, 0]
drag, startPoint x: 550, startPoint y: 403, endPoint x: 505, endPoint y: 406, distance: 45.1
click at [505, 398] on span "Tere! Tellimuse 849260 koodi pole laekunud?" at bounding box center [545, 391] width 261 height 15
copy span "849260"
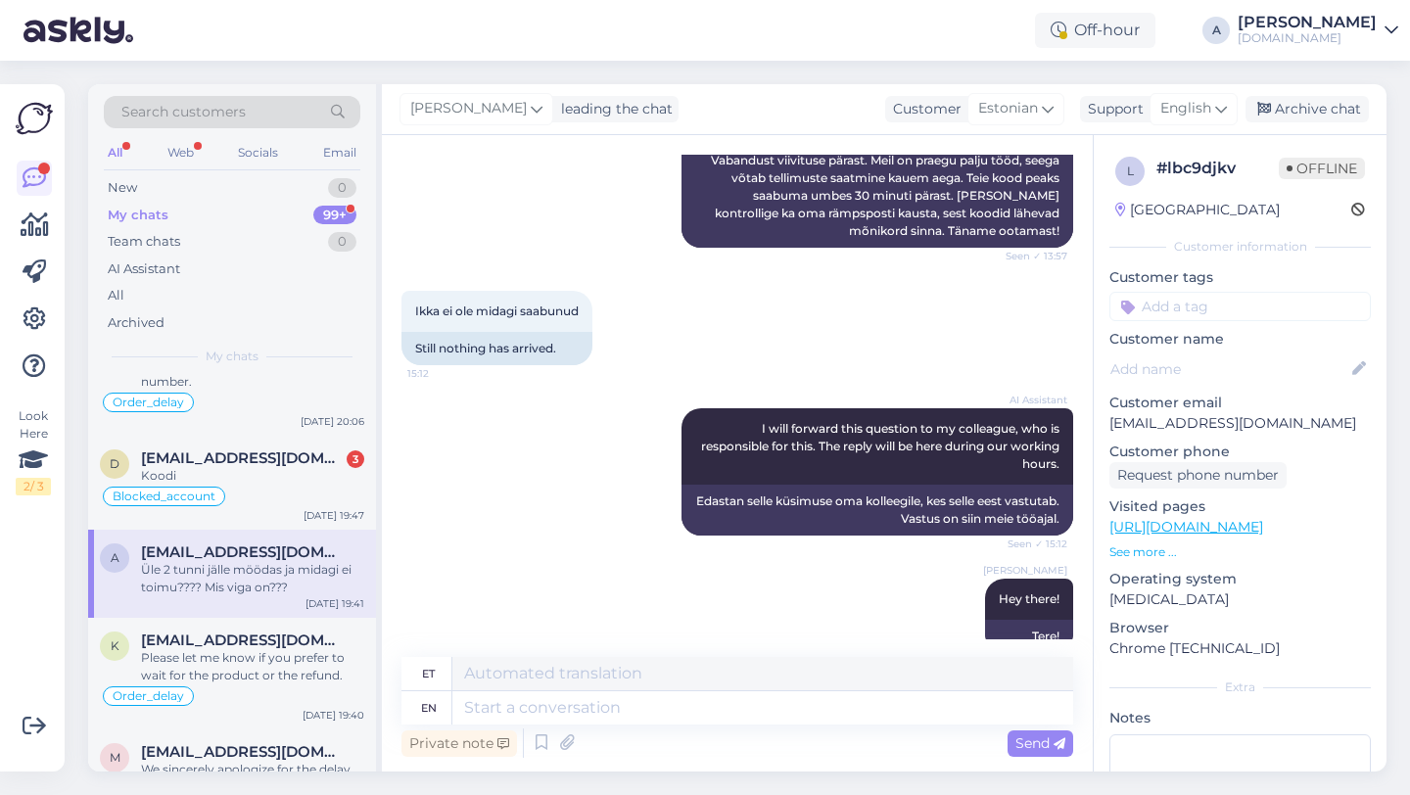
scroll to position [1583, 0]
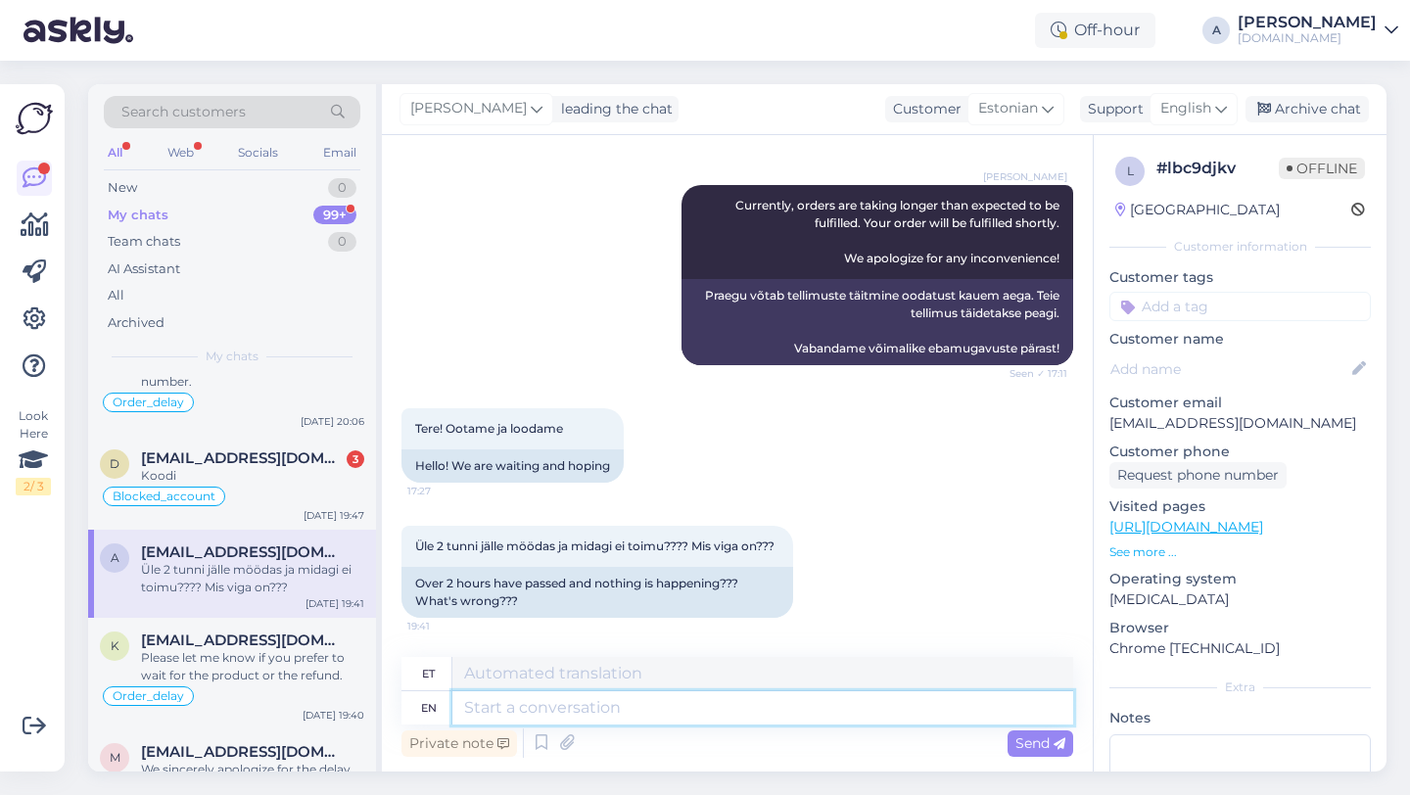
click at [672, 691] on textarea at bounding box center [762, 707] width 621 height 33
paste textarea "We sincerely apologize for the delay. I'm going to ask our internal team to exp…"
type textarea "We sincerely apologize for the delay. I'm going to ask our internal team to exp…"
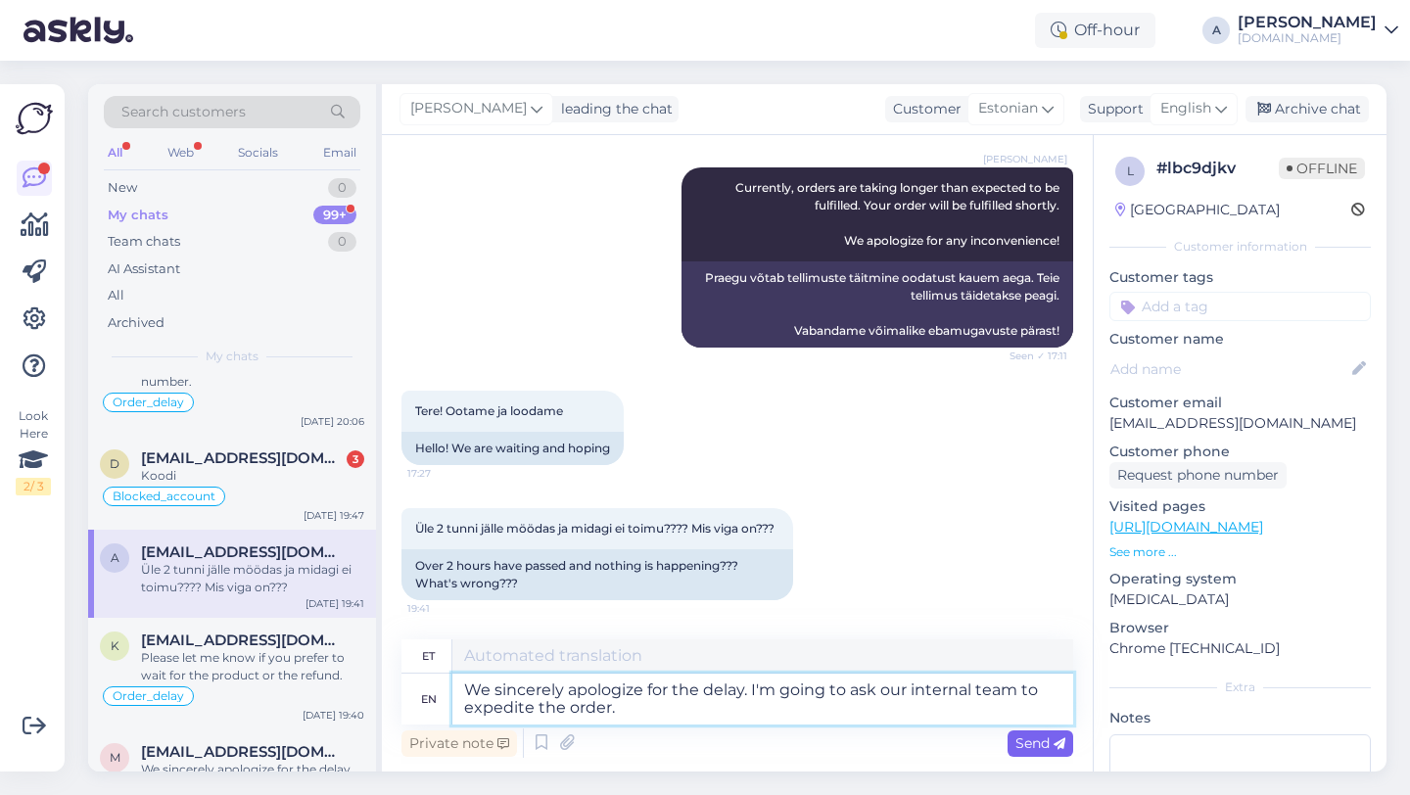
type textarea "Vabandame siiralt viivituse pärast. Palun meie sisemisel meeskonnal tellimuse m…"
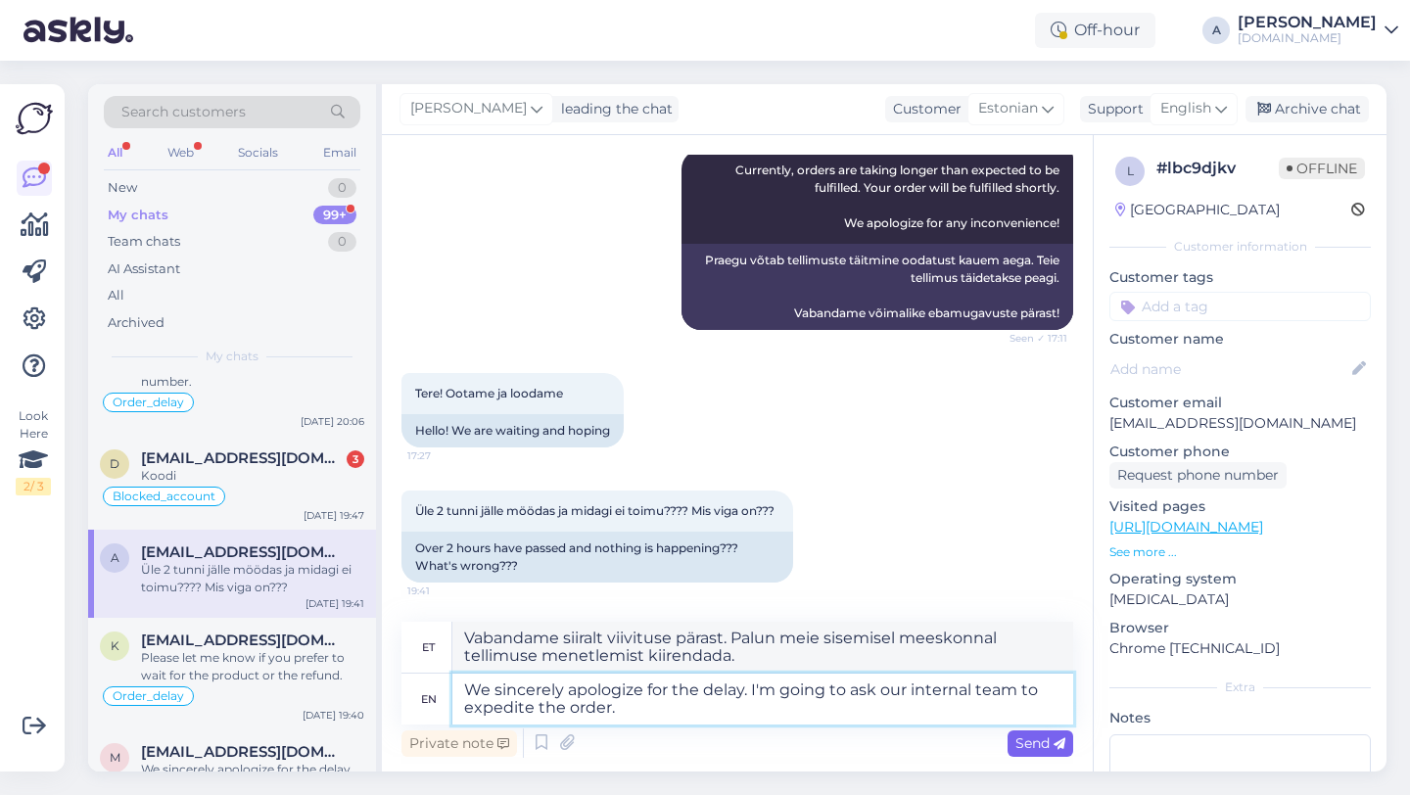
type textarea "We sincerely apologize for the delay. I'm going to ask our internal team to exp…"
click at [1025, 743] on span "Send" at bounding box center [1040, 743] width 50 height 18
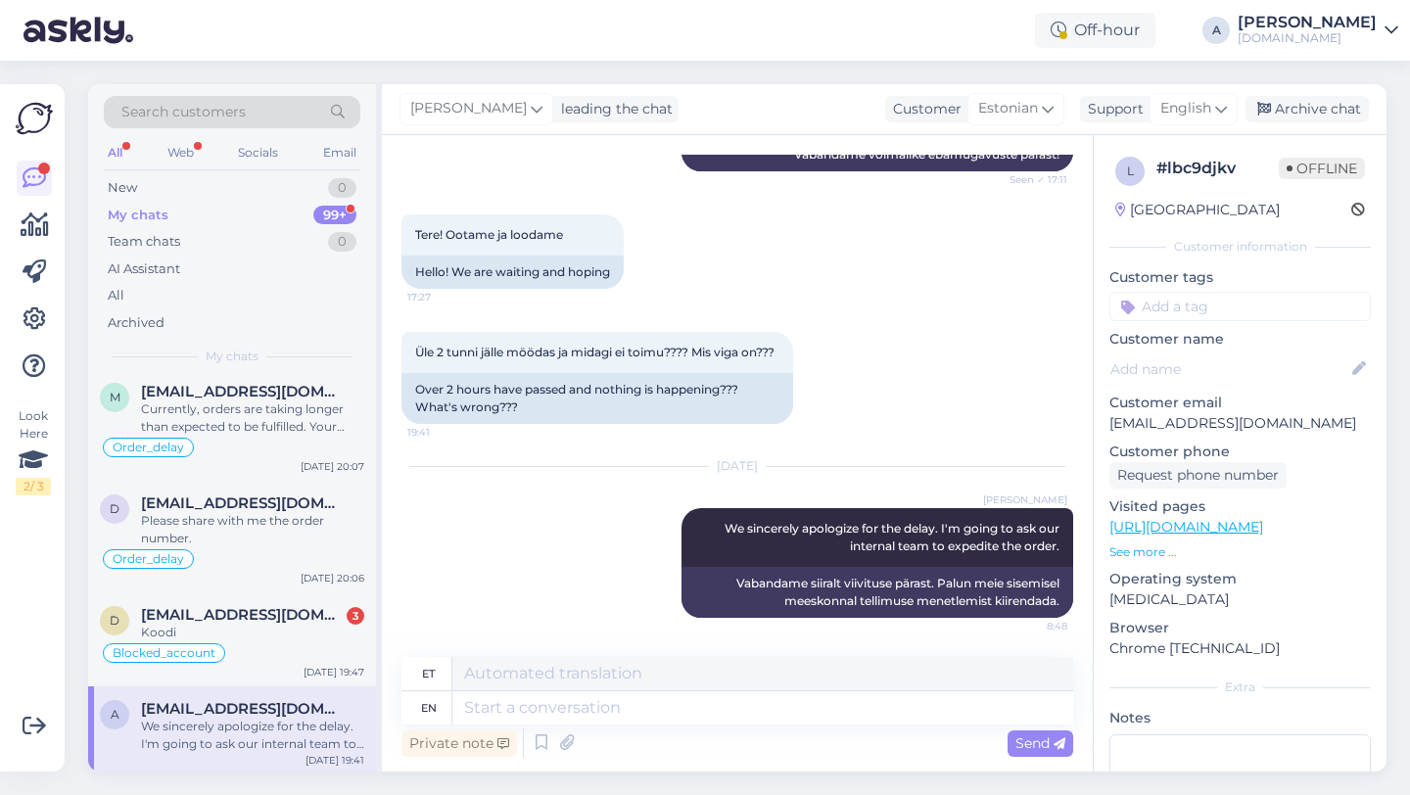
scroll to position [2697, 0]
click at [215, 625] on span "[EMAIL_ADDRESS][DOMAIN_NAME]" at bounding box center [243, 616] width 204 height 18
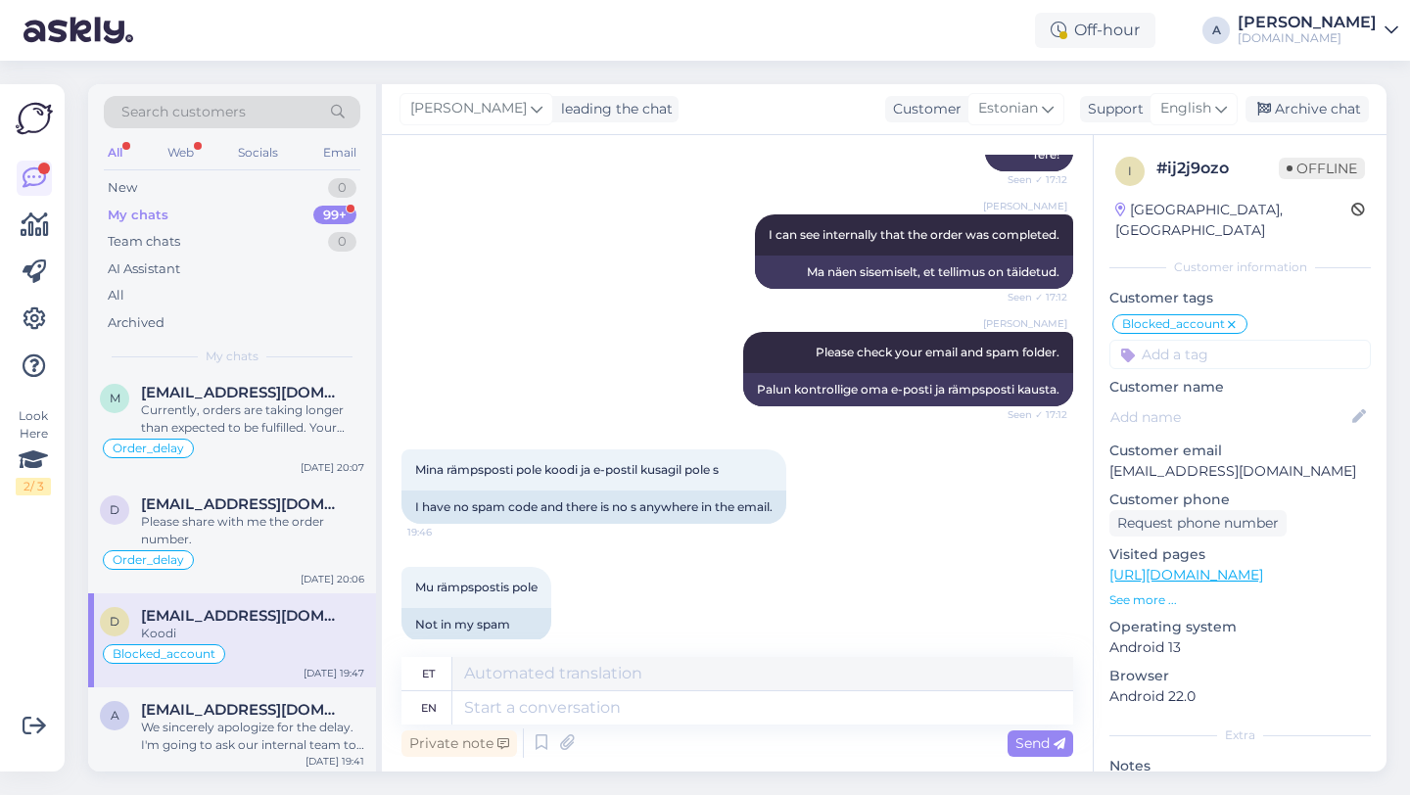
scroll to position [2517, 0]
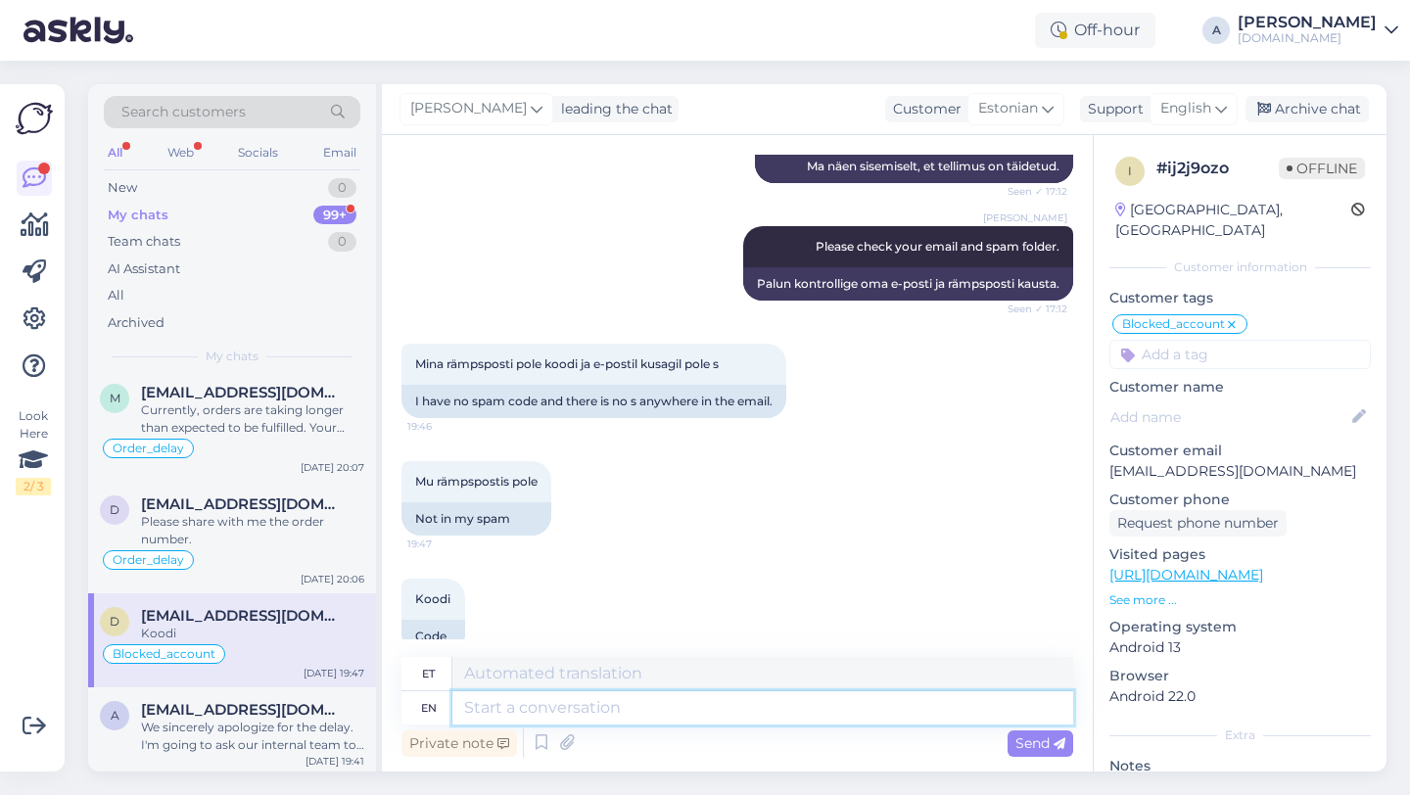
click at [541, 697] on textarea at bounding box center [762, 707] width 621 height 33
type textarea "Please shar"
type textarea "Palun"
type textarea "Please share wit"
type textarea "Palun jaga"
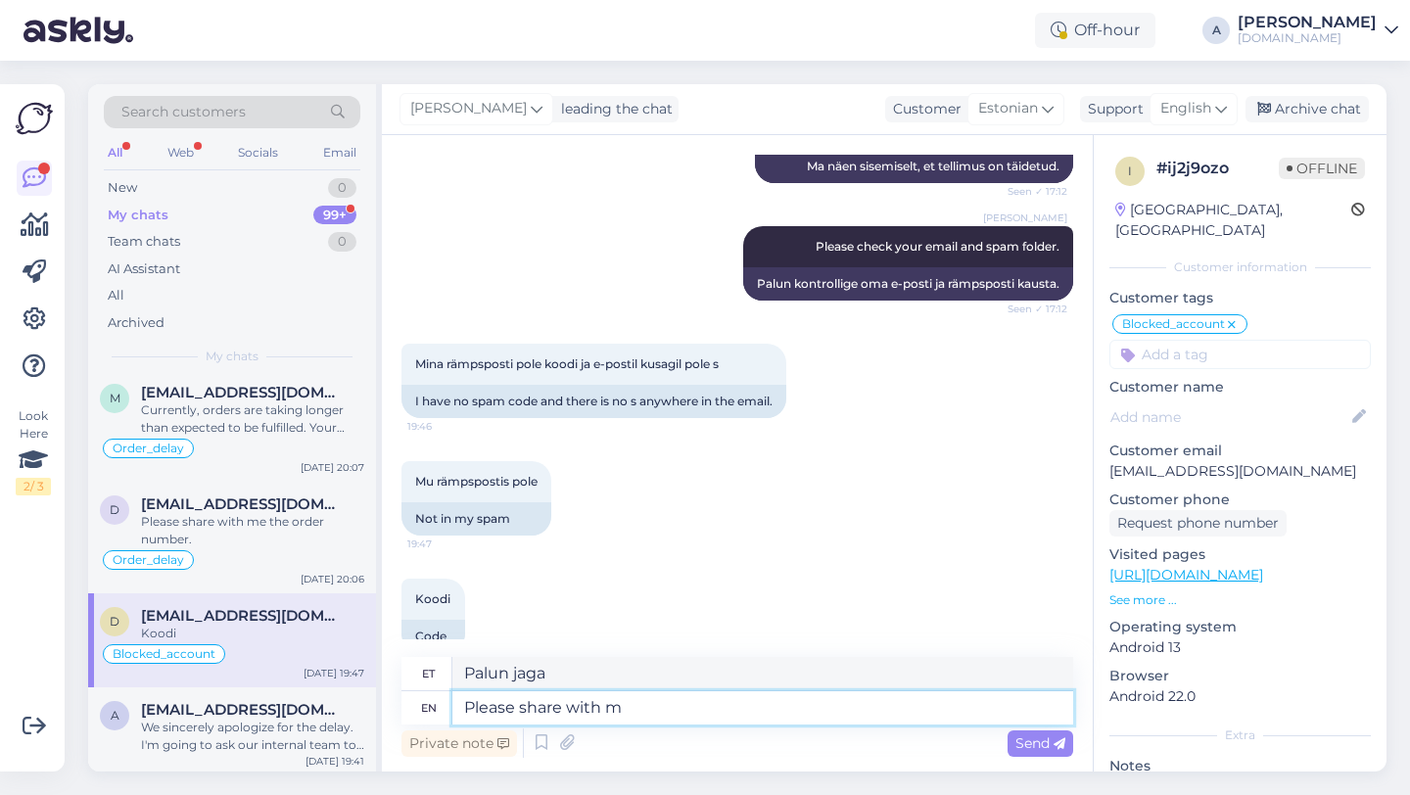
type textarea "Please share with me"
type textarea "Palun jagage"
type textarea "Please share with me"
type textarea "Palun jaga minuga"
type textarea "Please share with me proof"
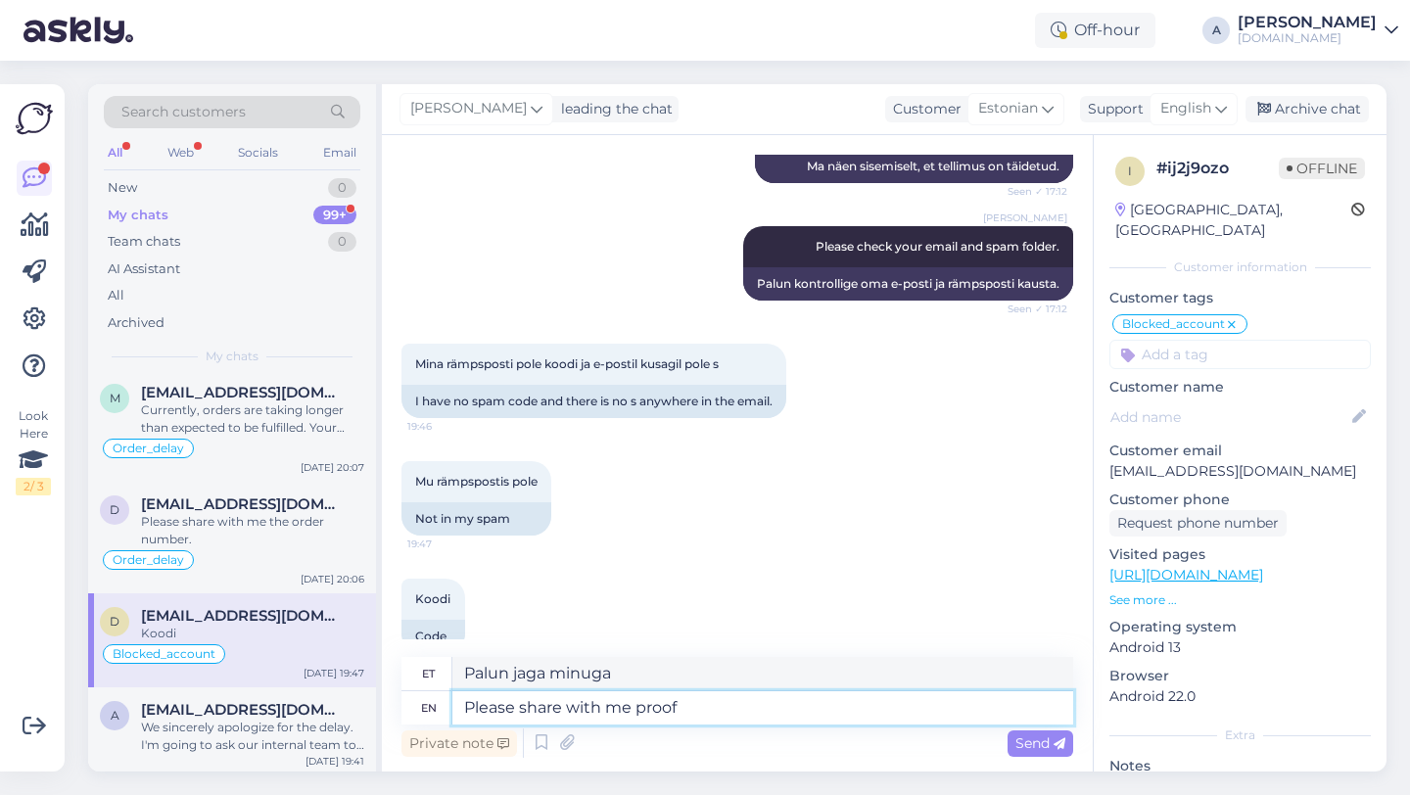
type textarea "Palun jaga minuga tõestust"
type textarea "Please share with me proof of"
type textarea "Palun jaga minuga tõendit"
type textarea "Please share with me proof of payment a"
type textarea "Palun jagage minuga maksetõendit"
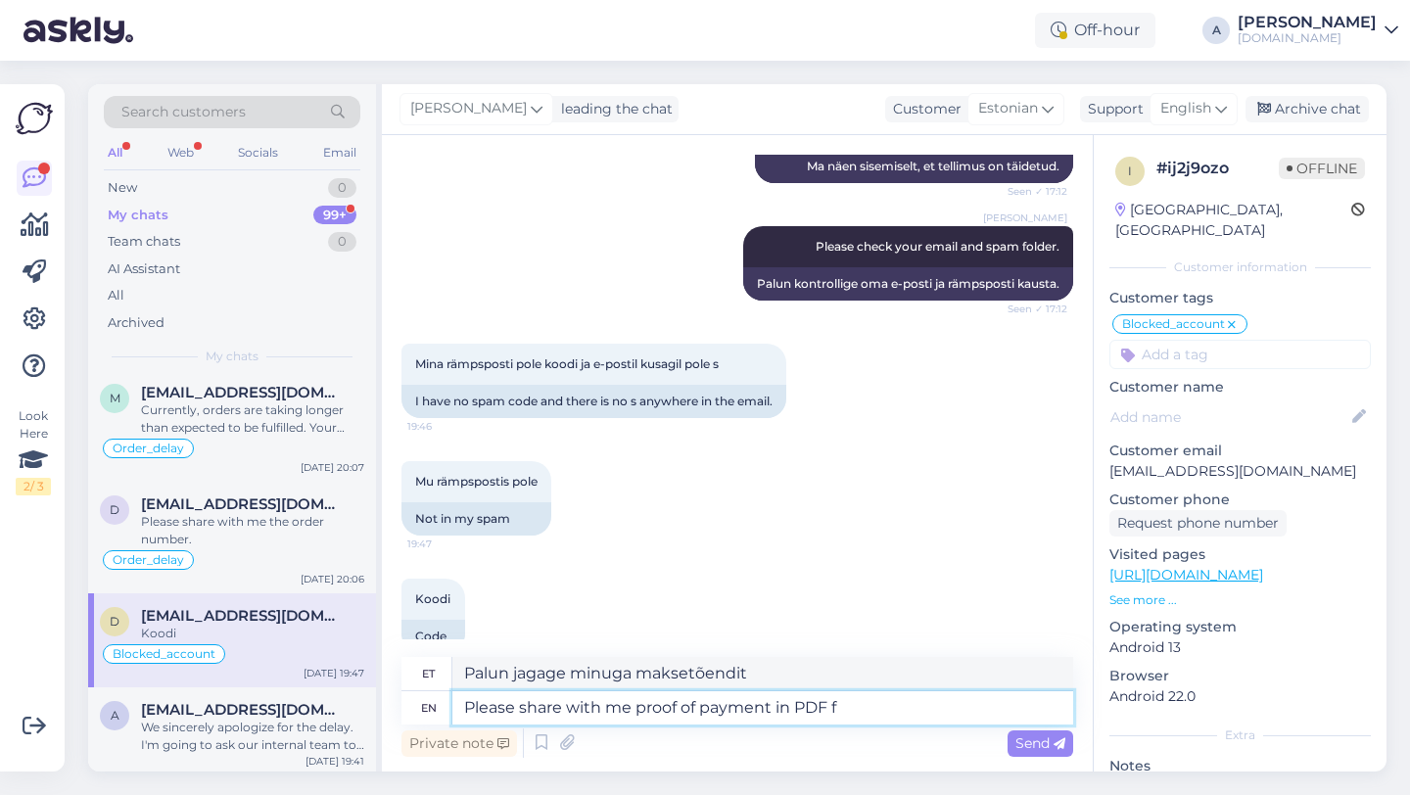
type textarea "Please share with me proof of payment in PDF fo"
type textarea "Palun jagage minuga maksetõendit PDF-vormingus"
type textarea "Please share with me proof of payment in PDF format."
type textarea "Palun jagage minuga maksetõendit PDF-vormingus."
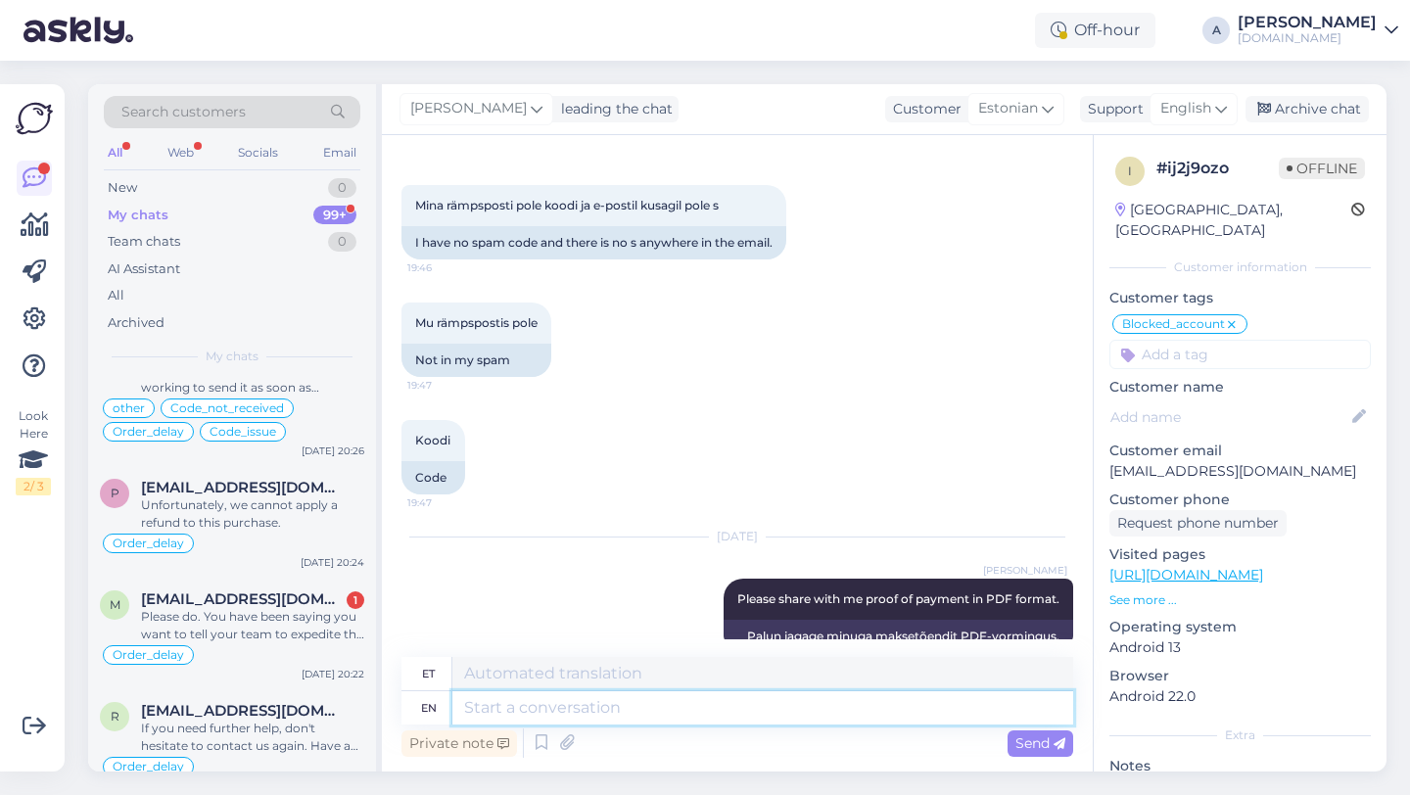
scroll to position [1284, 0]
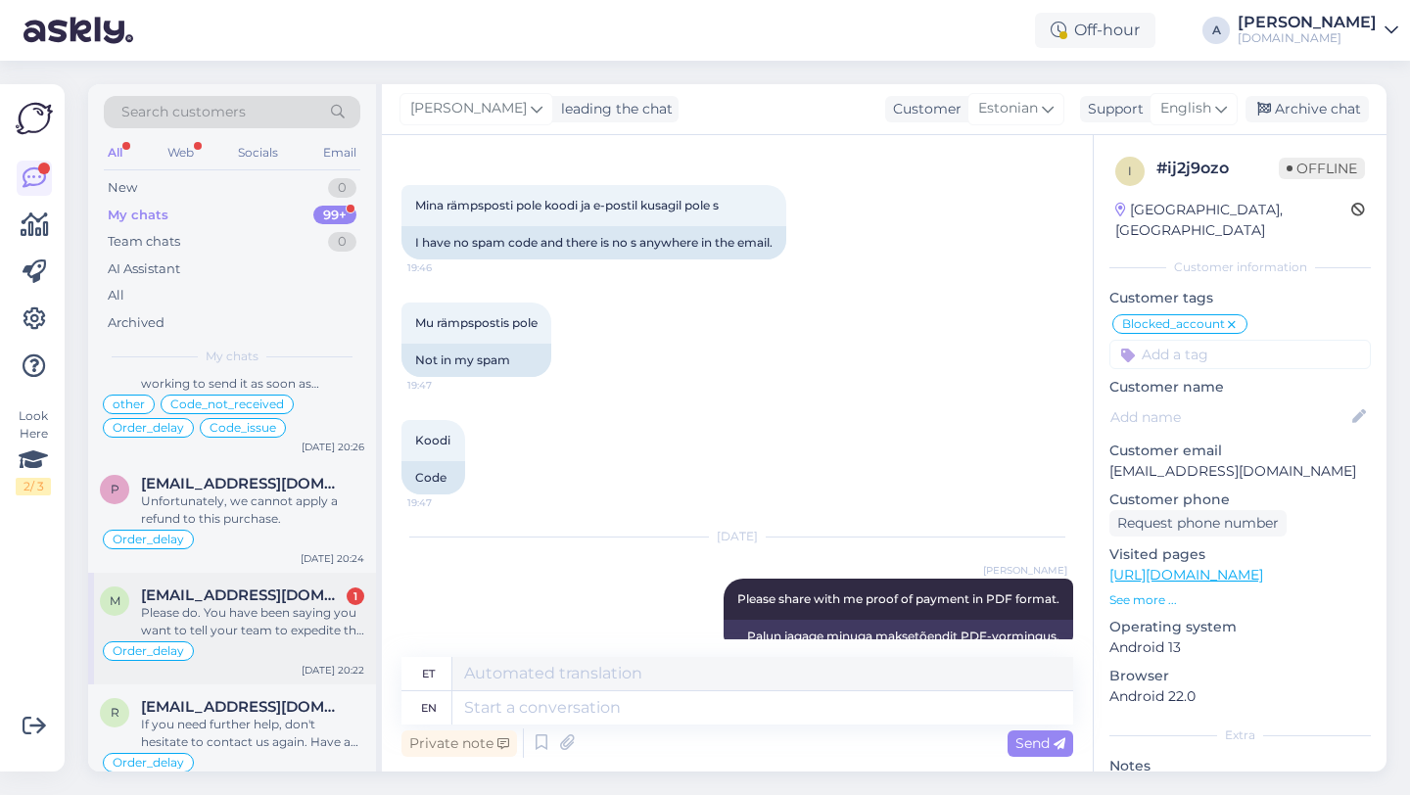
click at [261, 634] on div "Please do. You have been saying you want to tell your team to expedite the orde…" at bounding box center [252, 621] width 223 height 35
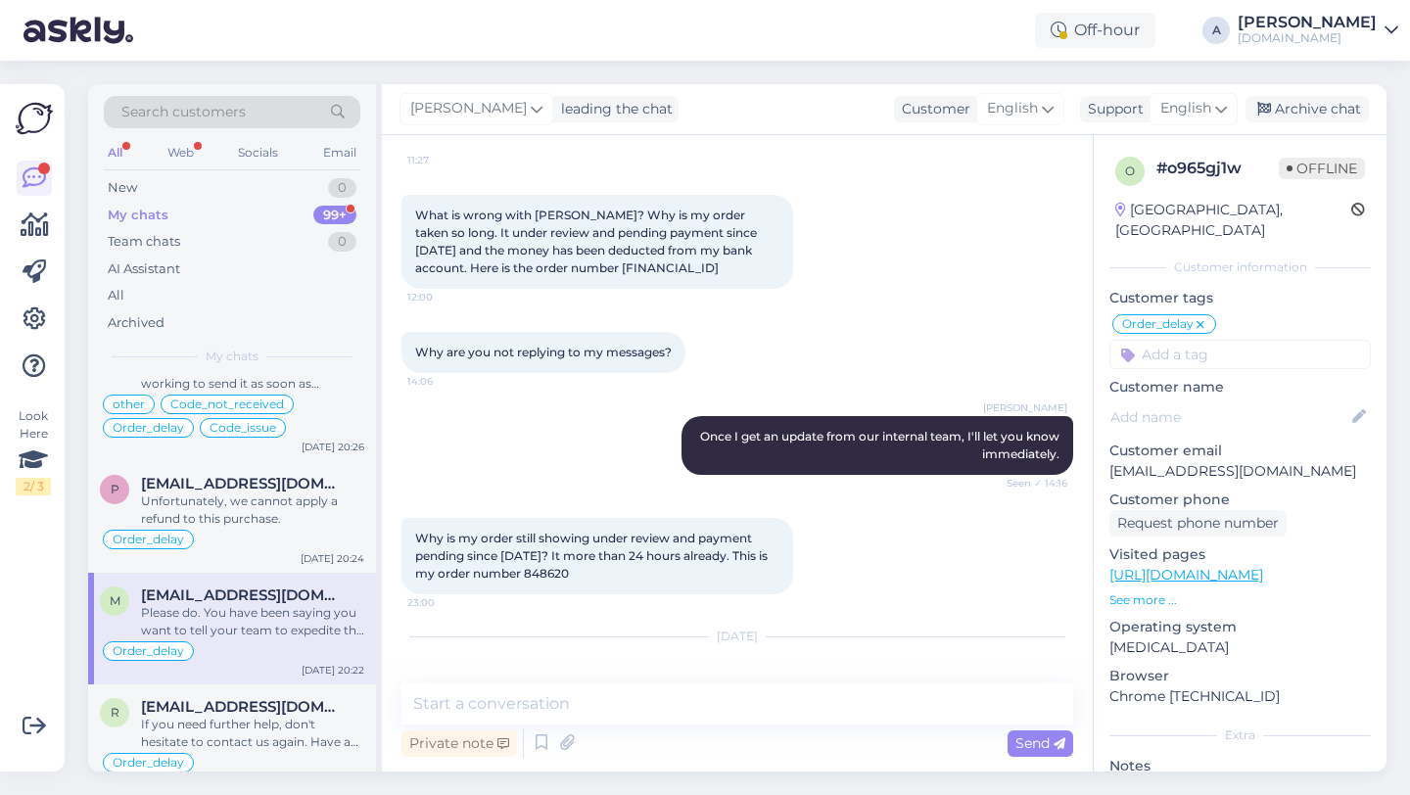
scroll to position [3508, 0]
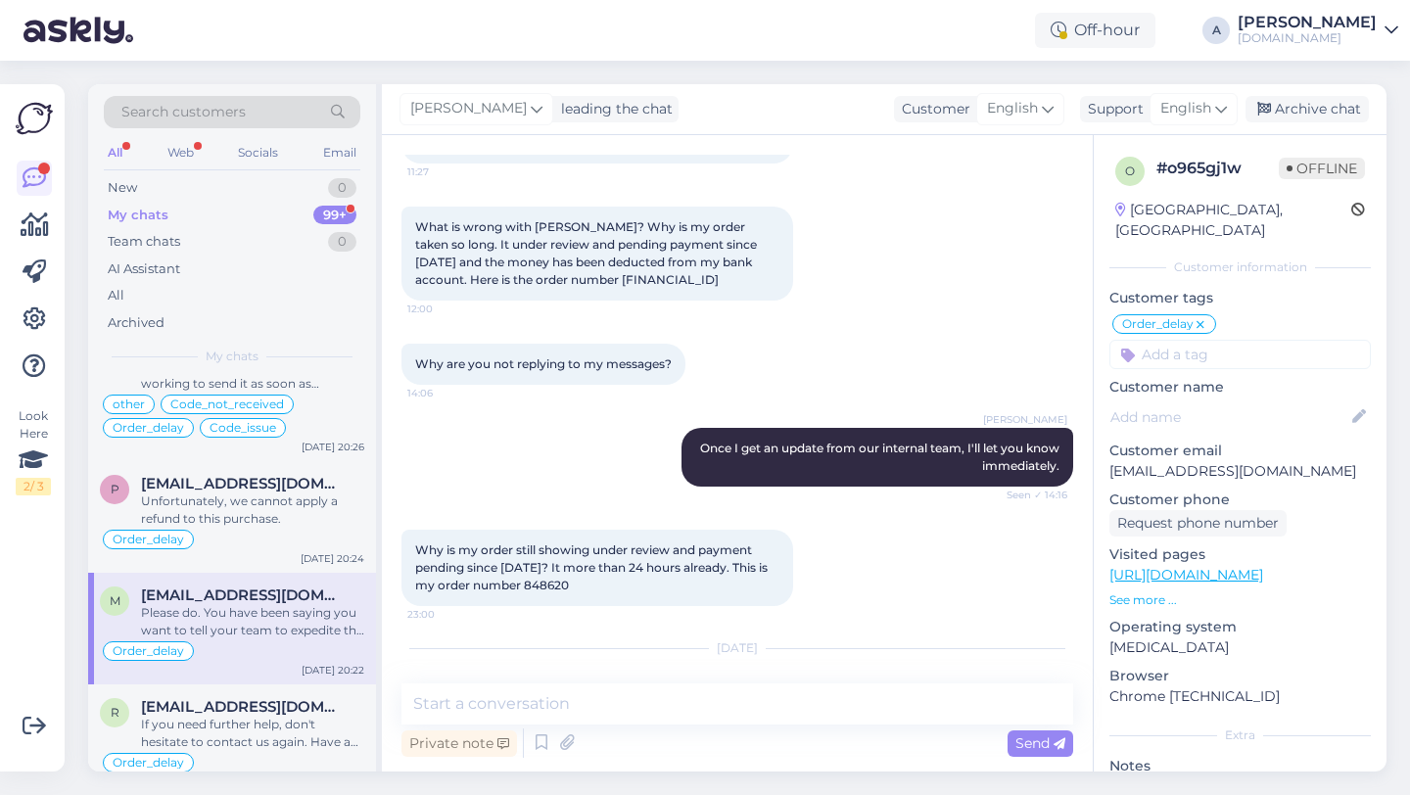
drag, startPoint x: 585, startPoint y: 641, endPoint x: 536, endPoint y: 641, distance: 48.9
click at [536, 606] on div "Why is my order still showing under review and payment pending since yesterday?…" at bounding box center [597, 568] width 392 height 76
copy span "848620"
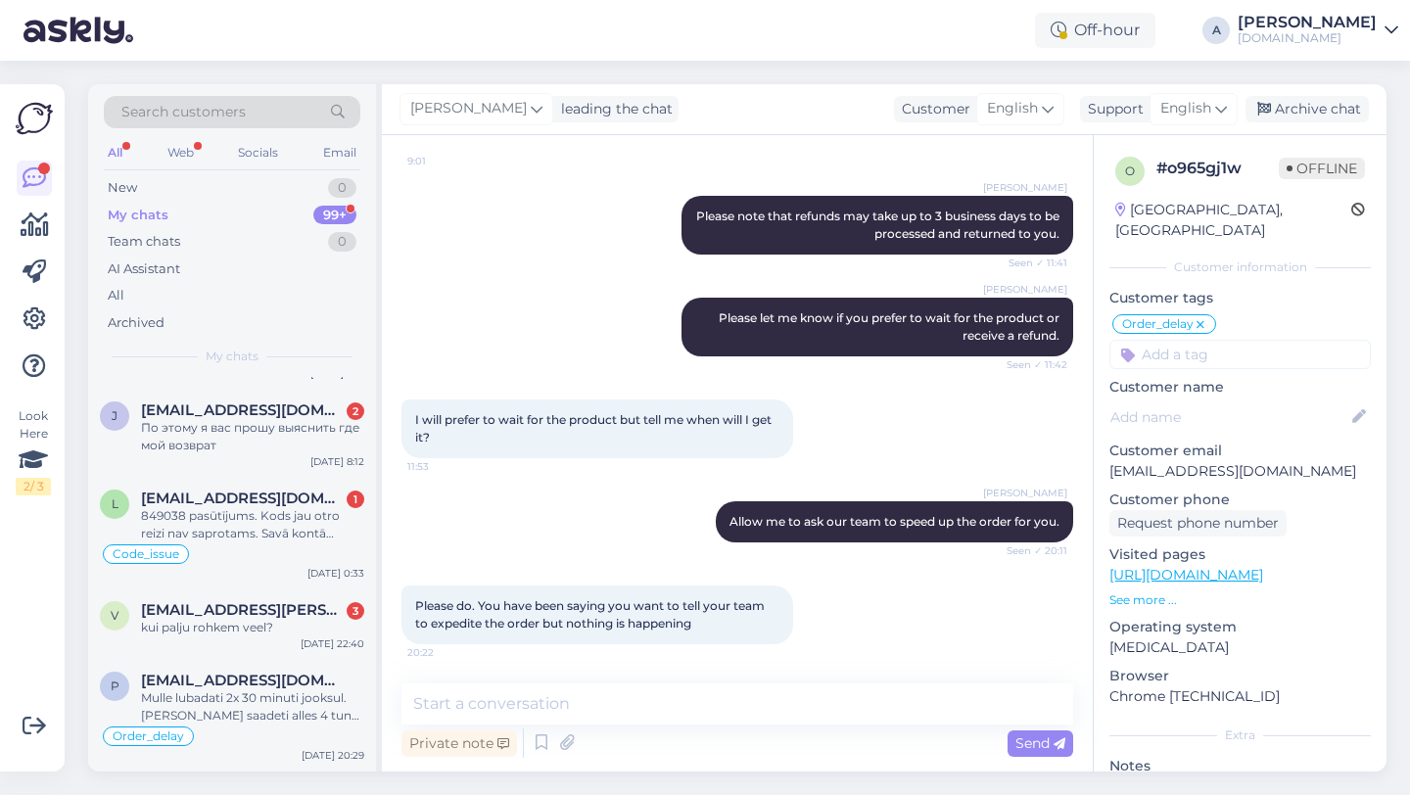
scroll to position [414, 0]
click at [256, 626] on div "kui palju rohkem veel?" at bounding box center [252, 626] width 223 height 18
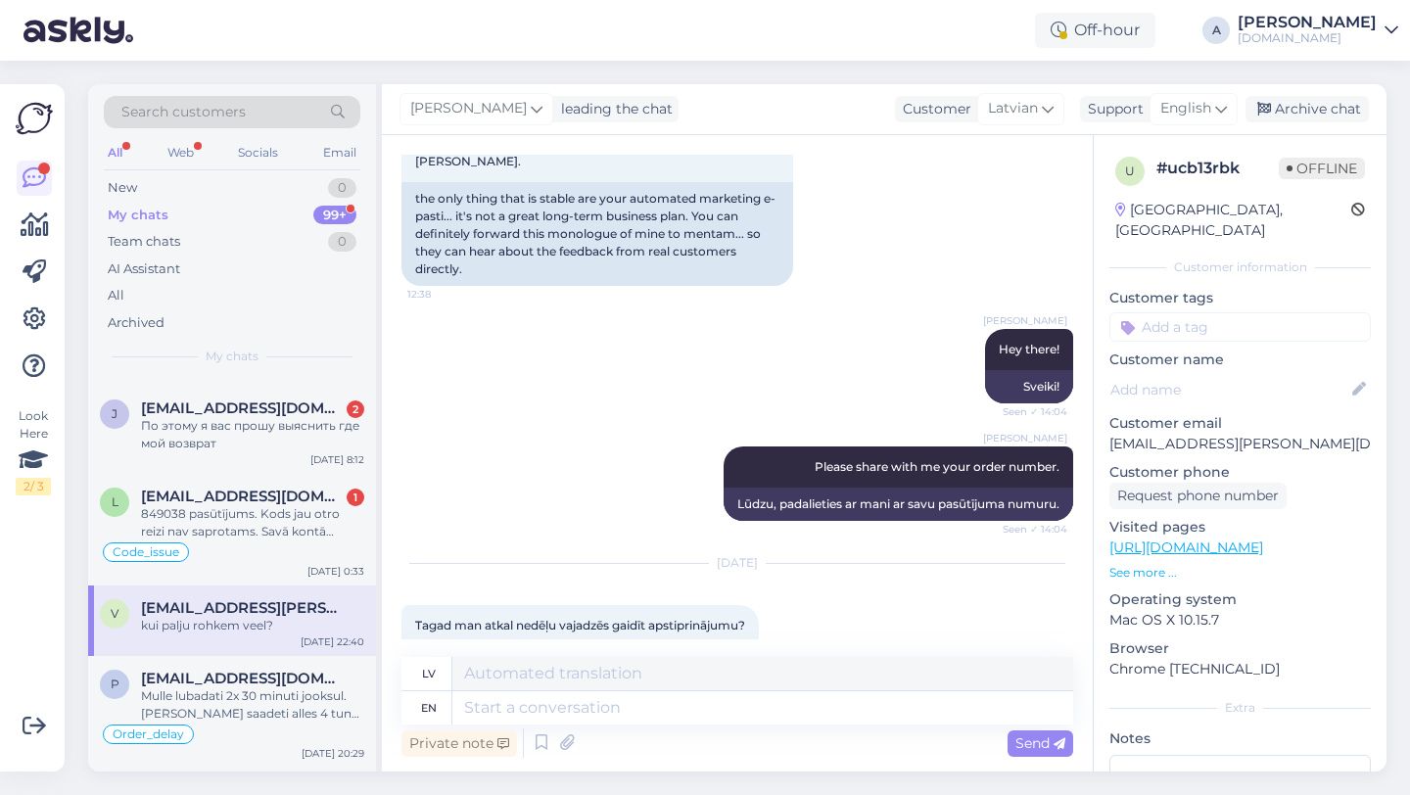
scroll to position [4893, 0]
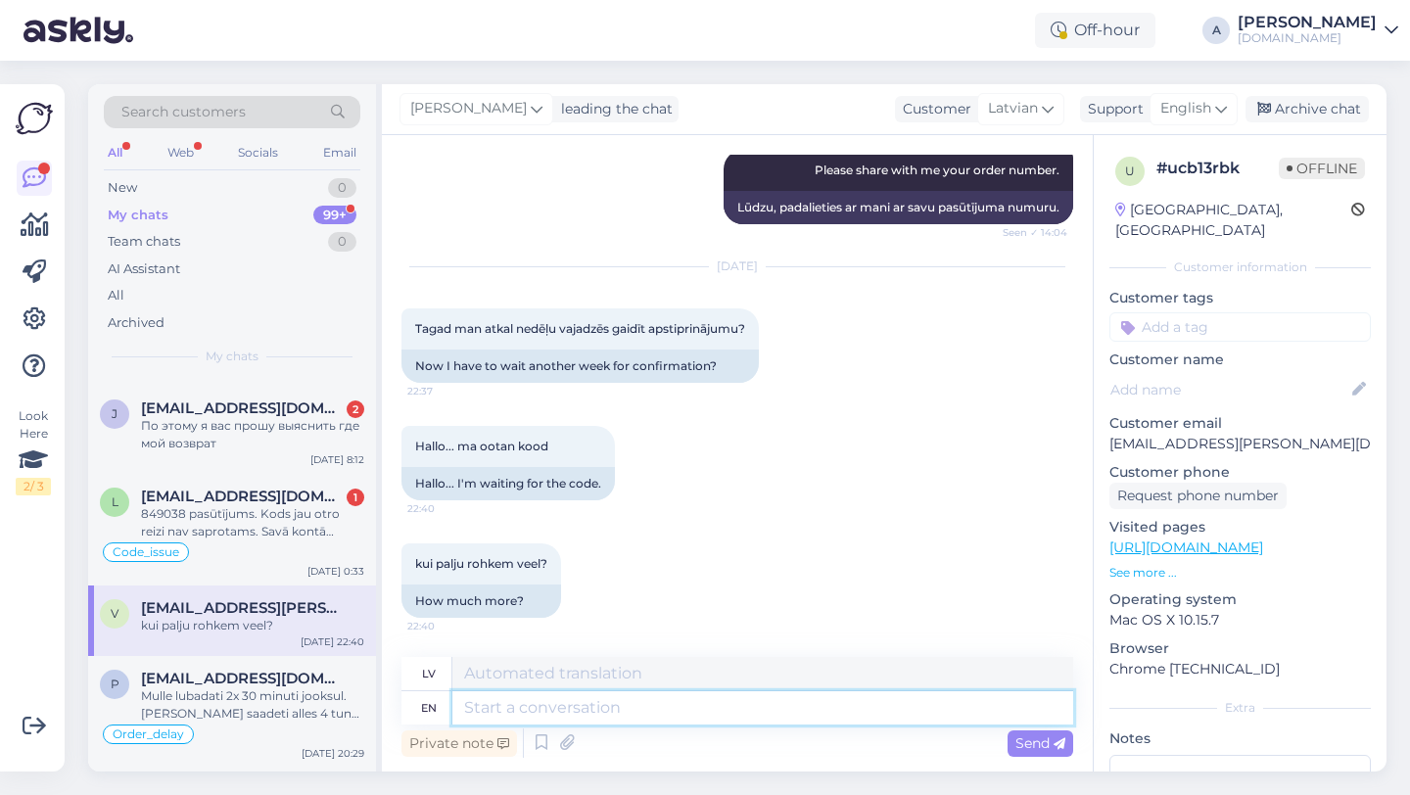
click at [523, 716] on textarea at bounding box center [762, 707] width 621 height 33
type textarea "Please s"
type textarea "Lūdzu"
type textarea "Please share wit"
type textarea "Lūdzu, padalieties"
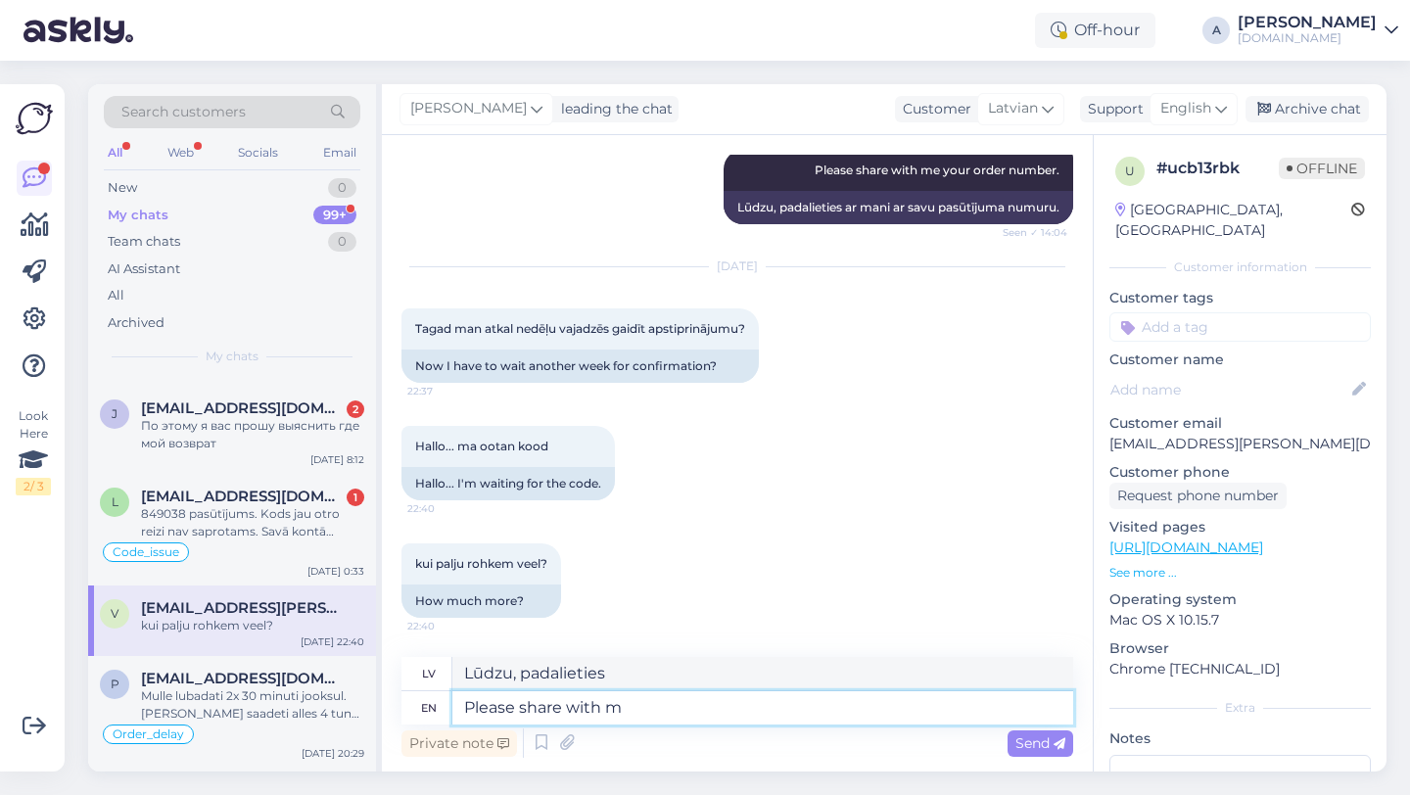
type textarea "Please share with me"
type textarea "Lūdzu, kopīgojiet ar"
type textarea "Please share with me"
type textarea "Lūdzu, padalieties ar mani"
type textarea "Please share with me the o"
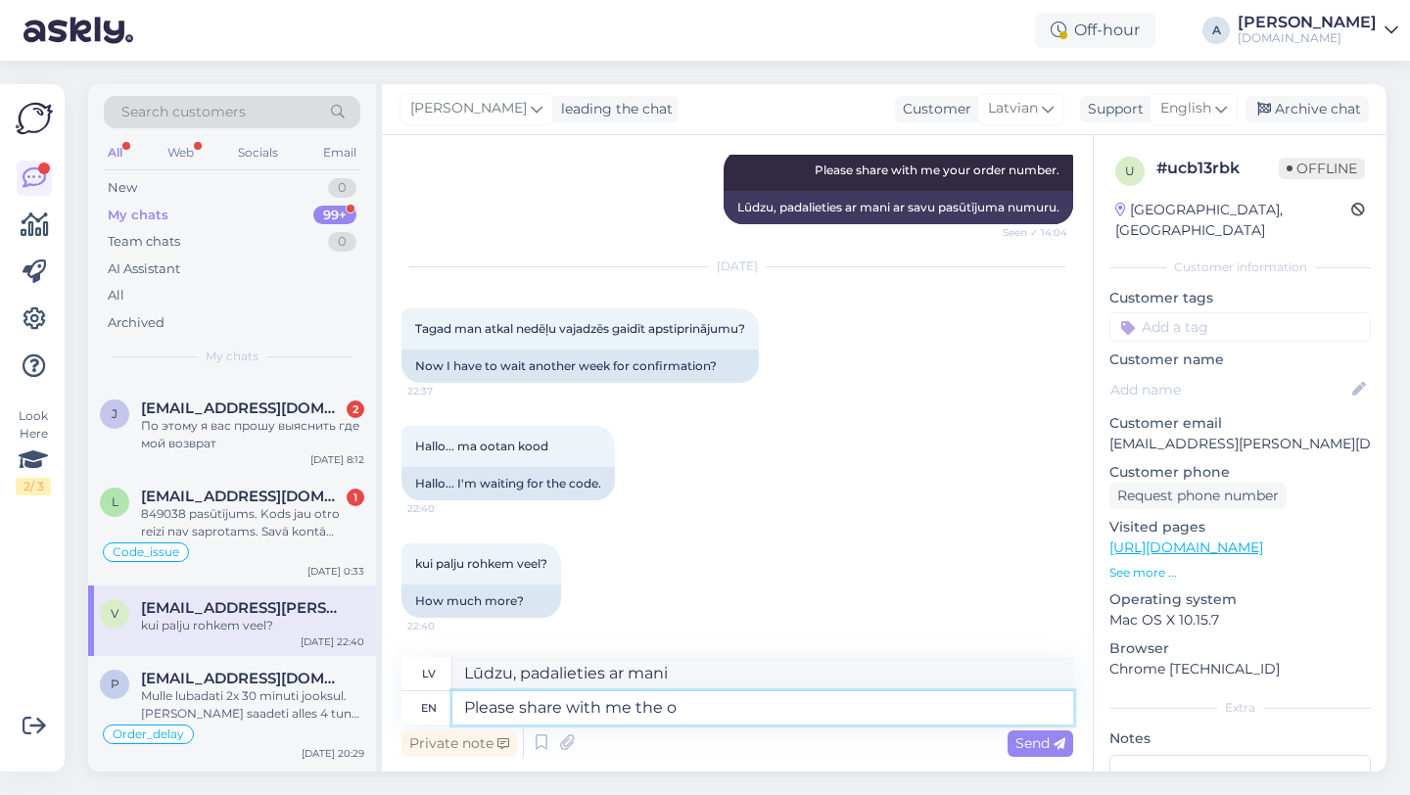
type textarea "Lūdzu, padalieties ar mani,"
type textarea "Please share with me the order nu"
type textarea "Lūdzu, padalieties ar mani ar pasūtījumu"
type textarea "Please share with me the order number."
type textarea "Lūdzu, padalieties ar mani ar pasūtījuma numuru."
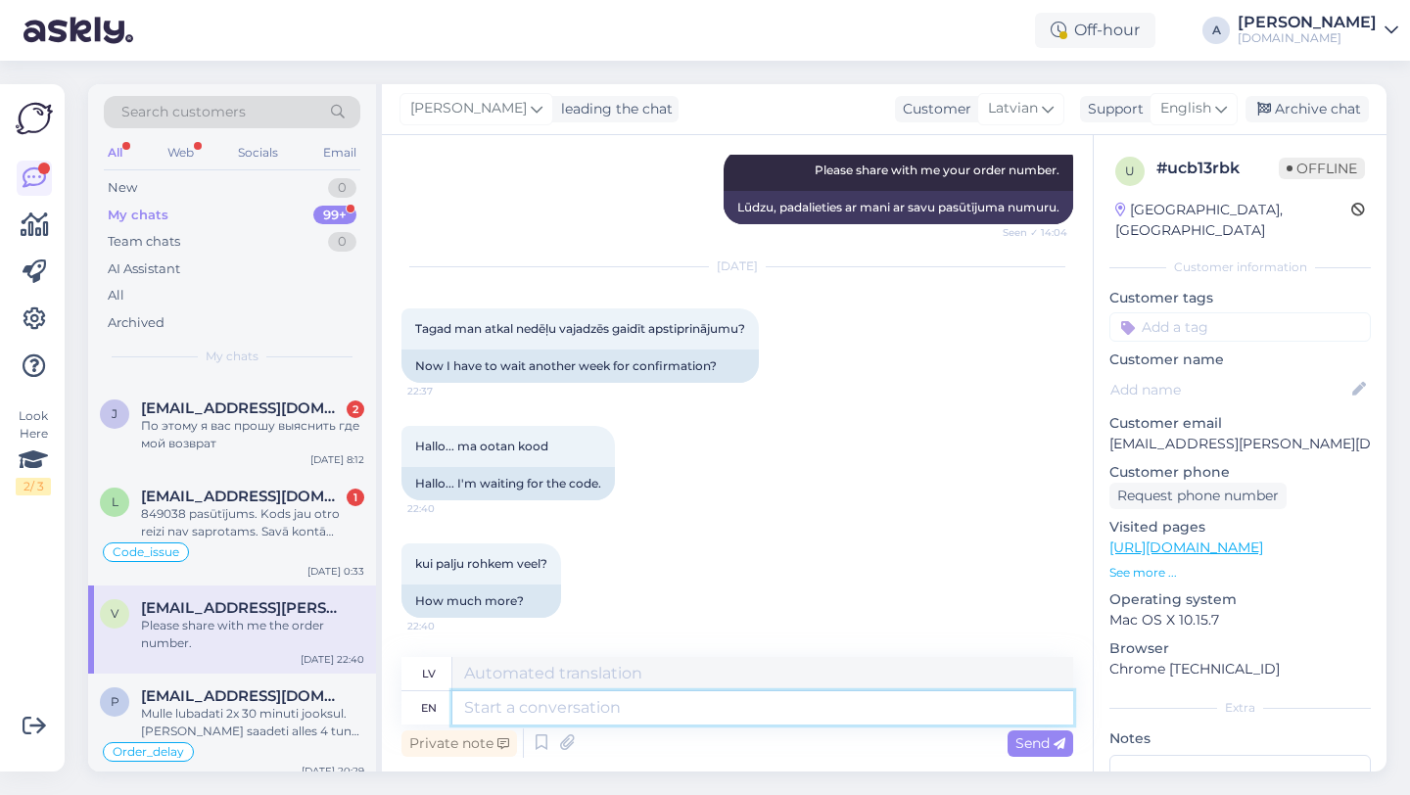
scroll to position [5051, 0]
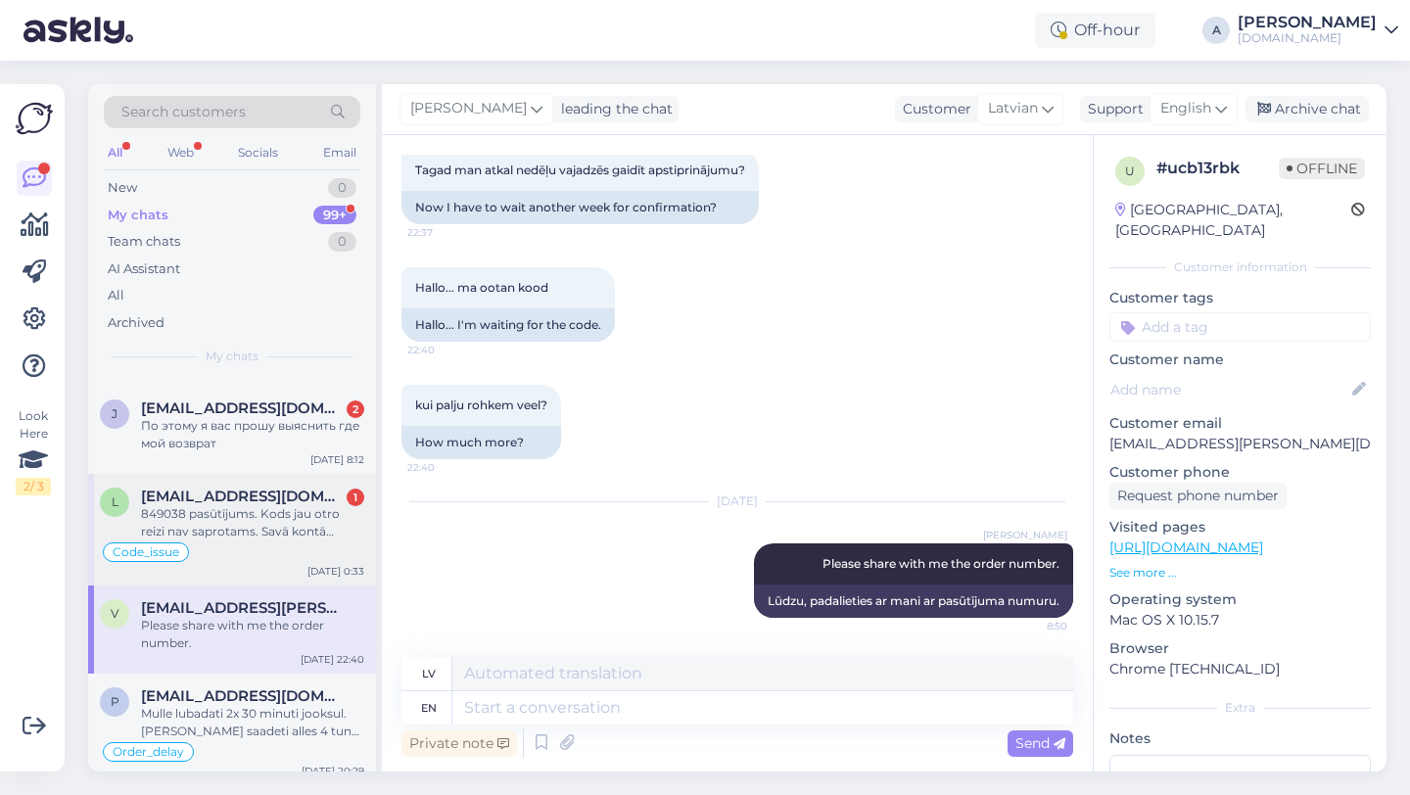
click at [288, 546] on div "Code_issue" at bounding box center [232, 551] width 264 height 23
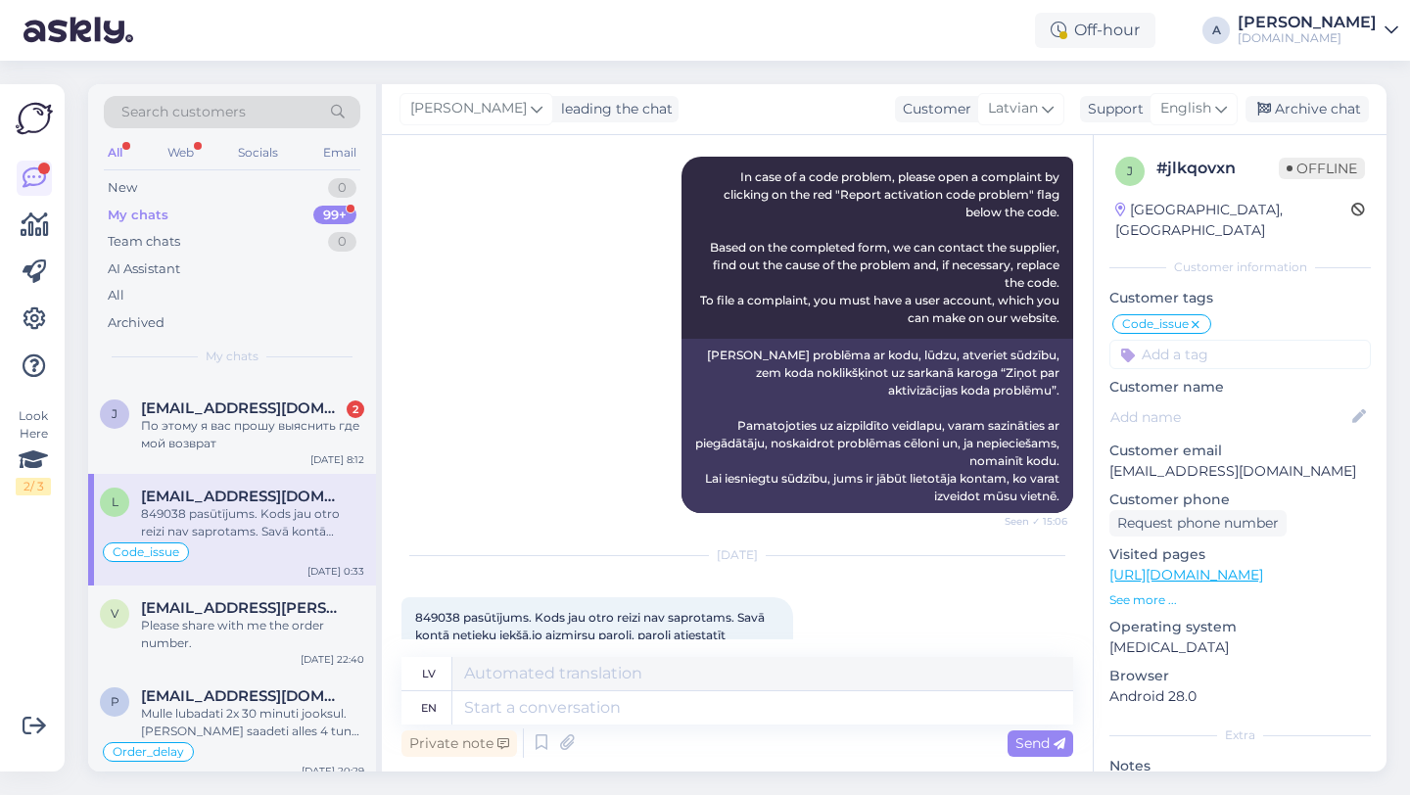
scroll to position [5800, 0]
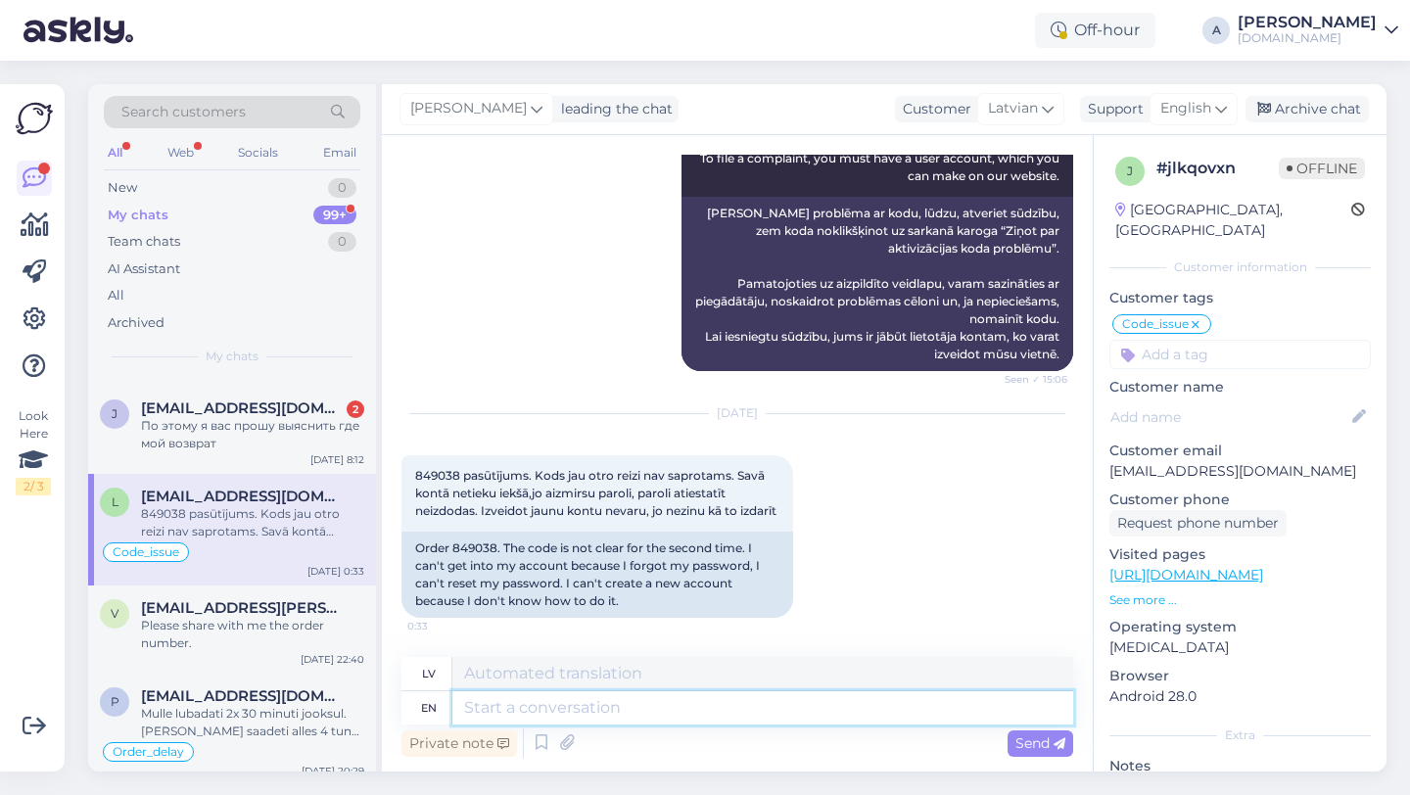
click at [524, 706] on textarea at bounding box center [762, 707] width 621 height 33
paste textarea "Okay, in that case, please send full-screen screenshots from a browser: 1. How …"
type textarea "Okay, in that case, please send full-screen screenshots from a browser: 1. How …"
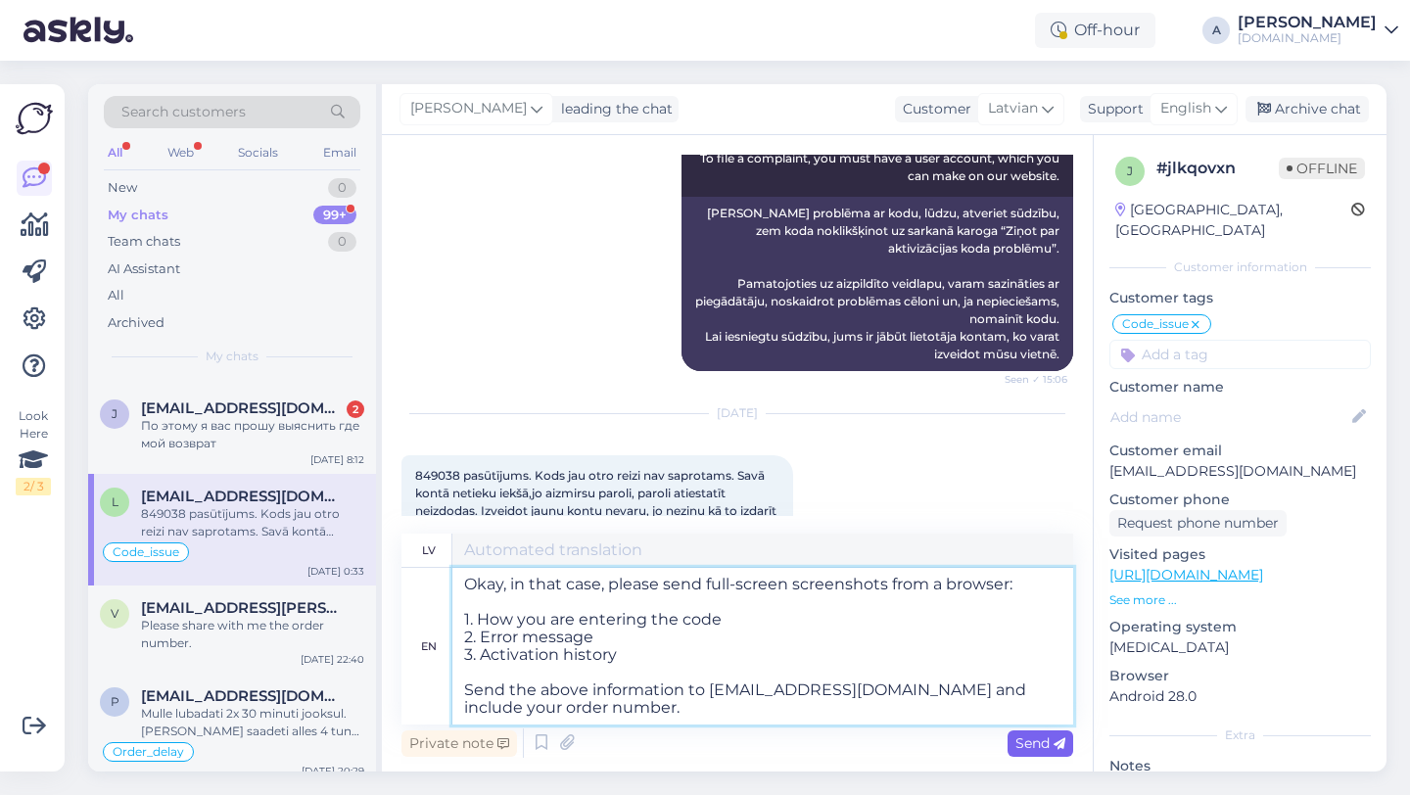
type textarea "Labi, tādā gadījumā, lūdzu, nosūtiet pilnekrāna ekrānuzņēmumus no pārlūkprogram…"
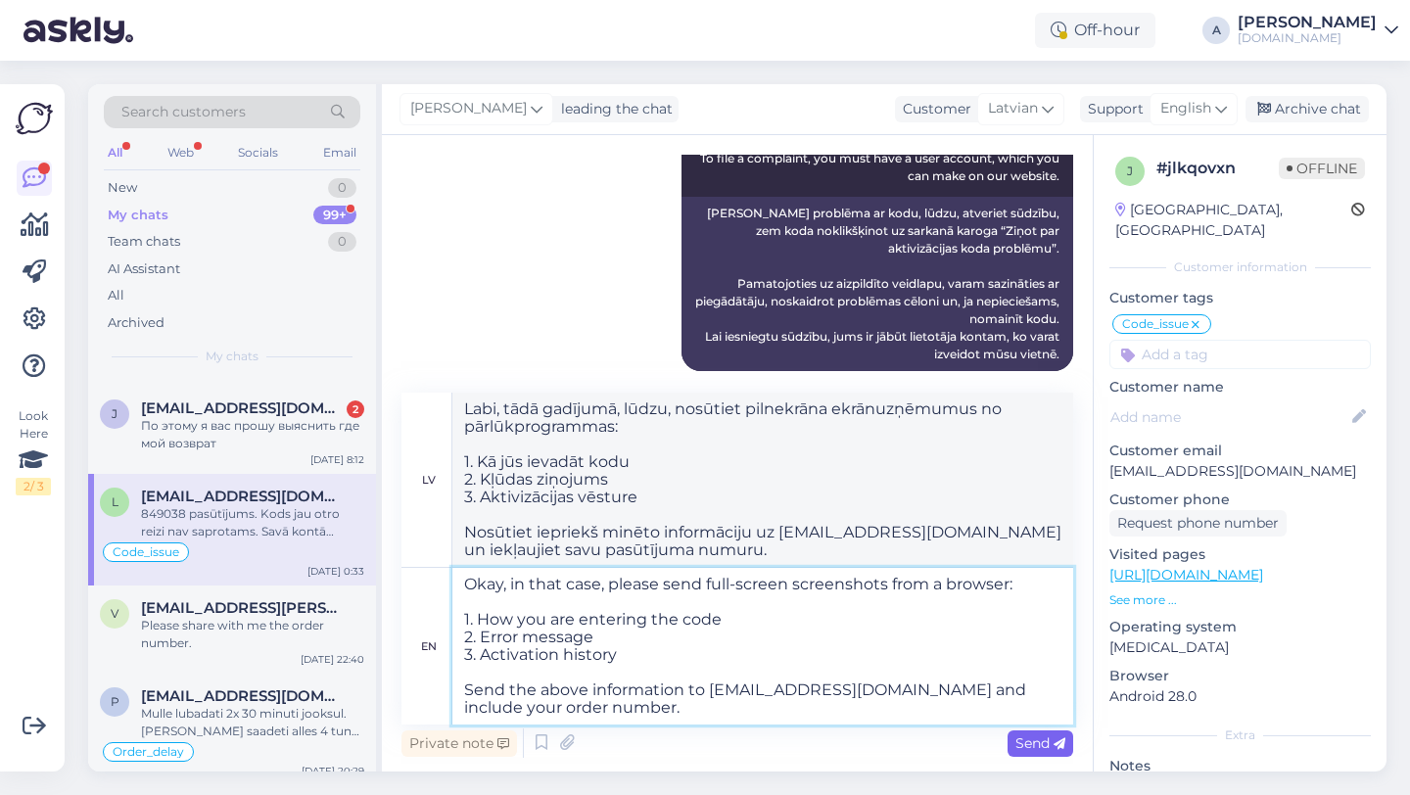
type textarea "Okay, in that case, please send full-screen screenshots from a browser: 1. How …"
click at [1054, 745] on icon at bounding box center [1059, 744] width 12 height 12
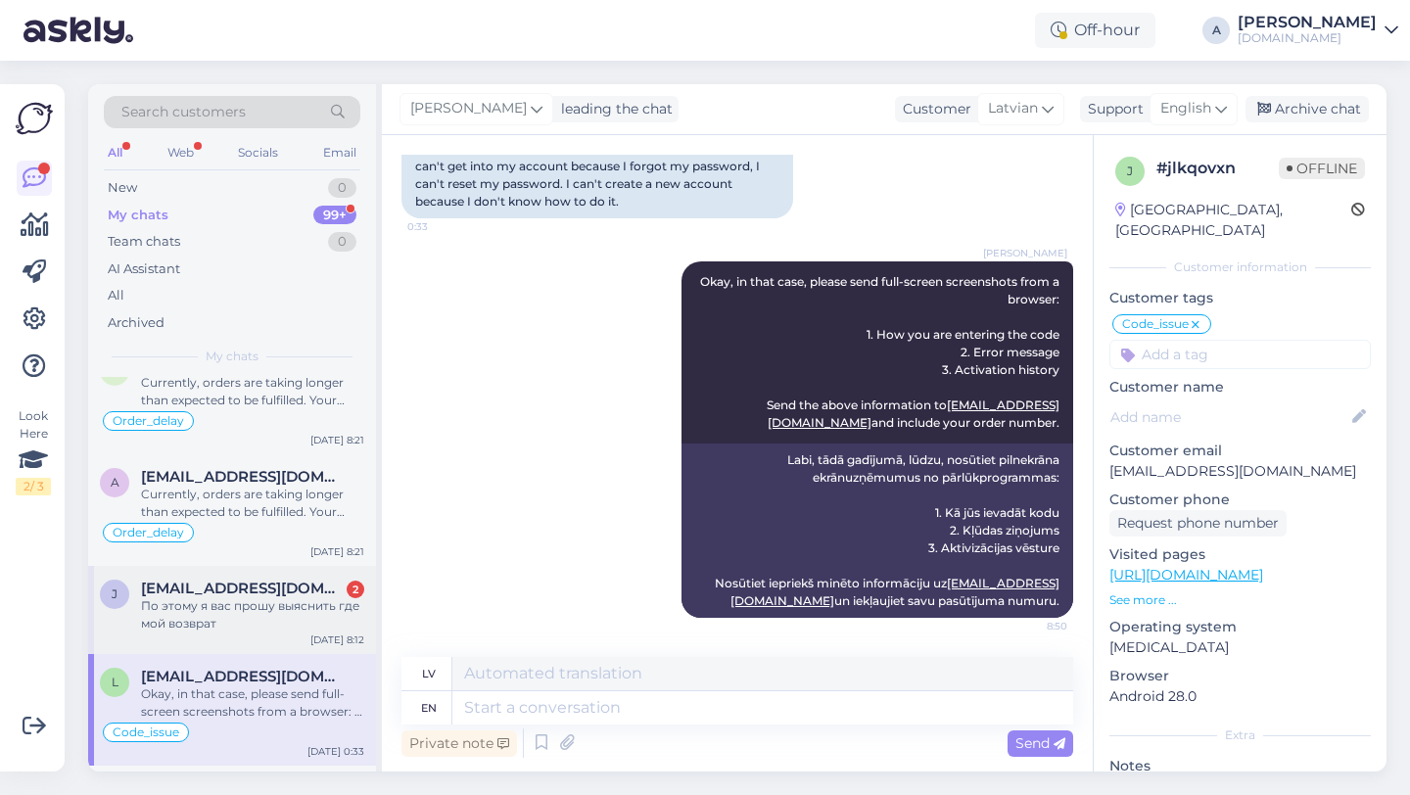
scroll to position [233, 0]
click at [221, 602] on div "По этому я вас прошу выяснить где мой возврат" at bounding box center [252, 615] width 223 height 35
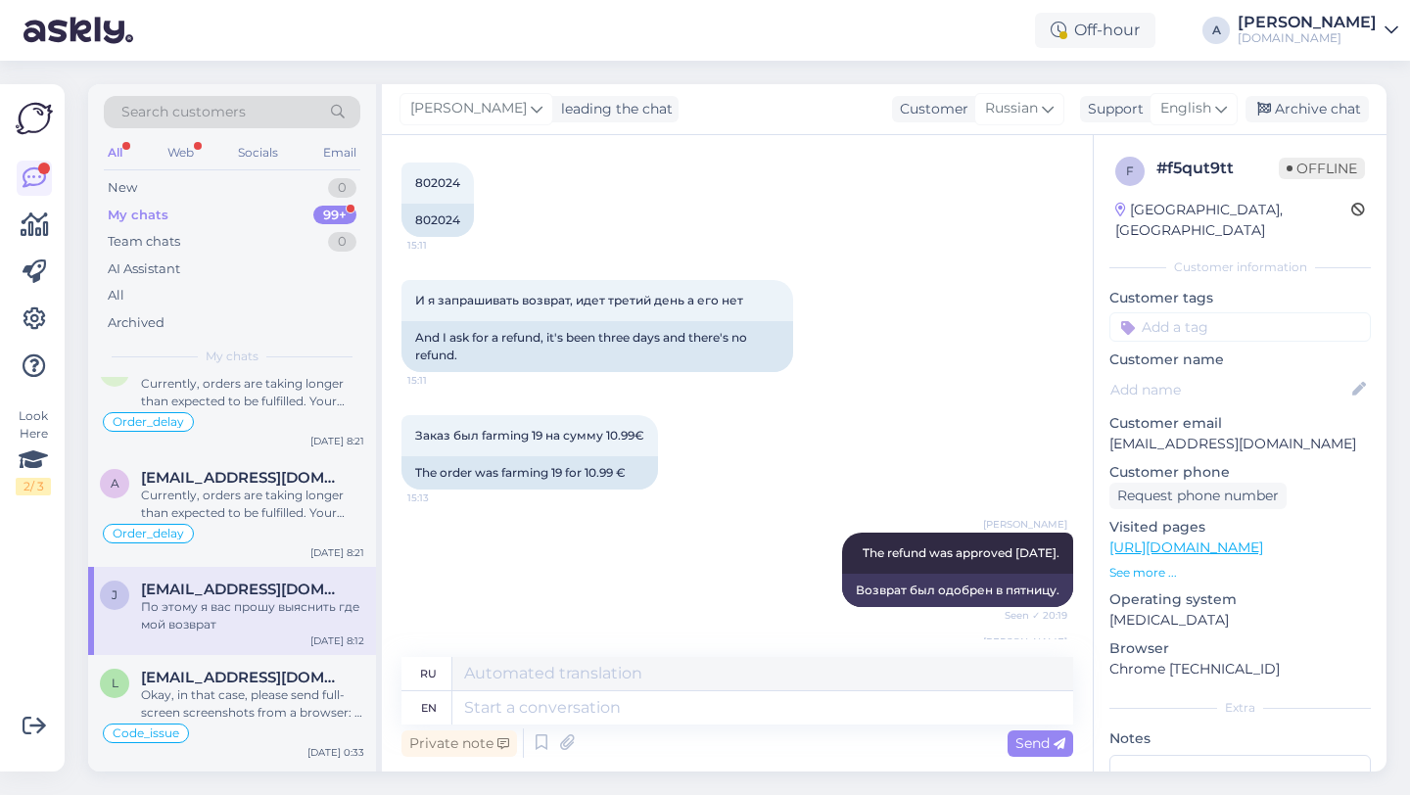
scroll to position [624, 0]
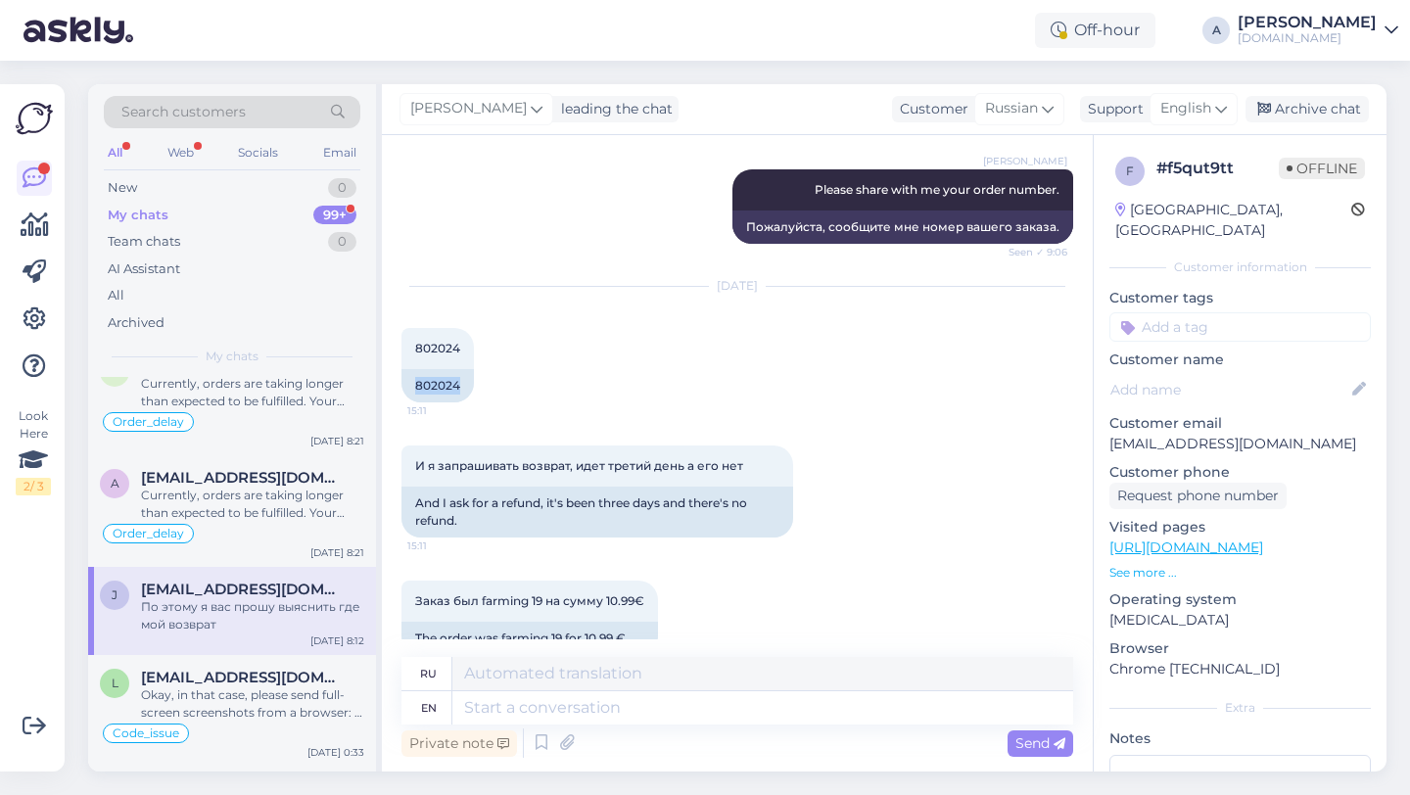
drag, startPoint x: 461, startPoint y: 388, endPoint x: 398, endPoint y: 386, distance: 62.7
click at [398, 386] on div "Chat started Aug 14 2025 Что значит Waiting for manual bank transfer payment (в…" at bounding box center [737, 453] width 711 height 636
copy div "802024"
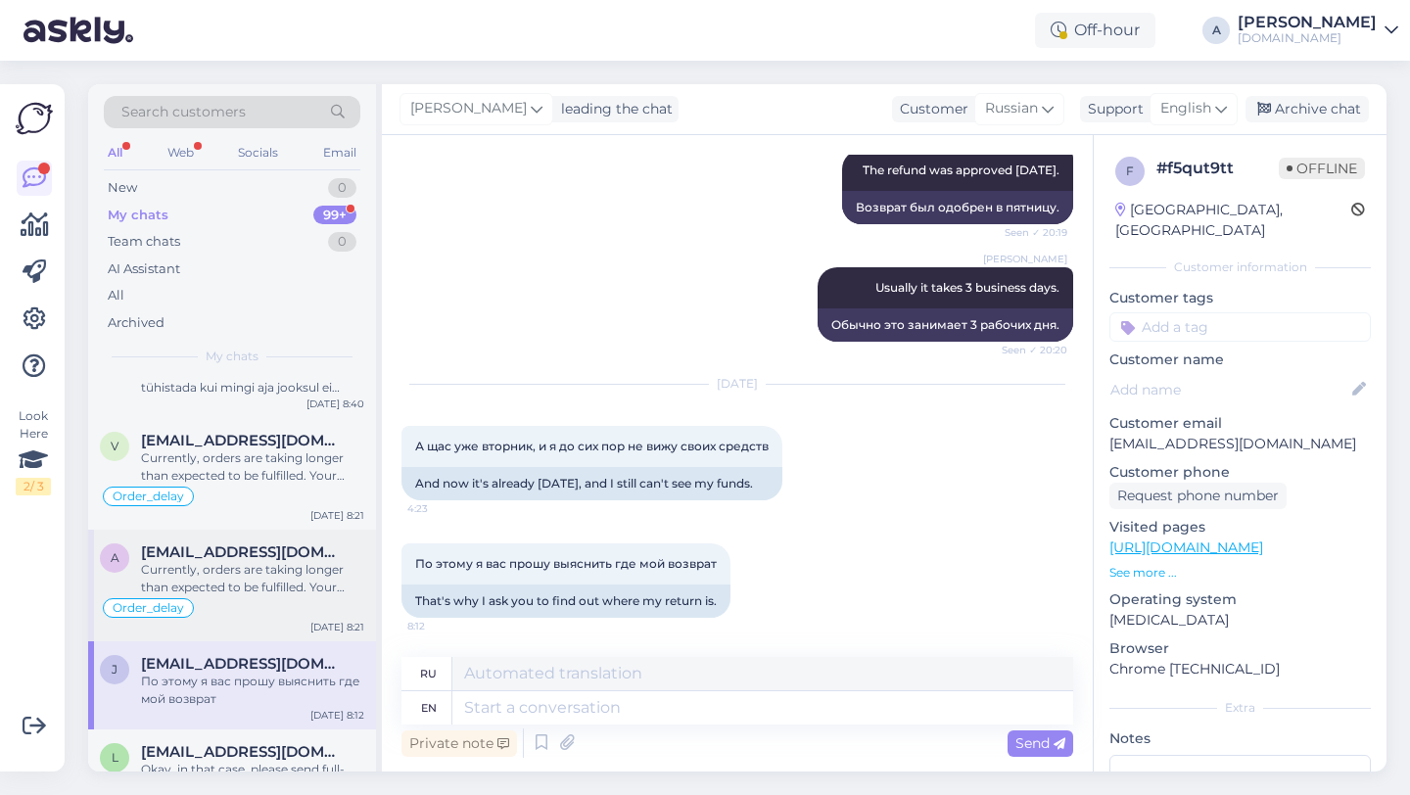
scroll to position [0, 0]
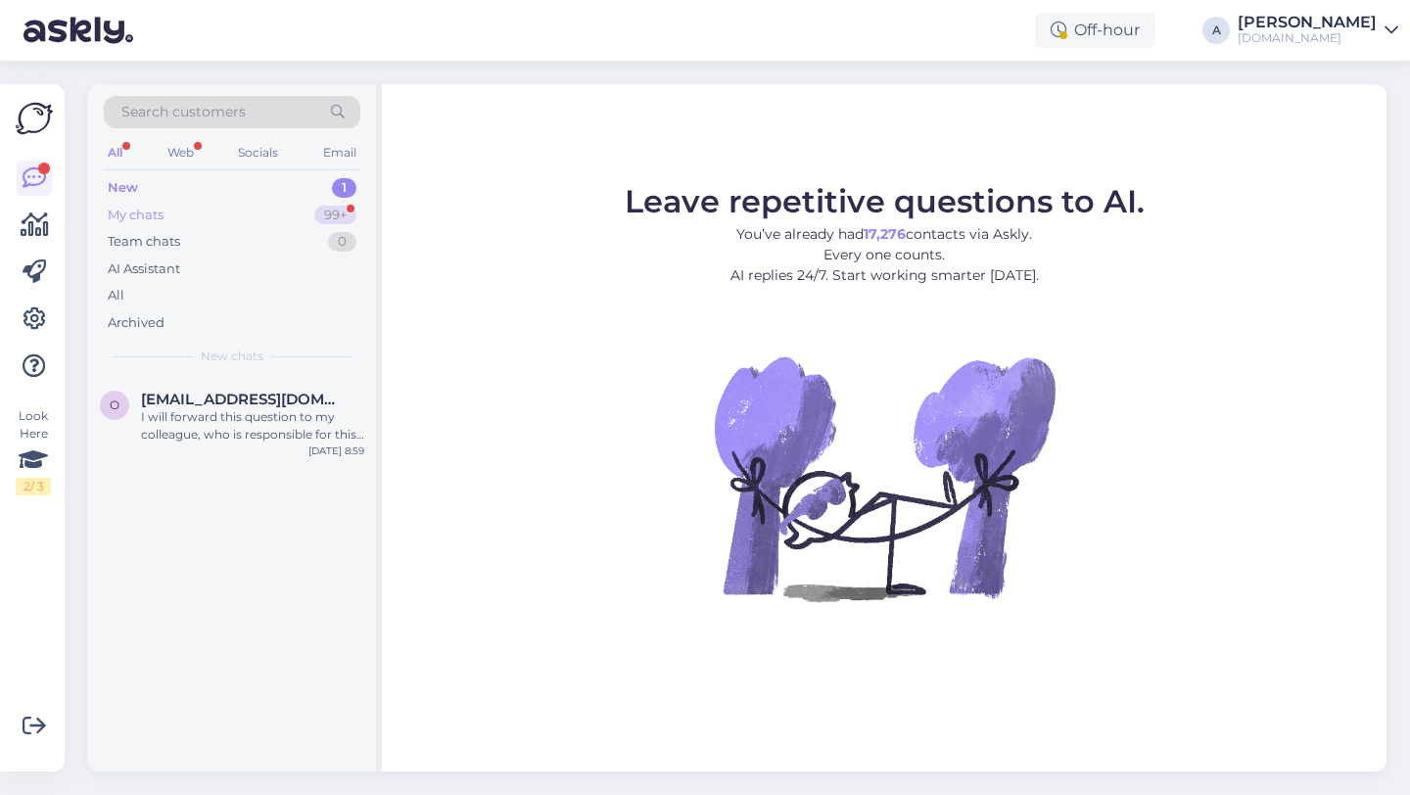
click at [314, 213] on div "99+" at bounding box center [335, 216] width 42 height 20
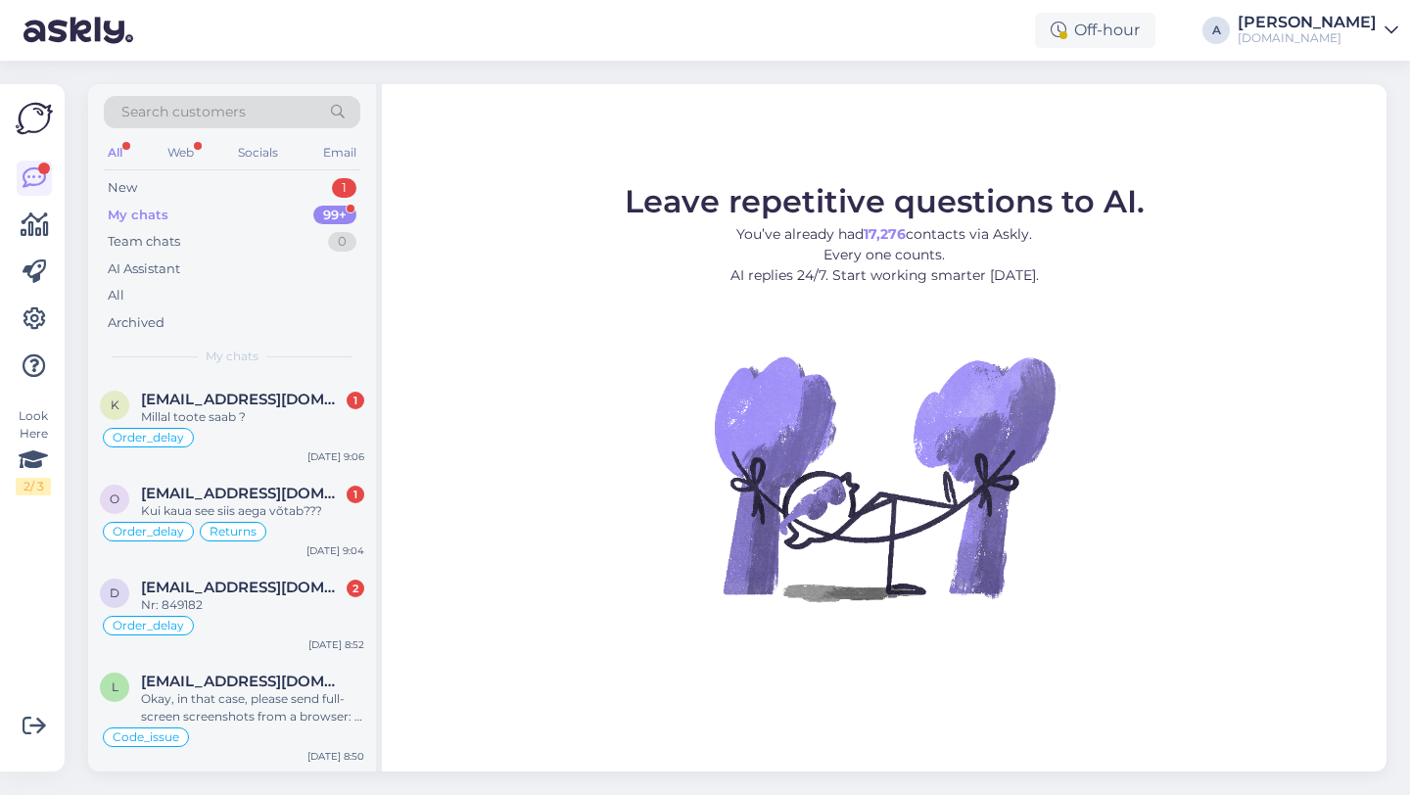
click at [633, 649] on figure "Leave repetitive questions to AI. You’ve already had 17,276 contacts via Askly.…" at bounding box center [883, 420] width 969 height 468
